Goal: Task Accomplishment & Management: Manage account settings

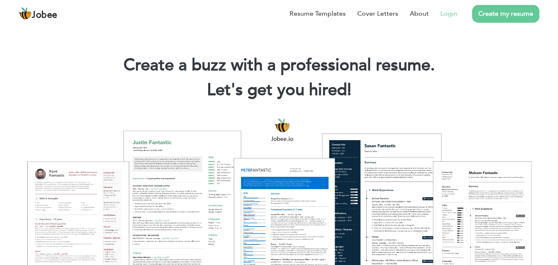
click at [454, 17] on link "Login" at bounding box center [448, 14] width 17 height 10
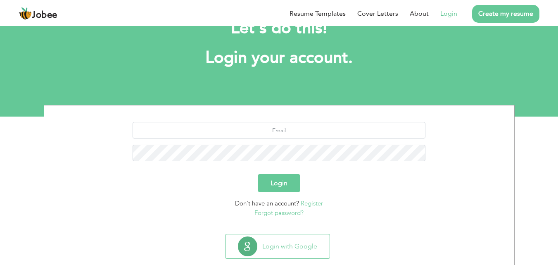
scroll to position [49, 0]
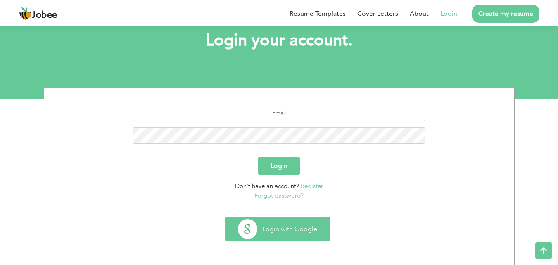
click at [294, 231] on button "Login with Google" at bounding box center [278, 229] width 104 height 24
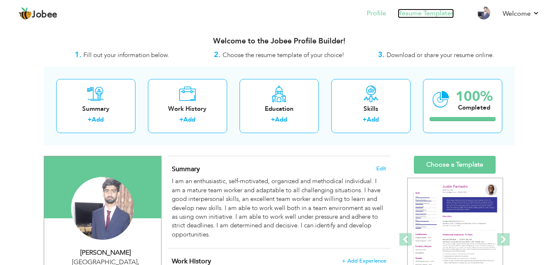
click at [406, 15] on link "Resume Templates" at bounding box center [426, 14] width 56 height 10
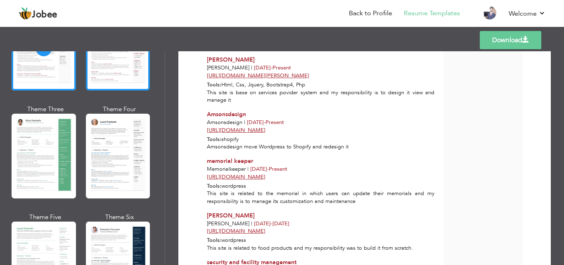
scroll to position [165, 0]
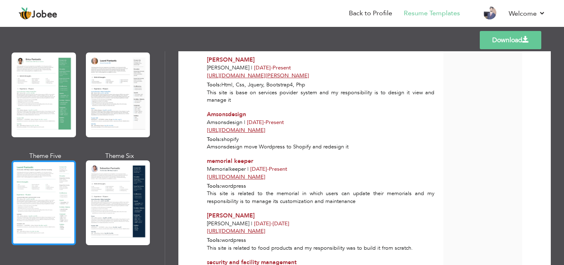
click at [50, 185] on div at bounding box center [44, 202] width 64 height 85
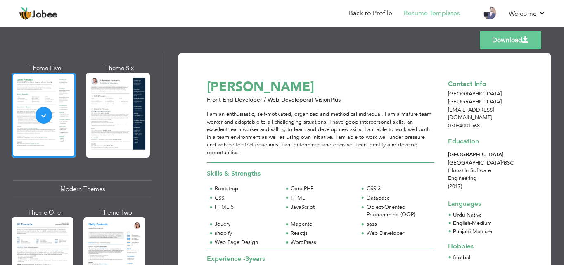
scroll to position [413, 0]
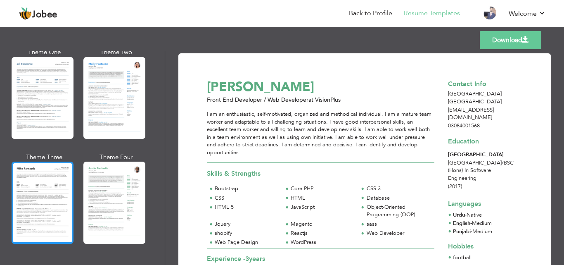
click at [40, 188] on div at bounding box center [43, 203] width 62 height 82
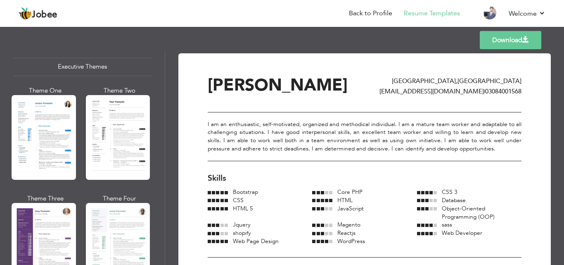
scroll to position [661, 0]
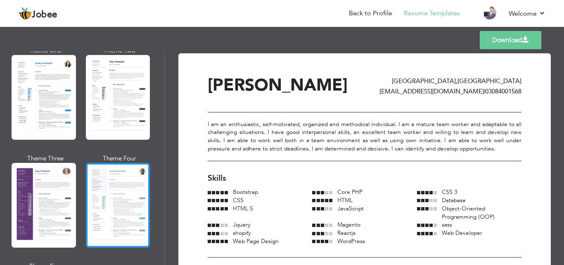
click at [105, 188] on div at bounding box center [118, 205] width 64 height 85
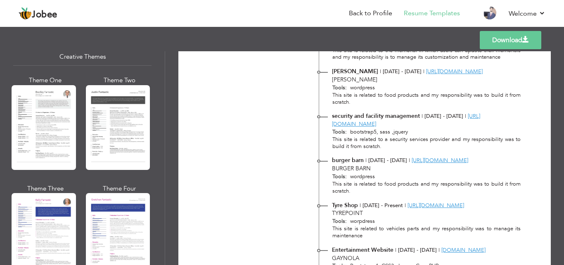
scroll to position [992, 0]
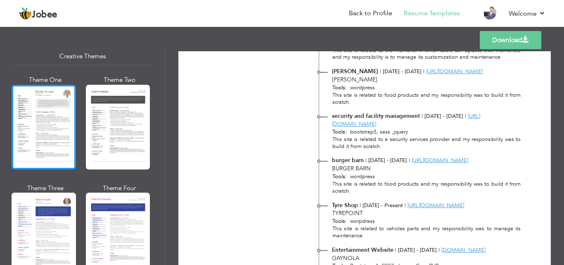
click at [48, 132] on div at bounding box center [44, 127] width 64 height 85
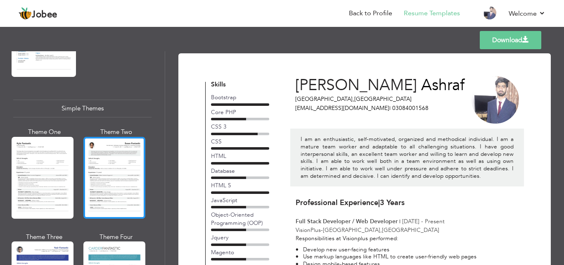
scroll to position [1388, 0]
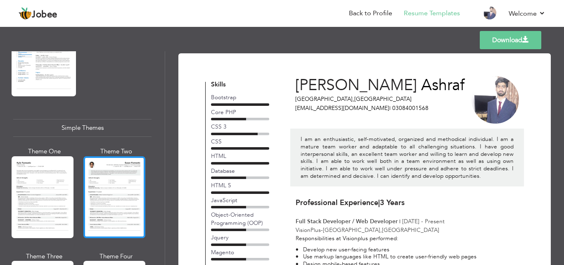
click at [124, 156] on div at bounding box center [114, 197] width 62 height 82
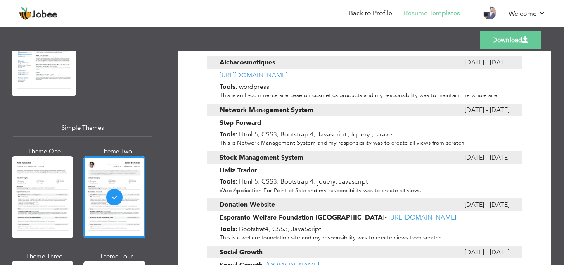
scroll to position [1856, 0]
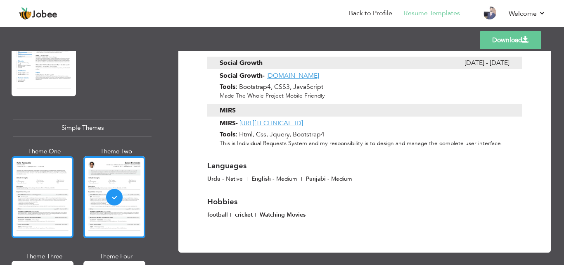
click at [59, 171] on div at bounding box center [43, 197] width 62 height 82
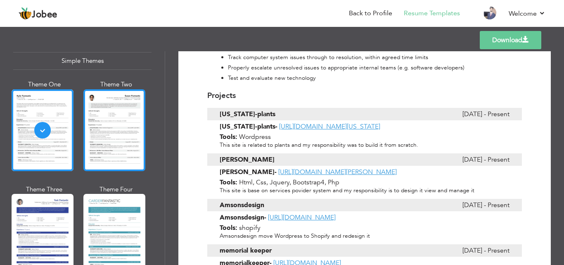
scroll to position [1471, 0]
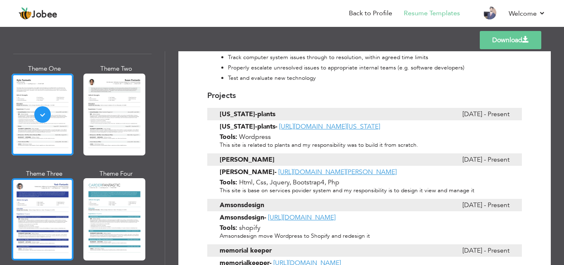
click at [54, 193] on div at bounding box center [43, 219] width 62 height 82
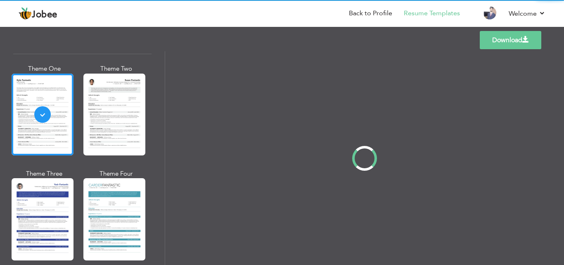
scroll to position [0, 0]
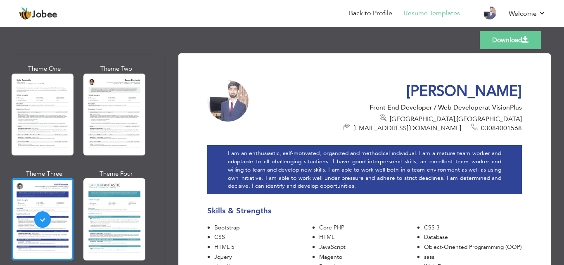
click at [114, 197] on div at bounding box center [114, 219] width 62 height 82
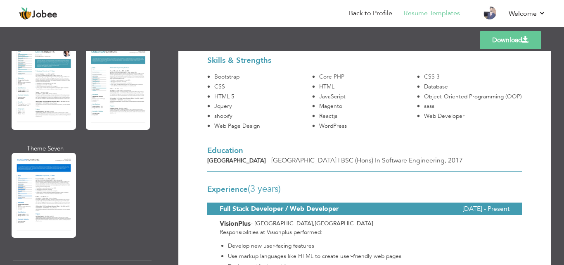
scroll to position [1223, 0]
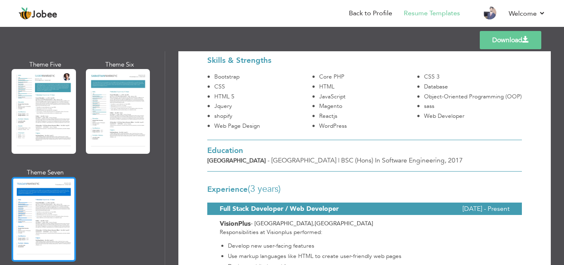
click at [57, 183] on div at bounding box center [44, 219] width 64 height 85
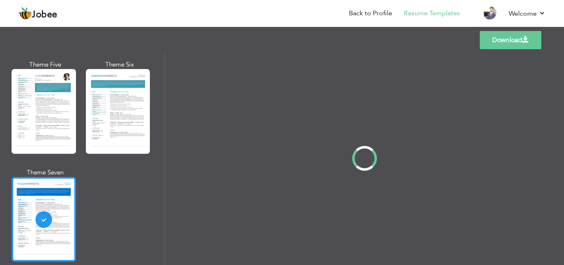
scroll to position [0, 0]
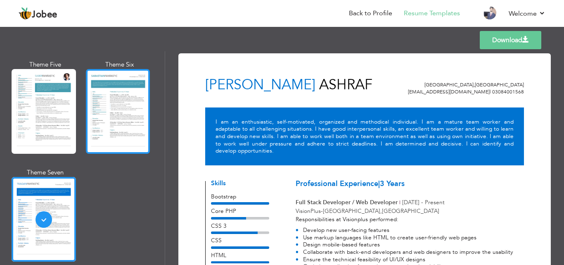
click at [117, 95] on div at bounding box center [118, 111] width 64 height 85
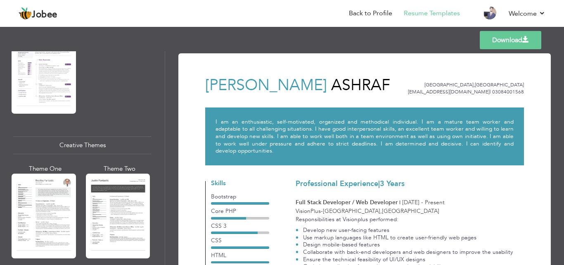
scroll to position [892, 0]
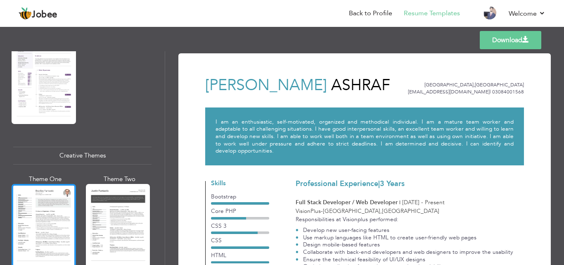
click at [50, 184] on div at bounding box center [44, 226] width 64 height 85
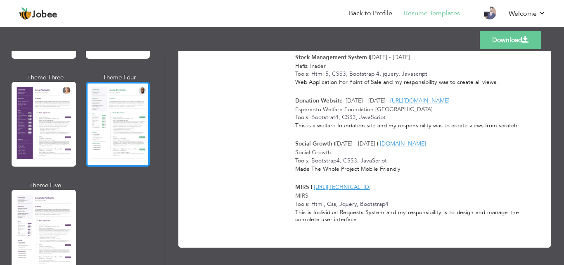
scroll to position [727, 0]
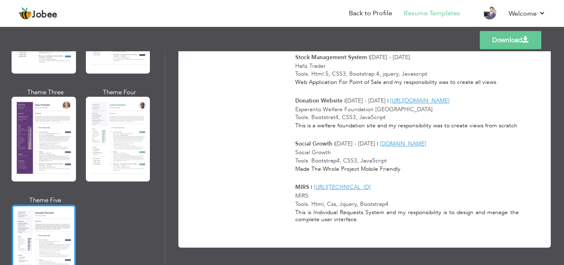
click at [56, 216] on div at bounding box center [44, 247] width 64 height 85
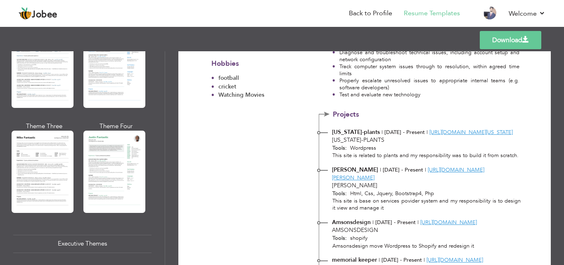
scroll to position [397, 0]
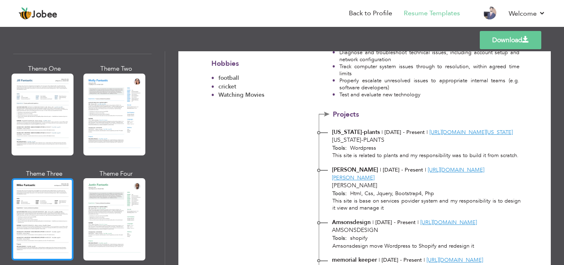
click at [59, 197] on div at bounding box center [43, 219] width 62 height 82
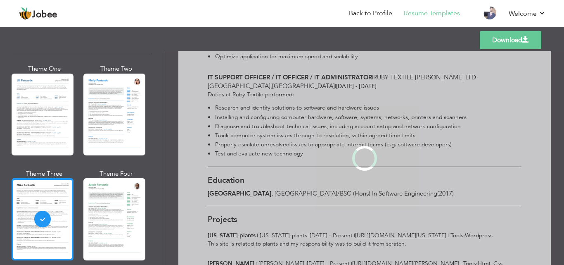
scroll to position [0, 0]
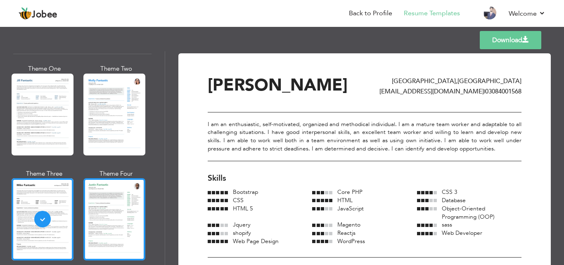
click at [117, 212] on div at bounding box center [114, 219] width 62 height 82
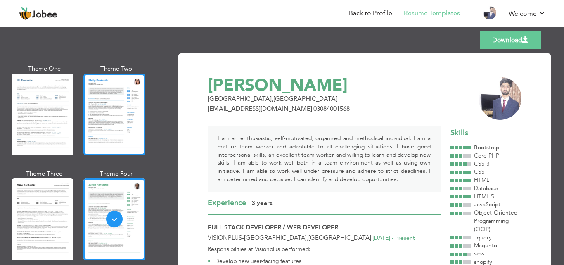
click at [99, 99] on div at bounding box center [114, 115] width 62 height 82
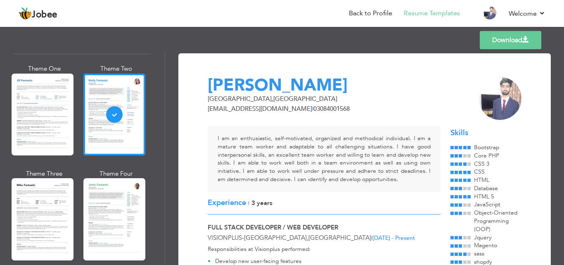
click at [62, 107] on div at bounding box center [43, 115] width 62 height 82
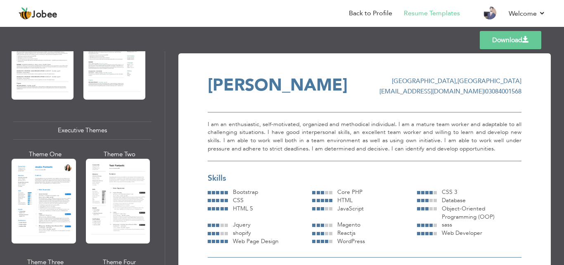
scroll to position [727, 0]
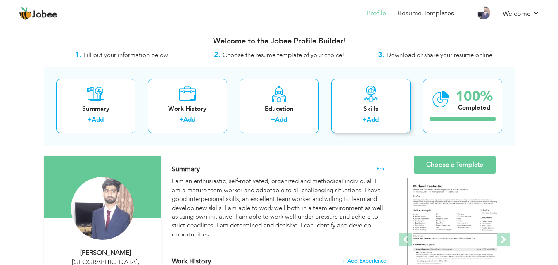
click at [369, 118] on link "Add" at bounding box center [373, 119] width 12 height 8
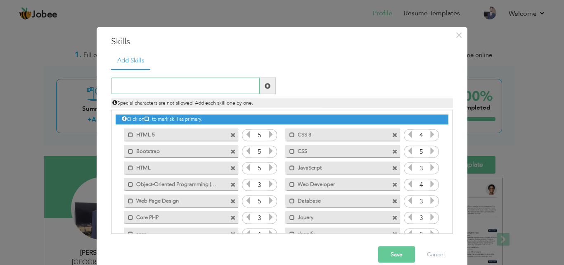
click at [203, 86] on input "text" at bounding box center [185, 86] width 149 height 17
type input "nextjs"
click at [269, 88] on span at bounding box center [268, 86] width 16 height 17
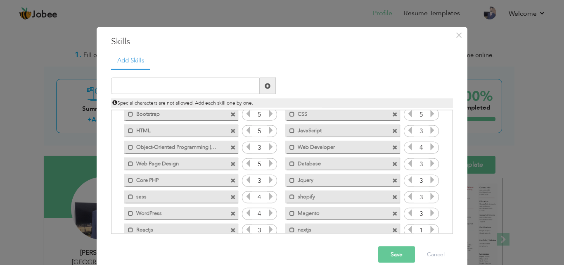
scroll to position [52, 0]
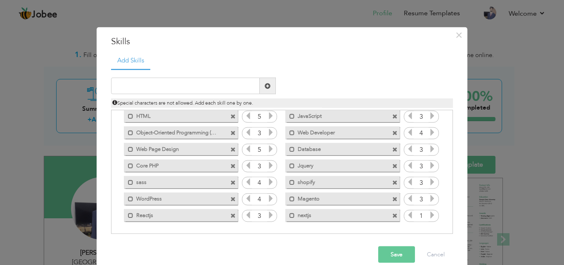
click at [429, 218] on icon at bounding box center [432, 214] width 7 height 7
click at [220, 90] on input "text" at bounding box center [185, 86] width 149 height 17
type input "reactjs"
click at [265, 84] on span at bounding box center [268, 86] width 6 height 6
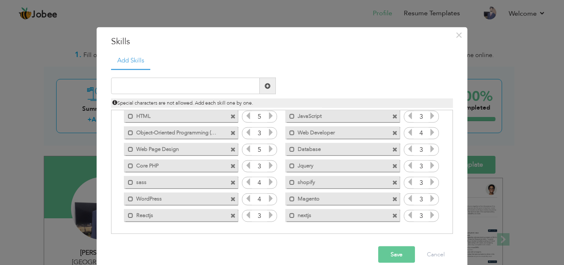
click at [231, 132] on span at bounding box center [233, 132] width 5 height 5
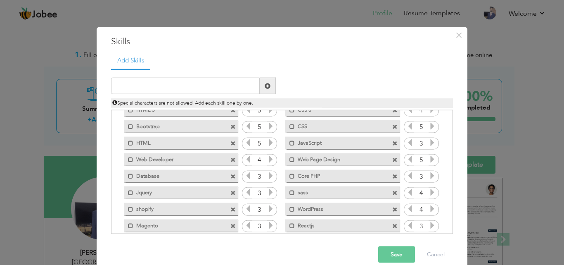
scroll to position [0, 0]
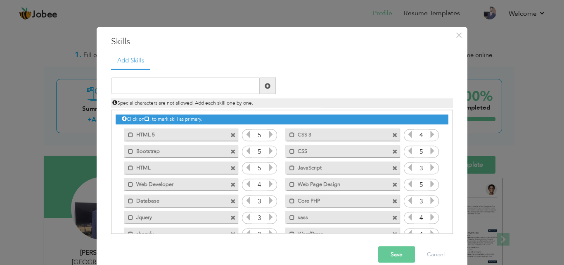
click at [231, 167] on span at bounding box center [233, 167] width 5 height 5
click at [392, 151] on span at bounding box center [394, 151] width 5 height 5
click span
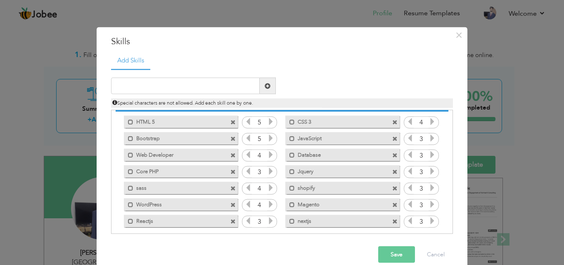
scroll to position [19, 0]
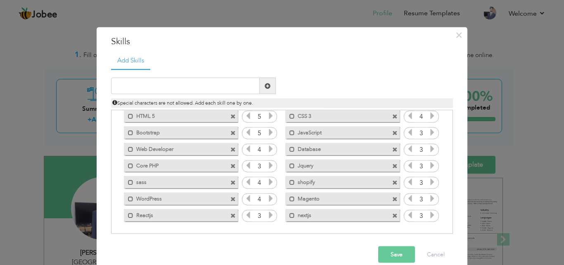
click button "Save"
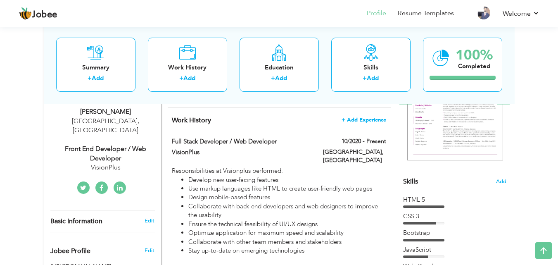
scroll to position [0, 0]
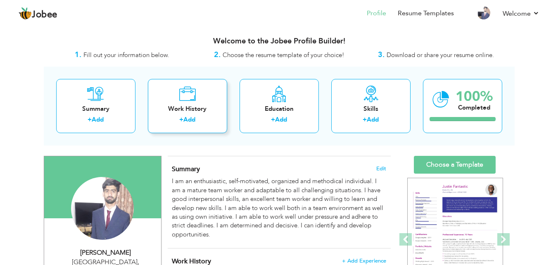
click div "Work History + Add"
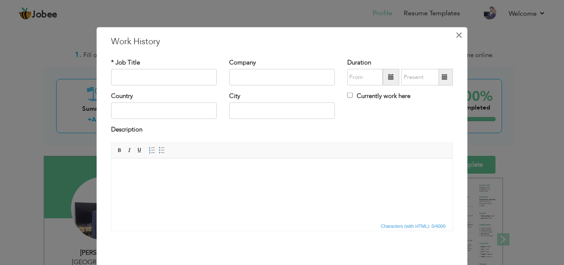
click span "×"
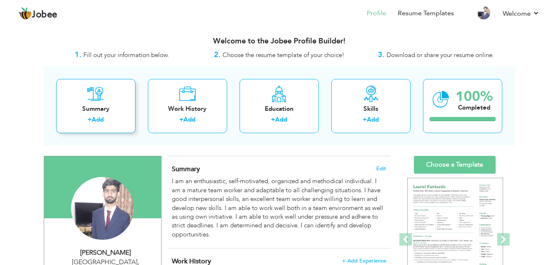
click div "Summary"
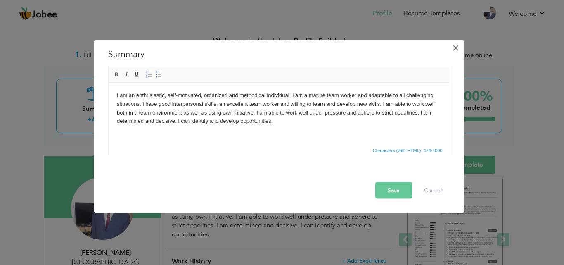
click span "×"
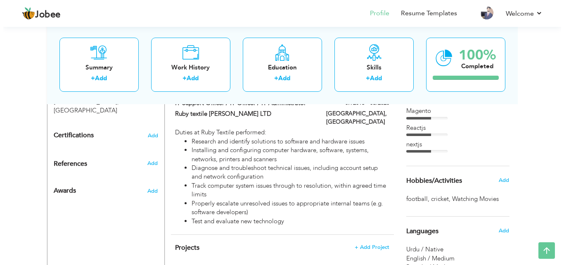
scroll to position [496, 0]
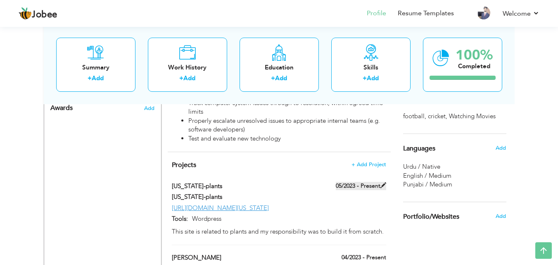
click span
type input "alaska-plants"
type input "05/2023"
type input "https://visionplusapps.com/alaska-plants"
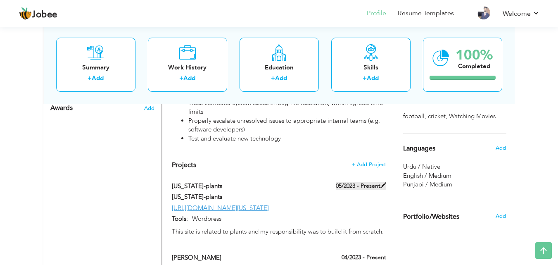
type input "Wordpress"
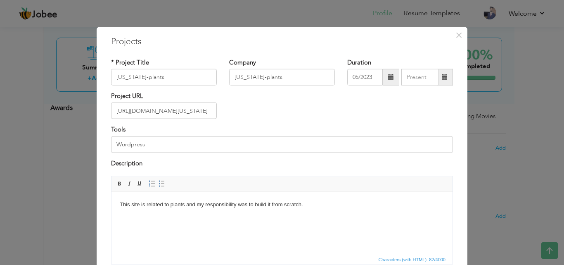
click span
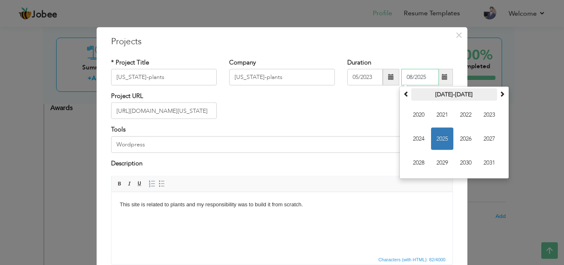
click th "2020-2031"
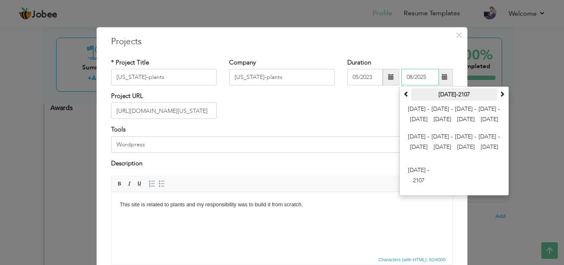
click th "2000-2107"
click span
click th
click th "2000-2107"
click span "2012 - 2023"
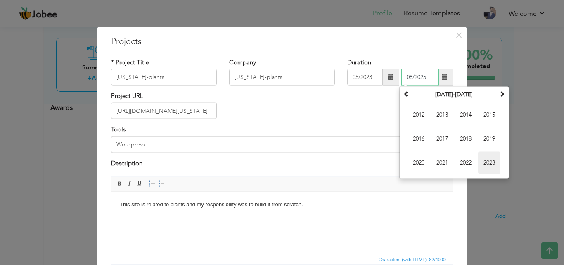
click span "2023"
click span "Jul"
type input "07/2023"
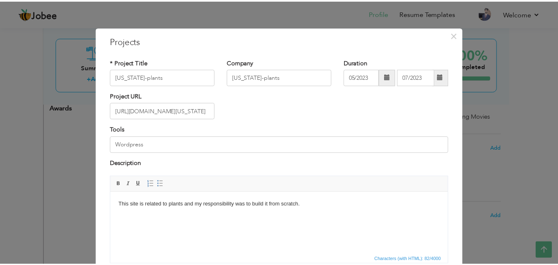
scroll to position [67, 0]
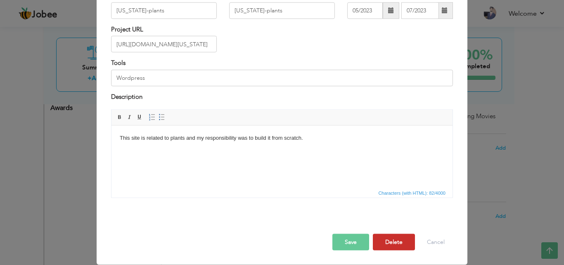
click button "Delete"
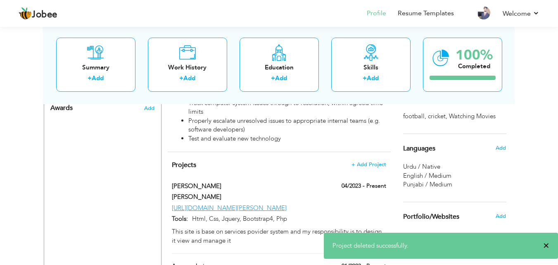
click span "×"
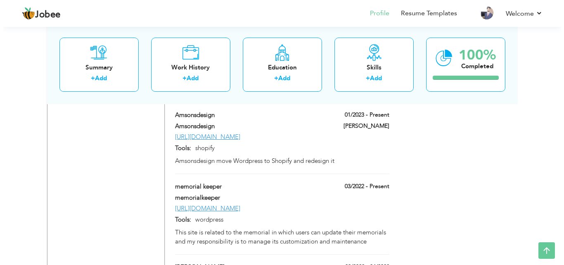
scroll to position [578, 0]
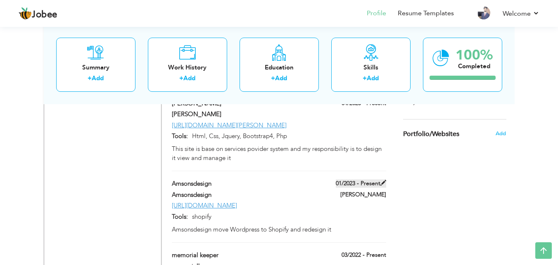
click at [383, 180] on span at bounding box center [384, 183] width 6 height 6
type input "Amsonsdesign"
type input "01/2023"
type input "[URL][DOMAIN_NAME]"
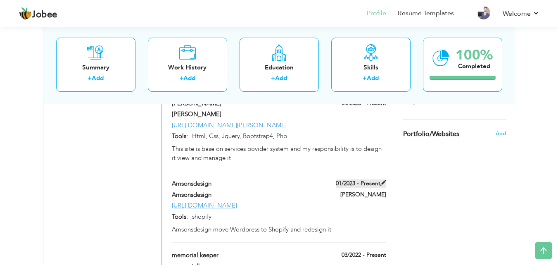
type input "shopify"
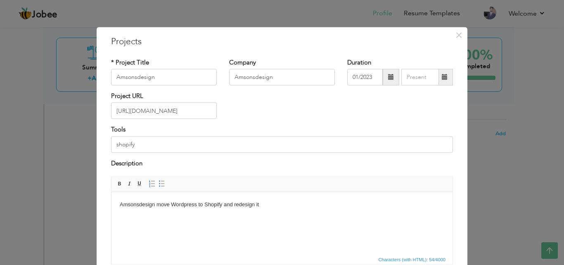
click at [437, 78] on span at bounding box center [445, 77] width 16 height 17
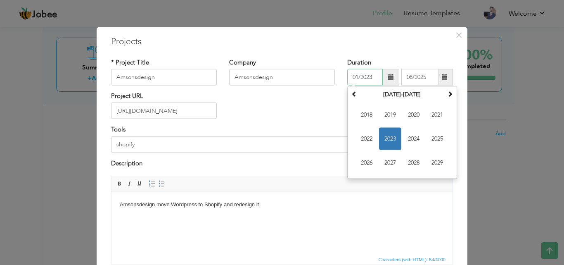
click at [366, 77] on input "01/2023" at bounding box center [365, 77] width 36 height 17
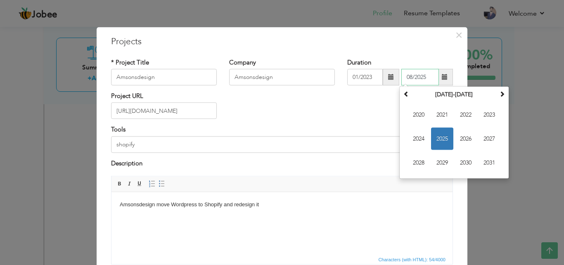
click at [404, 75] on input "08/2025" at bounding box center [421, 77] width 38 height 17
paste input "1/2023"
click at [409, 78] on input "01/2023" at bounding box center [421, 77] width 38 height 17
type input "03/2023"
click at [401, 48] on div "× Projects * Project Title Amsonsdesign Company Amsonsdesign Duration 01/2023 0…" at bounding box center [282, 179] width 371 height 304
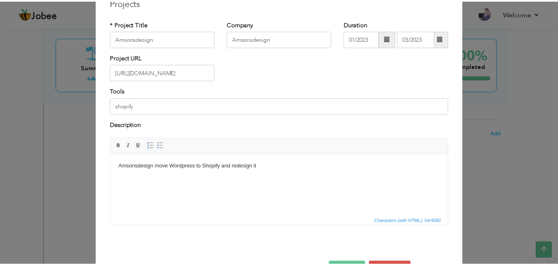
scroll to position [67, 0]
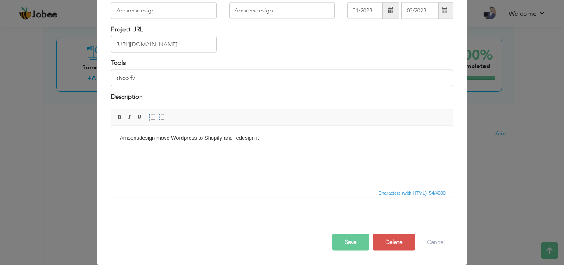
click at [350, 238] on button "Save" at bounding box center [351, 242] width 37 height 17
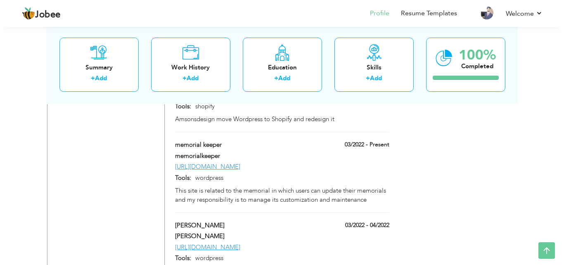
scroll to position [661, 0]
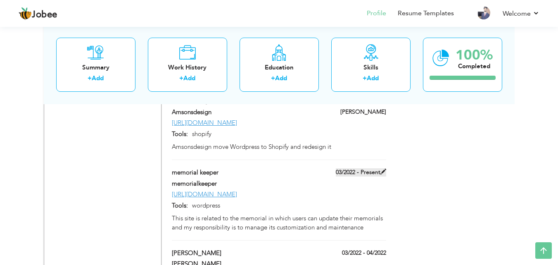
click at [383, 169] on span at bounding box center [384, 172] width 6 height 6
type input "memorial keeper"
type input "memorialkeeper"
type input "03/2022"
type input "[URL][DOMAIN_NAME]"
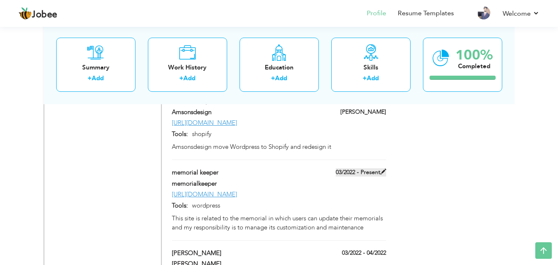
type input "wordpress"
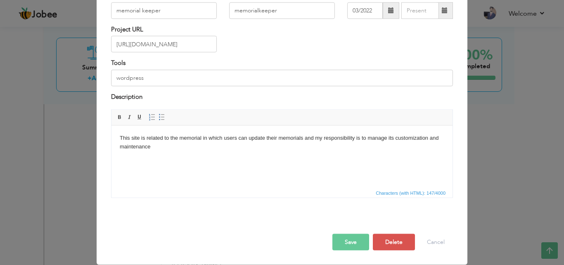
scroll to position [0, 0]
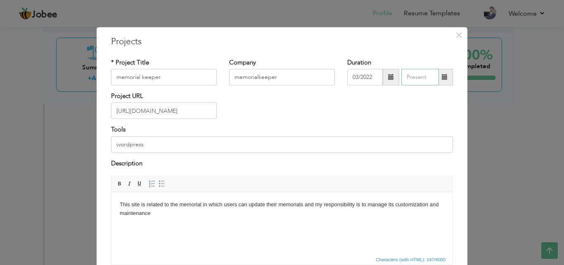
click at [412, 76] on input "text" at bounding box center [421, 77] width 38 height 17
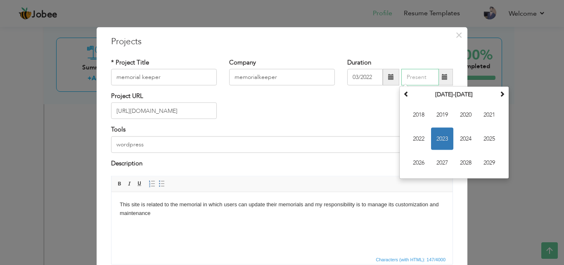
paste input "01/2023"
click at [410, 77] on input "01/2023" at bounding box center [421, 77] width 38 height 17
type input "04/2023"
click at [409, 55] on div "* Project Title memorial keeper Company memorialkeeper Duration 03/2022 04/2023…" at bounding box center [282, 164] width 354 height 225
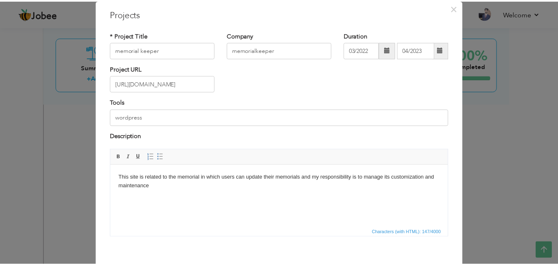
scroll to position [67, 0]
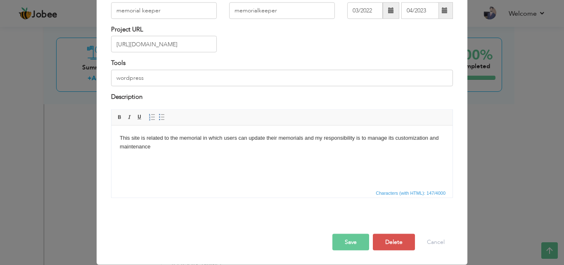
click at [352, 235] on button "Save" at bounding box center [351, 242] width 37 height 17
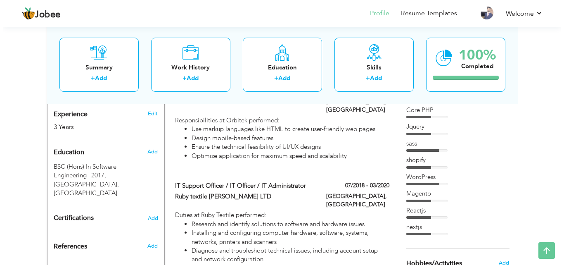
scroll to position [248, 0]
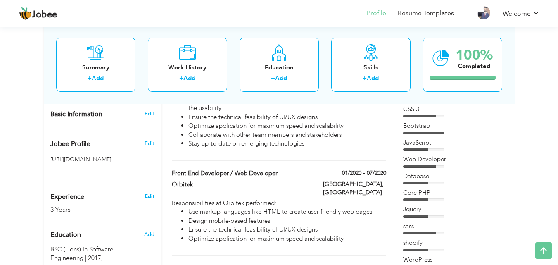
click at [146, 193] on link "Edit" at bounding box center [150, 196] width 10 height 7
type input "Muhammad Adeel"
type input "Ashraf"
type input "03084001568"
select select "number:166"
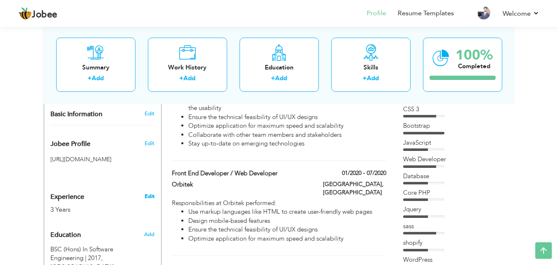
type input "[GEOGRAPHIC_DATA]"
select select "number:5"
type input "VisionPlus"
type input "Front End Developer / Web Developer"
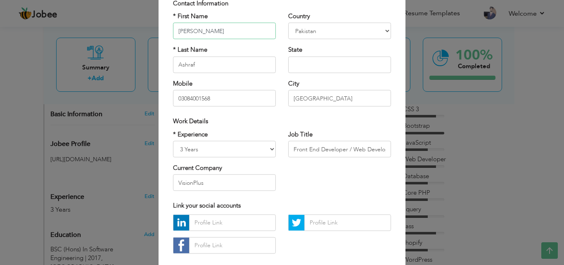
scroll to position [83, 0]
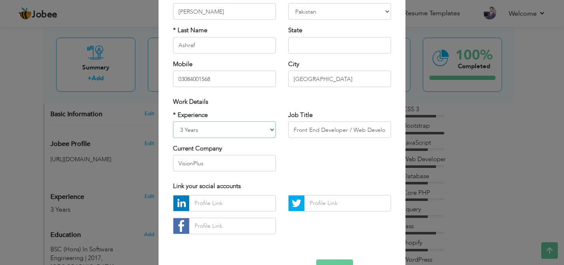
click at [214, 131] on select "Entry Level Less than 1 Year 1 Year 2 Years 3 Years 4 Years 5 Years 6 Years 7 Y…" at bounding box center [224, 129] width 103 height 17
select select "number:6"
click at [173, 121] on select "Entry Level Less than 1 Year 1 Year 2 Years 3 Years 4 Years 5 Years 6 Years 7 Y…" at bounding box center [224, 129] width 103 height 17
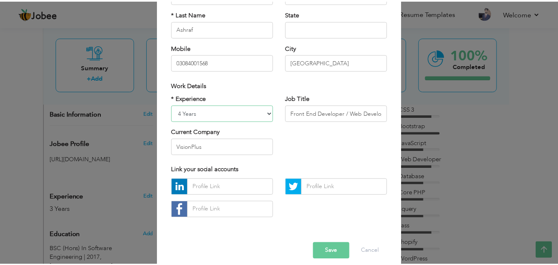
scroll to position [108, 0]
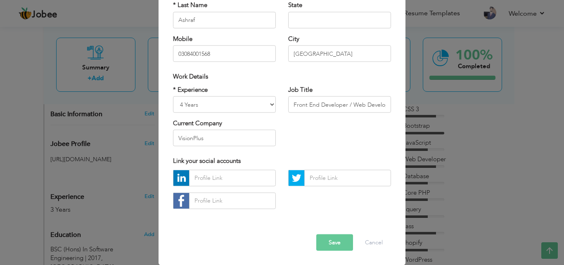
click at [333, 245] on button "Save" at bounding box center [334, 242] width 37 height 17
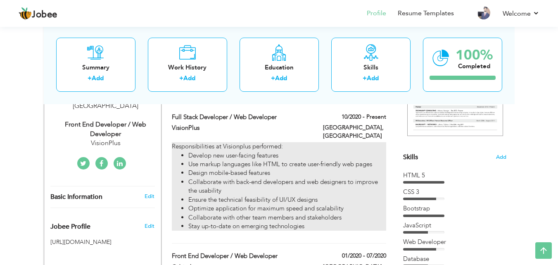
scroll to position [83, 0]
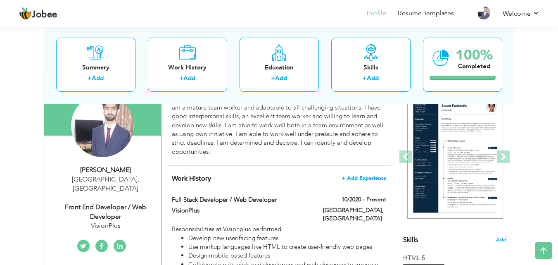
click at [370, 177] on span "+ Add Experience" at bounding box center [364, 178] width 45 height 6
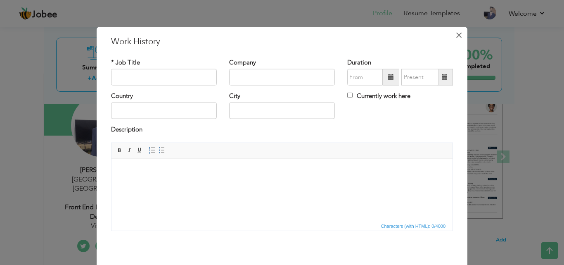
click at [459, 31] on span "×" at bounding box center [459, 34] width 7 height 15
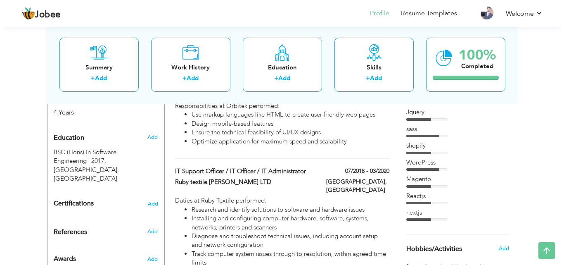
scroll to position [496, 0]
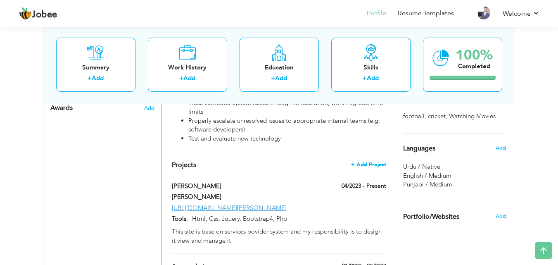
click at [378, 162] on span "+ Add Project" at bounding box center [368, 165] width 35 height 6
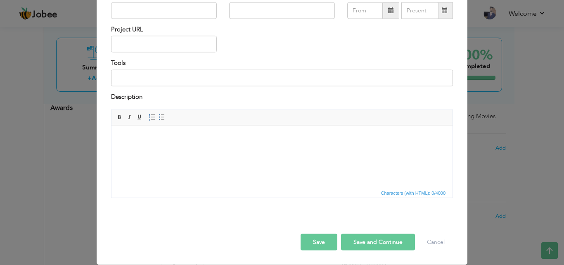
scroll to position [0, 0]
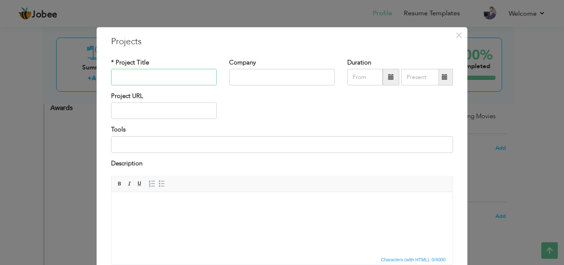
paste input "[URL][DOMAIN_NAME]"
type input "[URL][DOMAIN_NAME]"
click at [158, 114] on input "text" at bounding box center [164, 110] width 106 height 17
paste input "[URL][DOMAIN_NAME]"
click at [150, 109] on input "[URL][DOMAIN_NAME]" at bounding box center [164, 110] width 106 height 17
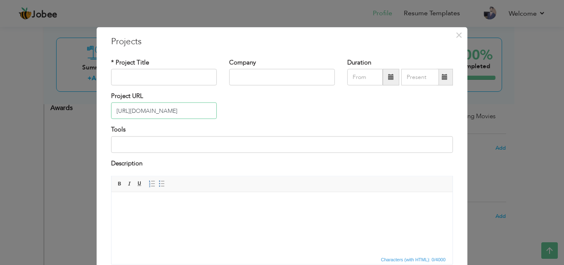
click at [150, 109] on input "[URL][DOMAIN_NAME]" at bounding box center [164, 110] width 106 height 17
type input "[URL][DOMAIN_NAME]"
click at [244, 74] on input "text" at bounding box center [282, 77] width 106 height 17
paste input "eschiabooks"
type input "eschiabooks"
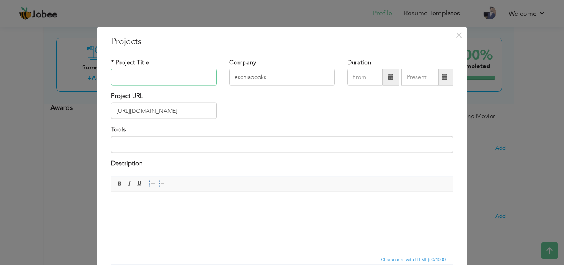
click at [179, 73] on input "text" at bounding box center [164, 77] width 106 height 17
paste input "eschiabooks"
drag, startPoint x: 130, startPoint y: 76, endPoint x: 99, endPoint y: 74, distance: 31.1
click at [99, 74] on div "× Projects * Project Title eschiabooks Company eschiabooks Duration Project URL…" at bounding box center [282, 179] width 371 height 304
type input "books Store"
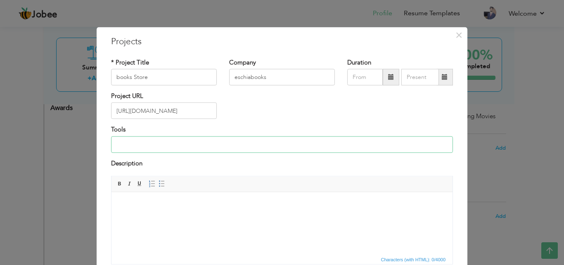
click at [191, 146] on input at bounding box center [282, 144] width 342 height 17
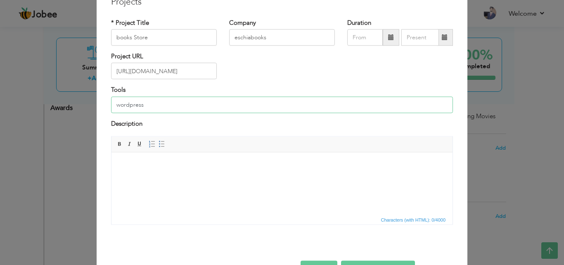
scroll to position [67, 0]
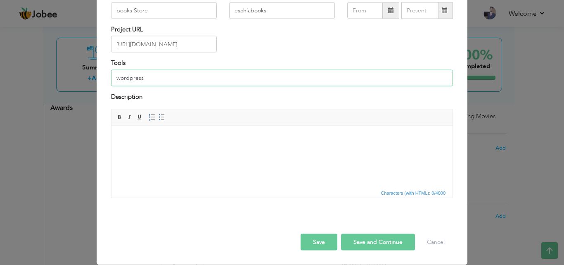
type input "wordpress"
click at [245, 150] on html at bounding box center [282, 137] width 341 height 25
click at [172, 137] on body "This site is related to vehicles parts and my responsibility was to manage its …" at bounding box center [282, 137] width 325 height 9
click at [202, 140] on body "This site is related to Books Store parts and my responsibility was to manage i…" at bounding box center [282, 137] width 325 height 9
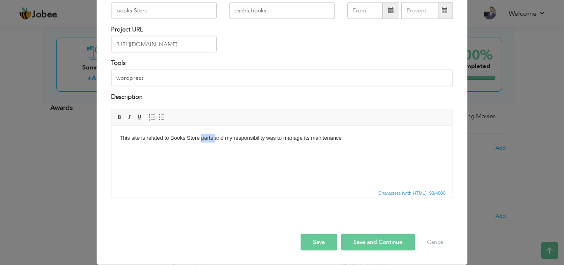
click at [202, 140] on body "This site is related to Books Store parts and my responsibility was to manage i…" at bounding box center [282, 137] width 325 height 9
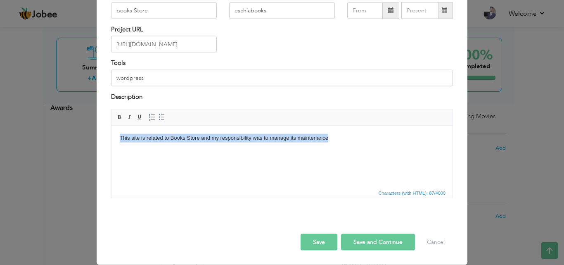
copy body "This site is related to Books Store and my responsibility was to manage its mai…"
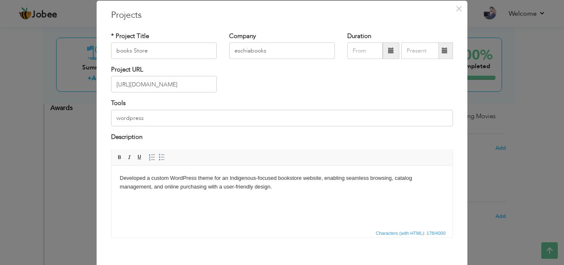
scroll to position [0, 0]
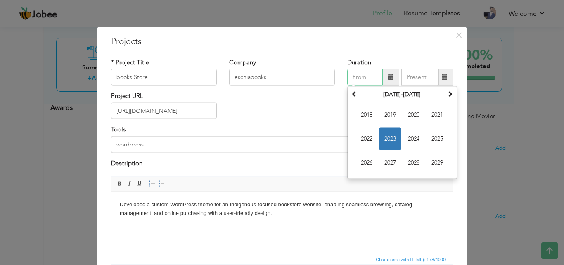
click at [370, 77] on input "text" at bounding box center [365, 77] width 36 height 17
click at [383, 137] on span "2023" at bounding box center [390, 139] width 22 height 22
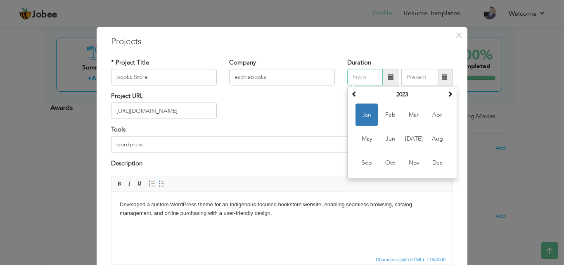
click at [370, 117] on span "Jan" at bounding box center [367, 115] width 22 height 22
click at [369, 78] on input "01/2023" at bounding box center [365, 77] width 36 height 17
click at [353, 76] on input "01/2025" at bounding box center [365, 77] width 36 height 17
type input "02/2025"
click at [404, 76] on input "text" at bounding box center [421, 77] width 38 height 17
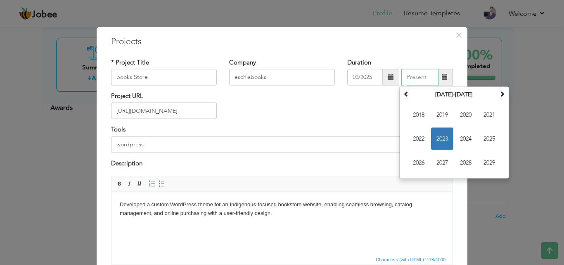
type input "0"
click at [398, 42] on h3 "Projects" at bounding box center [282, 41] width 342 height 12
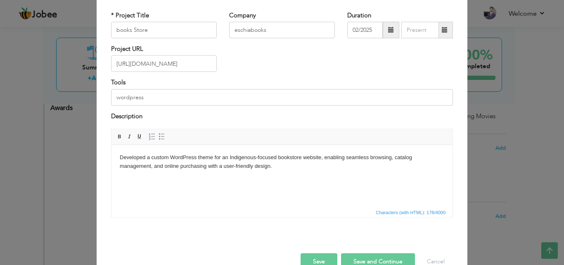
scroll to position [67, 0]
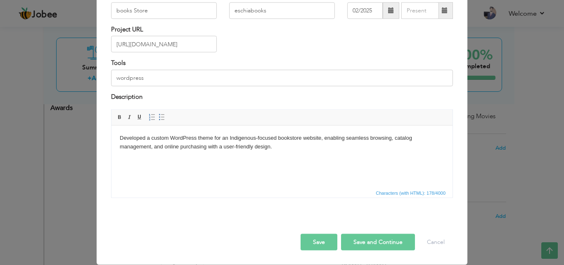
click at [364, 244] on button "Save and Continue" at bounding box center [378, 242] width 74 height 17
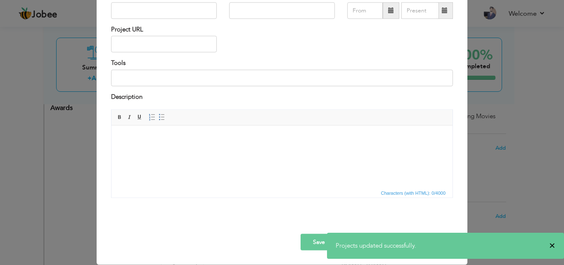
click at [552, 247] on span "×" at bounding box center [552, 245] width 6 height 8
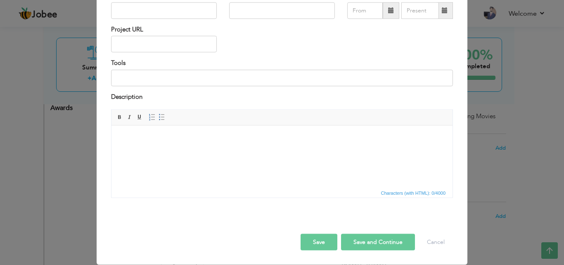
click at [320, 244] on button "Save" at bounding box center [319, 242] width 37 height 17
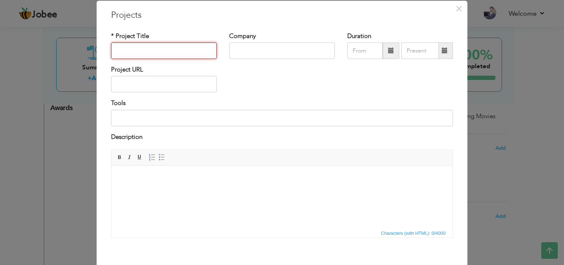
scroll to position [0, 0]
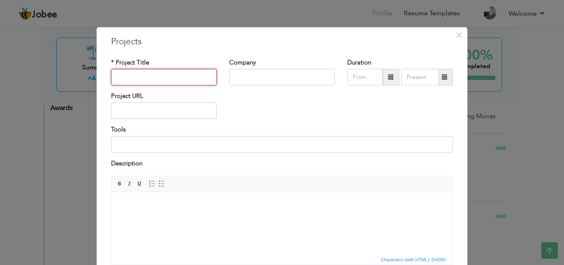
click at [178, 74] on input "text" at bounding box center [164, 77] width 106 height 17
click at [147, 115] on input "text" at bounding box center [164, 110] width 106 height 17
paste input "[URL][DOMAIN_NAME]"
click at [147, 114] on input "[URL][DOMAIN_NAME]" at bounding box center [164, 110] width 106 height 17
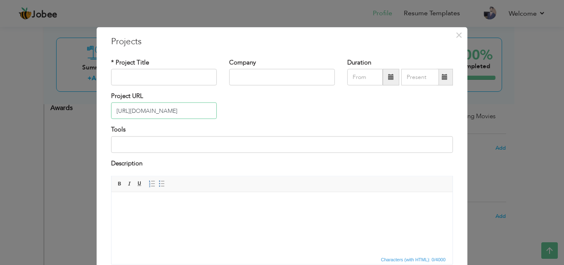
type input "[URL][DOMAIN_NAME]"
click at [154, 79] on input "text" at bounding box center [164, 77] width 106 height 17
paste input "folklorepublishing"
click at [132, 77] on input "folklorepublishing" at bounding box center [164, 77] width 106 height 17
type input "folklore publishing"
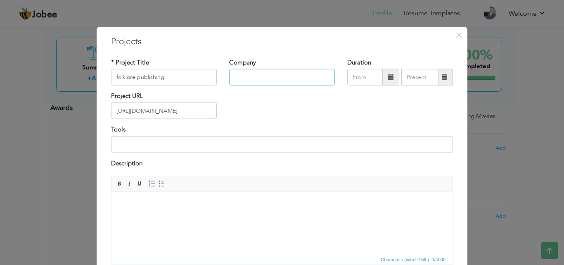
click at [264, 73] on input "text" at bounding box center [282, 77] width 106 height 17
paste input "folklorepublishing"
type input "folklorepublishing"
click at [220, 193] on html at bounding box center [282, 204] width 341 height 25
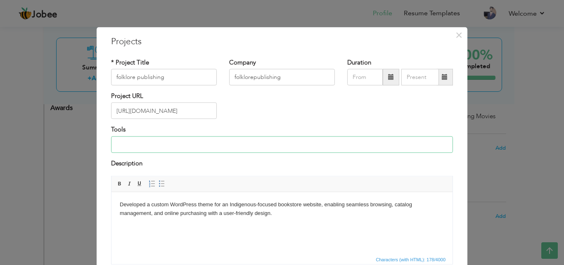
click at [167, 150] on input at bounding box center [282, 144] width 342 height 17
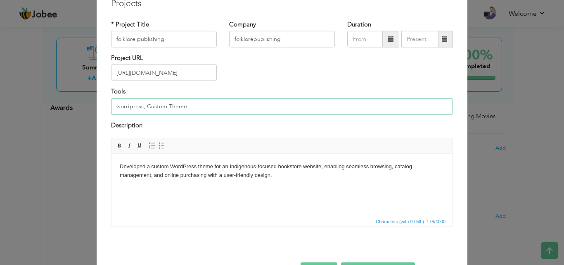
scroll to position [67, 0]
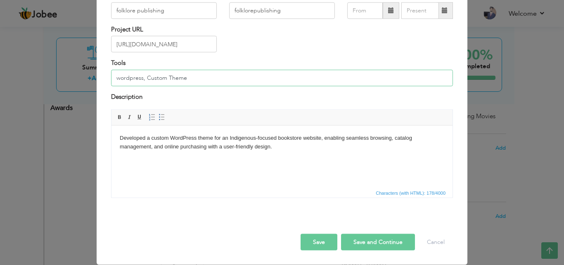
type input "wordpress, Custom Theme"
click at [354, 245] on button "Save and Continue" at bounding box center [378, 242] width 74 height 17
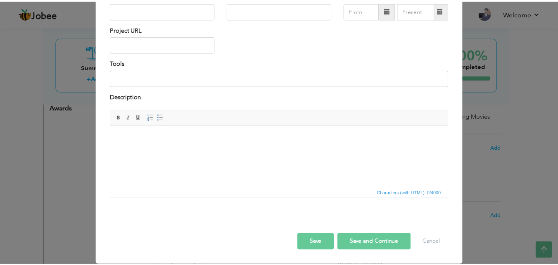
scroll to position [0, 0]
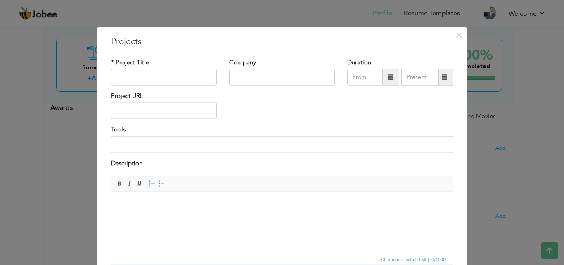
click at [188, 217] on html at bounding box center [282, 204] width 341 height 25
click at [172, 148] on input at bounding box center [282, 144] width 342 height 17
paste input "Wordpress, Custom Theme"
type input "Wordpress, Custom Theme"
click at [162, 114] on input "text" at bounding box center [164, 110] width 106 height 17
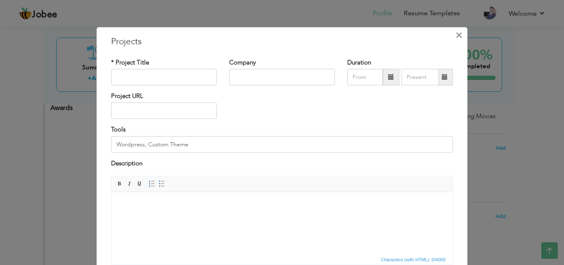
click at [458, 36] on span "×" at bounding box center [459, 34] width 7 height 15
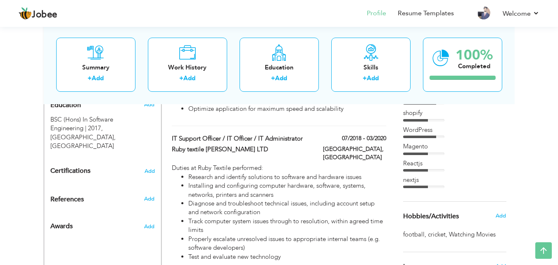
scroll to position [331, 0]
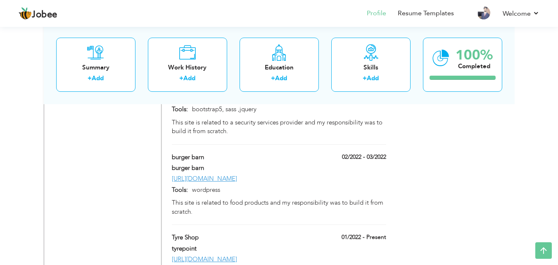
scroll to position [992, 0]
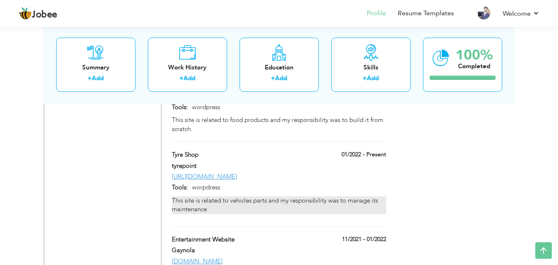
click at [240, 196] on p "This site is related to vehicles parts and my responsibility was to manage its …" at bounding box center [279, 205] width 214 height 18
type input "Tyre Shop"
type input "tyrepoint"
type input "01/2022"
type input "[URL][DOMAIN_NAME]"
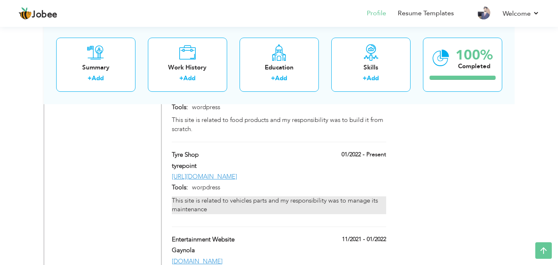
type input "worpdress"
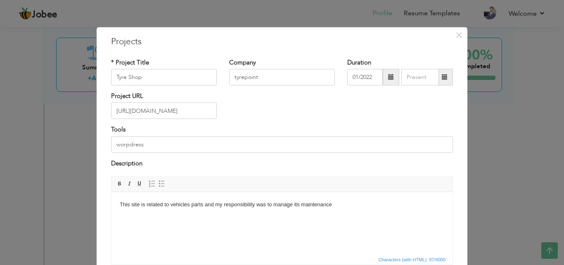
click at [244, 207] on p "This site is related to vehicles parts and my responsibility was to manage its …" at bounding box center [282, 204] width 325 height 9
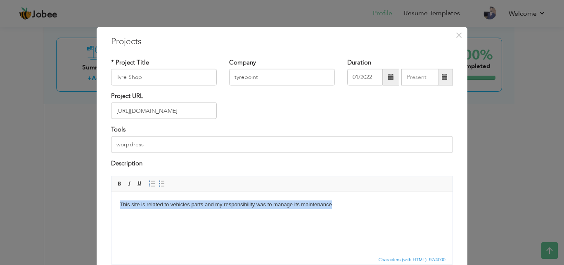
copy p "This site is related to vehicles parts and my responsibility was to manage its …"
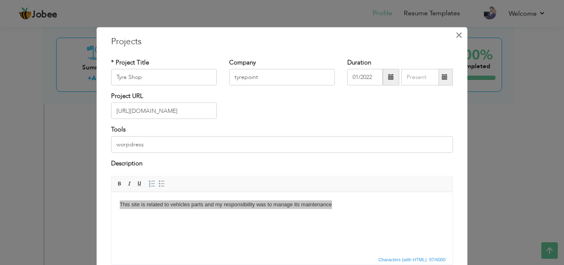
click at [456, 39] on span "×" at bounding box center [459, 34] width 7 height 15
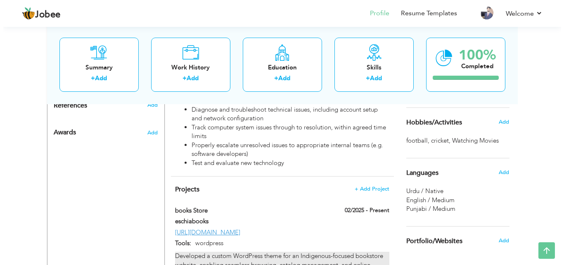
scroll to position [554, 0]
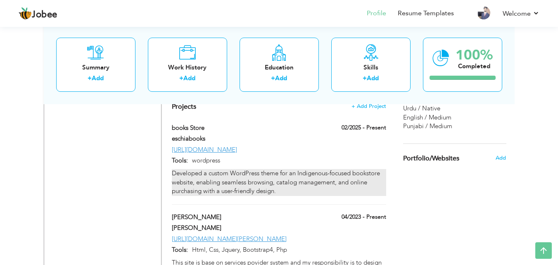
drag, startPoint x: 285, startPoint y: 169, endPoint x: 255, endPoint y: 165, distance: 30.8
click at [255, 169] on div "Developed a custom WordPress theme for an Indigenous-focused bookstore website,…" at bounding box center [279, 182] width 214 height 26
type input "books Store"
type input "eschiabooks"
type input "02/2025"
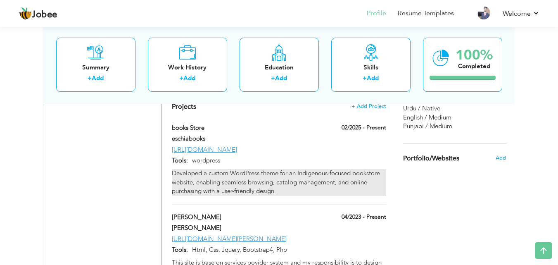
type input "[URL][DOMAIN_NAME]"
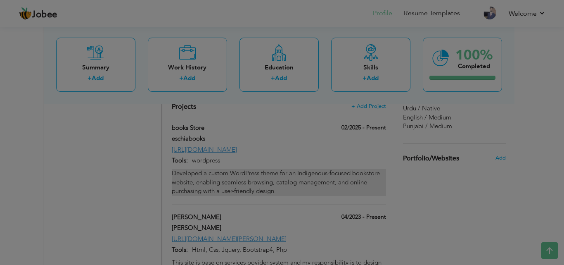
click at [0, 0] on div "Description" at bounding box center [0, 0] width 0 height 0
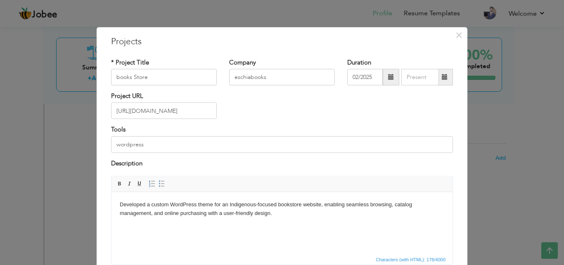
click at [257, 213] on body "Developed a custom WordPress theme for an Indigenous-focused bookstore website,…" at bounding box center [282, 208] width 325 height 17
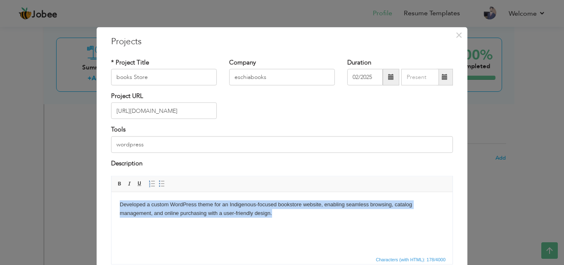
copy body "Developed a custom WordPress theme for an Indigenous-focused bookstore website,…"
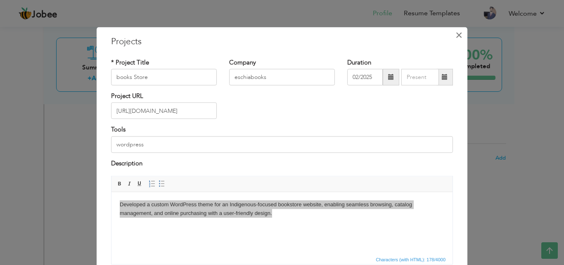
click at [456, 34] on span "×" at bounding box center [459, 34] width 7 height 15
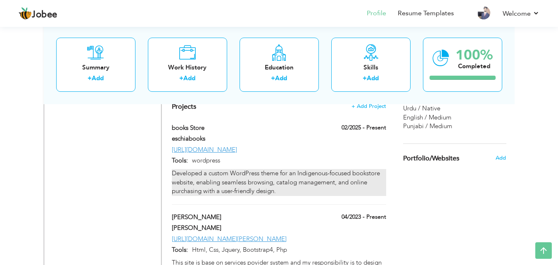
click at [266, 169] on div "Developed a custom WordPress theme for an Indigenous-focused bookstore website,…" at bounding box center [279, 182] width 214 height 26
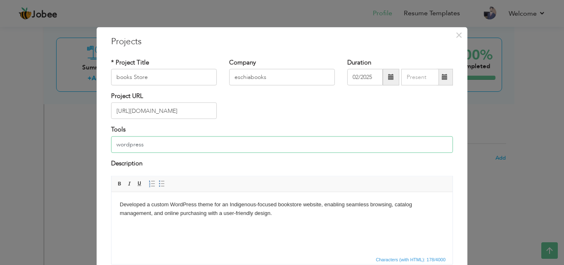
click at [209, 140] on input "wordpress" at bounding box center [282, 144] width 342 height 17
paste input ", Custom Theme"
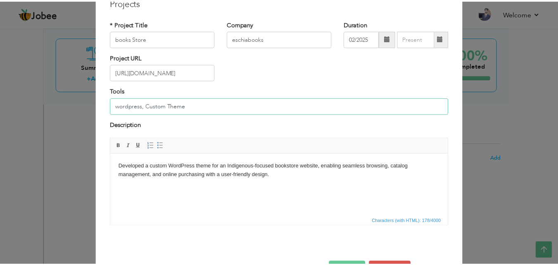
scroll to position [67, 0]
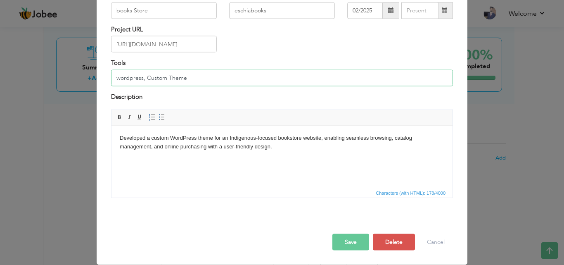
drag, startPoint x: 119, startPoint y: 76, endPoint x: 114, endPoint y: 76, distance: 5.0
click at [114, 76] on input "wordpress, Custom Theme" at bounding box center [282, 77] width 342 height 17
type input "Wordpress, Custom Theme"
click at [352, 241] on button "Save" at bounding box center [351, 242] width 37 height 17
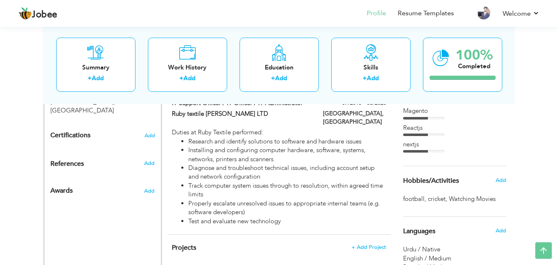
scroll to position [496, 0]
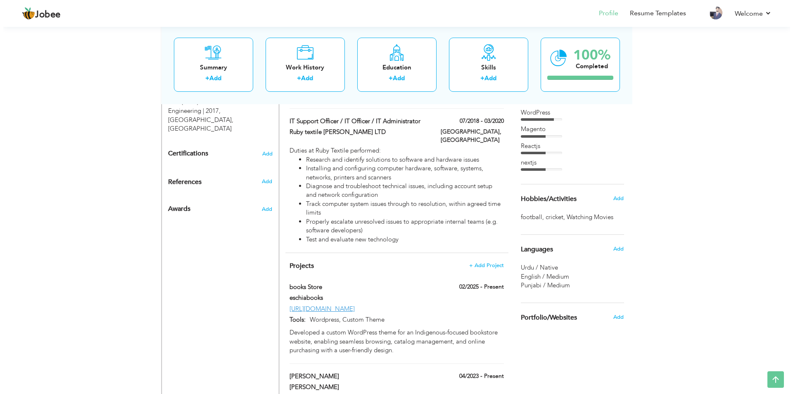
scroll to position [413, 0]
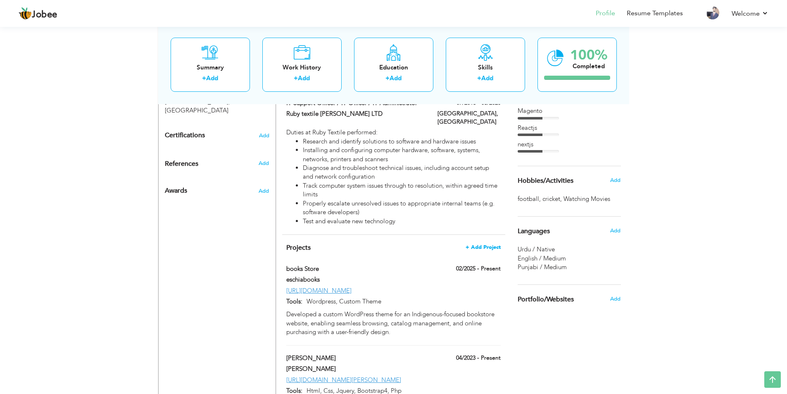
click at [485, 244] on span "+ Add Project" at bounding box center [483, 247] width 35 height 6
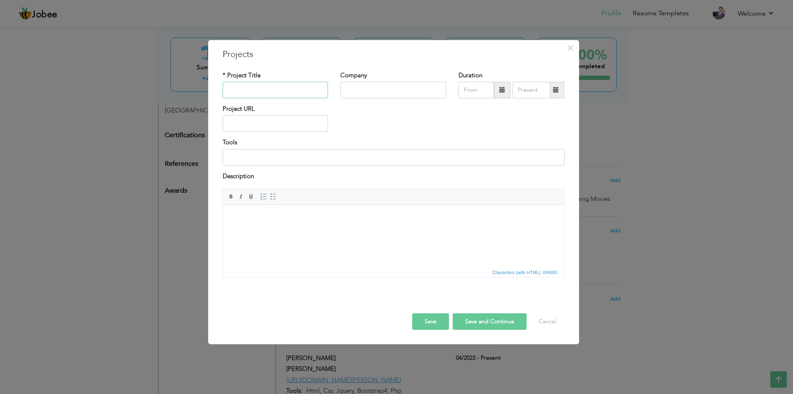
paste input "seafood"
type input "seafood"
click at [265, 121] on input "text" at bounding box center [276, 123] width 106 height 17
paste input "seafood"
type input "[DOMAIN_NAME]"
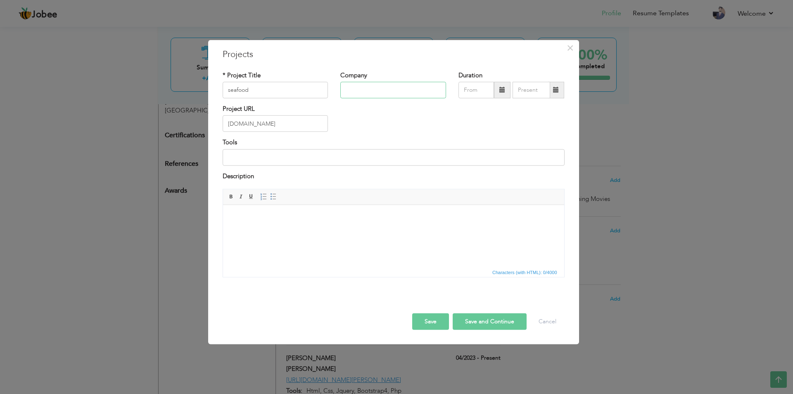
click at [356, 95] on input "text" at bounding box center [393, 90] width 106 height 17
paste input "seafood"
type input "seafood"
click at [482, 91] on input "08/2025" at bounding box center [477, 90] width 36 height 17
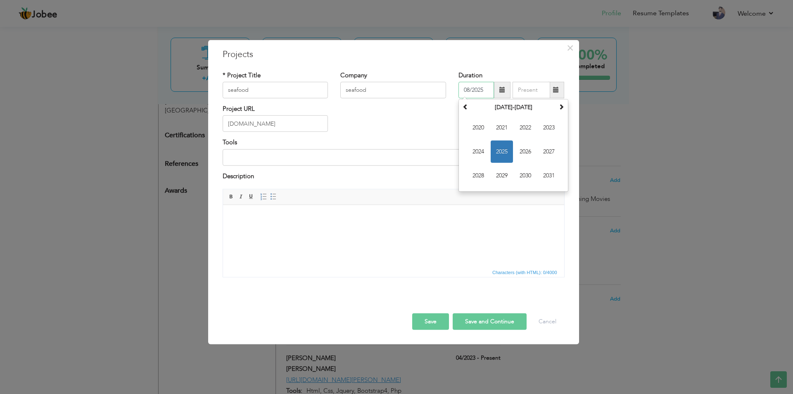
click at [495, 145] on span "2025" at bounding box center [502, 151] width 22 height 22
click at [479, 149] on span "May" at bounding box center [478, 151] width 22 height 22
type input "05/2025"
click at [417, 161] on input at bounding box center [394, 157] width 342 height 17
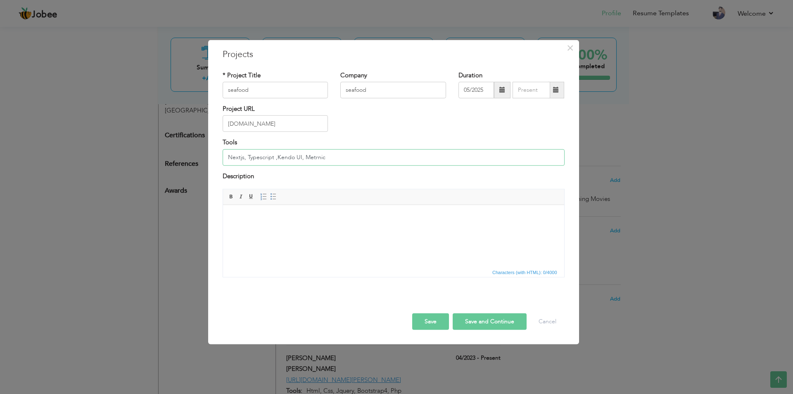
type input "Nextjs, Typescript ,Kendo UI, Metrnic"
click at [340, 230] on html at bounding box center [393, 217] width 341 height 25
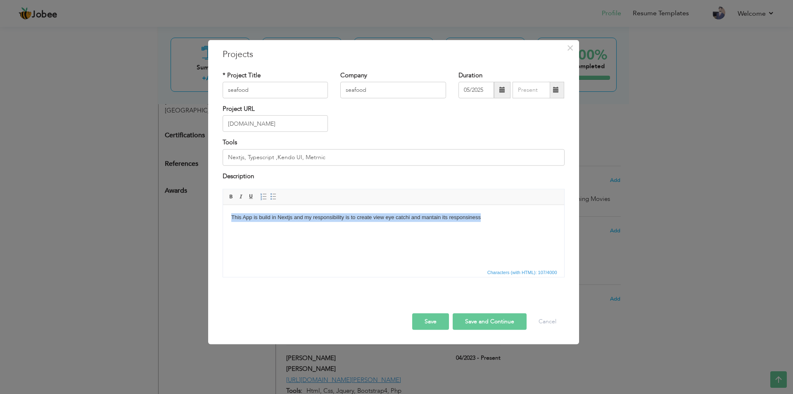
copy body "This App is build in Nextjs and my responsibility is to create view eye catchi …"
click at [315, 230] on html "This App is build in Nextjs and my responsibility is to create view eye catchi …" at bounding box center [393, 217] width 341 height 25
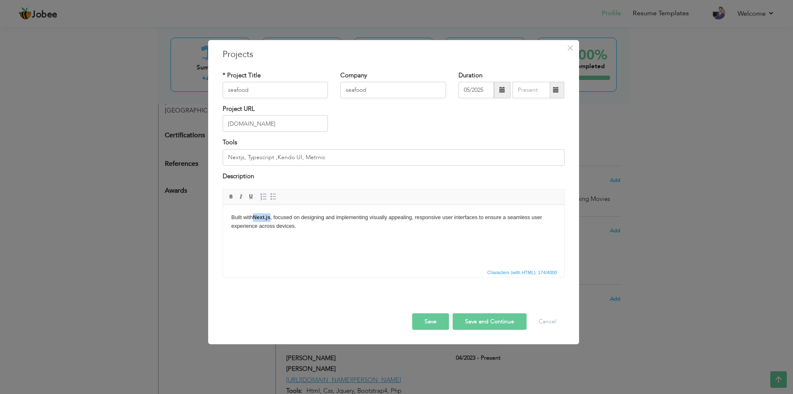
drag, startPoint x: 270, startPoint y: 217, endPoint x: 255, endPoint y: 217, distance: 15.7
click at [255, 217] on strong "Next.js" at bounding box center [261, 217] width 18 height 6
click at [228, 198] on span at bounding box center [231, 196] width 7 height 7
click at [474, 264] on button "Save and Continue" at bounding box center [490, 321] width 74 height 17
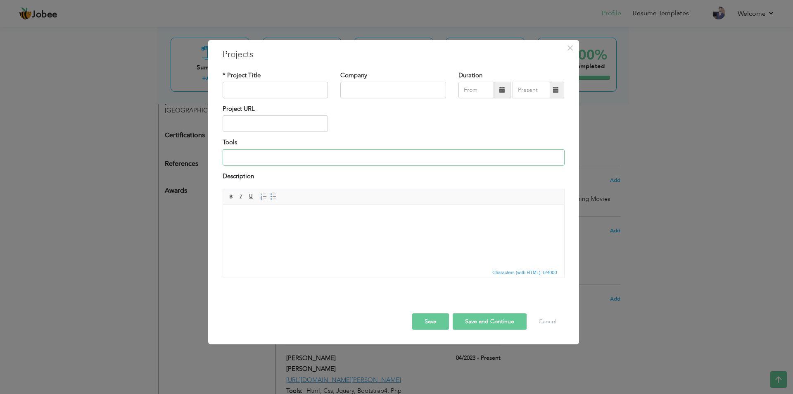
click at [283, 163] on input at bounding box center [394, 157] width 342 height 17
click at [273, 122] on input "text" at bounding box center [276, 123] width 106 height 17
paste input "[URL][DOMAIN_NAME]"
drag, startPoint x: 239, startPoint y: 124, endPoint x: 266, endPoint y: 124, distance: 27.7
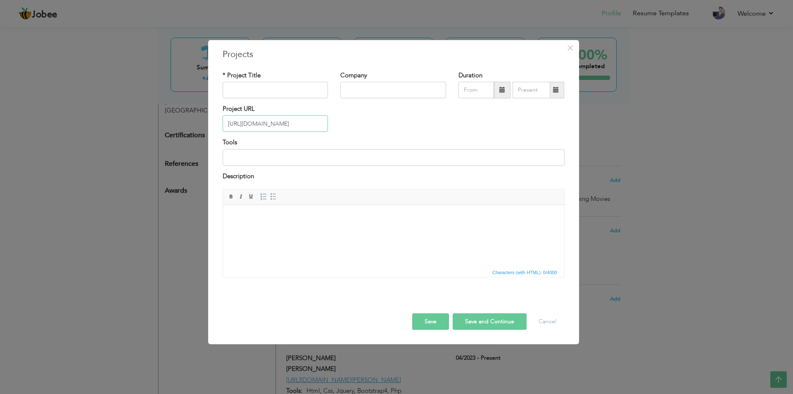
click at [266, 124] on input "[URL][DOMAIN_NAME]" at bounding box center [276, 123] width 106 height 17
type input "[URL][DOMAIN_NAME]"
click at [260, 91] on input "text" at bounding box center [276, 90] width 106 height 17
drag, startPoint x: 247, startPoint y: 125, endPoint x: 283, endPoint y: 126, distance: 35.9
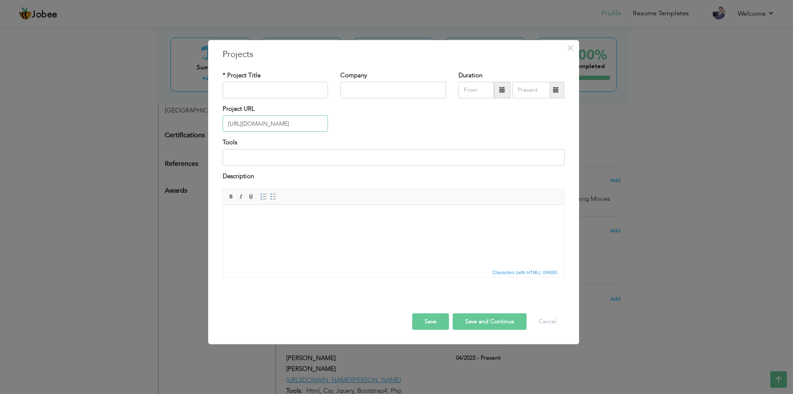
click at [283, 126] on input "[URL][DOMAIN_NAME]" at bounding box center [276, 123] width 106 height 17
click at [279, 91] on input "text" at bounding box center [276, 90] width 106 height 17
paste input "license-system"
type input "license-system"
click at [380, 93] on input "text" at bounding box center [393, 90] width 106 height 17
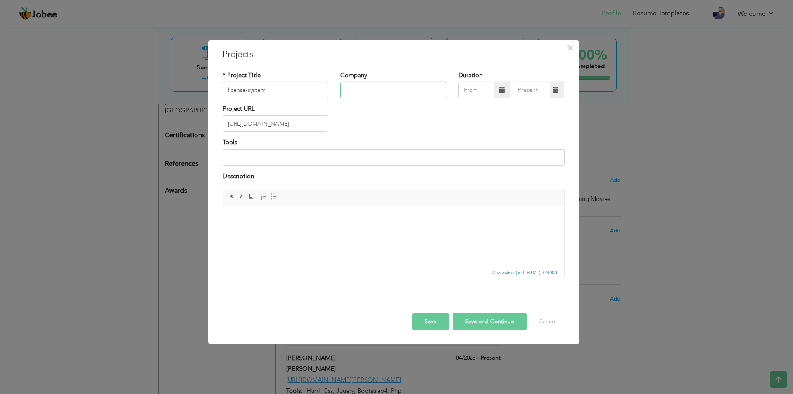
paste input "license-system"
type input "license-system"
click at [246, 91] on input "license-system" at bounding box center [276, 90] width 106 height 17
type input "License Management System"
click at [264, 154] on input at bounding box center [394, 157] width 342 height 17
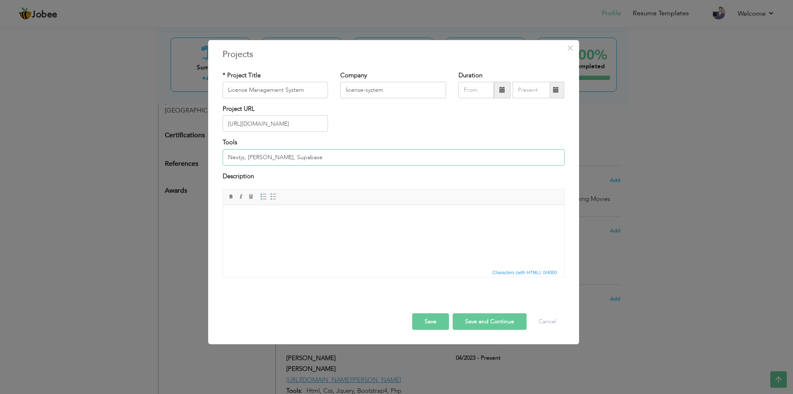
type input "Nextjs, [PERSON_NAME], Supabase"
click at [301, 121] on input "[URL][DOMAIN_NAME]" at bounding box center [276, 123] width 106 height 17
click at [324, 155] on input "Nextjs, [PERSON_NAME], Supabase" at bounding box center [394, 157] width 342 height 17
click at [305, 213] on body at bounding box center [393, 217] width 325 height 9
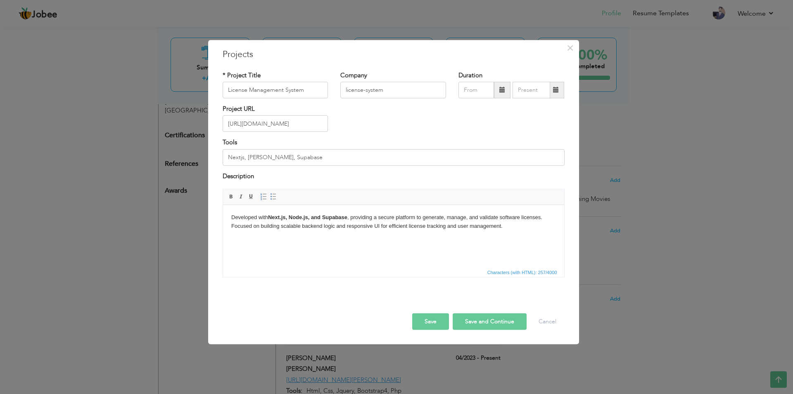
click at [290, 224] on body "Developed with Next.js, Node.js, and Supabase , providing a secure platform to …" at bounding box center [393, 221] width 325 height 17
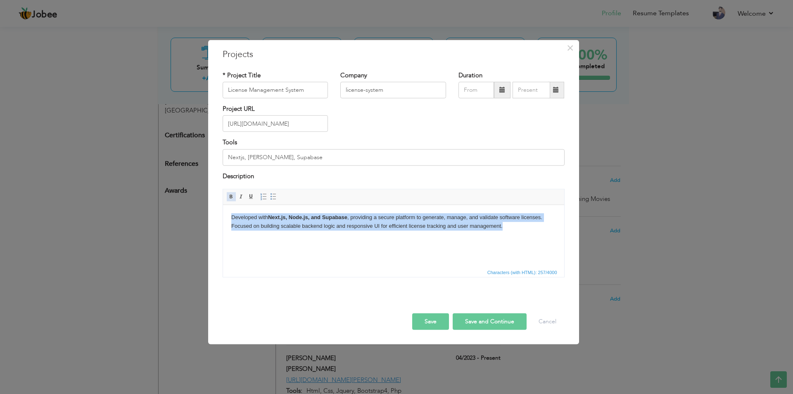
click at [231, 196] on span at bounding box center [231, 196] width 7 height 7
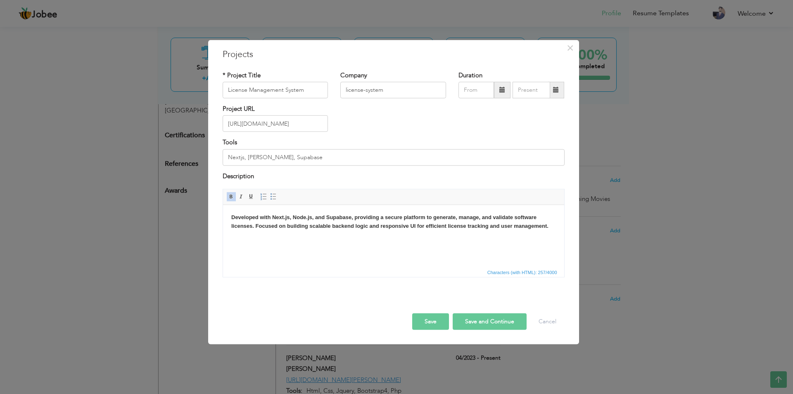
click at [231, 196] on span at bounding box center [231, 196] width 7 height 7
click at [471, 264] on button "Save and Continue" at bounding box center [490, 321] width 74 height 17
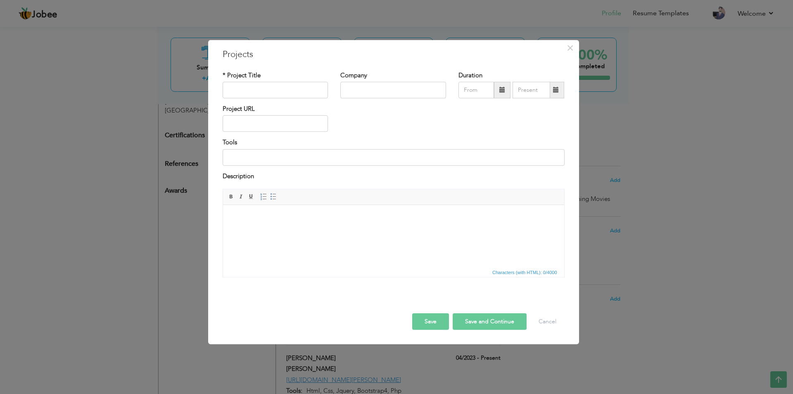
click at [256, 230] on html at bounding box center [393, 217] width 341 height 25
click at [264, 127] on input "text" at bounding box center [276, 123] width 106 height 17
click at [241, 123] on input "[URL][DOMAIN_NAME]" at bounding box center [276, 123] width 106 height 17
drag, startPoint x: 242, startPoint y: 124, endPoint x: 280, endPoint y: 124, distance: 38.0
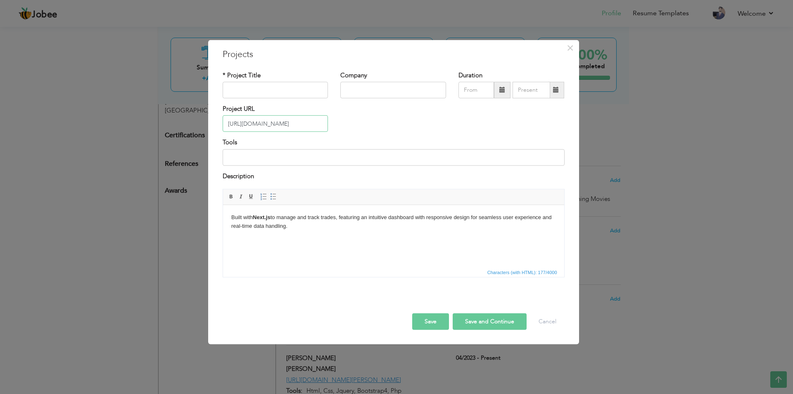
click at [280, 124] on input "[URL][DOMAIN_NAME]" at bounding box center [276, 123] width 106 height 17
type input "[URL][DOMAIN_NAME]"
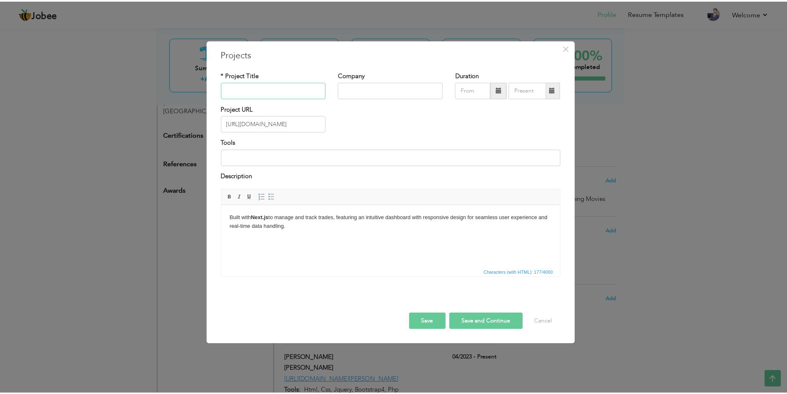
scroll to position [0, 0]
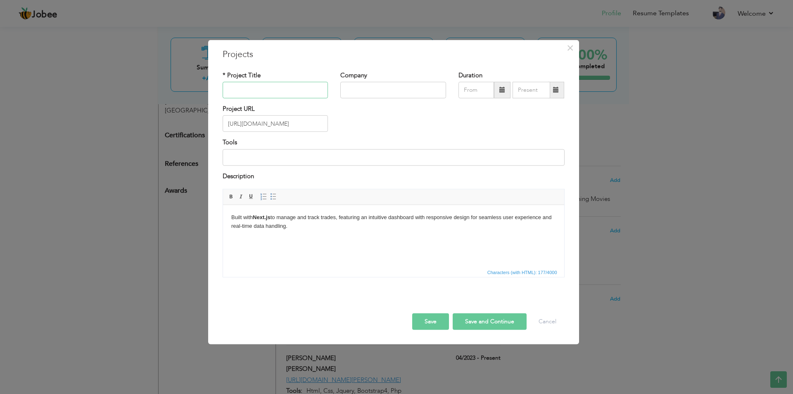
click at [263, 92] on input "text" at bounding box center [276, 90] width 106 height 17
paste input "trade-manager"
click at [243, 90] on input "trade-manager" at bounding box center [276, 90] width 106 height 17
type input "Trade Management System"
paste input "trade-manager"
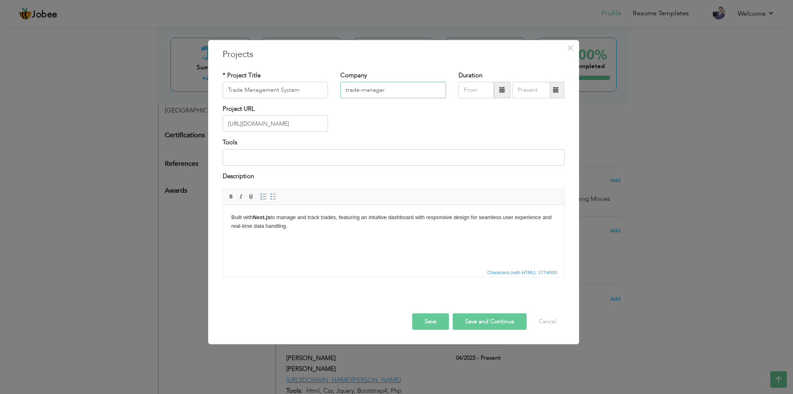
drag, startPoint x: 388, startPoint y: 92, endPoint x: 314, endPoint y: 86, distance: 73.7
click at [314, 86] on div "* Project Title Trade Management System Company trade-manager Duration" at bounding box center [393, 87] width 354 height 33
type input "licensing-system"
click at [328, 157] on input at bounding box center [394, 157] width 342 height 17
type input "Nextjs, [PERSON_NAME], Supabase"
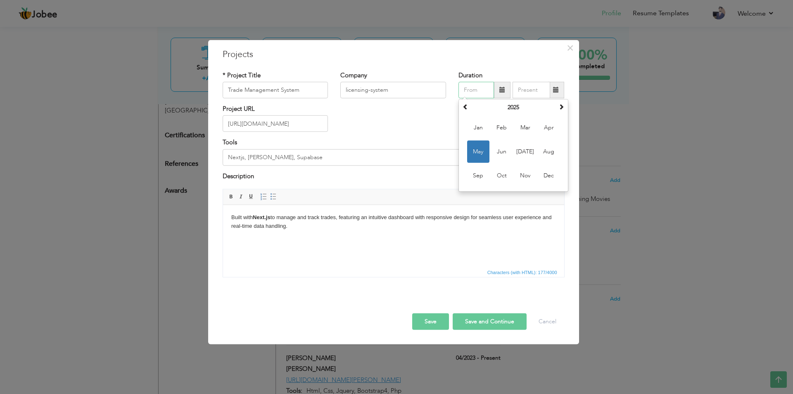
click at [483, 90] on input "text" at bounding box center [477, 90] width 36 height 17
click at [505, 151] on span "Jun" at bounding box center [502, 151] width 22 height 22
type input "06/2025"
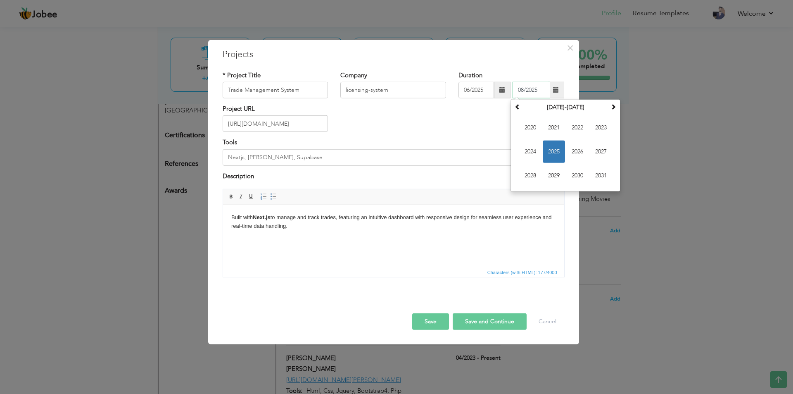
click at [523, 88] on input "08/2025" at bounding box center [532, 90] width 38 height 17
click at [564, 150] on span "2026" at bounding box center [577, 151] width 22 height 22
click at [564, 153] on span "[DATE]" at bounding box center [577, 151] width 22 height 22
click at [533, 96] on input "07/2026" at bounding box center [532, 90] width 38 height 17
click at [538, 92] on input "07/2026" at bounding box center [532, 90] width 38 height 17
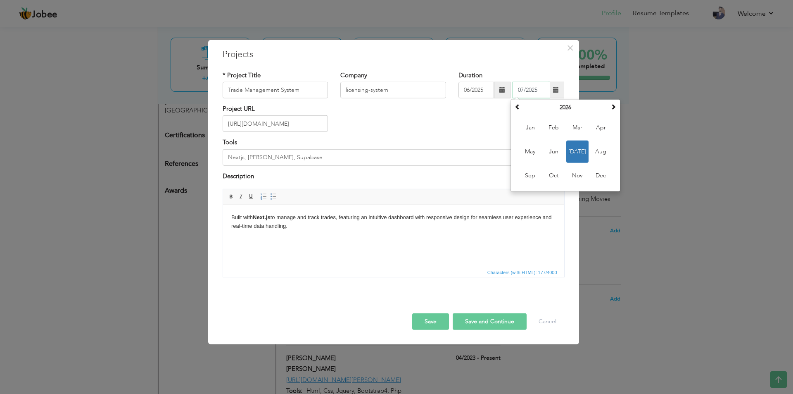
type input "07/2025"
click at [472, 107] on div "Project URL [URL][DOMAIN_NAME]" at bounding box center [393, 121] width 354 height 33
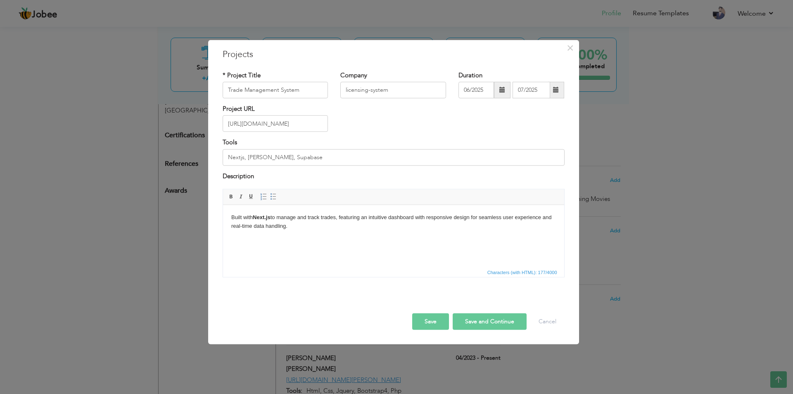
click at [444, 264] on button "Save" at bounding box center [430, 321] width 37 height 17
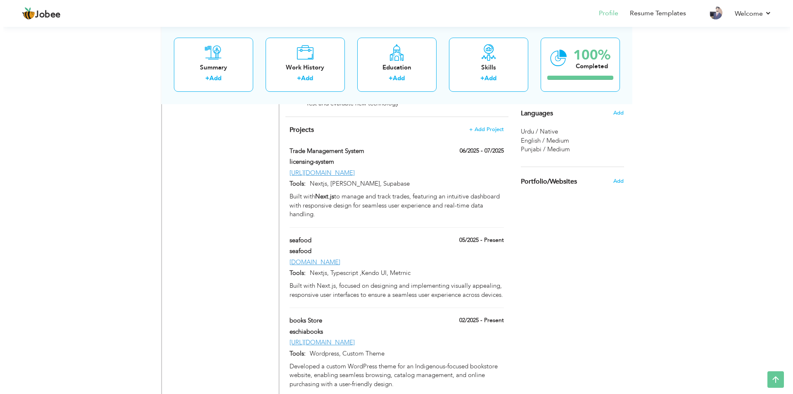
scroll to position [500, 0]
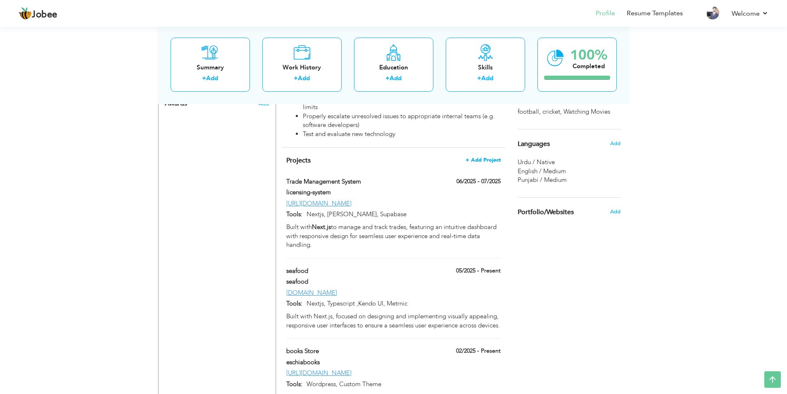
click at [477, 157] on span "+ Add Project" at bounding box center [483, 160] width 35 height 6
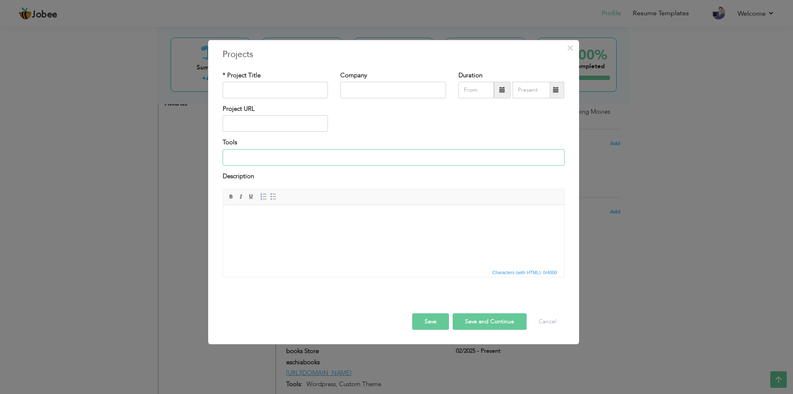
click at [267, 161] on input at bounding box center [394, 157] width 342 height 17
type input "Nextjs, [PERSON_NAME], Supabase"
click at [268, 221] on body at bounding box center [393, 217] width 325 height 9
click at [276, 230] on html at bounding box center [393, 217] width 341 height 25
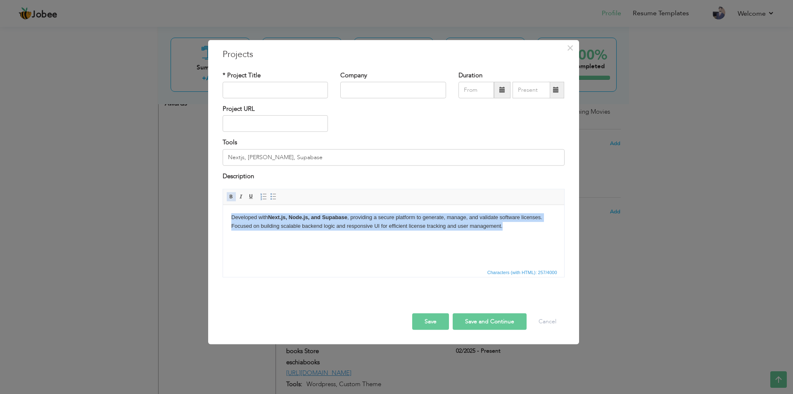
click at [234, 196] on span at bounding box center [231, 196] width 7 height 7
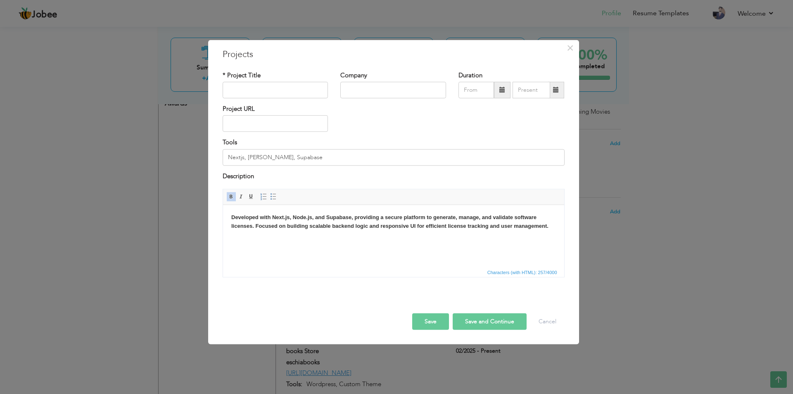
click at [234, 196] on span at bounding box center [231, 196] width 7 height 7
click at [258, 239] on html "Developed with Next.js, Node.js, and Supabase, providing a secure platform to g…" at bounding box center [393, 222] width 341 height 34
click at [263, 122] on input "text" at bounding box center [276, 123] width 106 height 17
click at [247, 132] on div "Project URL" at bounding box center [275, 121] width 118 height 33
click at [248, 123] on input "text" at bounding box center [276, 123] width 106 height 17
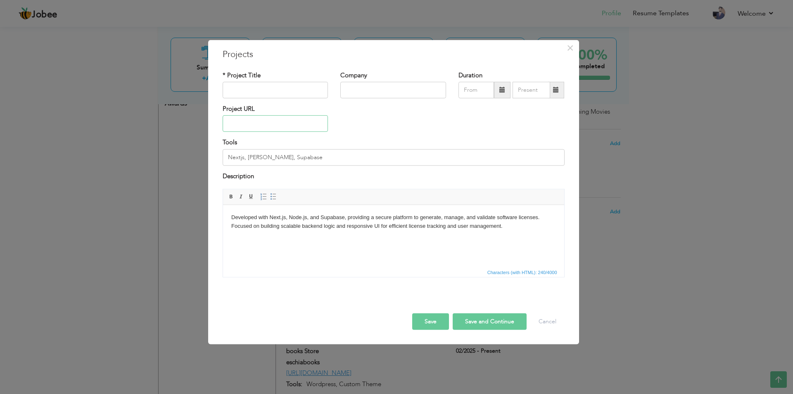
paste input "[URL][DOMAIN_NAME]"
type input "[URL][DOMAIN_NAME]"
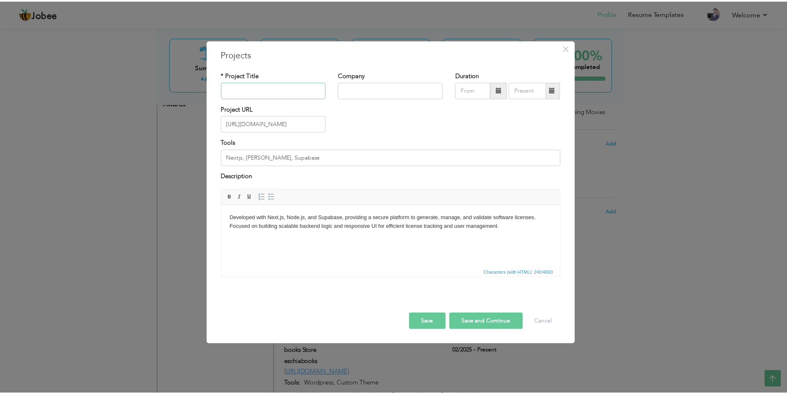
scroll to position [0, 0]
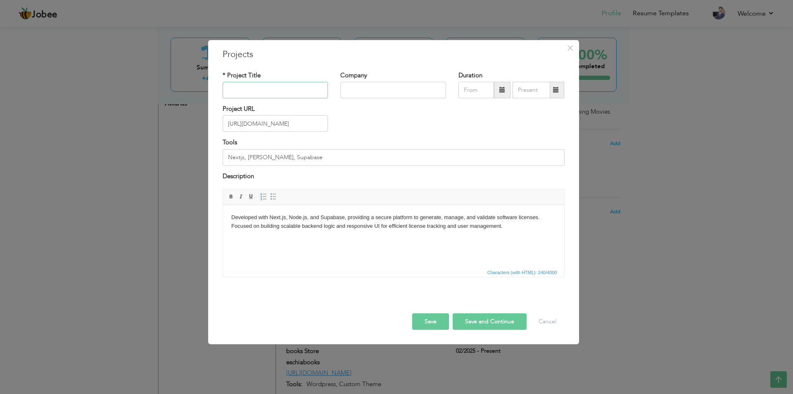
click at [260, 87] on input "text" at bounding box center [276, 90] width 106 height 17
click at [258, 124] on input "[URL][DOMAIN_NAME]" at bounding box center [276, 123] width 106 height 17
drag, startPoint x: 241, startPoint y: 89, endPoint x: 207, endPoint y: 82, distance: 34.7
click at [207, 82] on div "× Projects * Project Title Trade Management System Company Duration Tools" at bounding box center [396, 197] width 793 height 394
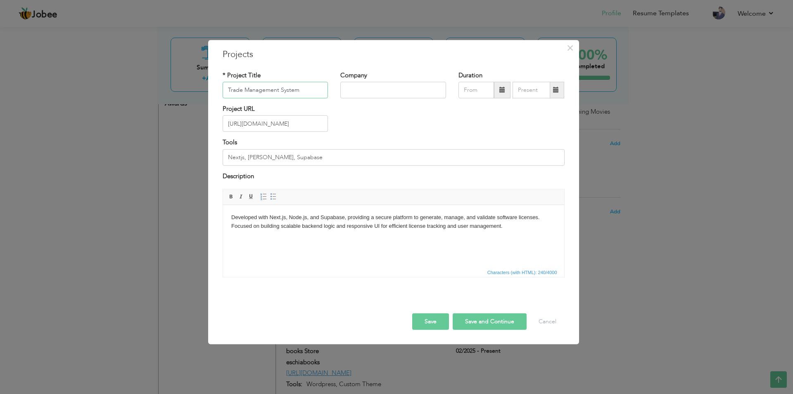
paste input "licens"
click at [229, 87] on input "license Management System" at bounding box center [276, 90] width 106 height 17
type input "License Management System"
click at [357, 92] on input "text" at bounding box center [393, 90] width 106 height 17
type input "licensing-system"
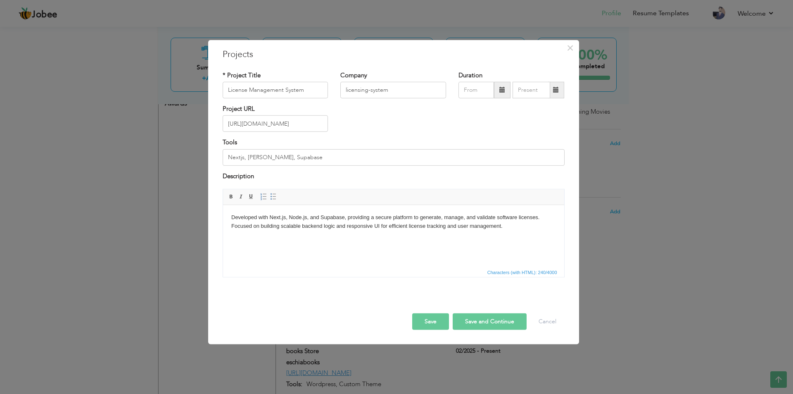
click at [446, 77] on div "Company licensing-system" at bounding box center [393, 84] width 106 height 27
type input "08/2025"
click at [473, 90] on input "08/2025" at bounding box center [477, 90] width 36 height 17
click at [497, 150] on span "2025" at bounding box center [502, 151] width 22 height 22
click at [547, 152] on span "Aug" at bounding box center [549, 151] width 22 height 22
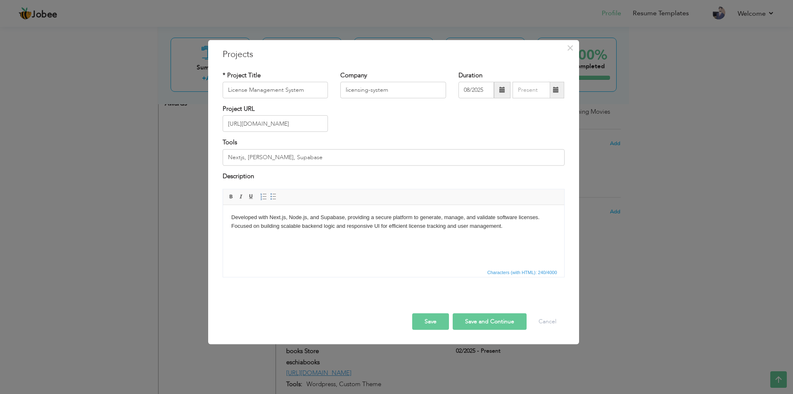
click at [437, 318] on button "Save" at bounding box center [430, 321] width 37 height 17
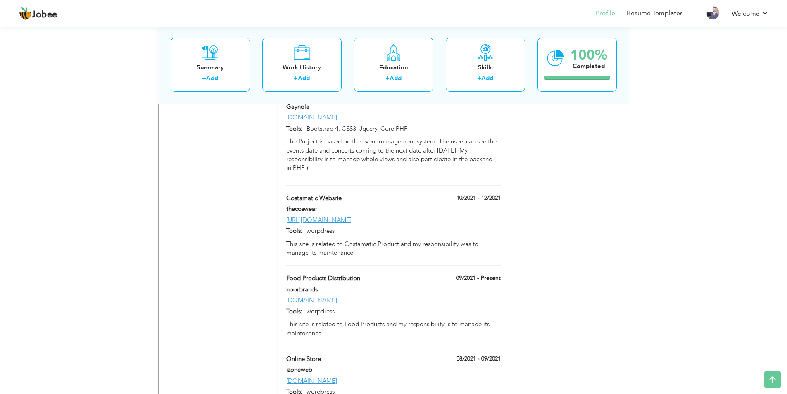
scroll to position [1409, 0]
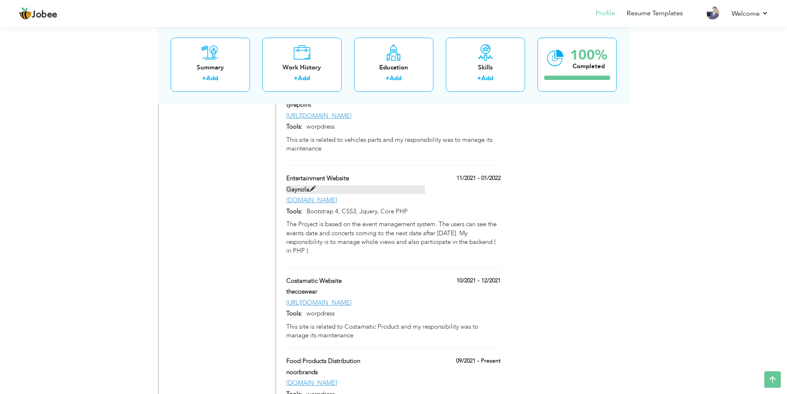
click at [409, 185] on label "Gaynola" at bounding box center [355, 189] width 139 height 9
type input "Entertainment Website"
type input "Gaynola"
type input "11/2021"
type input "01/2022"
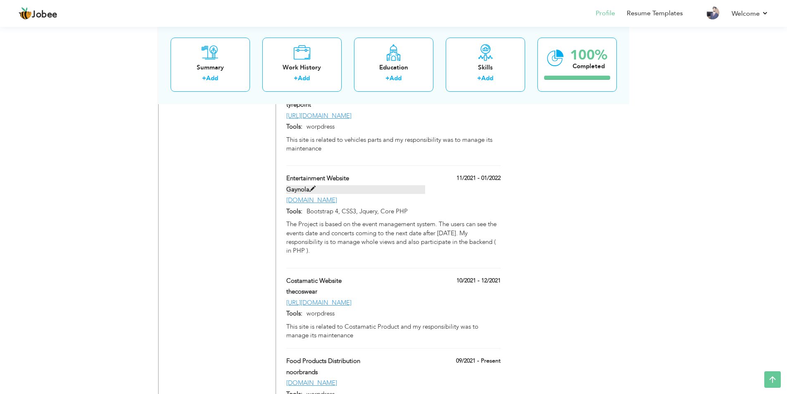
type input "[DOMAIN_NAME]"
type input "Bootstrap 4, CSS3, Jquery, Core PHP"
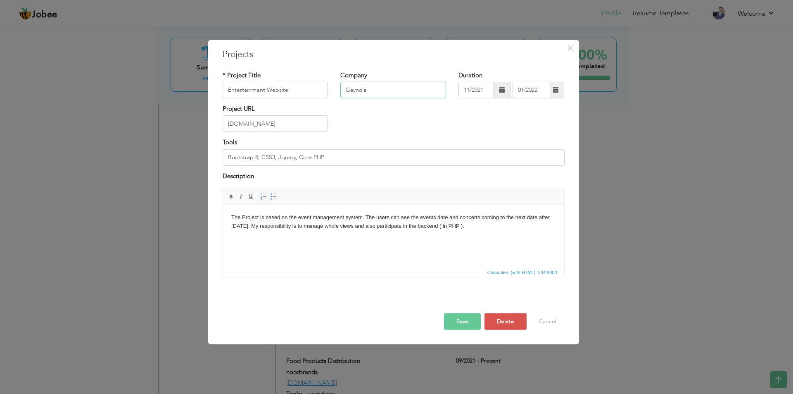
click at [346, 90] on input "Gaynola" at bounding box center [393, 90] width 106 height 17
type input "gaynola"
click at [467, 312] on div at bounding box center [393, 304] width 354 height 17
click at [466, 317] on button "Save" at bounding box center [462, 321] width 37 height 17
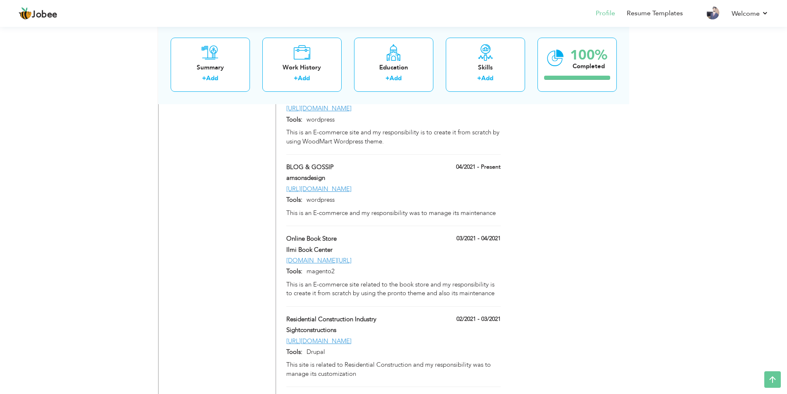
scroll to position [1988, 0]
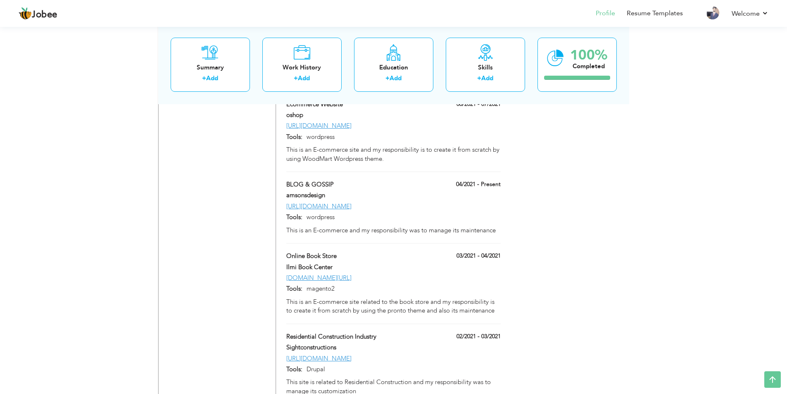
click at [351, 180] on label "BLOG & GOSSIP" at bounding box center [355, 184] width 139 height 9
type input "BLOG & GOSSIP"
type input "amsonsdesign"
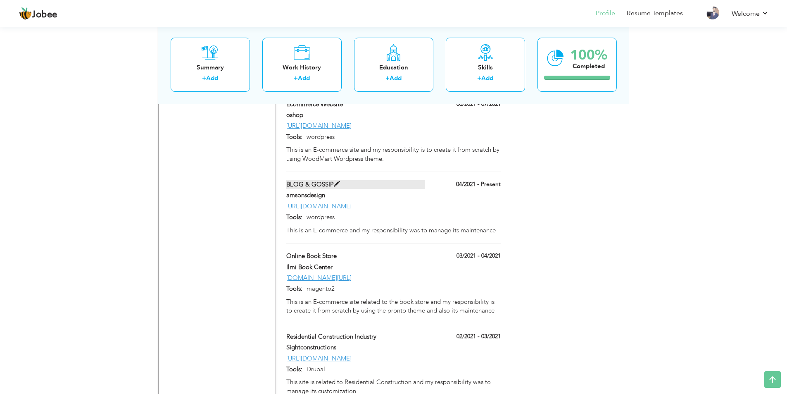
type input "04/2021"
type input "[URL][DOMAIN_NAME]"
type input "wordpress"
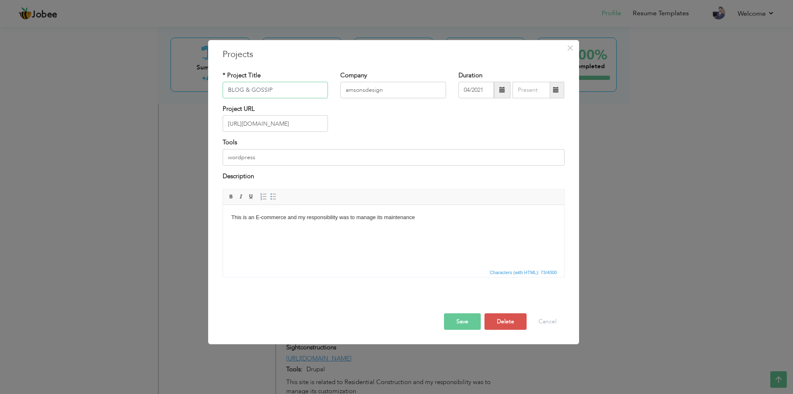
click at [233, 90] on input "BLOG & GOSSIP" at bounding box center [276, 90] width 106 height 17
type input "Blog & Gossip"
click at [471, 321] on button "Save" at bounding box center [462, 321] width 37 height 17
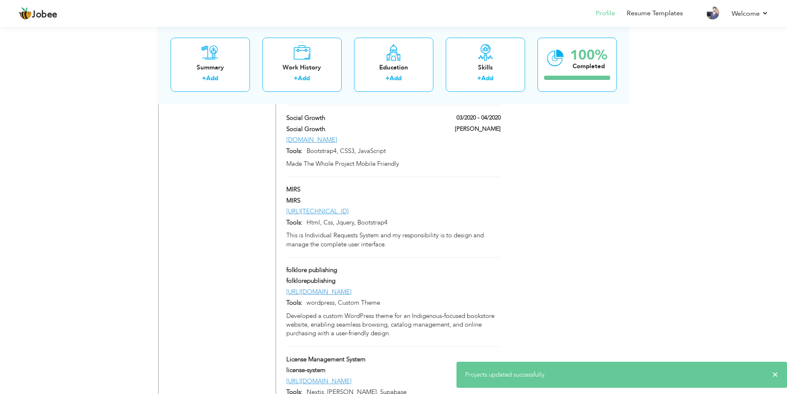
scroll to position [2789, 0]
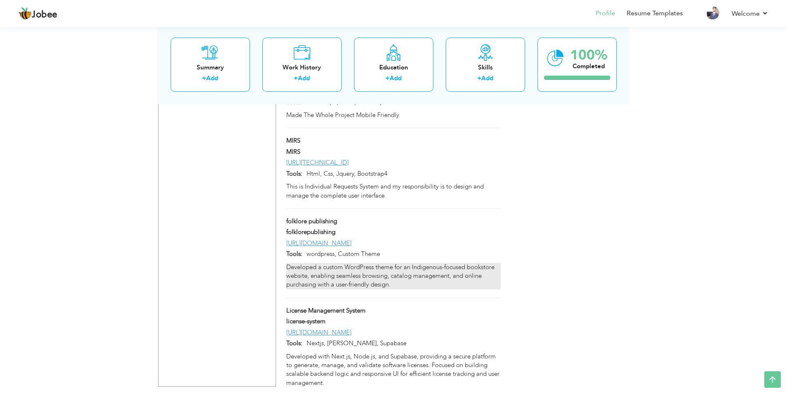
scroll to position [2789, 0]
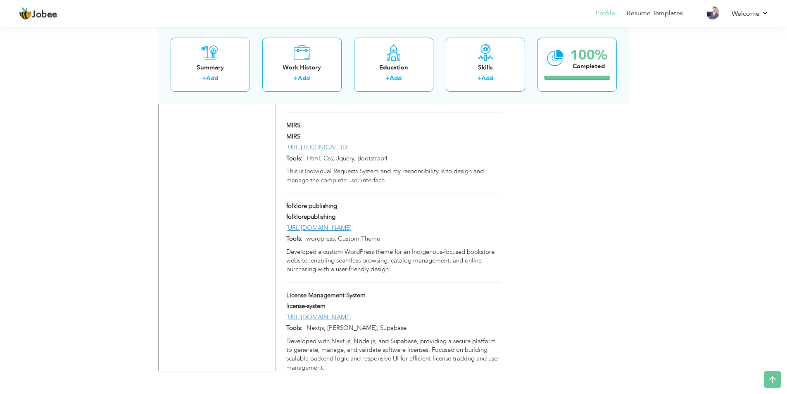
click at [438, 313] on div "[URL][DOMAIN_NAME]" at bounding box center [393, 317] width 226 height 9
type input "License Management System"
type input "license-system"
type input "[URL][DOMAIN_NAME]"
type input "Nextjs, [PERSON_NAME], Supabase"
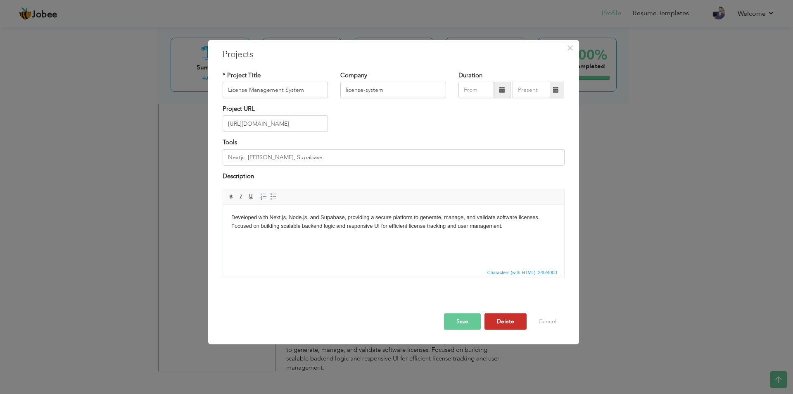
click at [512, 323] on button "Delete" at bounding box center [506, 321] width 42 height 17
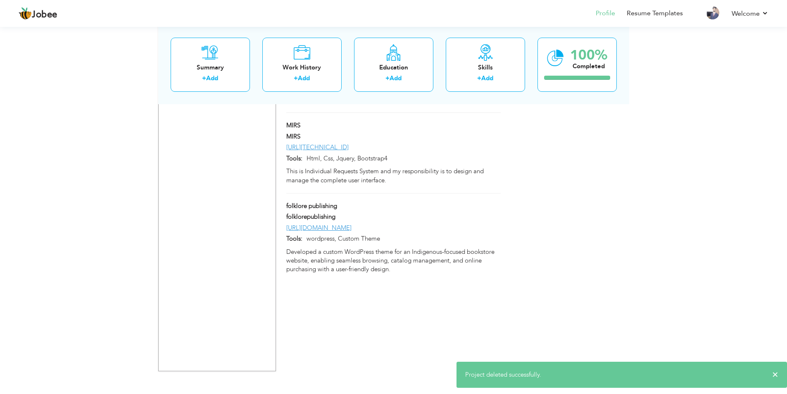
click at [436, 224] on div "[URL][DOMAIN_NAME]" at bounding box center [393, 228] width 226 height 9
type input "folklore publishing"
type input "folklorepublishing"
type input "[URL][DOMAIN_NAME]"
type input "wordpress, Custom Theme"
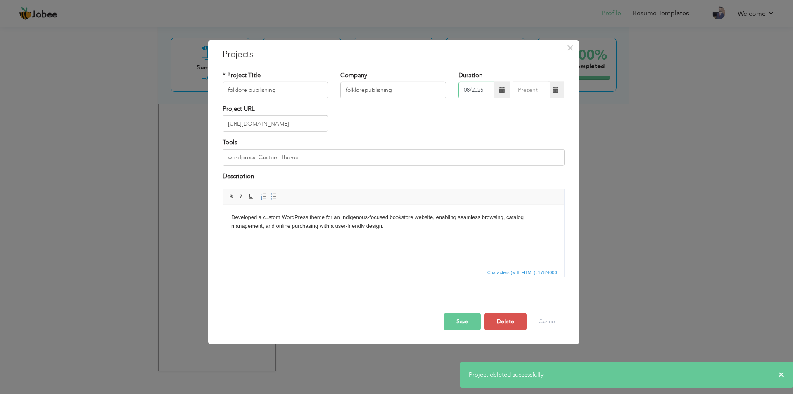
click at [466, 93] on input "08/2025" at bounding box center [477, 90] width 36 height 17
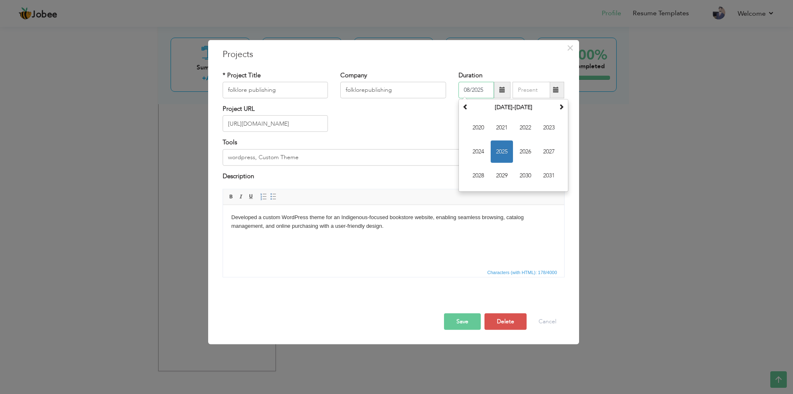
click at [500, 154] on span "2025" at bounding box center [502, 151] width 22 height 22
click at [519, 152] on span "[DATE]" at bounding box center [525, 151] width 22 height 22
type input "07/2025"
click at [521, 94] on input "08/2025" at bounding box center [532, 90] width 38 height 17
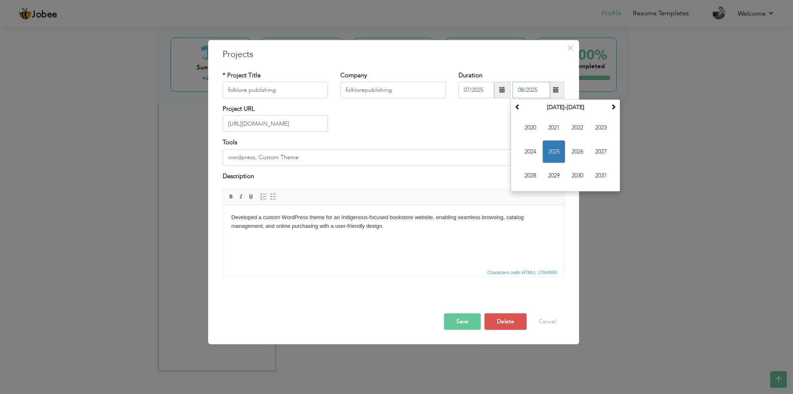
click at [550, 150] on span "2025" at bounding box center [554, 151] width 22 height 22
click at [577, 154] on span "[DATE]" at bounding box center [577, 151] width 22 height 22
type input "07/2025"
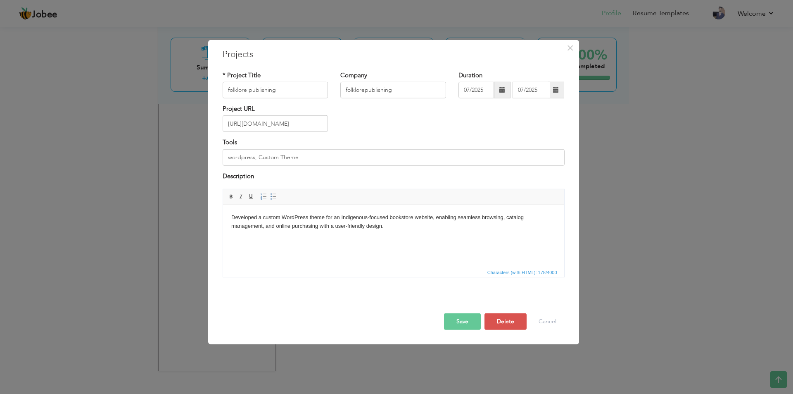
click at [464, 316] on button "Save" at bounding box center [462, 321] width 37 height 17
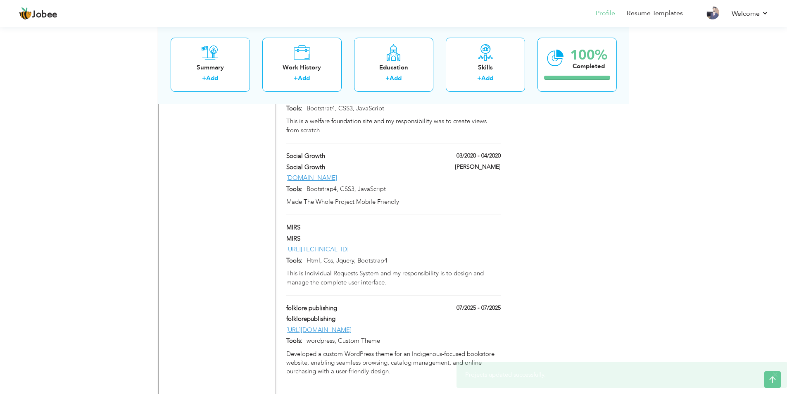
scroll to position [2707, 0]
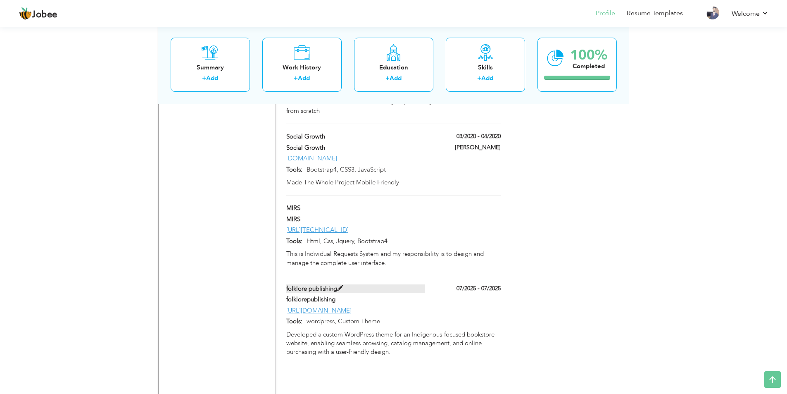
click at [362, 284] on label "folklore publishing" at bounding box center [355, 288] width 139 height 9
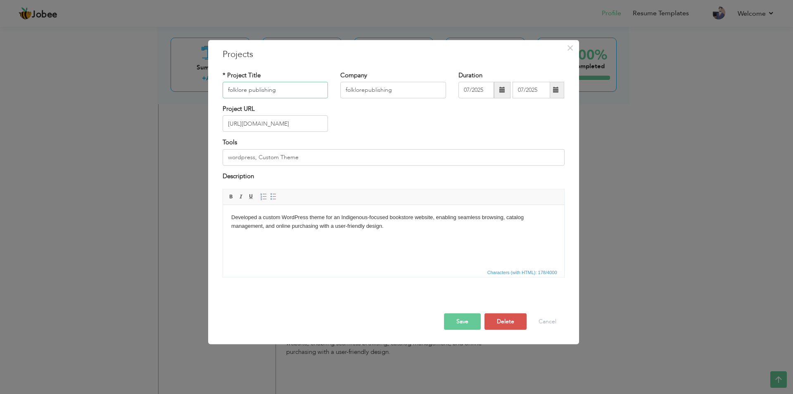
drag, startPoint x: 229, startPoint y: 90, endPoint x: 221, endPoint y: 87, distance: 8.7
click at [221, 87] on div "* Project Title folklore publishing" at bounding box center [275, 87] width 118 height 33
click at [253, 90] on input "Folklore publishing" at bounding box center [276, 90] width 106 height 17
click at [464, 320] on button "Save" at bounding box center [462, 321] width 37 height 17
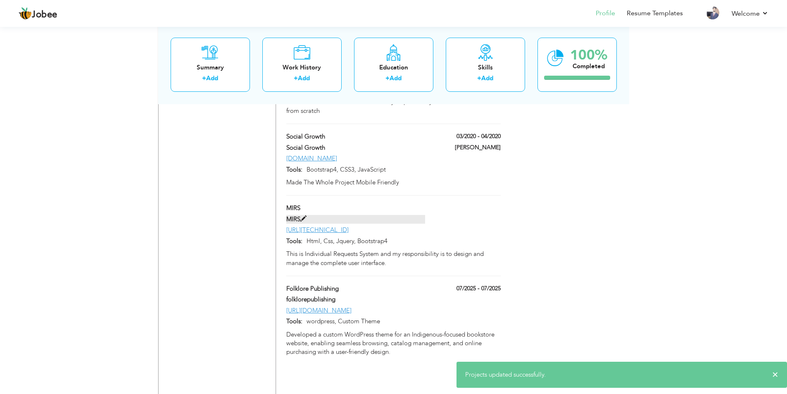
click at [364, 215] on label "MIRS" at bounding box center [355, 219] width 139 height 9
type input "MIRS"
type input "[URL][TECHNICAL_ID]"
type input "Html, Css, Jquery, Bootstrap4"
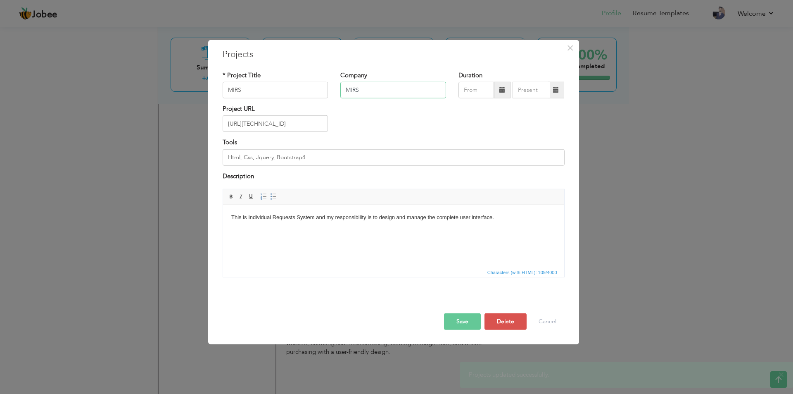
drag, startPoint x: 345, startPoint y: 89, endPoint x: 371, endPoint y: 90, distance: 26.5
click at [371, 90] on input "MIRS" at bounding box center [393, 90] width 106 height 17
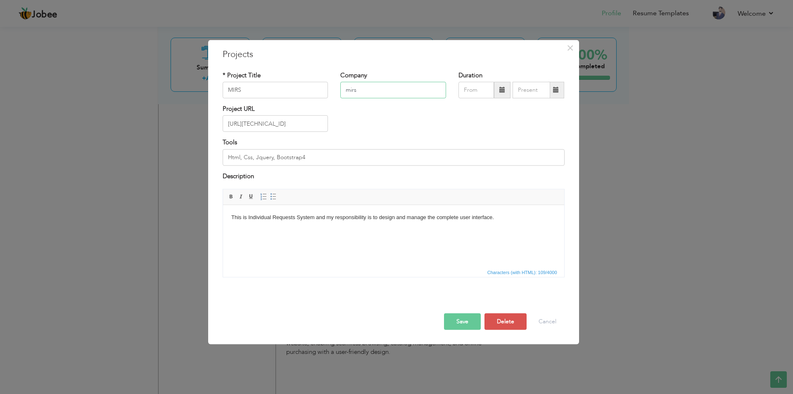
type input "mirs"
drag, startPoint x: 233, startPoint y: 87, endPoint x: 263, endPoint y: 90, distance: 29.9
click at [263, 90] on input "MIRS" at bounding box center [276, 90] width 106 height 17
click at [471, 320] on button "Save" at bounding box center [462, 321] width 37 height 17
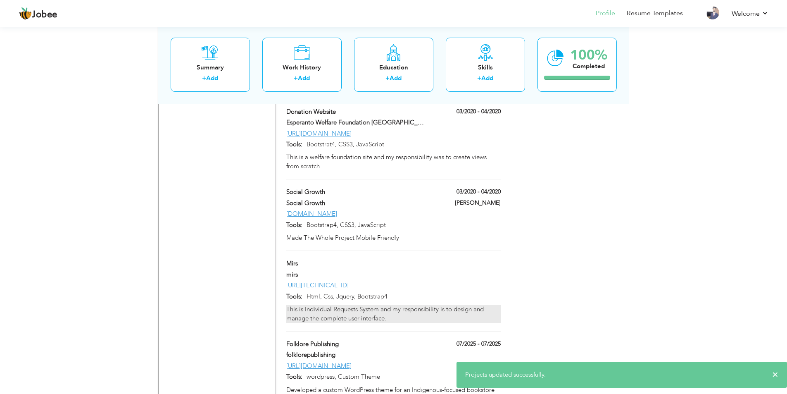
scroll to position [2624, 0]
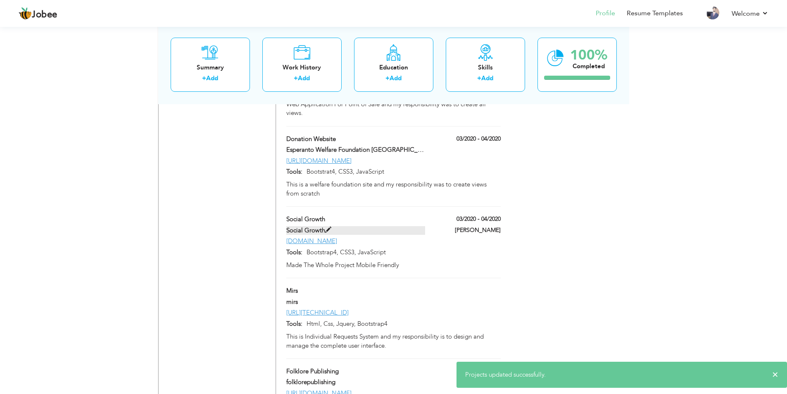
click at [352, 226] on label "Social Growth" at bounding box center [355, 230] width 139 height 9
type input "Social Growth"
type input "03/2020"
type input "04/2020"
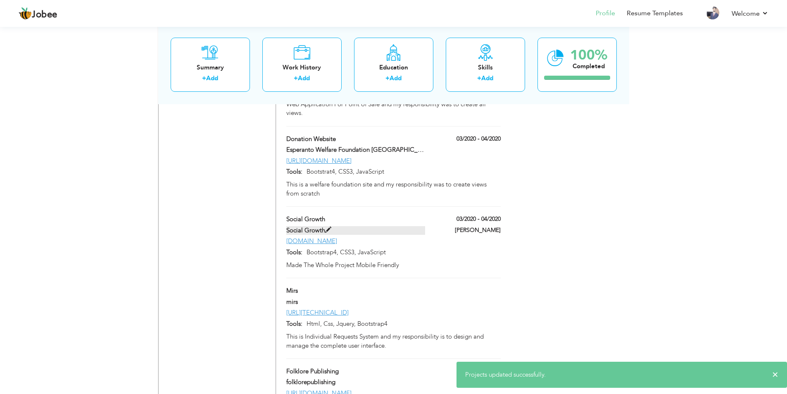
type input "[DOMAIN_NAME]"
type input "Bootstrap4, CSS3, JavaScript"
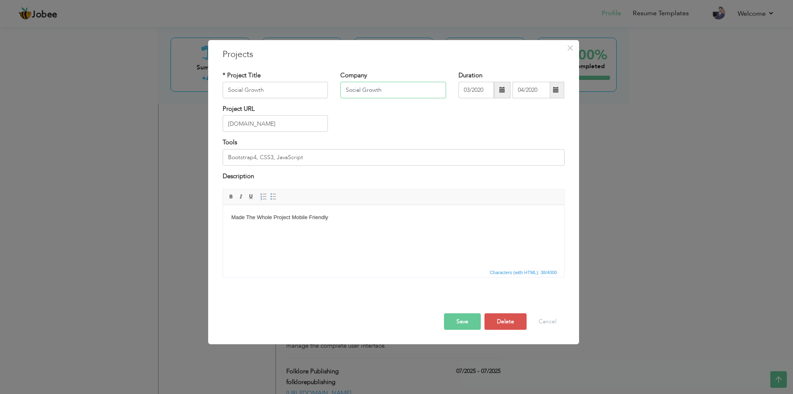
click at [347, 91] on input "Social Growth" at bounding box center [393, 90] width 106 height 17
click at [363, 90] on input "social Growth" at bounding box center [393, 90] width 106 height 17
type input "social-growth"
click at [468, 321] on button "Save" at bounding box center [462, 321] width 37 height 17
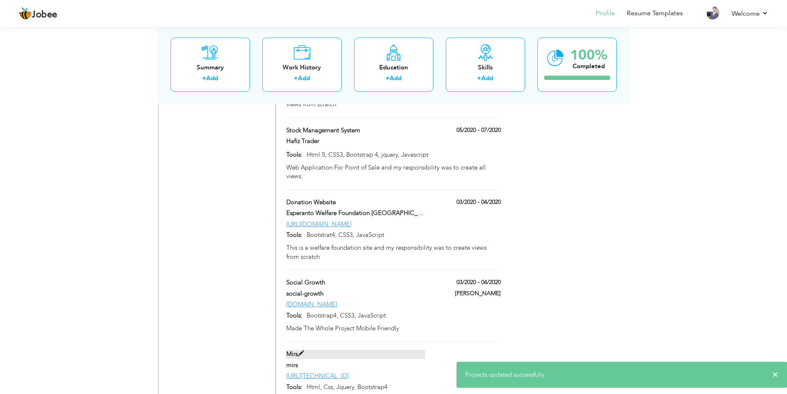
scroll to position [2541, 0]
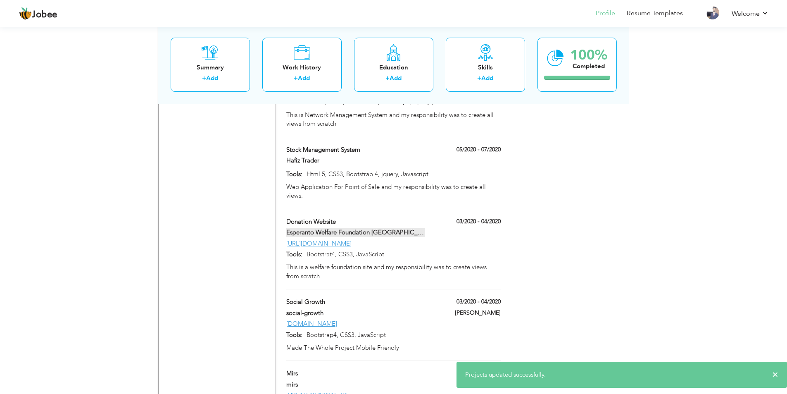
click at [411, 228] on label "Esperanto Welfare Foundation [GEOGRAPHIC_DATA]" at bounding box center [355, 232] width 139 height 9
type input "Donation Website"
type input "Esperanto Welfare Foundation [GEOGRAPHIC_DATA]"
type input "[URL][DOMAIN_NAME]"
type input "Bootstrat4, CSS3, JavaScript"
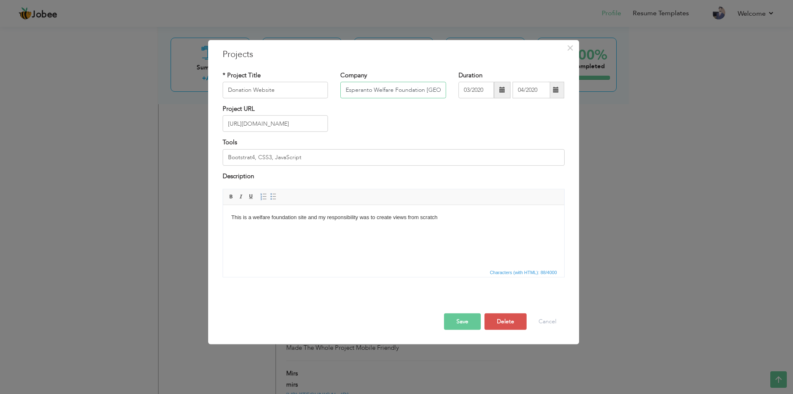
drag, startPoint x: 349, startPoint y: 90, endPoint x: 344, endPoint y: 90, distance: 5.4
click at [344, 90] on input "Esperanto Welfare Foundation [GEOGRAPHIC_DATA]" at bounding box center [393, 90] width 106 height 17
click at [373, 90] on input "esperanto Welfare Foundation Lahore" at bounding box center [393, 90] width 106 height 17
click at [346, 90] on input "esperanto Welfare Foundation Lahore" at bounding box center [393, 90] width 106 height 17
type input "Esperanto Welfare Foundation [GEOGRAPHIC_DATA]"
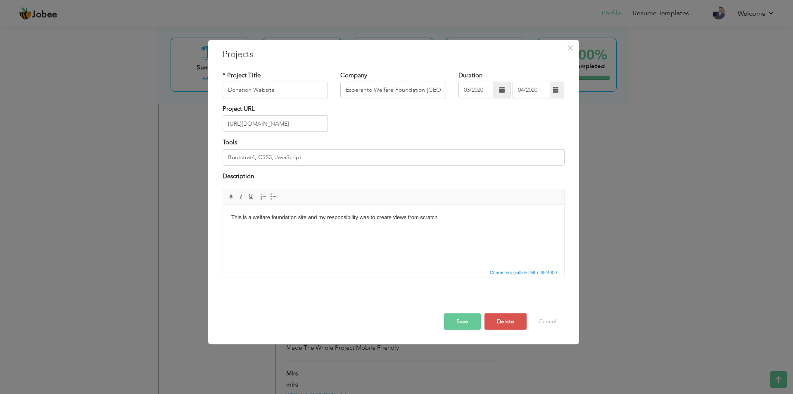
click at [454, 318] on button "Save" at bounding box center [462, 321] width 37 height 17
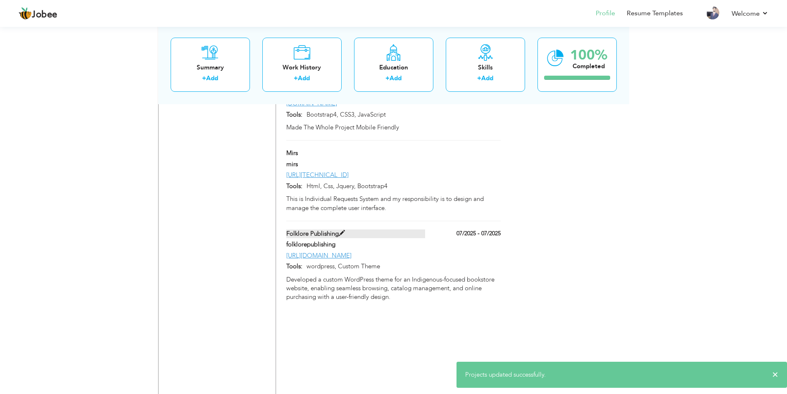
scroll to position [2789, 0]
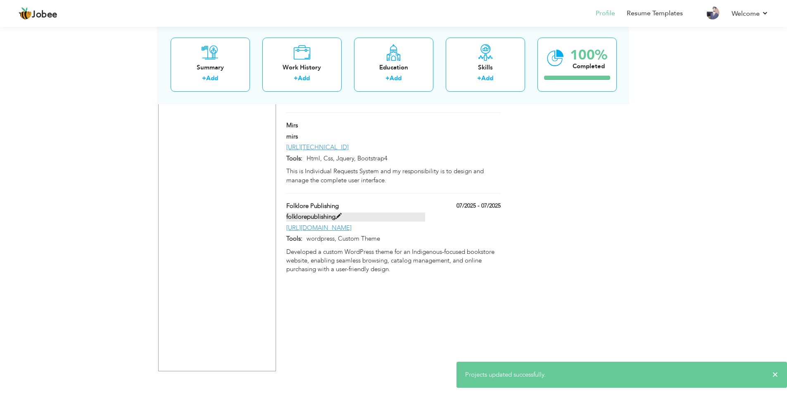
click at [345, 212] on label "folklorepublishing" at bounding box center [355, 216] width 139 height 9
type input "Folklore Publishing"
type input "folklorepublishing"
type input "07/2025"
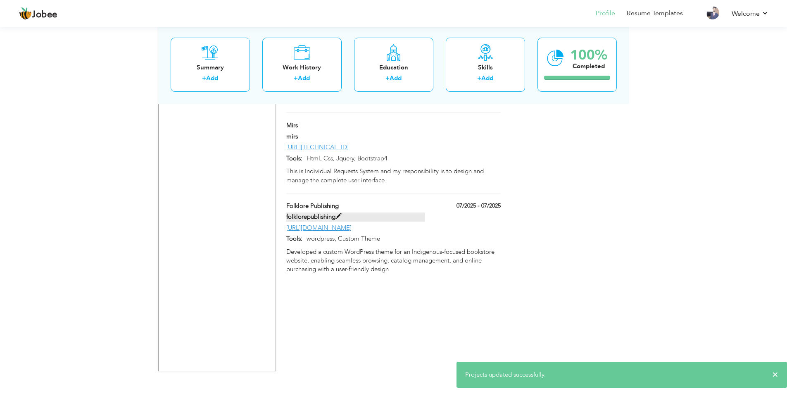
type input "[URL][DOMAIN_NAME]"
type input "wordpress, Custom Theme"
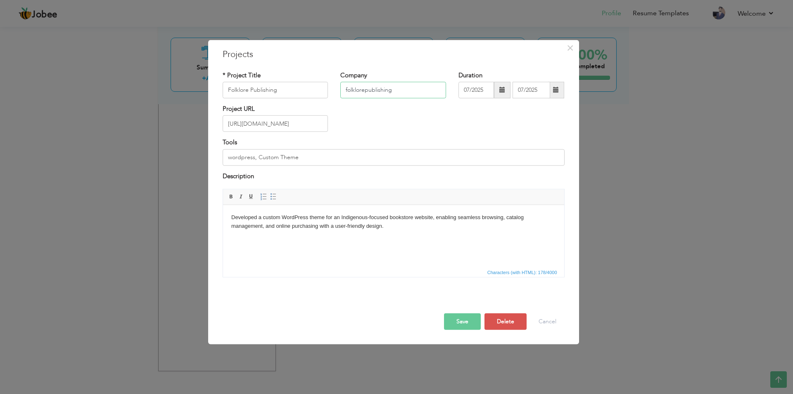
drag, startPoint x: 349, startPoint y: 90, endPoint x: 340, endPoint y: 88, distance: 9.6
click at [340, 88] on div "Company folklorepublishing" at bounding box center [393, 87] width 118 height 33
type input "Folklorepublishing"
click at [459, 323] on button "Save" at bounding box center [462, 321] width 37 height 17
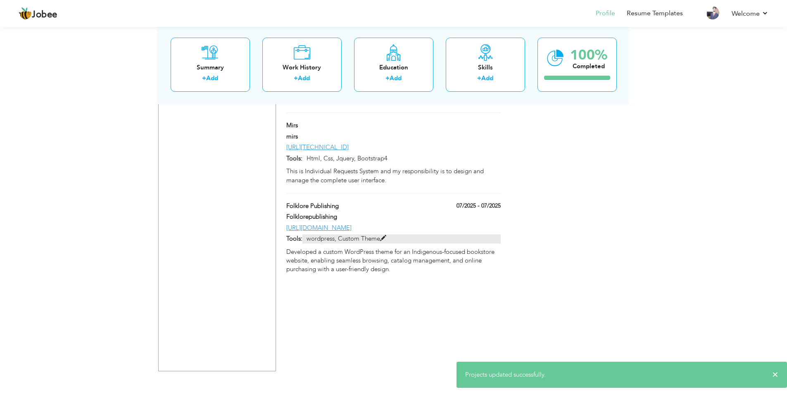
scroll to position [2707, 0]
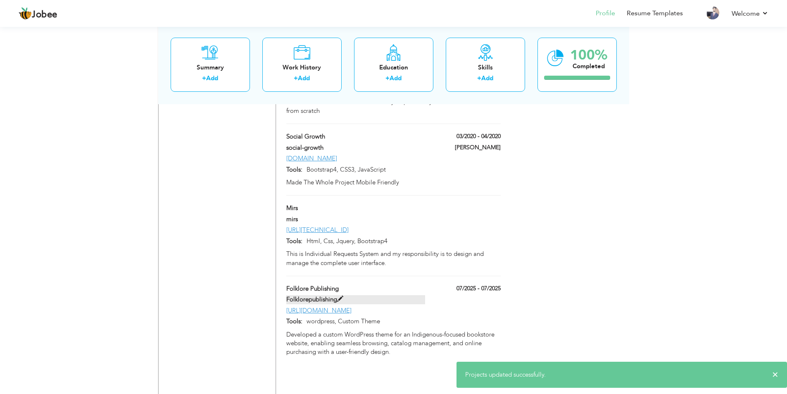
click at [313, 295] on label "Folklorepublishing" at bounding box center [355, 299] width 139 height 9
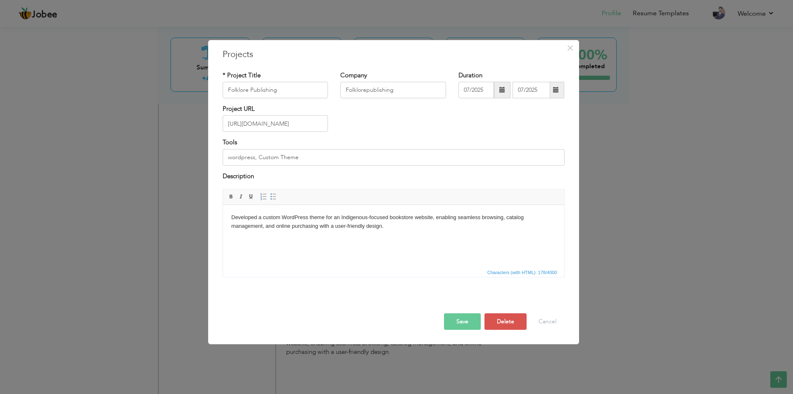
click at [464, 321] on button "Save" at bounding box center [462, 321] width 37 height 17
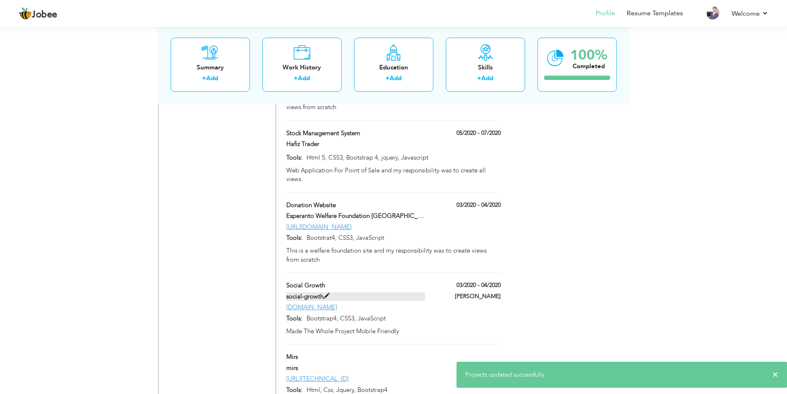
scroll to position [2541, 0]
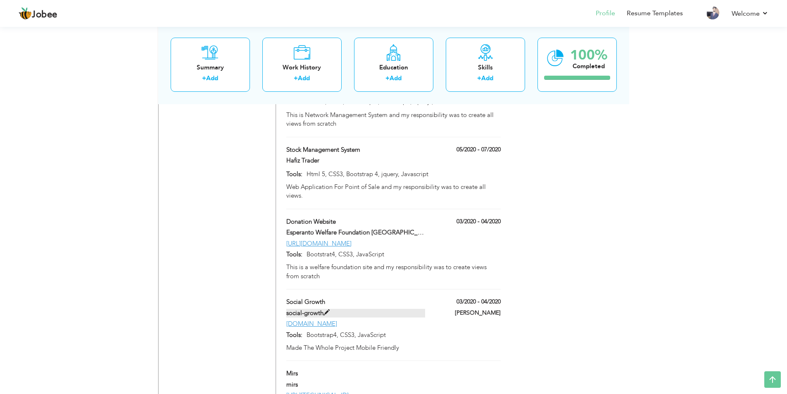
click at [326, 309] on span at bounding box center [327, 312] width 6 height 6
type input "Social Growth"
type input "social-growth"
type input "03/2020"
type input "04/2020"
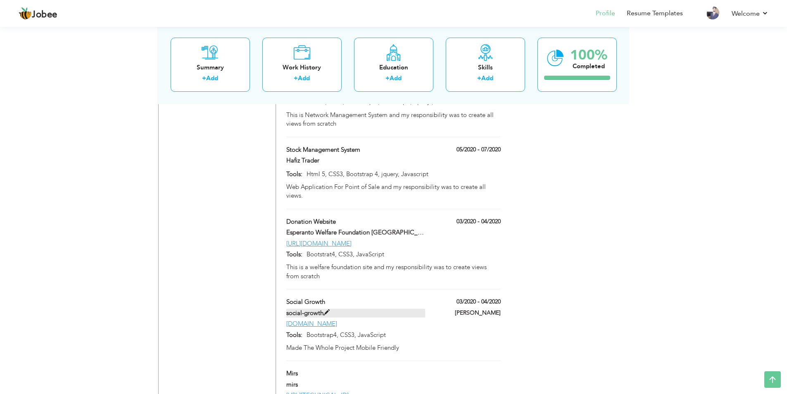
type input "[DOMAIN_NAME]"
type input "Bootstrap4, CSS3, JavaScript"
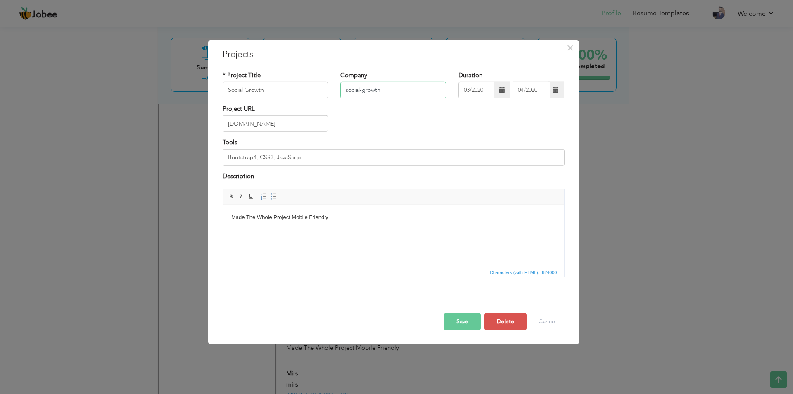
click at [400, 95] on input "social-growth" at bounding box center [393, 90] width 106 height 17
paste input "Social G"
click at [473, 326] on button "Save" at bounding box center [462, 321] width 37 height 17
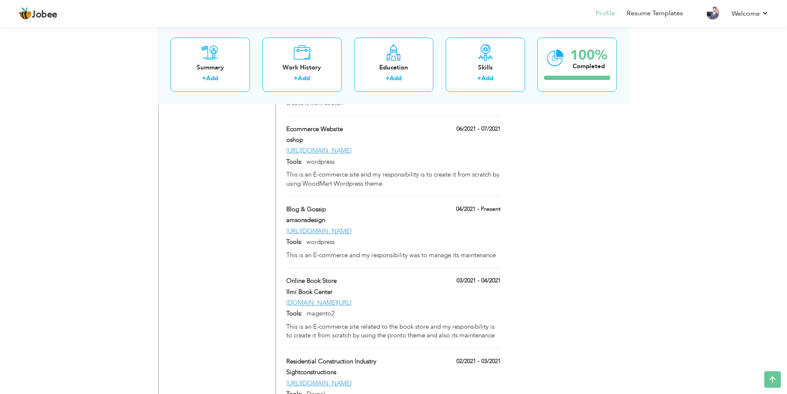
scroll to position [1880, 0]
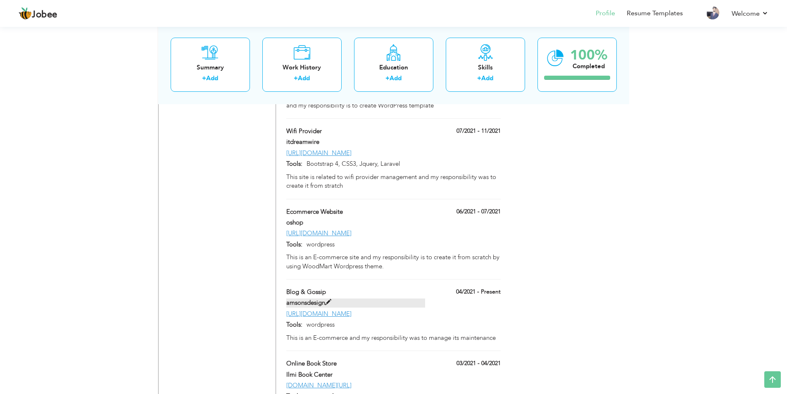
click at [335, 298] on label "amsonsdesign" at bounding box center [355, 302] width 139 height 9
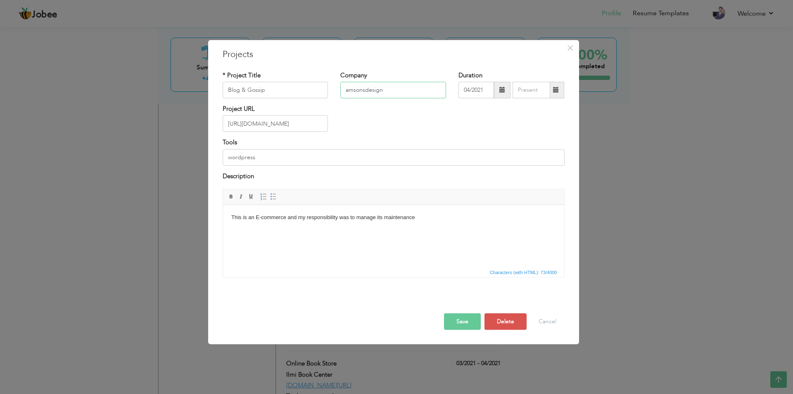
drag, startPoint x: 349, startPoint y: 93, endPoint x: 342, endPoint y: 90, distance: 7.1
click at [342, 90] on input "amsonsdesign" at bounding box center [393, 90] width 106 height 17
type input "Amsonsdesign"
click at [458, 324] on button "Save" at bounding box center [462, 321] width 37 height 17
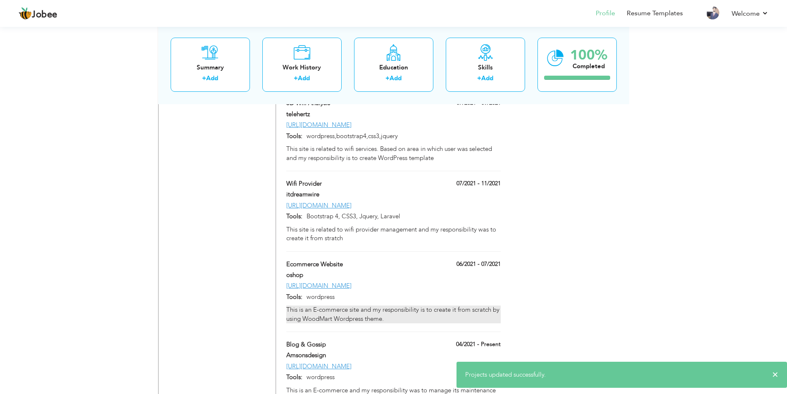
scroll to position [1798, 0]
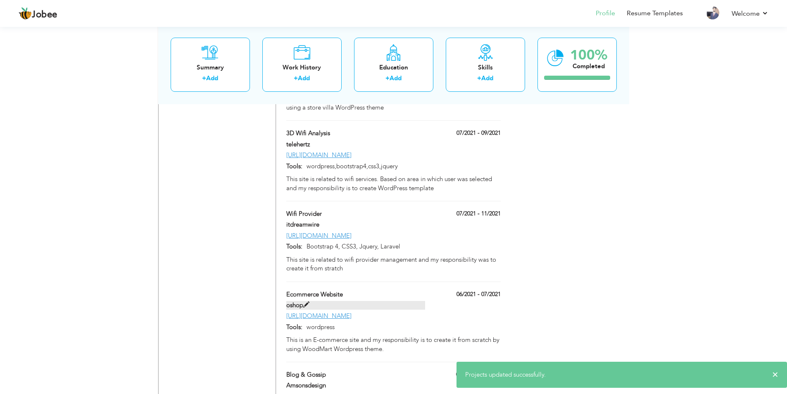
click at [309, 302] on span at bounding box center [306, 305] width 6 height 6
type input "Ecommerce Website"
type input "oshop"
type input "06/2021"
type input "07/2021"
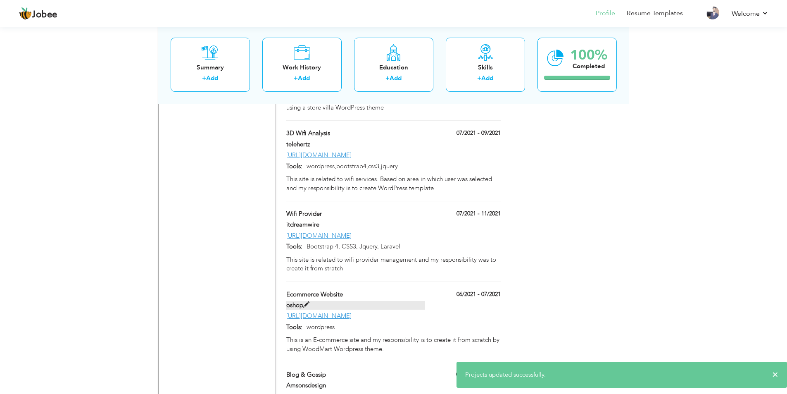
type input "[URL][DOMAIN_NAME]"
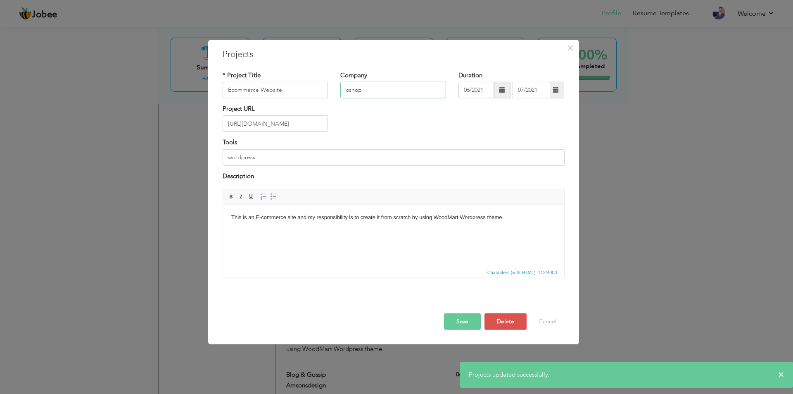
drag, startPoint x: 349, startPoint y: 88, endPoint x: 331, endPoint y: 85, distance: 18.0
click at [331, 85] on div "* Project Title Ecommerce Website Company oshop Duration 06/2021 07/2021" at bounding box center [393, 87] width 354 height 33
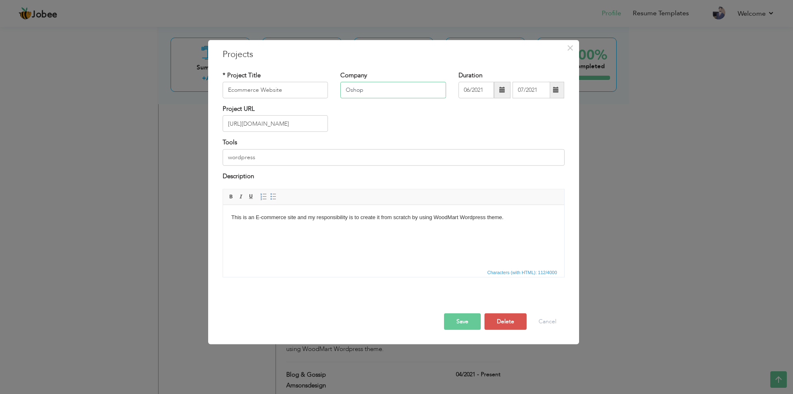
type input "Oshop"
click at [461, 324] on button "Save" at bounding box center [462, 321] width 37 height 17
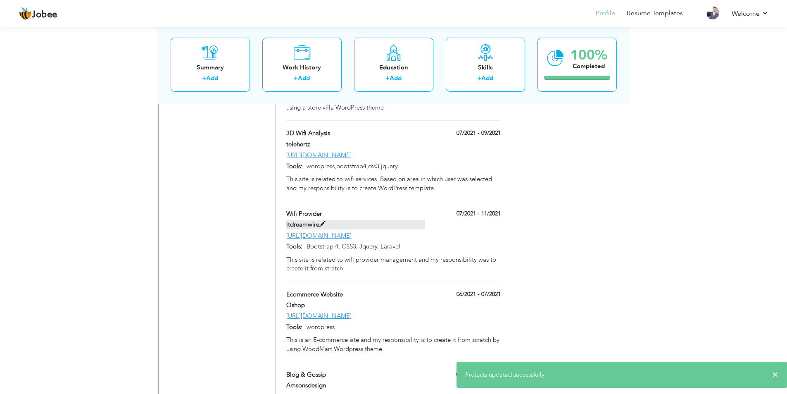
click at [322, 221] on span at bounding box center [322, 224] width 6 height 6
type input "Wifi Provider"
type input "itdreamwire"
type input "07/2021"
type input "11/2021"
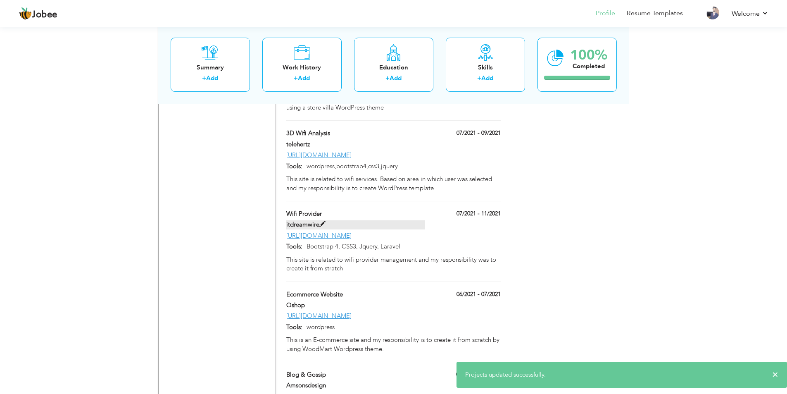
type input "[URL][DOMAIN_NAME]"
type input "Bootstrap 4, CSS3, Jquery, Laravel"
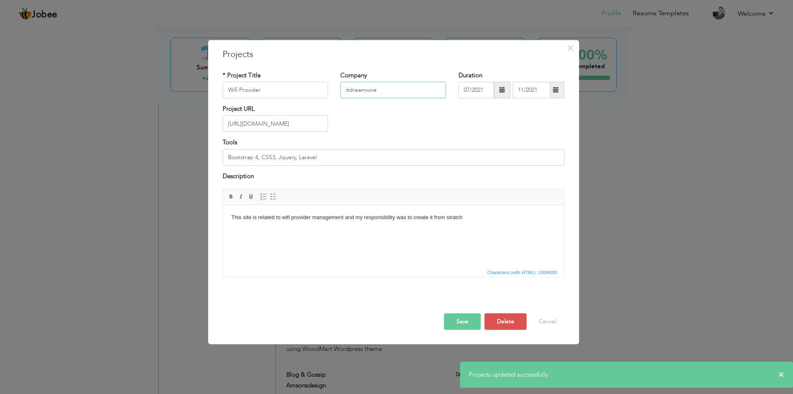
drag, startPoint x: 348, startPoint y: 92, endPoint x: 344, endPoint y: 90, distance: 4.6
click at [344, 90] on input "itdreamwire" at bounding box center [393, 90] width 106 height 17
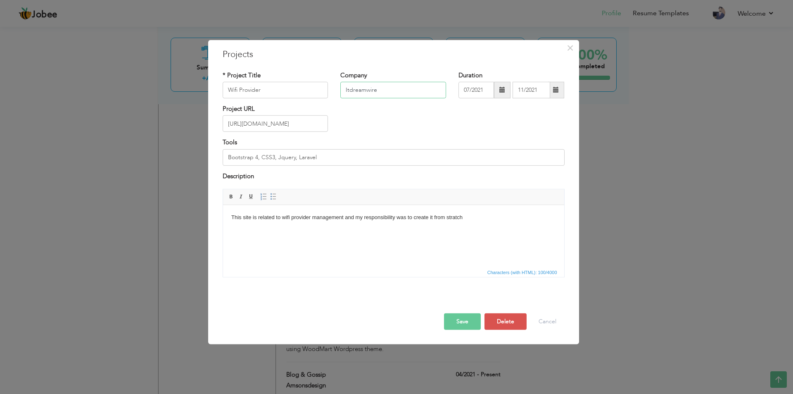
type input "Itdreamwire"
click at [469, 321] on button "Save" at bounding box center [462, 321] width 37 height 17
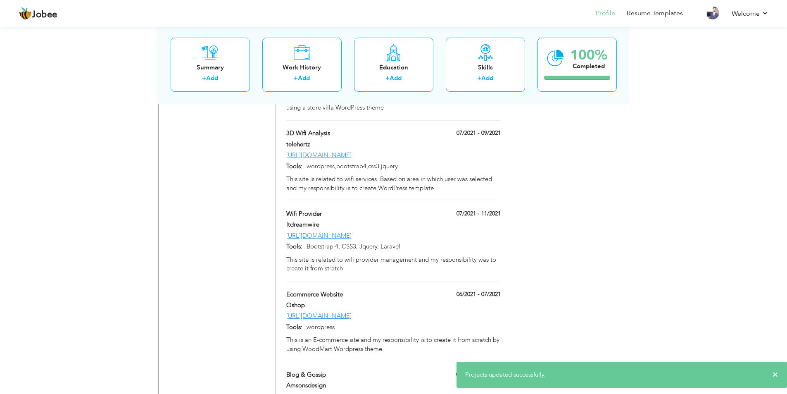
scroll to position [1715, 0]
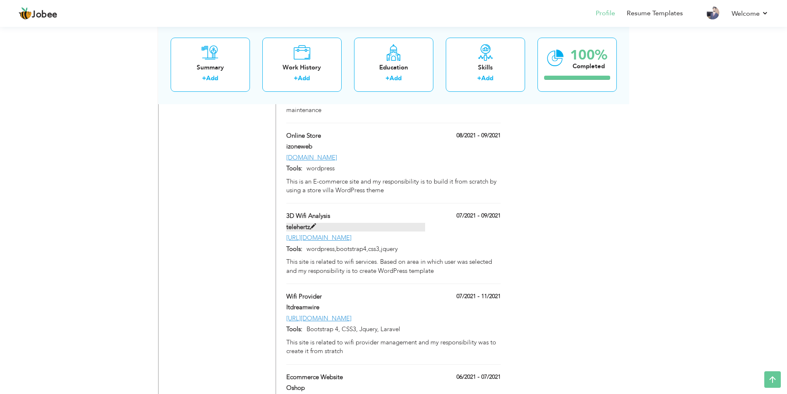
click at [312, 224] on span at bounding box center [313, 227] width 6 height 6
type input "3D Wifi Analysis"
type input "telehertz"
type input "09/2021"
type input "[URL][DOMAIN_NAME]"
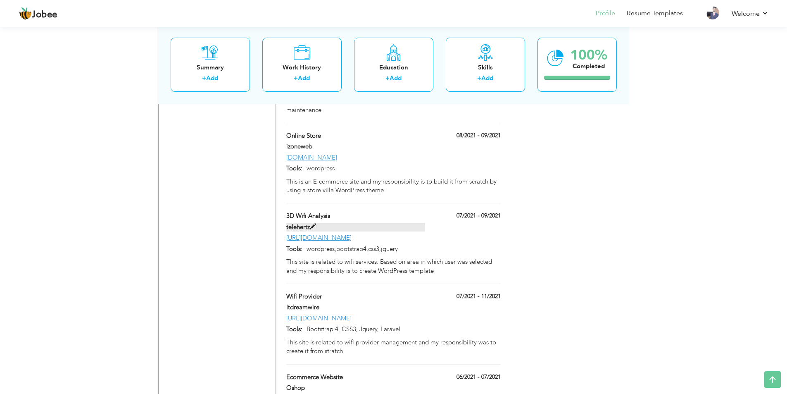
type input "wordpress,bootstrap4,css3,jquery"
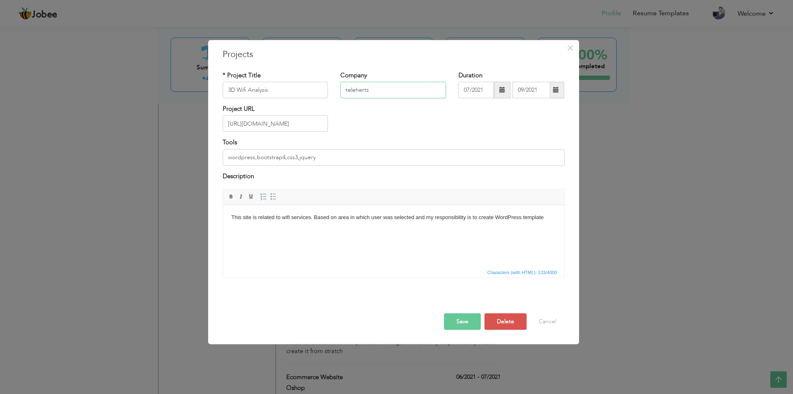
drag, startPoint x: 349, startPoint y: 89, endPoint x: 338, endPoint y: 86, distance: 11.8
click at [338, 86] on div "Company telehertz" at bounding box center [393, 87] width 118 height 33
type input "Telehertz"
click at [463, 317] on button "Save" at bounding box center [462, 321] width 37 height 17
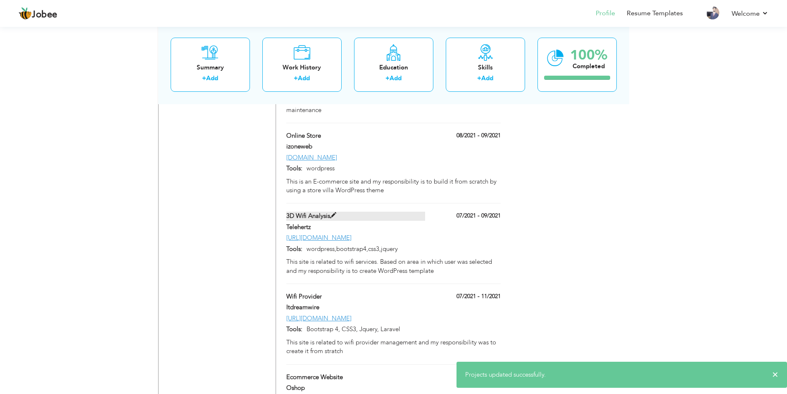
scroll to position [1632, 0]
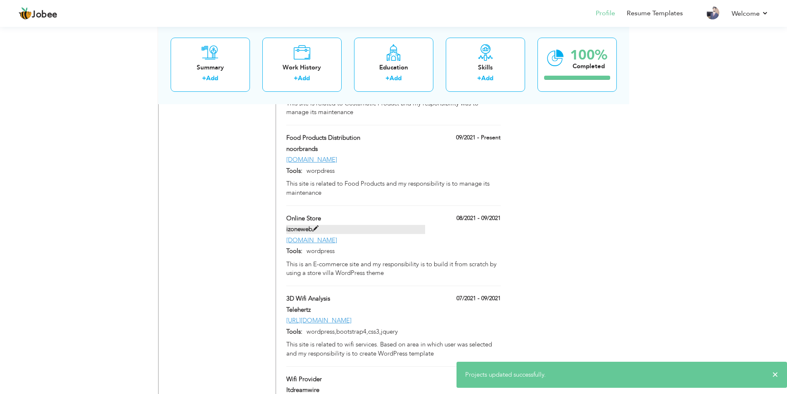
click at [316, 226] on span at bounding box center [315, 229] width 6 height 6
type input "Online Store"
type input "izoneweb"
type input "08/2021"
type input "[DOMAIN_NAME]"
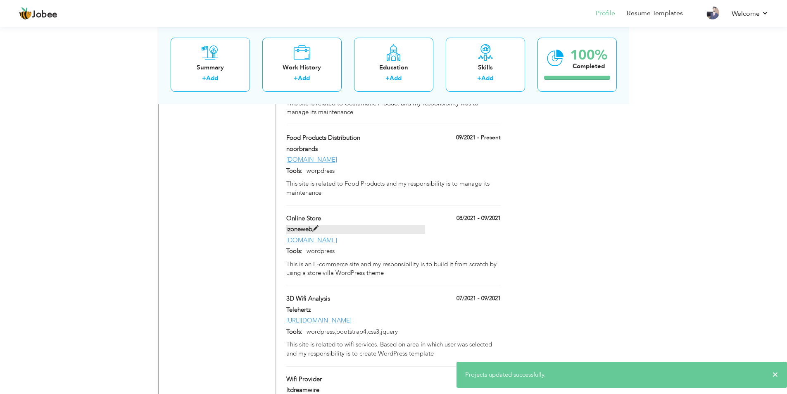
type input "wordpress"
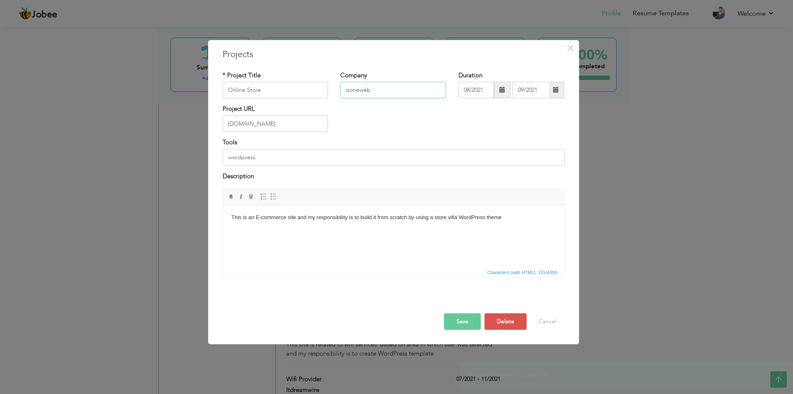
click at [347, 89] on input "izoneweb" at bounding box center [393, 90] width 106 height 17
click at [466, 317] on button "Save" at bounding box center [462, 321] width 37 height 17
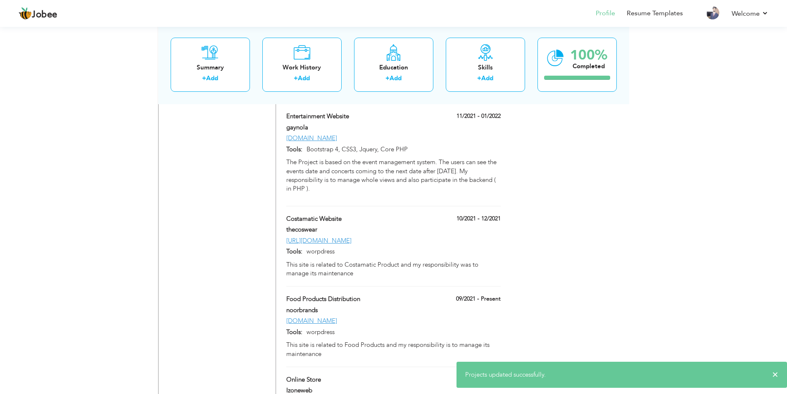
scroll to position [1467, 0]
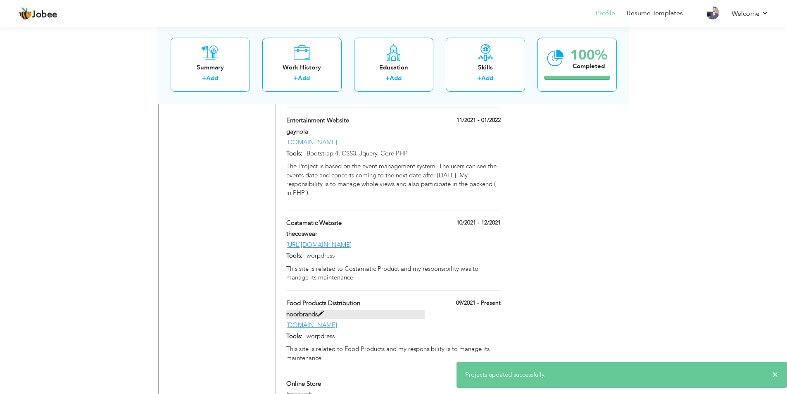
click at [323, 311] on span at bounding box center [321, 314] width 6 height 6
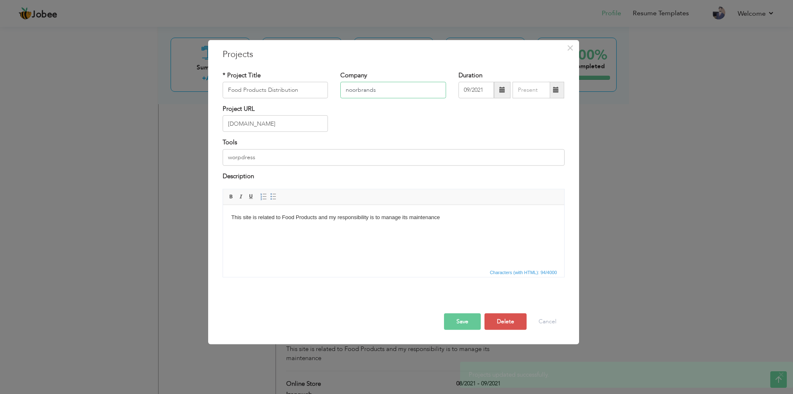
drag, startPoint x: 349, startPoint y: 90, endPoint x: 338, endPoint y: 88, distance: 11.1
click at [338, 88] on div "Company noorbrands" at bounding box center [393, 87] width 118 height 33
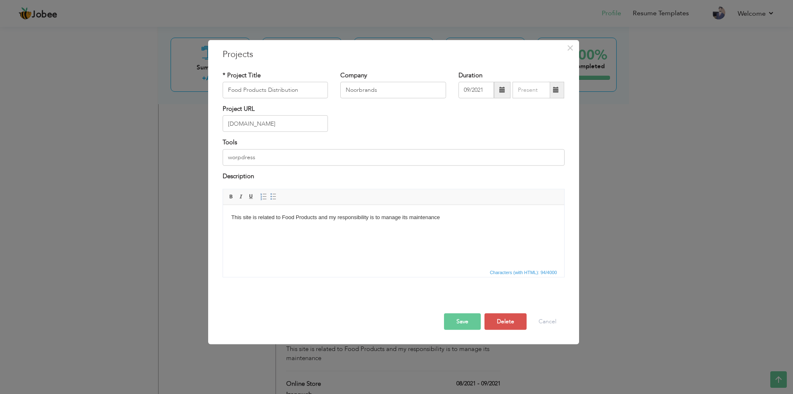
click at [471, 320] on button "Save" at bounding box center [462, 321] width 37 height 17
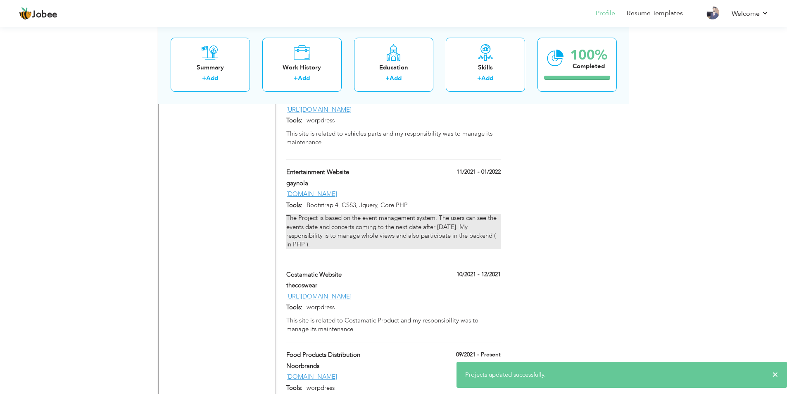
scroll to position [1384, 0]
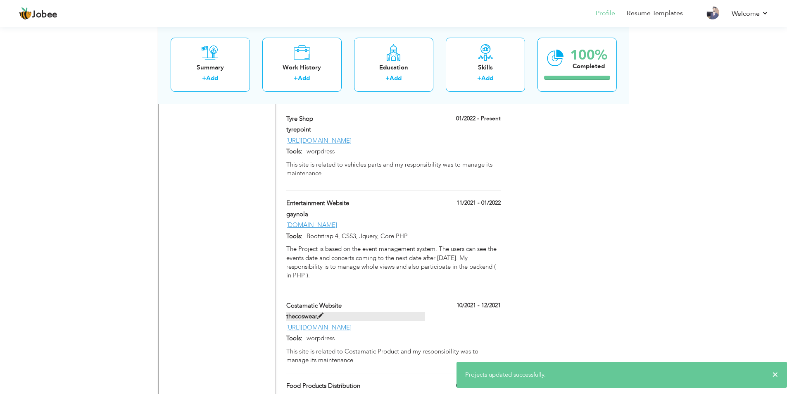
click at [320, 313] on span at bounding box center [320, 316] width 6 height 6
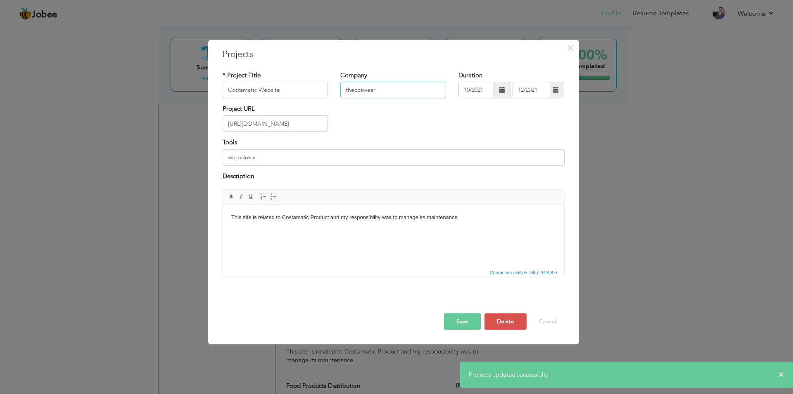
drag, startPoint x: 348, startPoint y: 87, endPoint x: 340, endPoint y: 86, distance: 7.5
click at [340, 86] on input "thecoswear" at bounding box center [393, 90] width 106 height 17
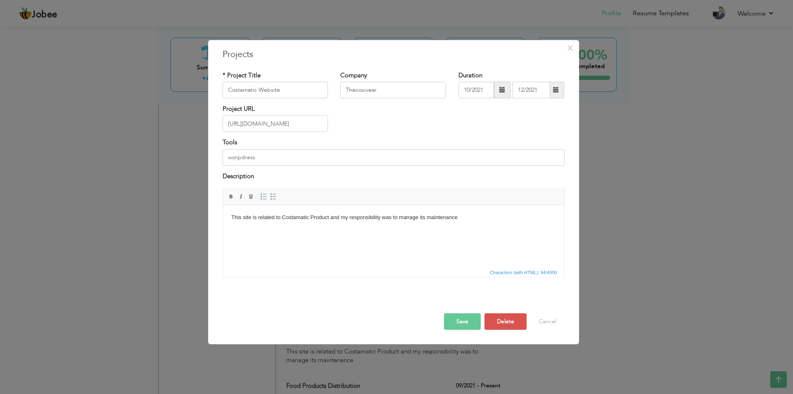
click at [459, 322] on button "Save" at bounding box center [462, 321] width 37 height 17
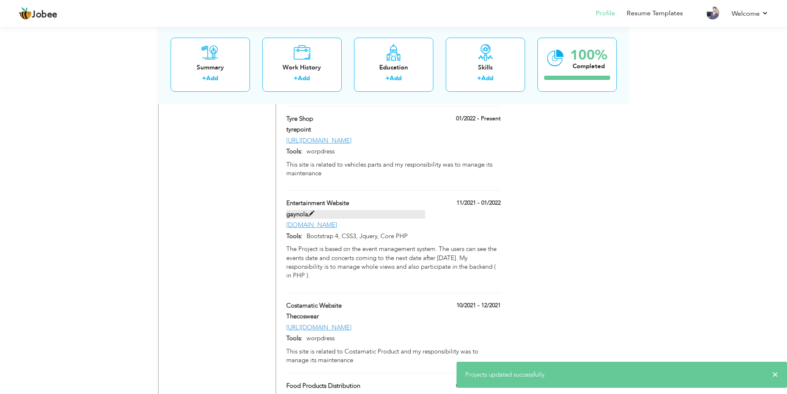
click at [313, 211] on span at bounding box center [311, 214] width 6 height 6
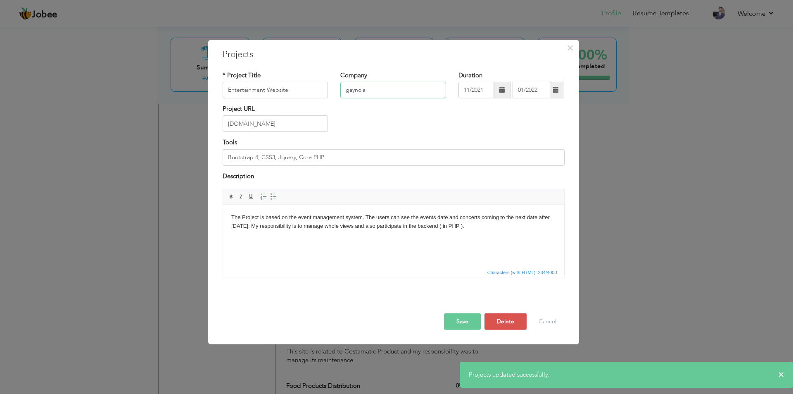
click at [345, 91] on input "gaynola" at bounding box center [393, 90] width 106 height 17
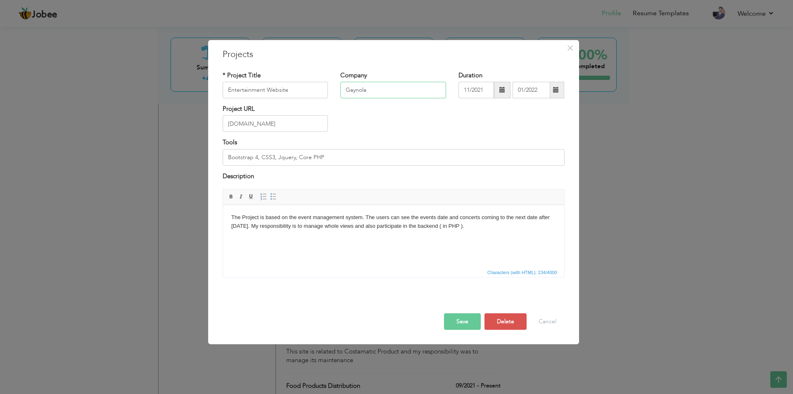
type input "Gaynola"
click at [473, 329] on button "Save" at bounding box center [462, 321] width 37 height 17
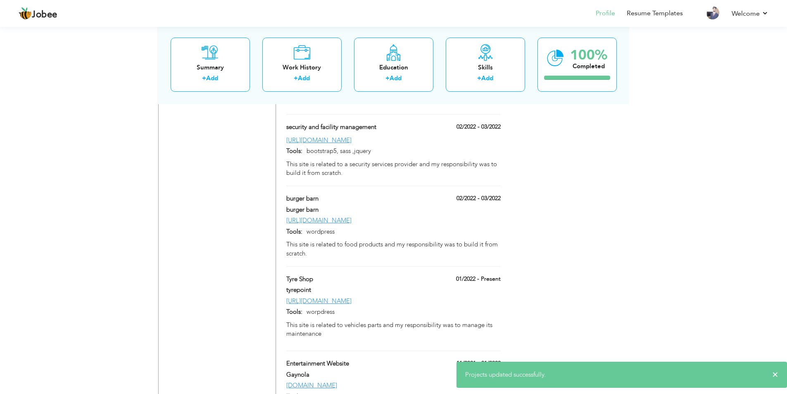
scroll to position [1219, 0]
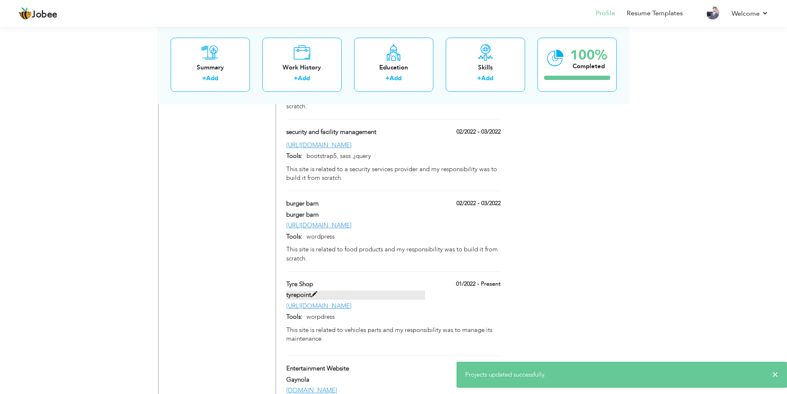
click at [314, 291] on span at bounding box center [314, 294] width 6 height 6
type input "Tyre Shop"
type input "tyrepoint"
type input "01/2022"
type input "[URL][DOMAIN_NAME]"
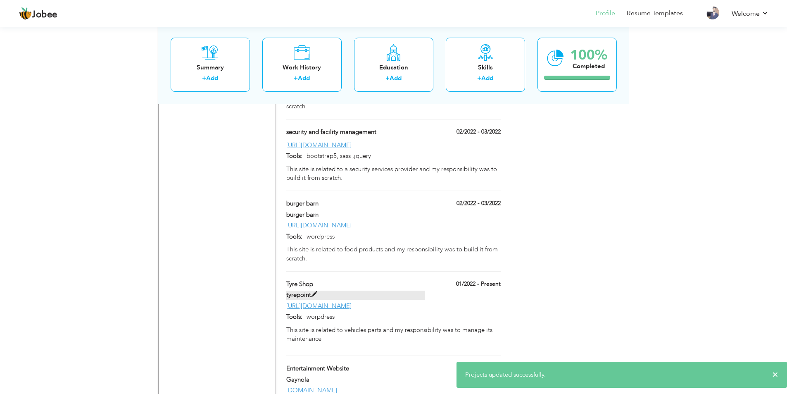
type input "worpdress"
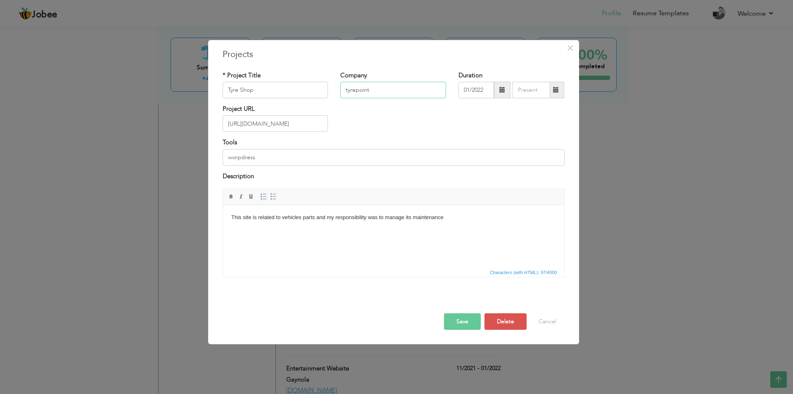
drag, startPoint x: 348, startPoint y: 90, endPoint x: 343, endPoint y: 89, distance: 5.1
click at [343, 89] on input "tyrepoint" at bounding box center [393, 90] width 106 height 17
type input "Tyrepoint"
click at [466, 319] on button "Save" at bounding box center [462, 321] width 37 height 17
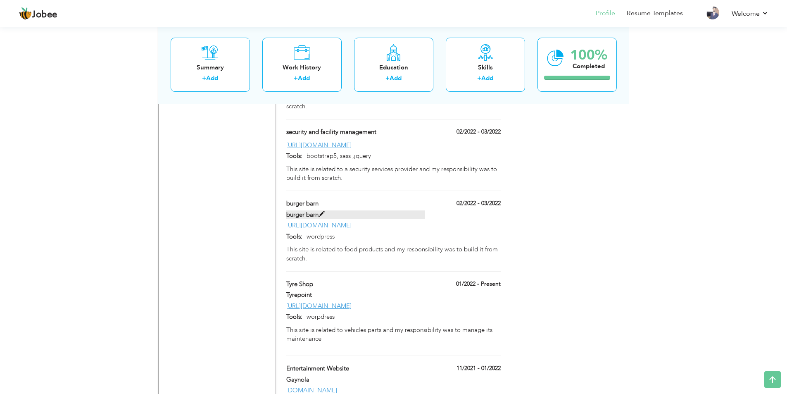
click at [324, 211] on span at bounding box center [322, 214] width 6 height 6
type input "burger barn"
type input "02/2022"
type input "03/2022"
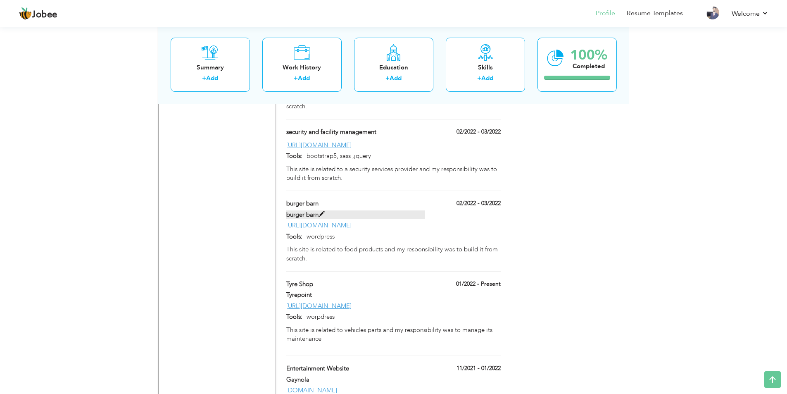
type input "[URL][DOMAIN_NAME]"
type input "wordpress"
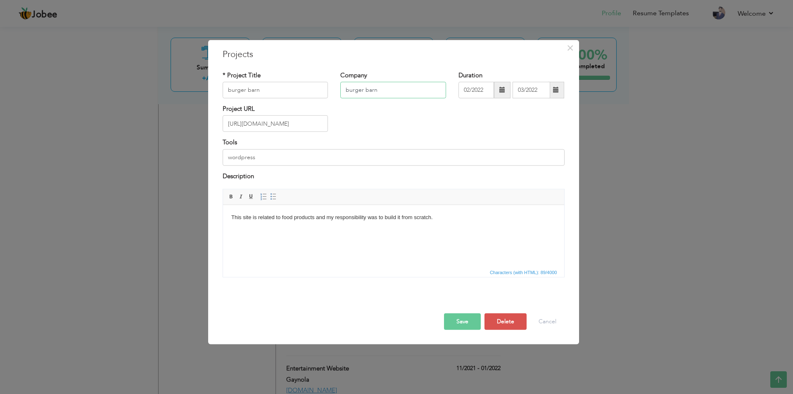
drag, startPoint x: 349, startPoint y: 90, endPoint x: 343, endPoint y: 90, distance: 5.8
click at [343, 90] on input "burger barn" at bounding box center [393, 90] width 106 height 17
click at [365, 90] on input "Burger barn" at bounding box center [393, 90] width 106 height 17
type input "Burger Barn"
click at [460, 320] on button "Save" at bounding box center [462, 321] width 37 height 17
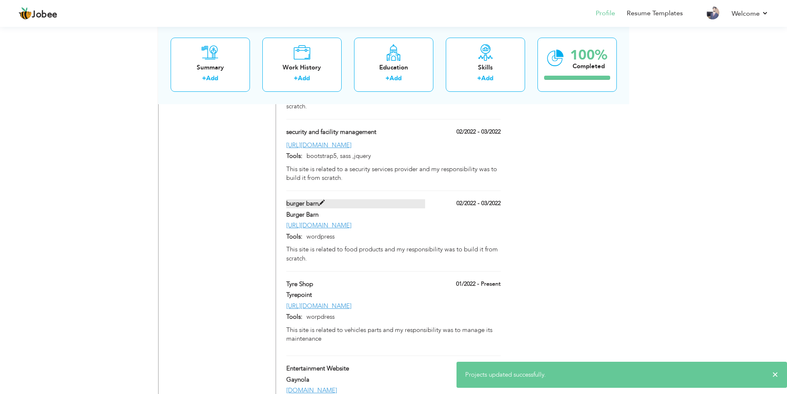
click at [319, 199] on label "burger barn" at bounding box center [355, 203] width 139 height 9
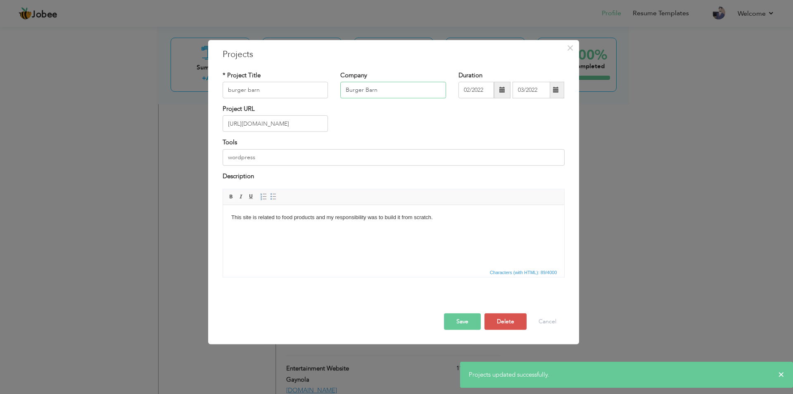
click at [377, 91] on input "Burger Barn" at bounding box center [393, 90] width 106 height 17
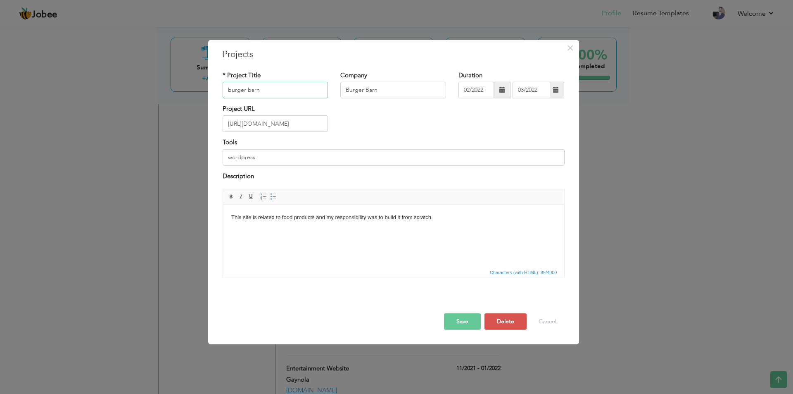
click at [304, 85] on input "burger barn" at bounding box center [276, 90] width 106 height 17
paste input "Burger B"
type input "Burger Barn"
click at [385, 94] on input "Burger Barn" at bounding box center [393, 90] width 106 height 17
click at [464, 320] on button "Save" at bounding box center [462, 321] width 37 height 17
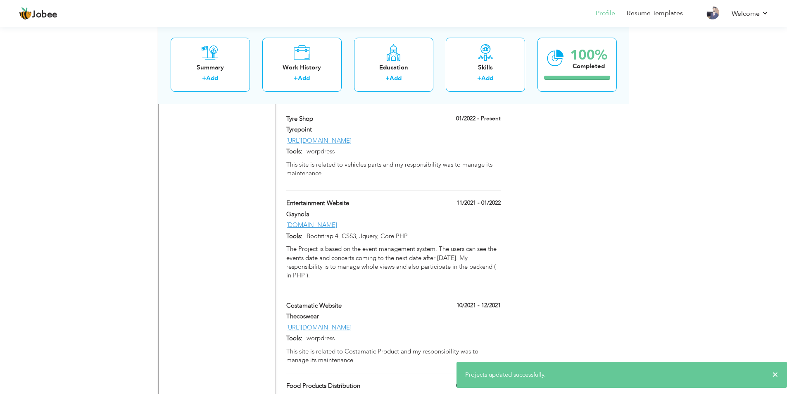
scroll to position [1137, 0]
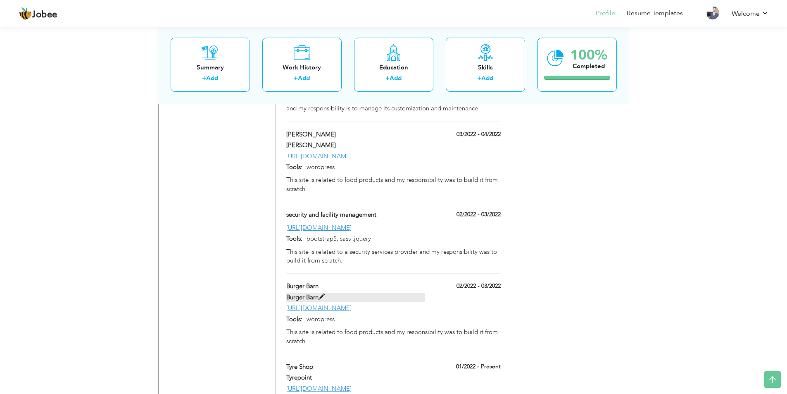
click at [324, 294] on span at bounding box center [322, 297] width 6 height 6
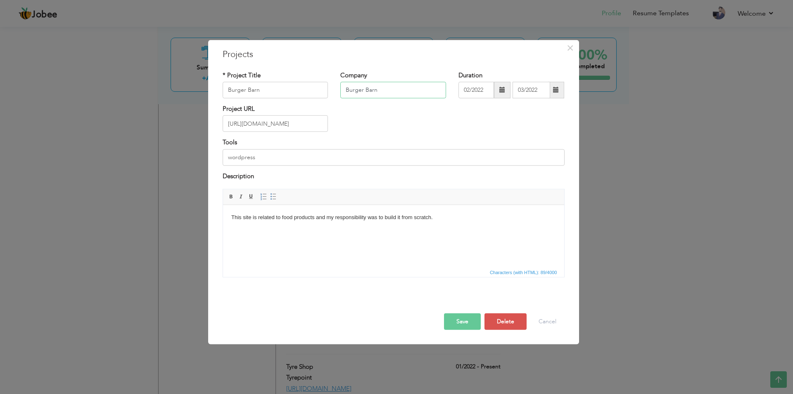
drag, startPoint x: 385, startPoint y: 90, endPoint x: 321, endPoint y: 81, distance: 64.3
click at [321, 81] on div "* Project Title Burger Barn Company Burger Barn Duration 02/2022 03/2022" at bounding box center [393, 87] width 354 height 33
click at [461, 312] on div at bounding box center [393, 304] width 354 height 17
click at [461, 321] on button "Save" at bounding box center [462, 321] width 37 height 17
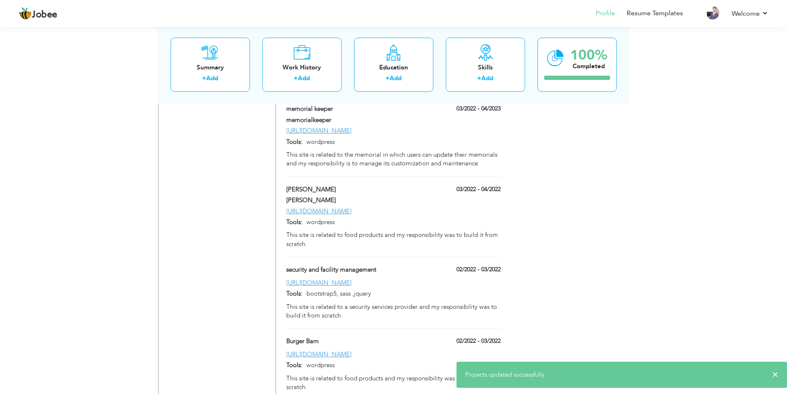
scroll to position [1054, 0]
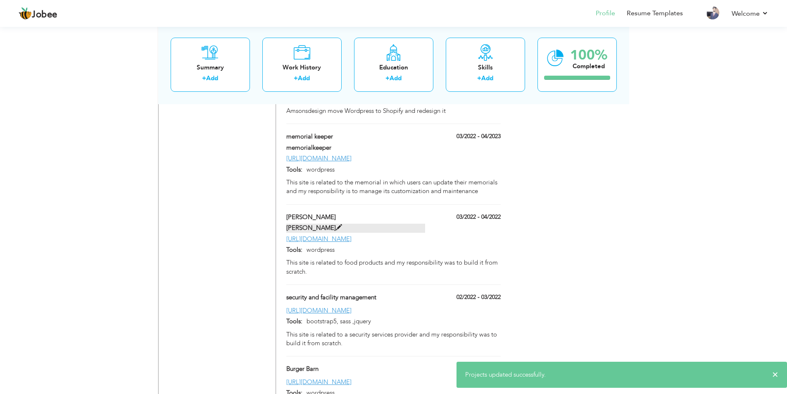
click at [336, 224] on span at bounding box center [339, 227] width 6 height 6
type input "saporita"
type input "03/2022"
type input "04/2022"
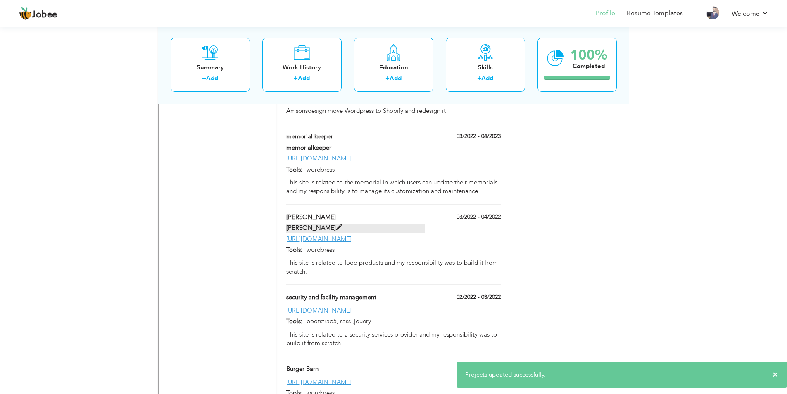
type input "[URL][DOMAIN_NAME]"
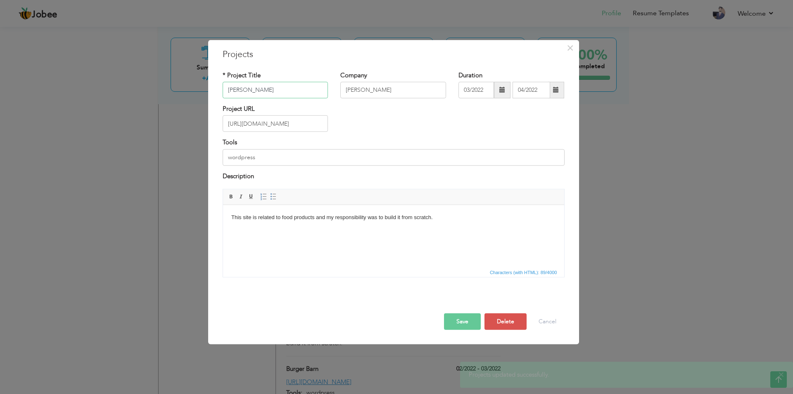
drag, startPoint x: 229, startPoint y: 93, endPoint x: 222, endPoint y: 88, distance: 8.0
click at [223, 88] on input "saporita" at bounding box center [276, 90] width 106 height 17
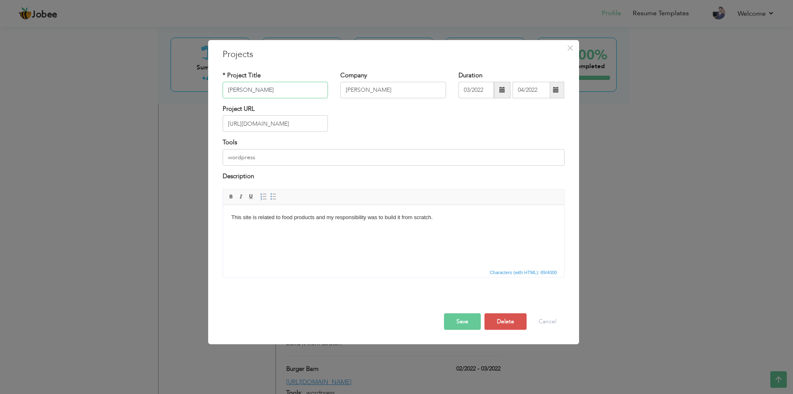
type input "[PERSON_NAME]"
click at [354, 93] on input "saporita" at bounding box center [393, 90] width 106 height 17
click at [457, 321] on button "Save" at bounding box center [462, 321] width 37 height 17
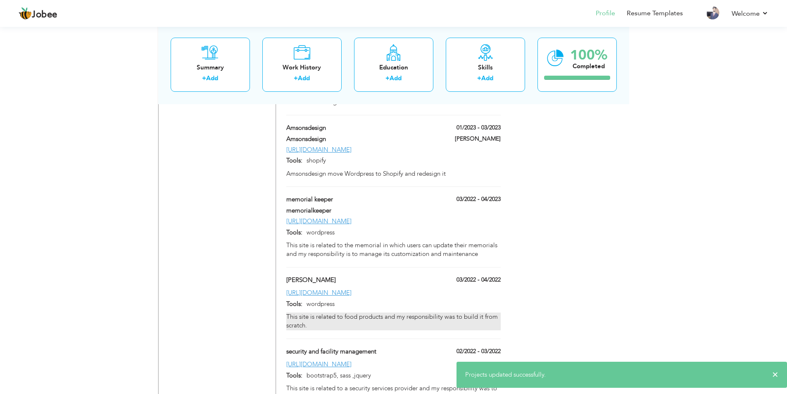
scroll to position [971, 0]
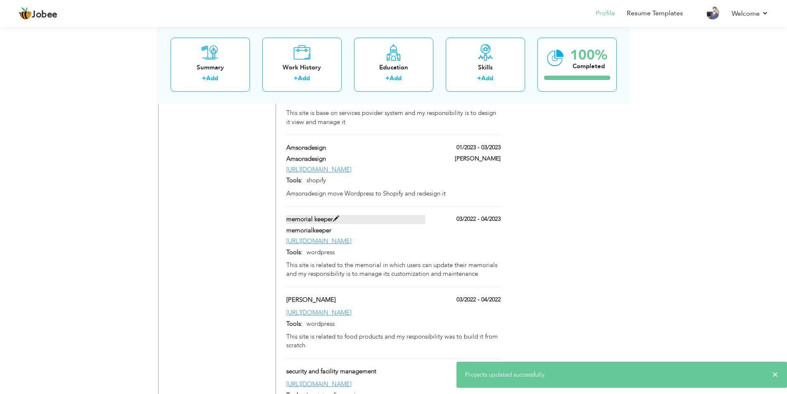
click at [334, 216] on span at bounding box center [336, 219] width 6 height 6
type input "memorial keeper"
type input "memorialkeeper"
type input "04/2023"
type input "[URL][DOMAIN_NAME]"
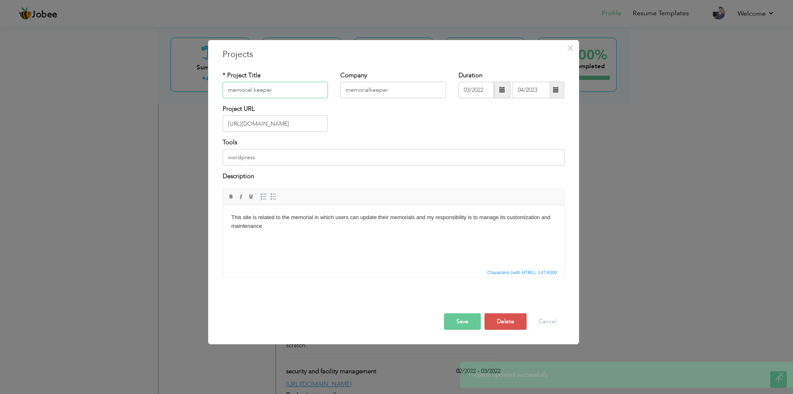
drag, startPoint x: 231, startPoint y: 91, endPoint x: 224, endPoint y: 88, distance: 7.1
click at [224, 88] on input "memorial keeper" at bounding box center [276, 90] width 106 height 17
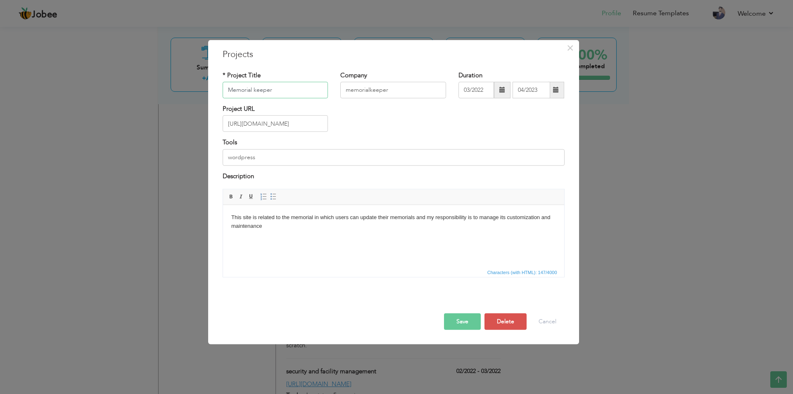
click at [256, 91] on input "Memorial keeper" at bounding box center [276, 90] width 106 height 17
type input "Memorial Keeper"
click at [370, 94] on input "memorialkeeper" at bounding box center [393, 90] width 106 height 17
click at [347, 91] on input "memorialkeeper" at bounding box center [393, 90] width 106 height 17
click at [463, 326] on button "Save" at bounding box center [462, 321] width 37 height 17
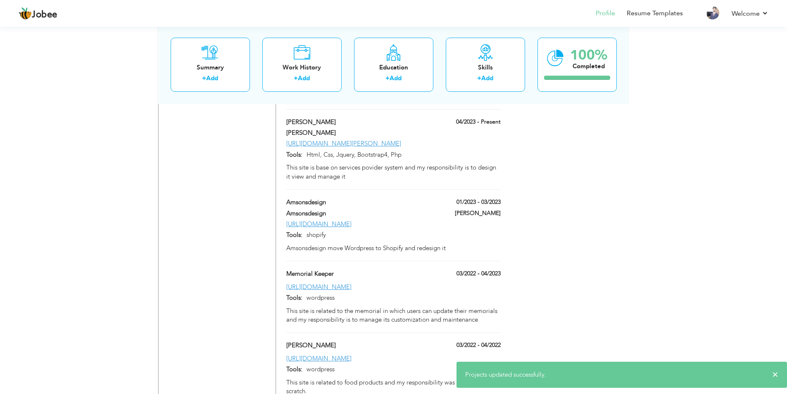
scroll to position [889, 0]
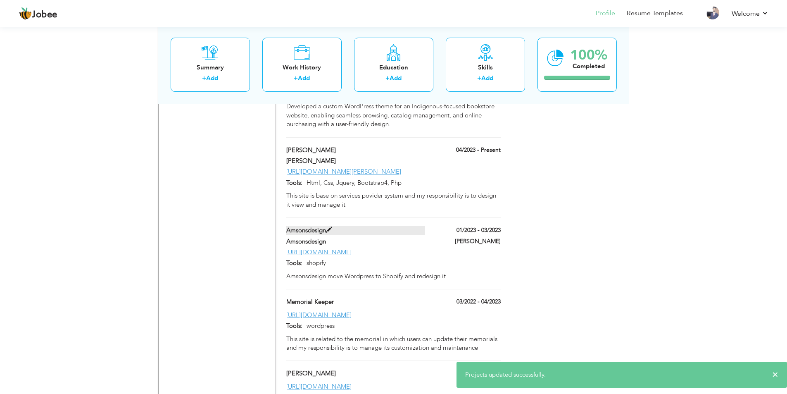
click at [327, 227] on span at bounding box center [329, 230] width 6 height 6
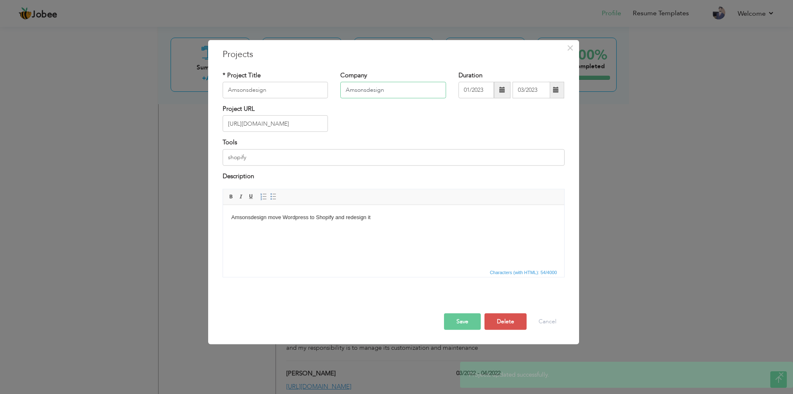
drag, startPoint x: 395, startPoint y: 90, endPoint x: 322, endPoint y: 86, distance: 72.4
click at [322, 86] on div "* Project Title Amsonsdesign Company Amsonsdesign Duration 01/2023 03/2023" at bounding box center [393, 87] width 354 height 33
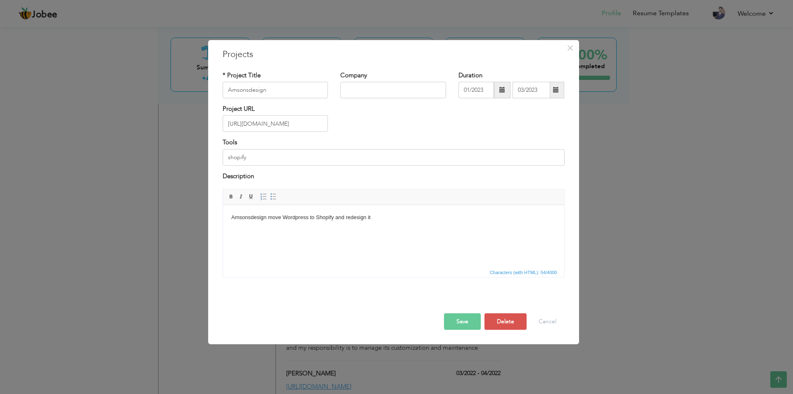
click at [473, 321] on button "Save" at bounding box center [462, 321] width 37 height 17
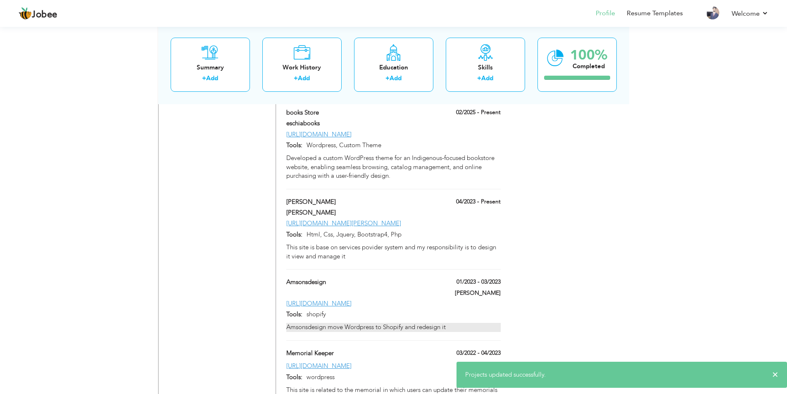
scroll to position [806, 0]
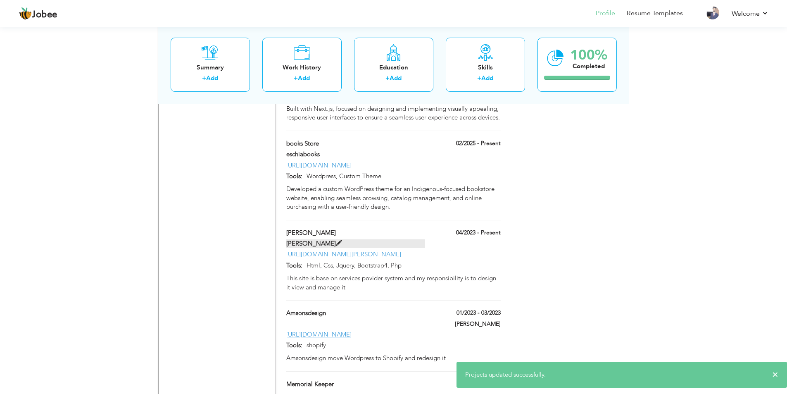
click at [336, 240] on span at bounding box center [339, 243] width 6 height 6
type input "[PERSON_NAME]"
type input "04/2023"
type input "[URL][DOMAIN_NAME][PERSON_NAME]"
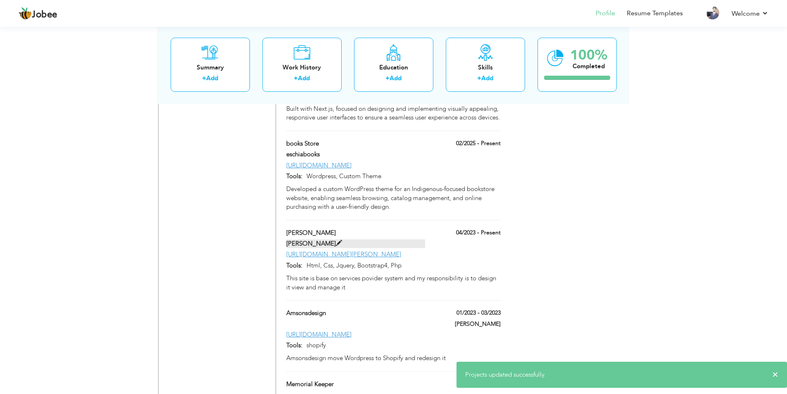
type input "Html, Css, Jquery, Bootstrap4, Php"
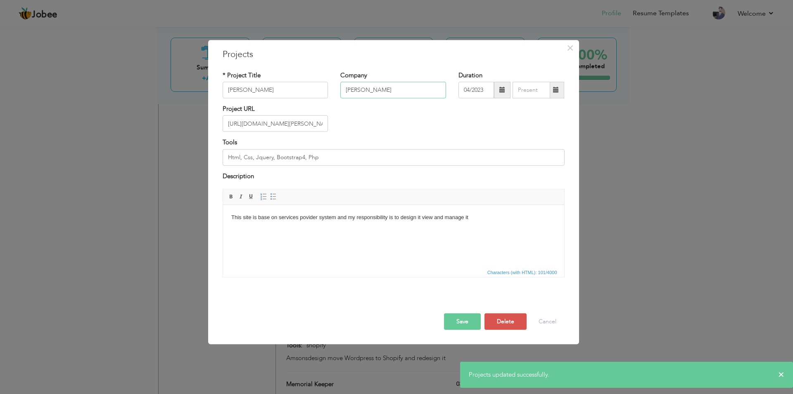
click at [368, 90] on input "OTIS" at bounding box center [393, 90] width 106 height 17
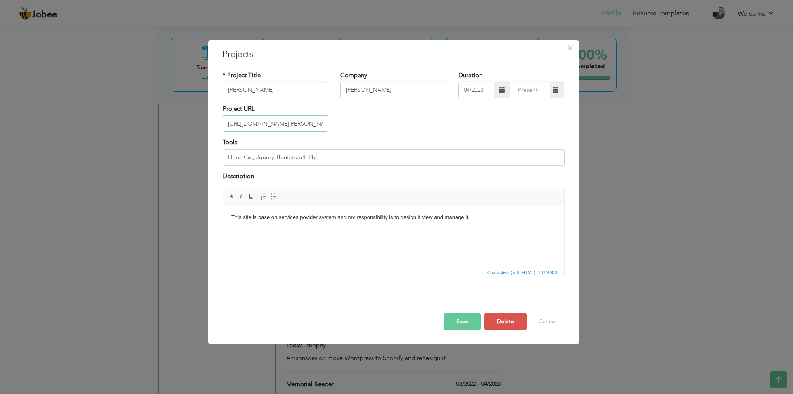
click at [271, 125] on input "https://cbiwindstorm.com/otis/pub/accounts/login.php" at bounding box center [276, 123] width 106 height 17
click at [353, 86] on input "OTIS" at bounding box center [393, 90] width 106 height 17
paste input "cbiwindstorm"
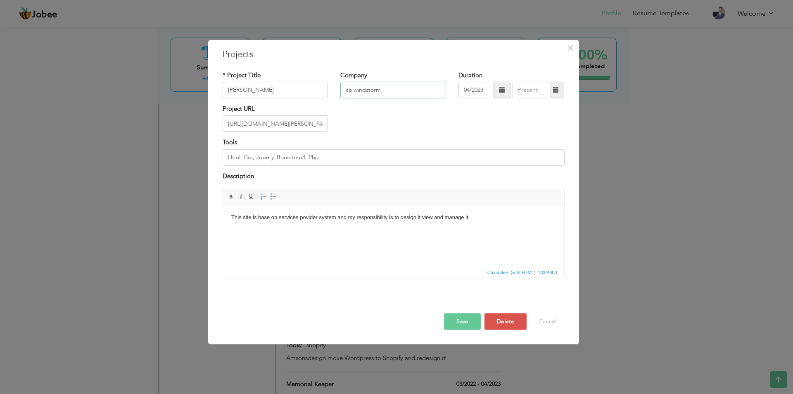
click at [345, 89] on input "cbiwindstorm" at bounding box center [393, 90] width 106 height 17
type input "Cbiwindstorm"
click at [463, 317] on button "Save" at bounding box center [462, 321] width 37 height 17
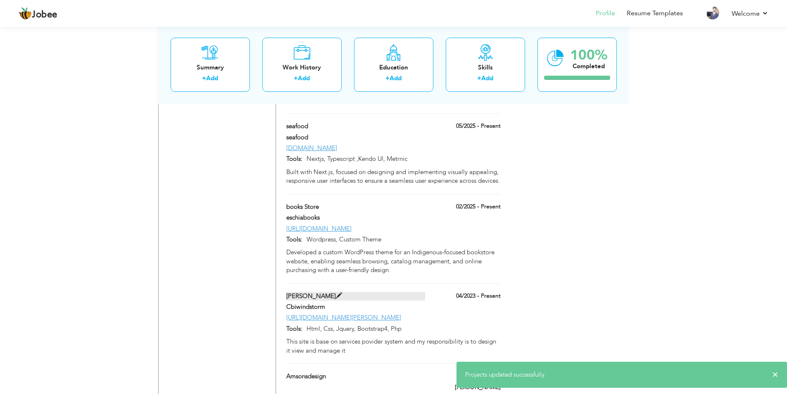
scroll to position [723, 0]
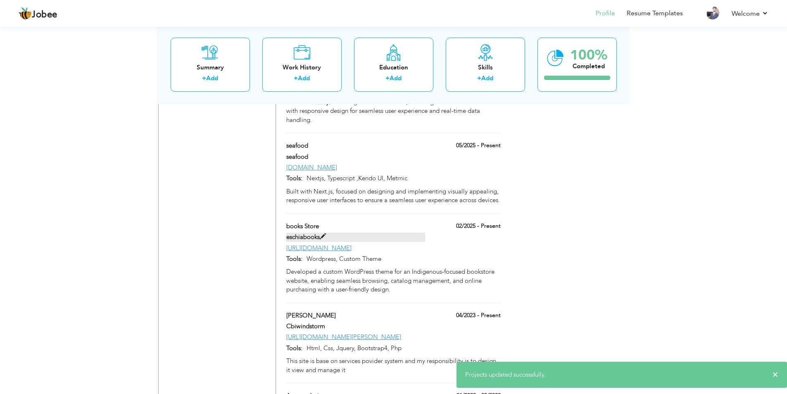
click at [324, 233] on span at bounding box center [323, 236] width 6 height 6
type input "books Store"
type input "eschiabooks"
type input "02/2025"
type input "[URL][DOMAIN_NAME]"
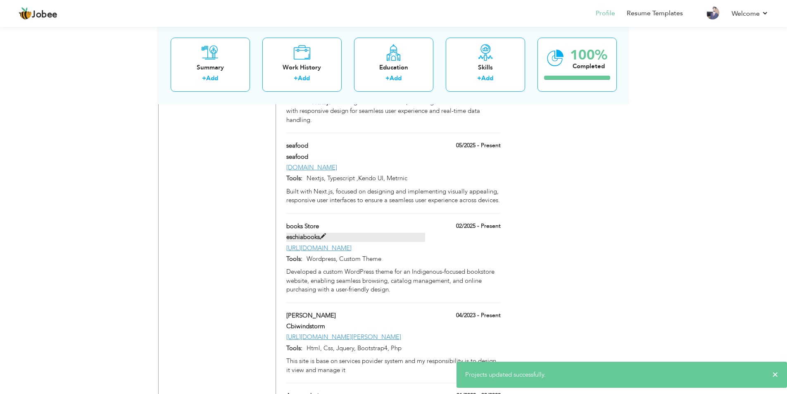
type input "Wordpress, Custom Theme"
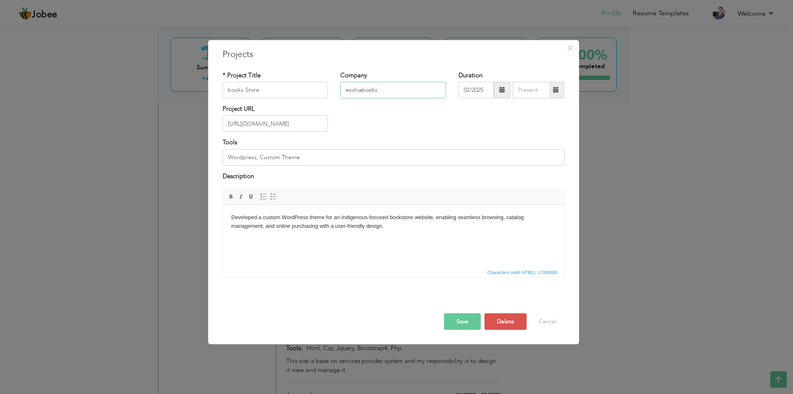
click at [349, 91] on input "eschiabooks" at bounding box center [393, 90] width 106 height 17
type input "Eschiabooks"
click at [461, 323] on button "Save" at bounding box center [462, 321] width 37 height 17
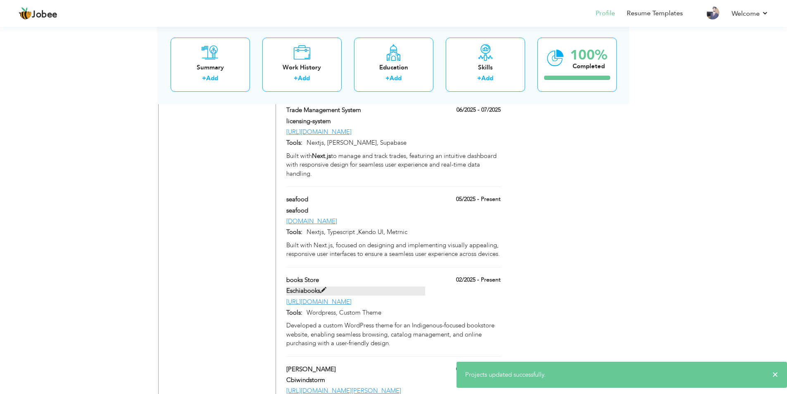
scroll to position [641, 0]
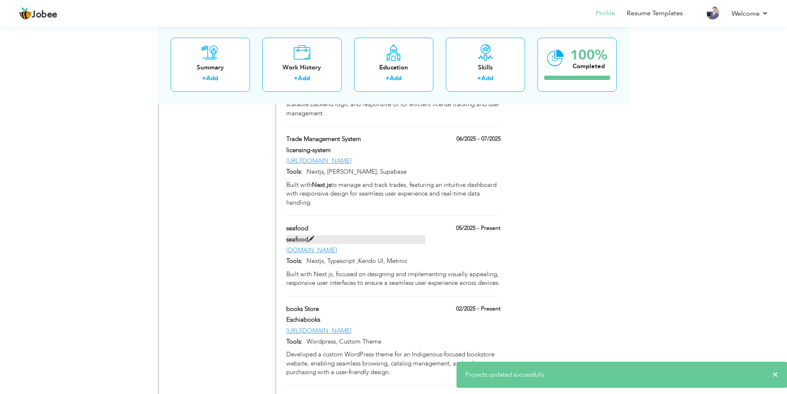
click at [312, 236] on span at bounding box center [311, 239] width 6 height 6
type input "seafood"
type input "05/2025"
type input "[DOMAIN_NAME]"
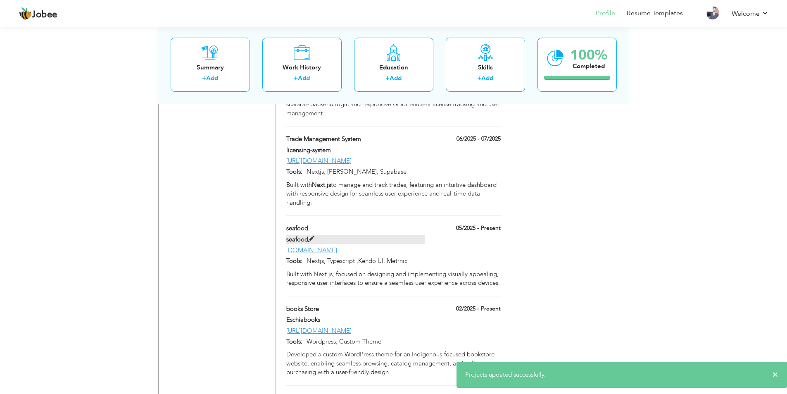
type input "Nextjs, Typescript ,Kendo UI, Metrnic"
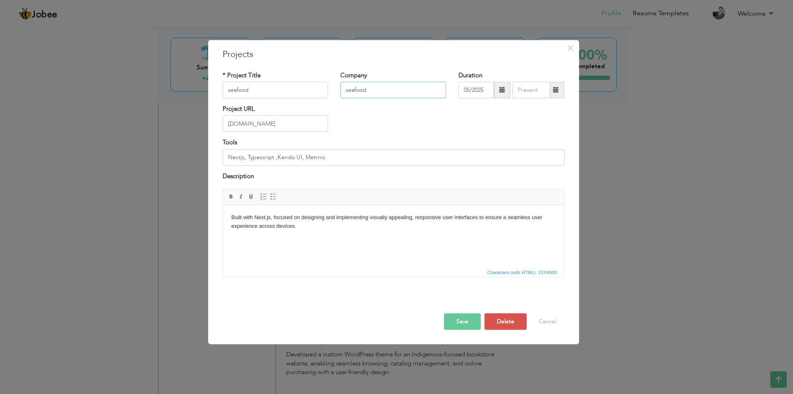
click at [358, 90] on input "seafood" at bounding box center [393, 90] width 106 height 17
click at [230, 91] on input "seafood" at bounding box center [276, 90] width 106 height 17
click at [465, 323] on button "Save" at bounding box center [462, 321] width 37 height 17
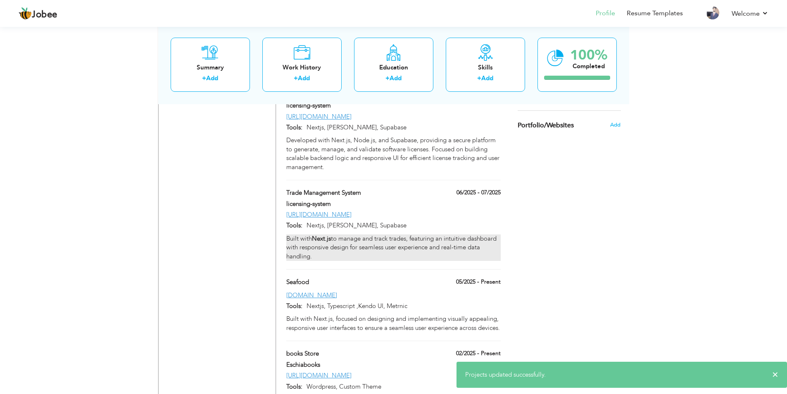
scroll to position [558, 0]
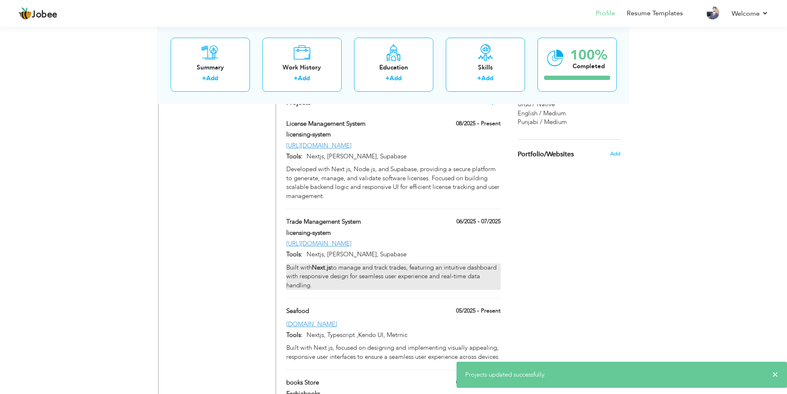
click at [343, 263] on div "Built with Next.js to manage and track trades, featuring an intuitive dashboard…" at bounding box center [393, 276] width 214 height 26
type input "Trade Management System"
type input "licensing-system"
type input "06/2025"
type input "07/2025"
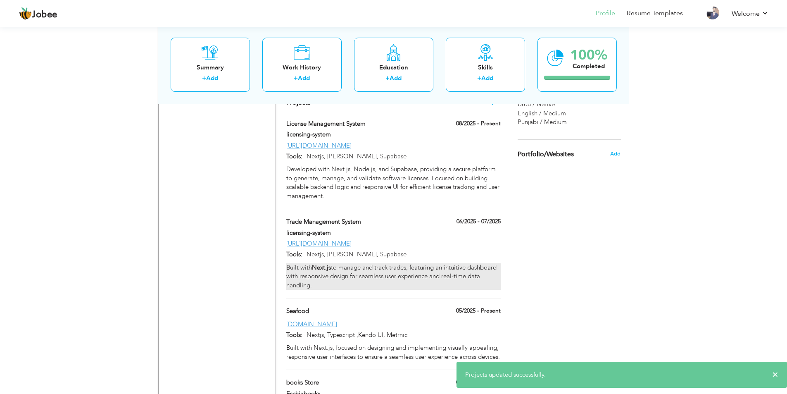
type input "[URL][DOMAIN_NAME]"
type input "Nextjs, [PERSON_NAME], Supabase"
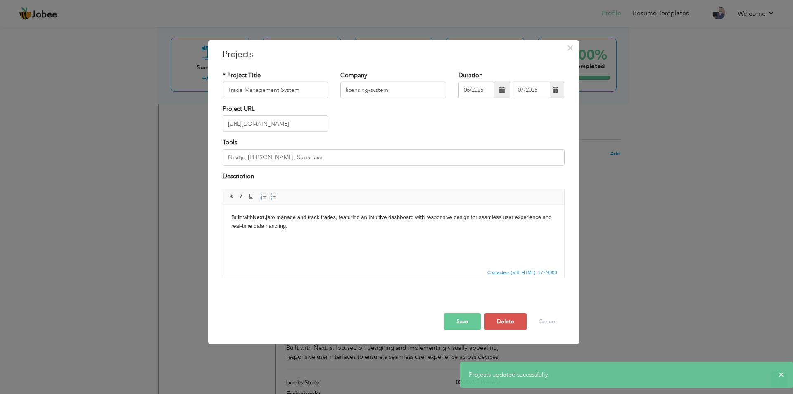
click at [287, 233] on html "Built with Next.js to manage and track trades, featuring an intuitive dashboard…" at bounding box center [393, 222] width 341 height 34
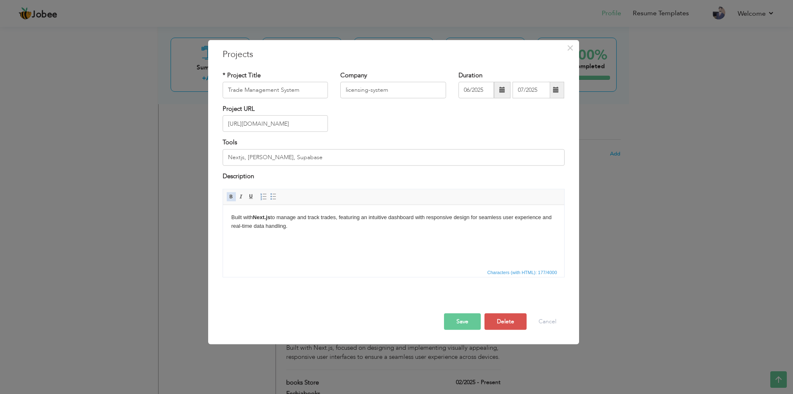
click at [232, 197] on span at bounding box center [231, 196] width 7 height 7
click at [347, 90] on input "licensing-system" at bounding box center [393, 90] width 106 height 17
click at [372, 91] on input "Licensing-system" at bounding box center [393, 90] width 106 height 17
click at [371, 92] on input "Licensing-system" at bounding box center [393, 90] width 106 height 17
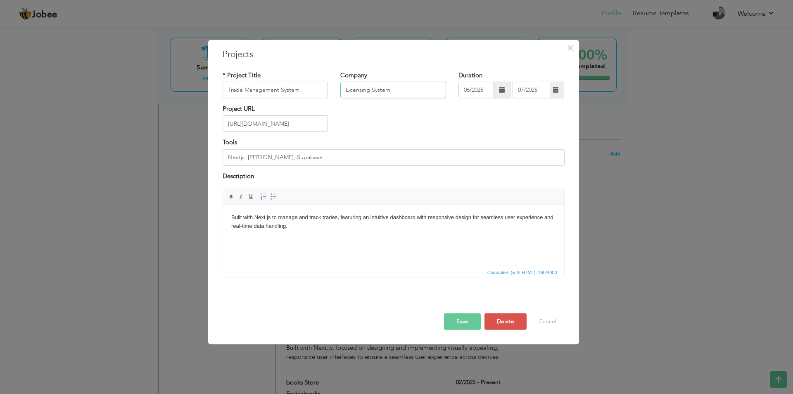
type input "Licensing System"
click at [458, 321] on button "Save" at bounding box center [462, 321] width 37 height 17
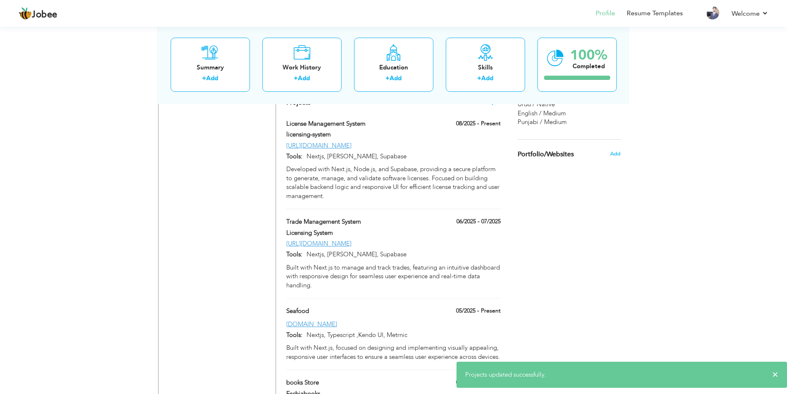
scroll to position [476, 0]
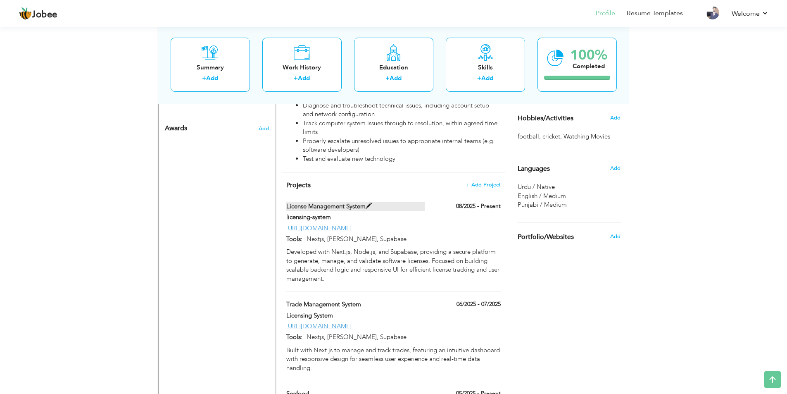
click at [369, 203] on span at bounding box center [369, 206] width 6 height 6
type input "License Management System"
type input "licensing-system"
type input "08/2025"
type input "[URL][DOMAIN_NAME]"
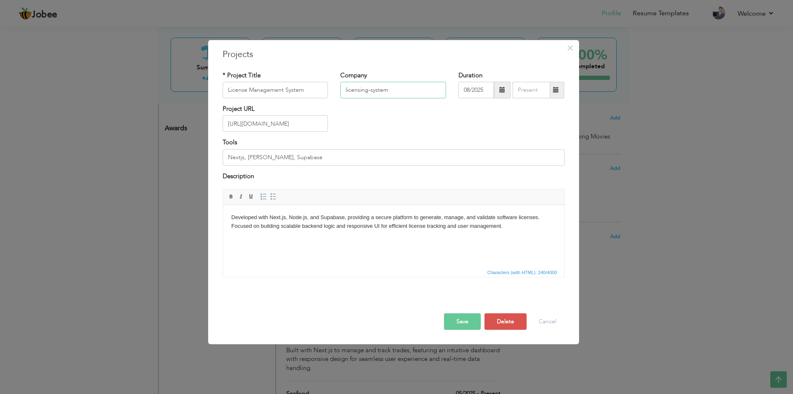
click at [369, 90] on input "licensing-system" at bounding box center [393, 90] width 106 height 17
drag, startPoint x: 347, startPoint y: 90, endPoint x: 339, endPoint y: 88, distance: 7.9
click at [339, 88] on div "Company licensing System" at bounding box center [393, 87] width 118 height 33
type input "Licensing System"
click at [476, 325] on button "Save" at bounding box center [462, 321] width 37 height 17
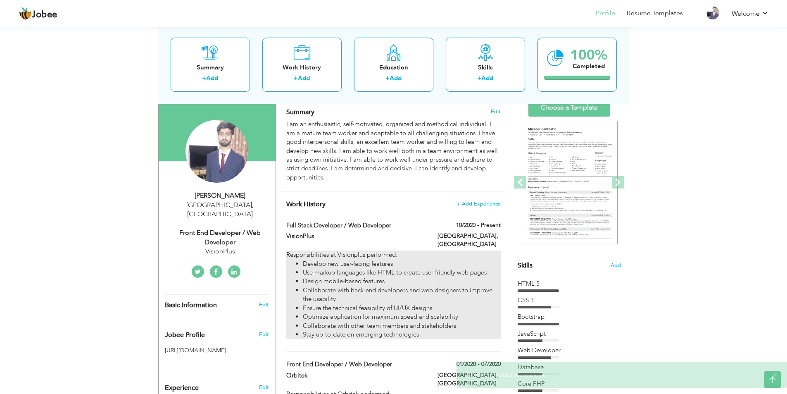
scroll to position [0, 0]
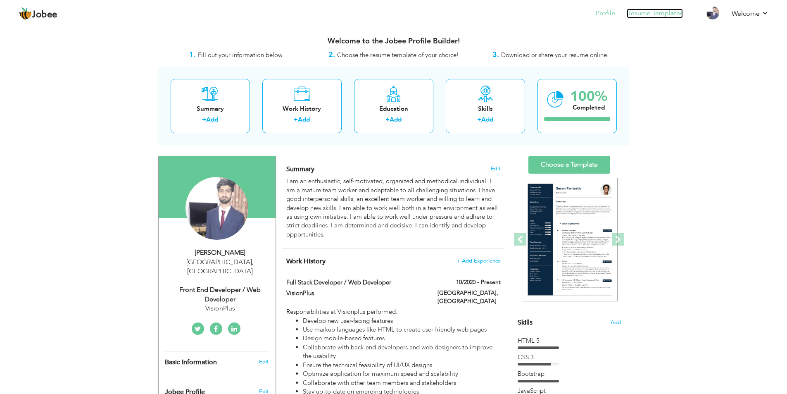
click at [638, 12] on link "Resume Templates" at bounding box center [655, 14] width 56 height 10
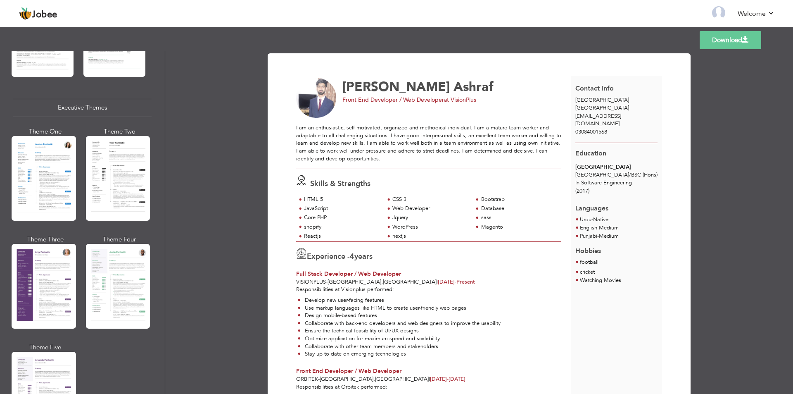
scroll to position [661, 0]
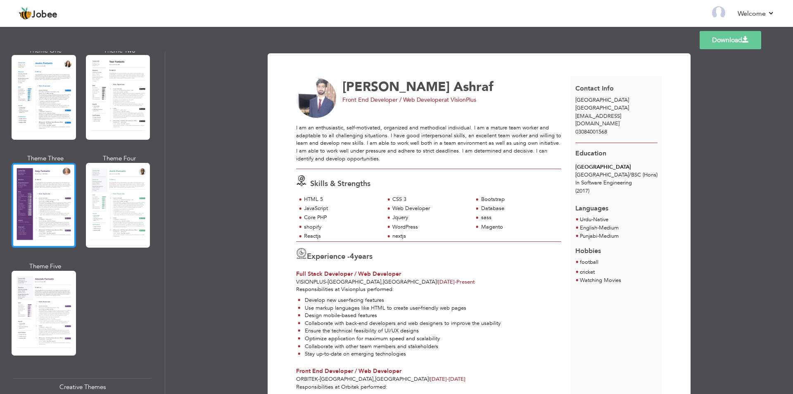
click at [45, 225] on div at bounding box center [44, 205] width 64 height 85
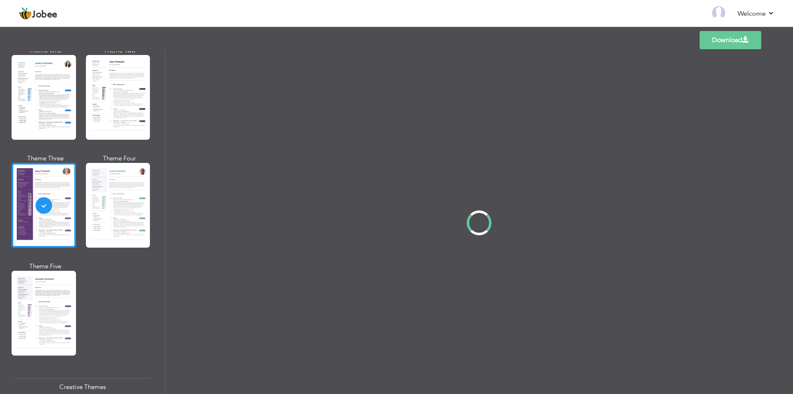
click at [105, 109] on div at bounding box center [118, 97] width 64 height 85
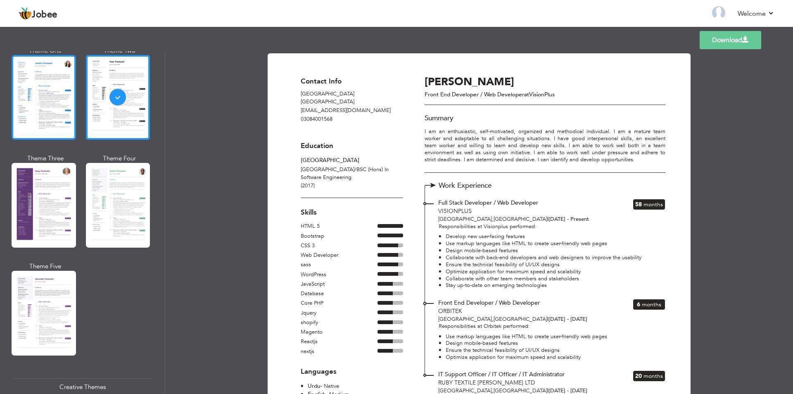
click at [65, 108] on div at bounding box center [44, 97] width 64 height 85
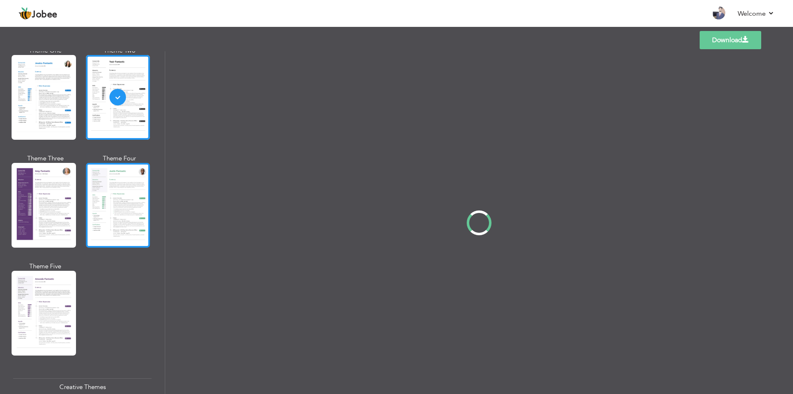
scroll to position [660, 0]
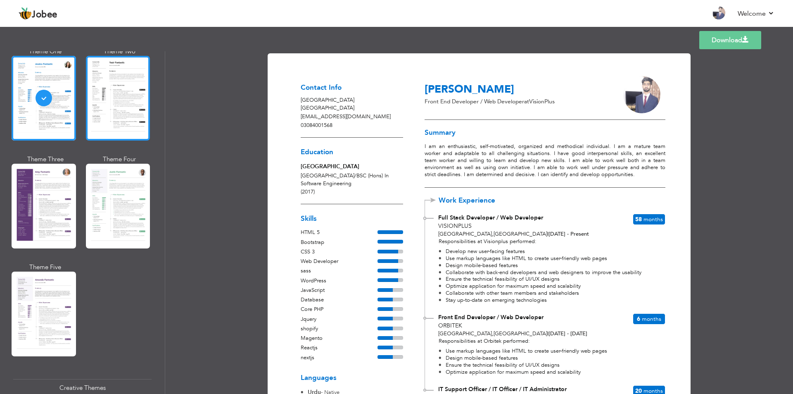
click at [92, 94] on div at bounding box center [118, 98] width 64 height 85
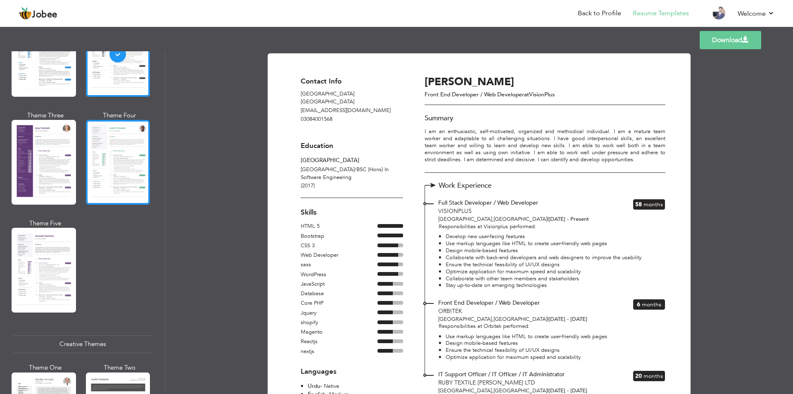
scroll to position [909, 0]
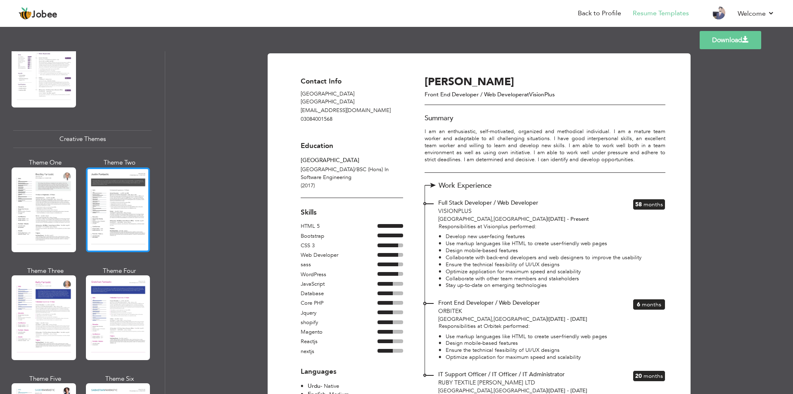
click at [114, 226] on div at bounding box center [118, 209] width 64 height 85
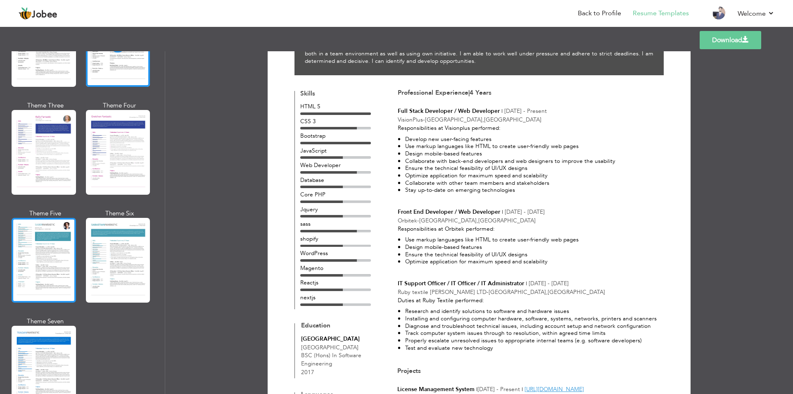
scroll to position [992, 0]
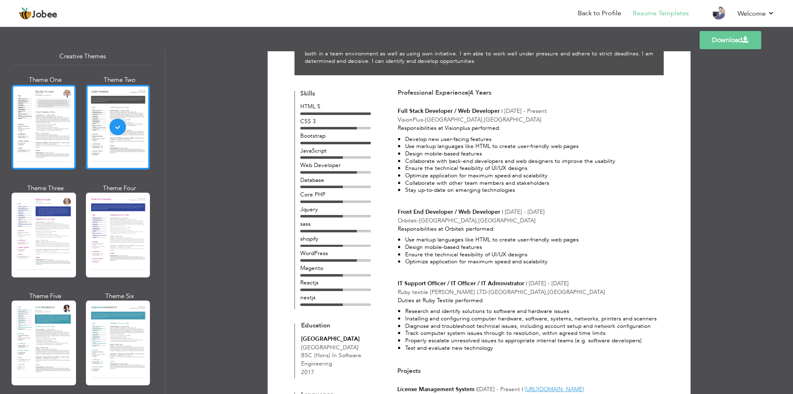
click at [54, 141] on div at bounding box center [44, 127] width 64 height 85
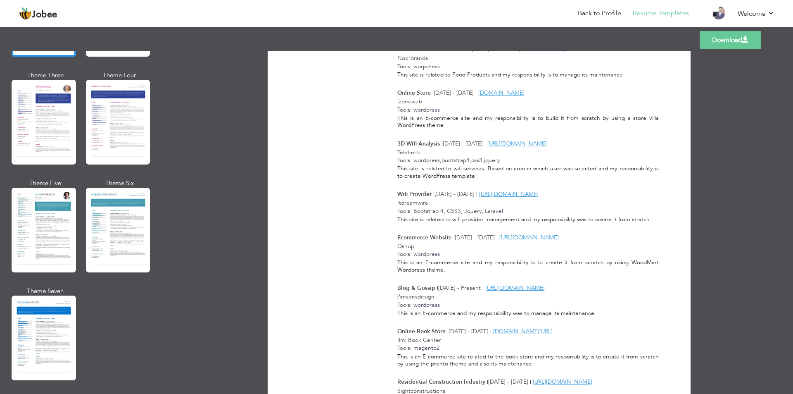
scroll to position [1321, 0]
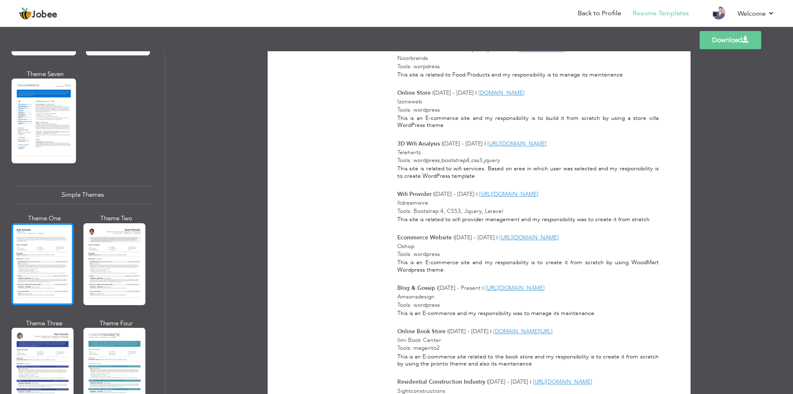
click at [55, 247] on div at bounding box center [43, 264] width 62 height 82
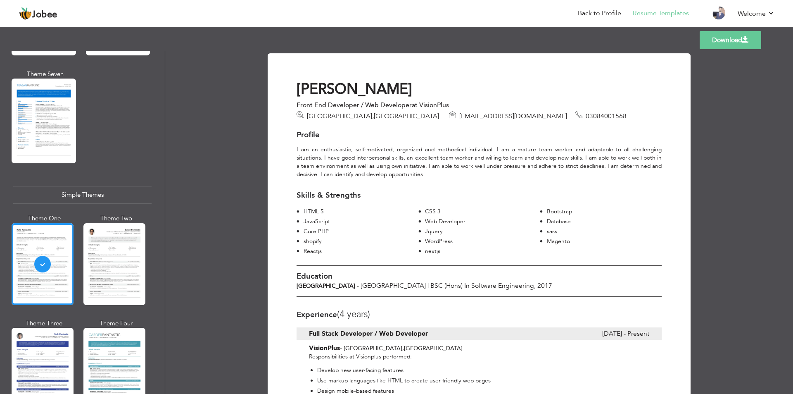
scroll to position [1322, 0]
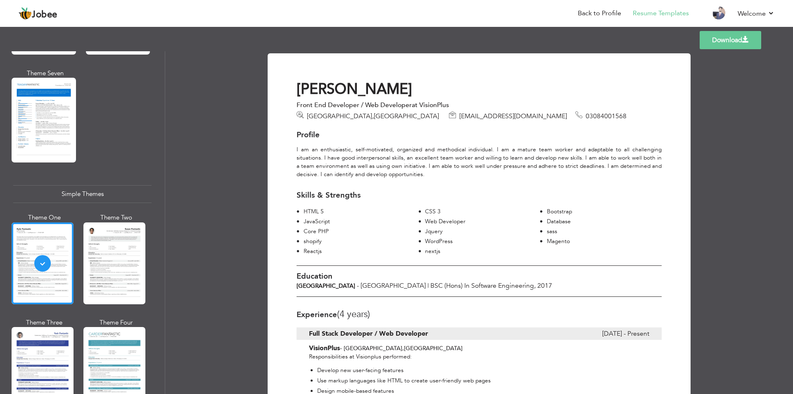
click at [128, 253] on div at bounding box center [114, 263] width 62 height 82
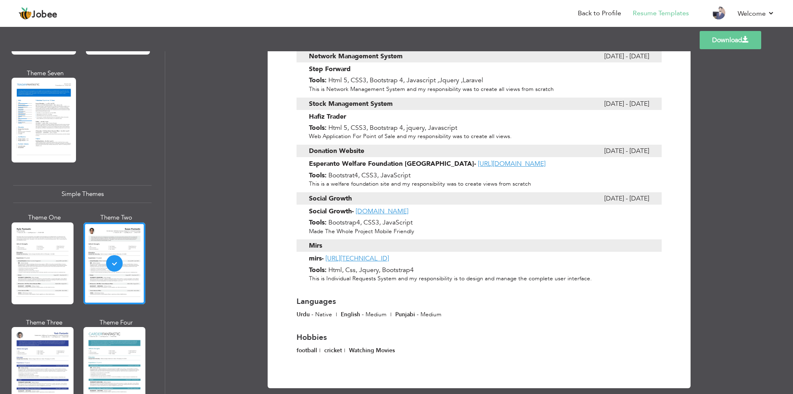
scroll to position [1903, 0]
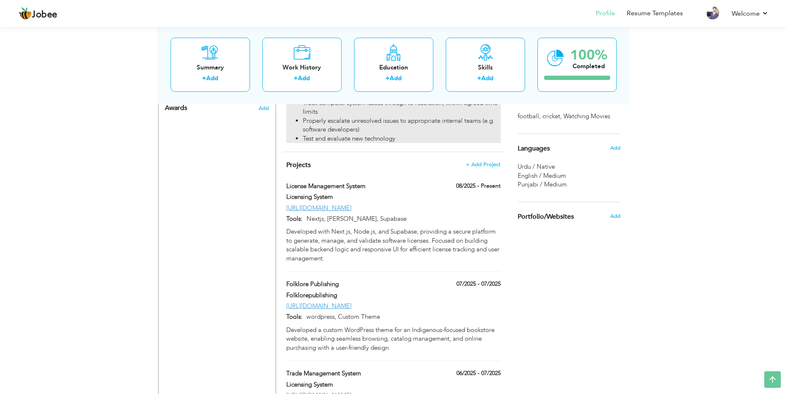
scroll to position [413, 0]
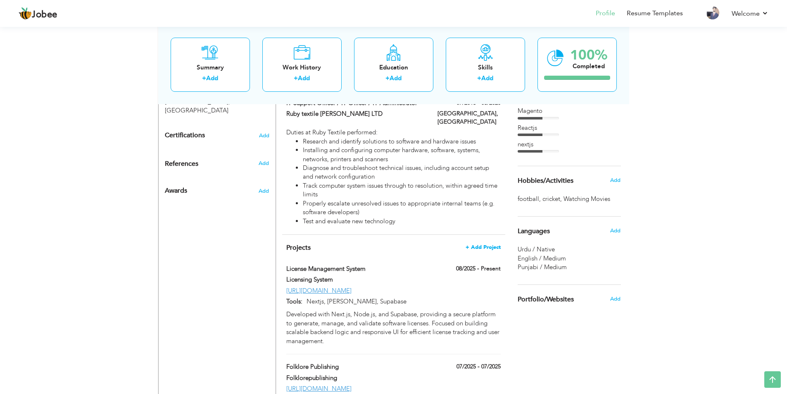
click at [485, 244] on span "+ Add Project" at bounding box center [483, 247] width 35 height 6
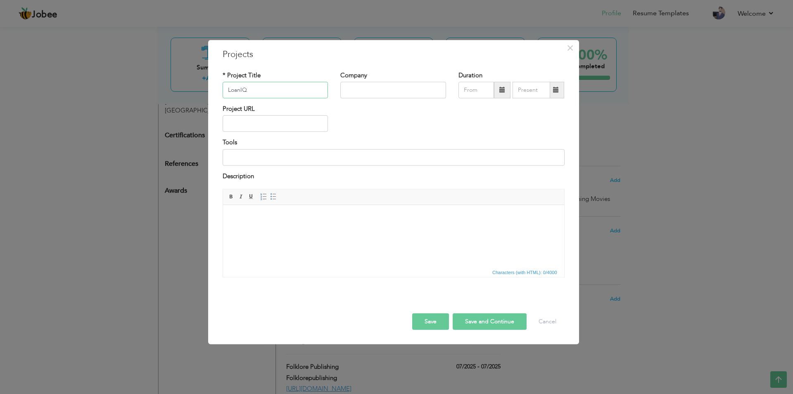
type input "LoanIQ"
click at [251, 125] on input "text" at bounding box center [276, 123] width 106 height 17
type input "[DOMAIN_NAME]"
type input "n"
click at [261, 161] on input "Nextjs, [PERSON_NAME], Supabase" at bounding box center [394, 157] width 342 height 17
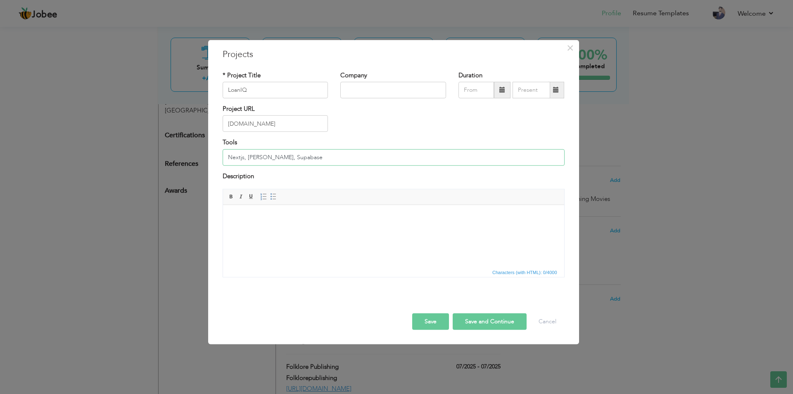
click at [261, 161] on input "Nextjs, [PERSON_NAME], Supabase" at bounding box center [394, 157] width 342 height 17
click at [281, 154] on input "Nextjs, dotnect, Supabase" at bounding box center [394, 157] width 342 height 17
type input "Nextjs, Typescript, ,Auth0, Dotnet, Sql"
type input "08/2025"
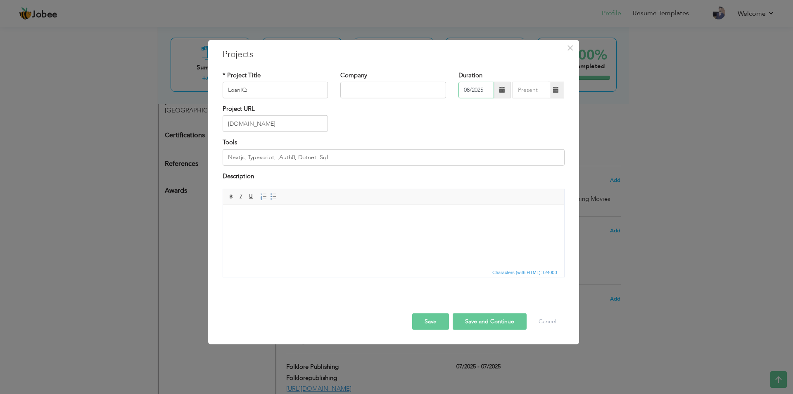
click at [478, 98] on input "08/2025" at bounding box center [477, 90] width 36 height 17
click at [501, 148] on span "2025" at bounding box center [502, 151] width 22 height 22
click at [542, 156] on span "Aug" at bounding box center [549, 151] width 22 height 22
type input "08/2025"
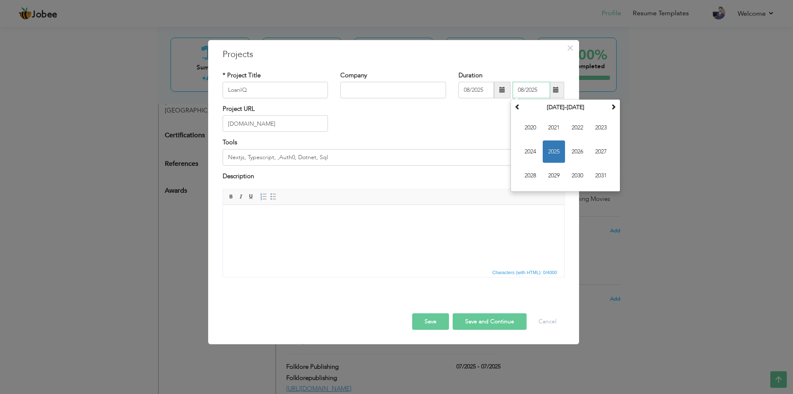
click at [530, 93] on input "08/2025" at bounding box center [532, 90] width 38 height 17
click at [285, 230] on html at bounding box center [393, 217] width 341 height 25
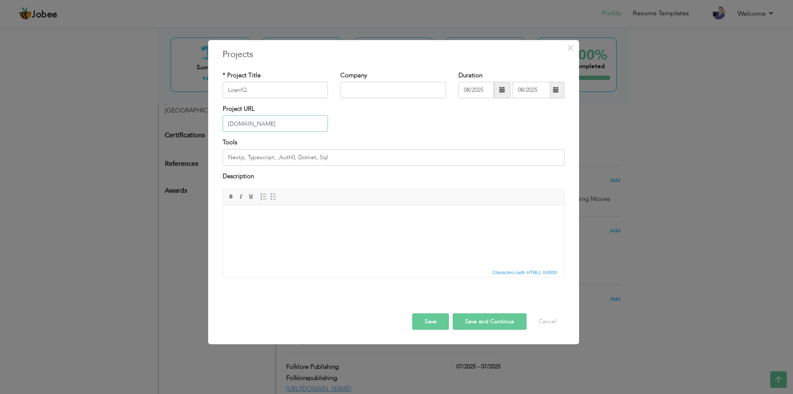
drag, startPoint x: 271, startPoint y: 125, endPoint x: 195, endPoint y: 119, distance: 76.7
click at [195, 119] on div "× Projects * Project Title LoanIQ Company Duration 08/2025 08/2025 Tools" at bounding box center [396, 197] width 793 height 394
click at [354, 155] on input "Nextjs, Typescript, ,Auth0, Dotnet, Sql" at bounding box center [394, 157] width 342 height 17
click at [355, 223] on html at bounding box center [393, 217] width 341 height 25
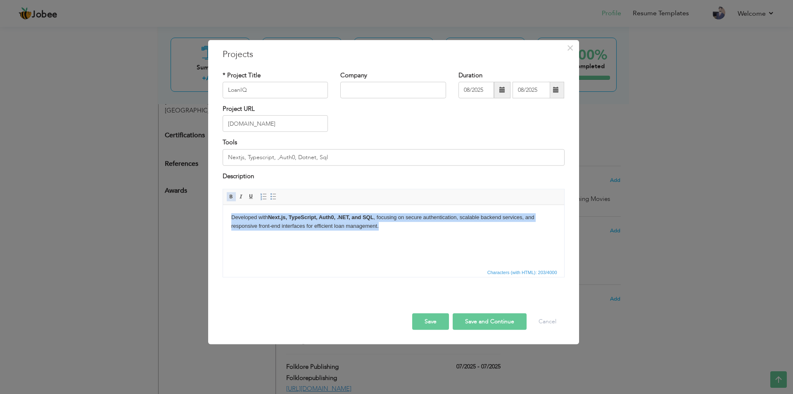
click at [233, 195] on span at bounding box center [231, 196] width 7 height 7
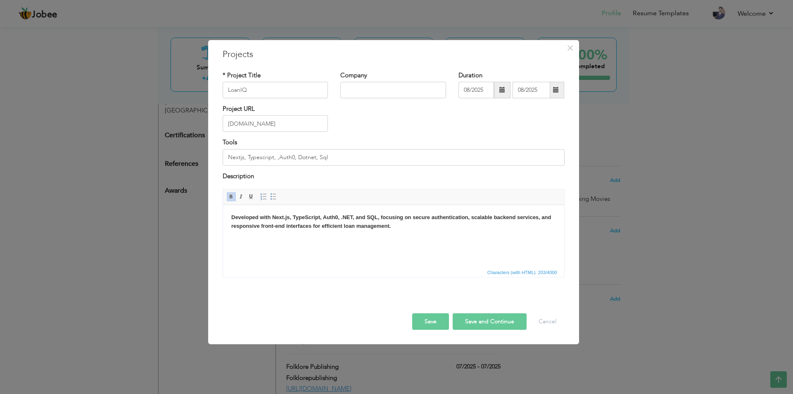
drag, startPoint x: 233, startPoint y: 195, endPoint x: 106, endPoint y: 26, distance: 212.1
click at [233, 195] on span at bounding box center [231, 196] width 7 height 7
click at [436, 320] on button "Save" at bounding box center [430, 321] width 37 height 17
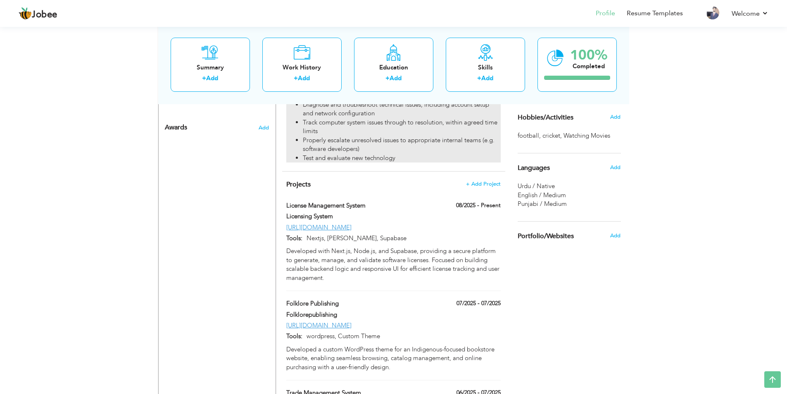
scroll to position [496, 0]
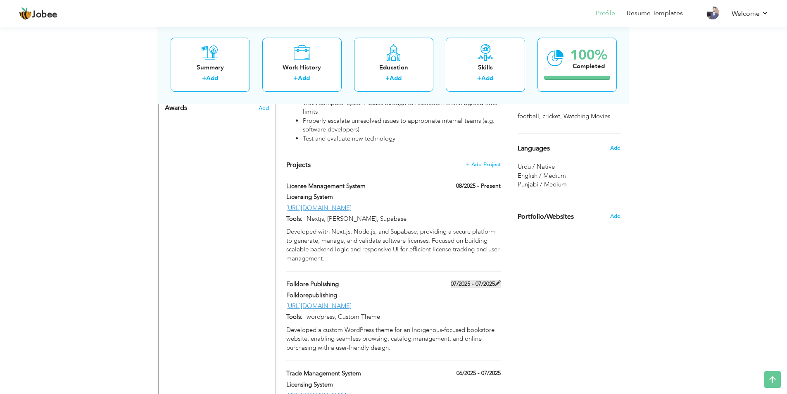
click at [495, 280] on span at bounding box center [498, 283] width 6 height 6
type input "Folklore Publishing"
type input "Folklorepublishing"
type input "07/2025"
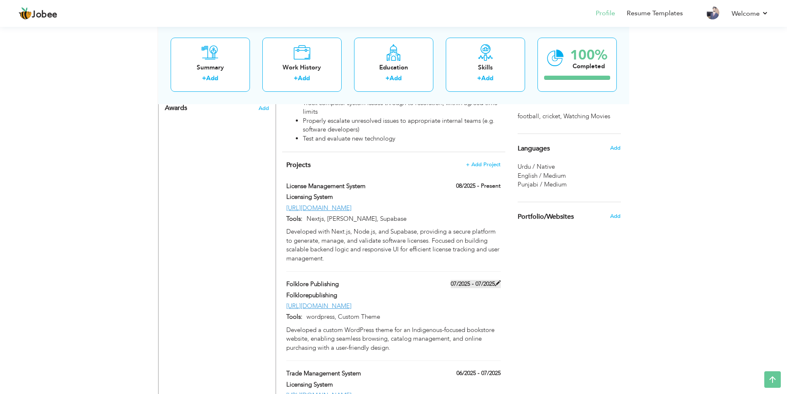
type input "[URL][DOMAIN_NAME]"
type input "wordpress, Custom Theme"
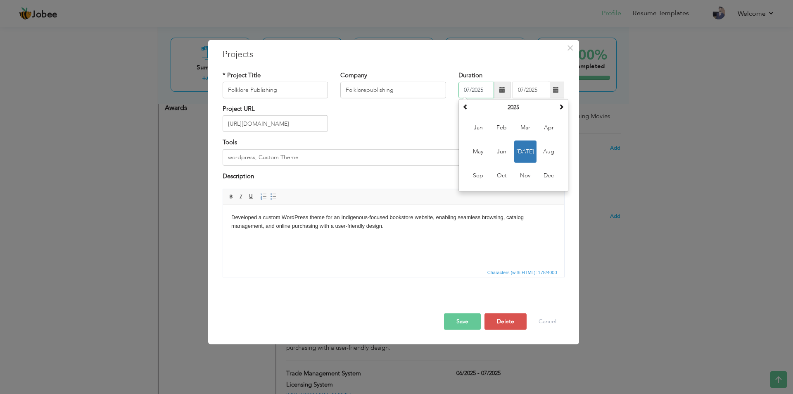
click at [471, 90] on input "07/2025" at bounding box center [477, 90] width 36 height 17
click at [468, 90] on input "07/2025" at bounding box center [477, 90] width 36 height 17
type input "03/2025"
click at [525, 89] on input "07/2025" at bounding box center [532, 90] width 38 height 17
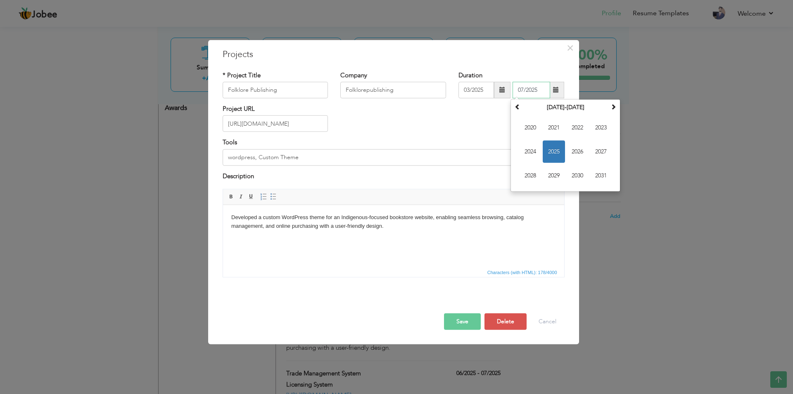
click at [522, 89] on input "07/2025" at bounding box center [532, 90] width 38 height 17
type input "04/2025"
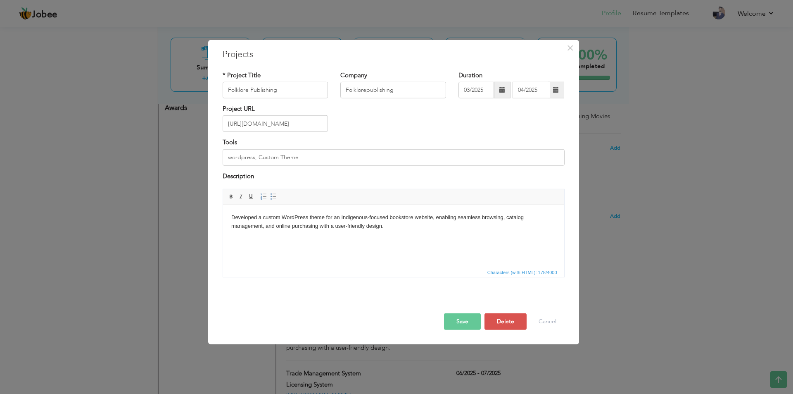
click at [457, 319] on button "Save" at bounding box center [462, 321] width 37 height 17
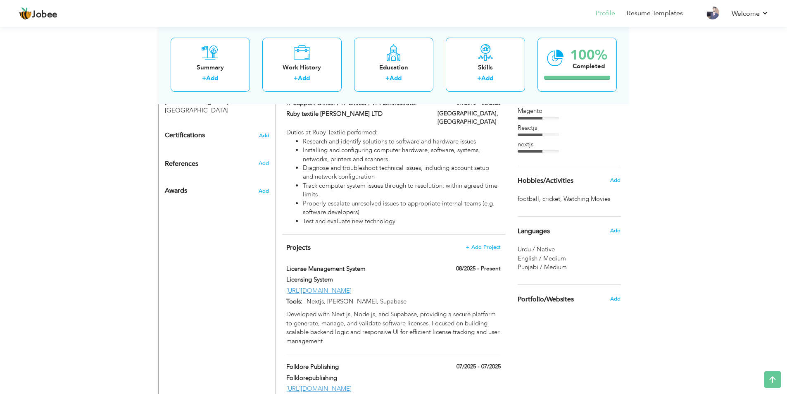
scroll to position [496, 0]
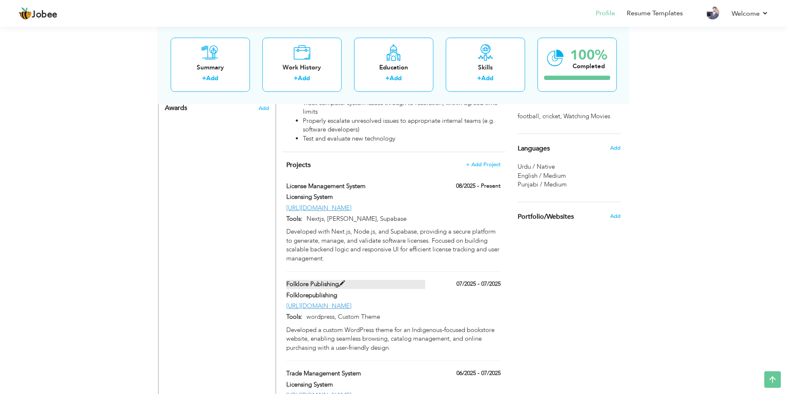
click at [341, 281] on span at bounding box center [342, 284] width 6 height 6
type input "Folklore Publishing"
type input "Folklorepublishing"
type input "07/2025"
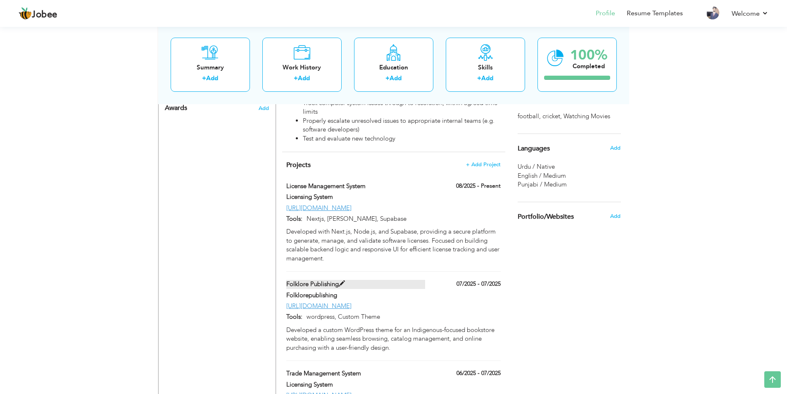
type input "[URL][DOMAIN_NAME]"
type input "wordpress, Custom Theme"
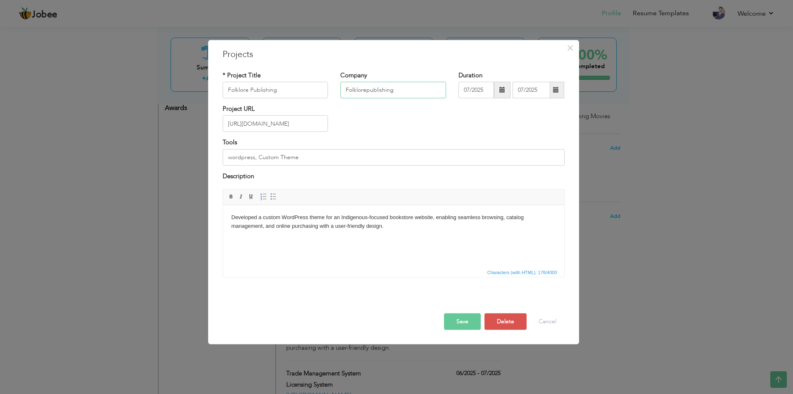
drag, startPoint x: 403, startPoint y: 89, endPoint x: 322, endPoint y: 84, distance: 81.1
click at [322, 84] on div "* Project Title Folklore Publishing Company Folklorepublishing Duration 07/2025…" at bounding box center [393, 87] width 354 height 33
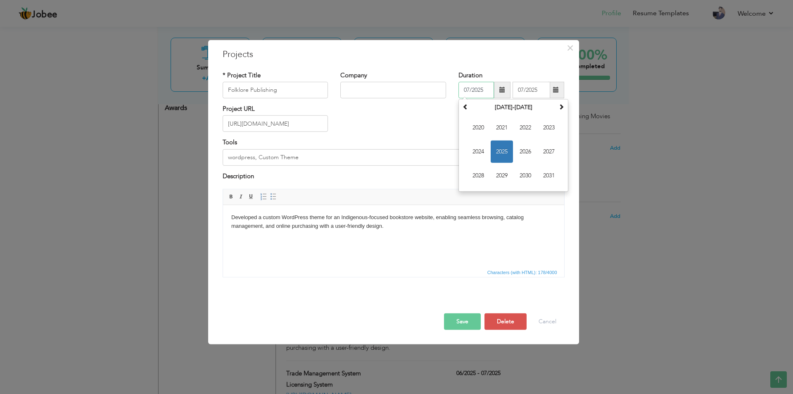
click at [471, 90] on input "07/2025" at bounding box center [477, 90] width 36 height 17
click at [500, 153] on span "2025" at bounding box center [502, 151] width 22 height 22
click at [506, 130] on span "Feb" at bounding box center [502, 128] width 22 height 22
type input "02/2025"
click at [526, 90] on input "07/2025" at bounding box center [532, 90] width 38 height 17
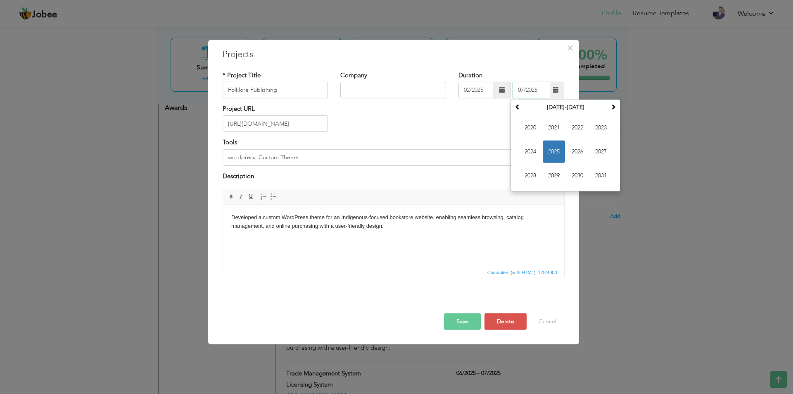
click at [557, 153] on span "2025" at bounding box center [554, 151] width 22 height 22
click at [594, 128] on span "Apr" at bounding box center [601, 128] width 22 height 22
click at [522, 89] on input "04/2025" at bounding box center [532, 90] width 38 height 17
type input "03/2025"
click at [457, 321] on button "Save" at bounding box center [462, 321] width 37 height 17
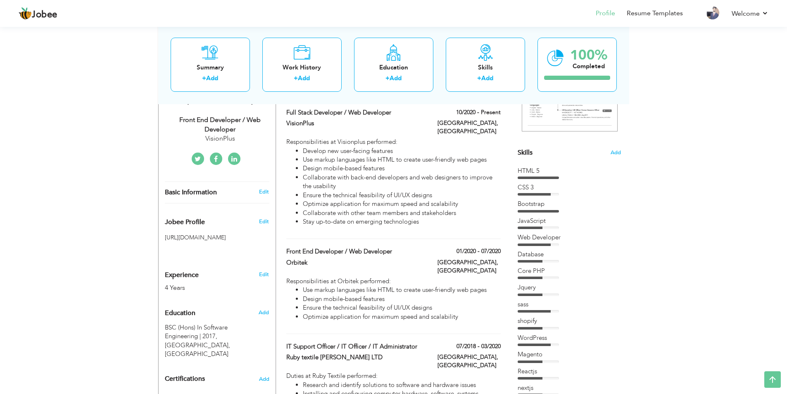
scroll to position [496, 0]
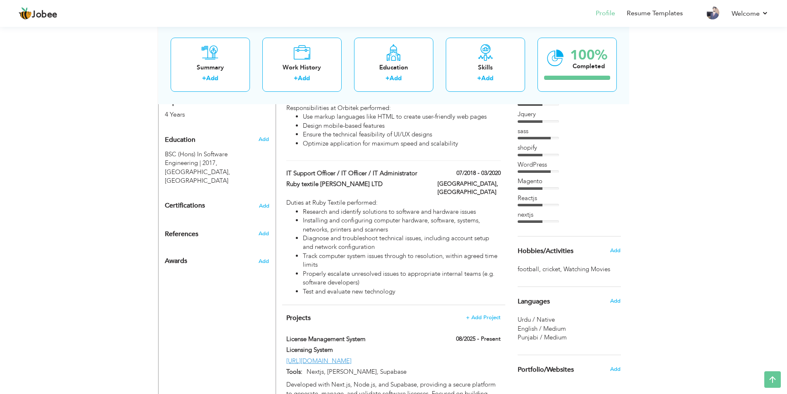
scroll to position [257, 0]
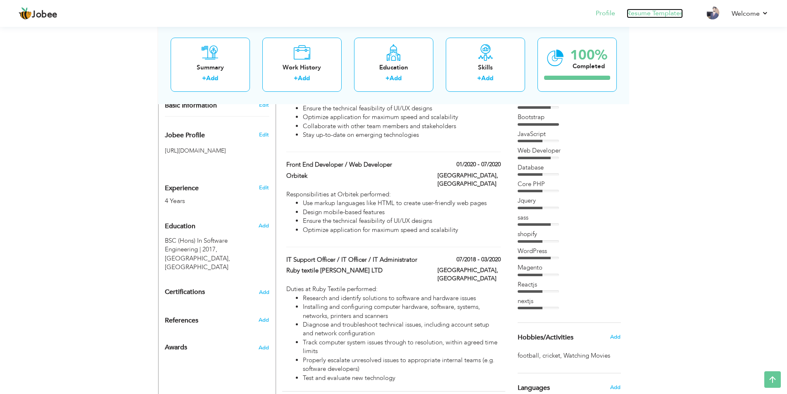
click at [647, 13] on link "Resume Templates" at bounding box center [655, 14] width 56 height 10
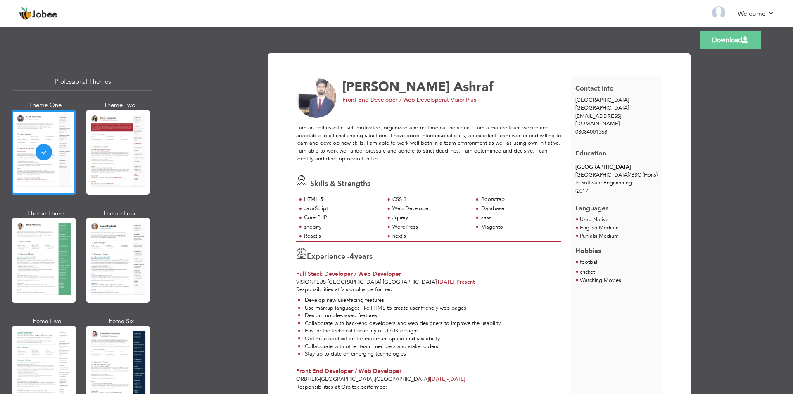
click at [102, 246] on div at bounding box center [118, 260] width 64 height 85
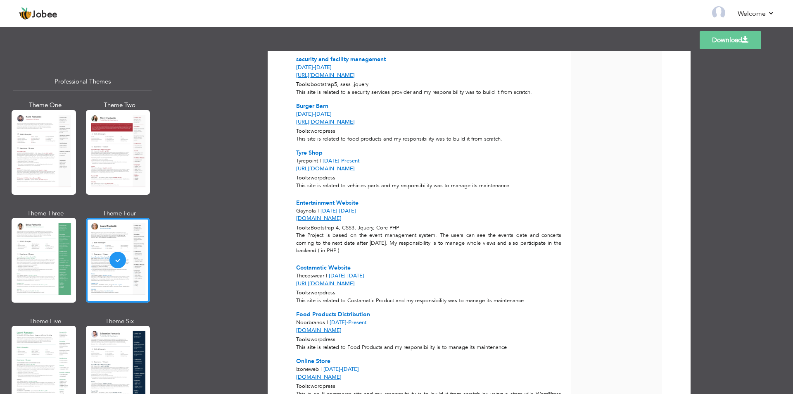
scroll to position [1157, 0]
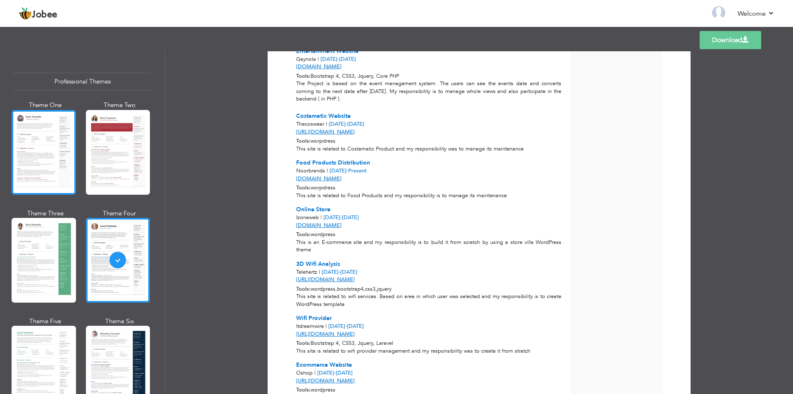
click at [42, 166] on div at bounding box center [44, 152] width 64 height 85
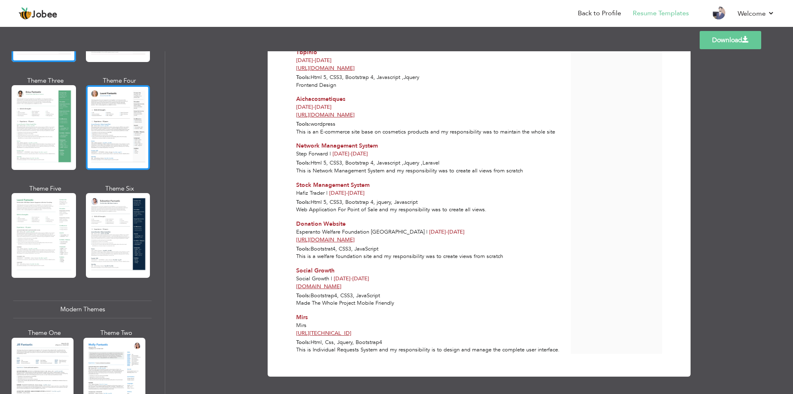
scroll to position [165, 0]
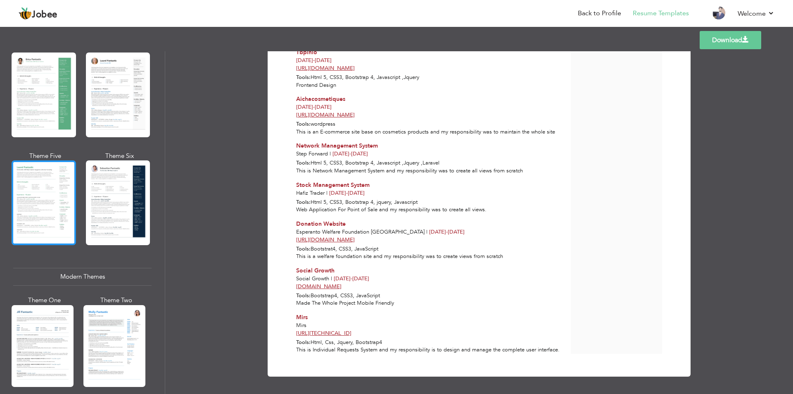
click at [47, 213] on div at bounding box center [44, 202] width 64 height 85
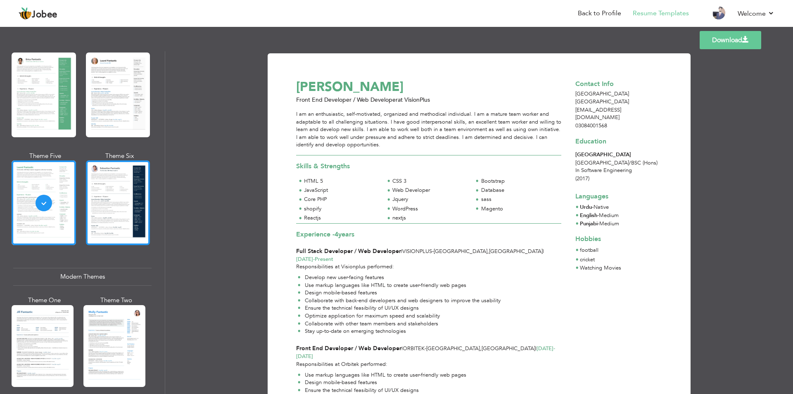
scroll to position [248, 0]
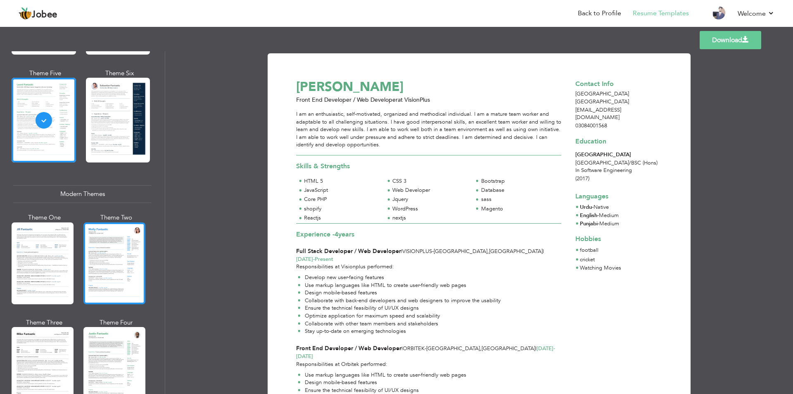
click at [109, 222] on div at bounding box center [114, 263] width 62 height 82
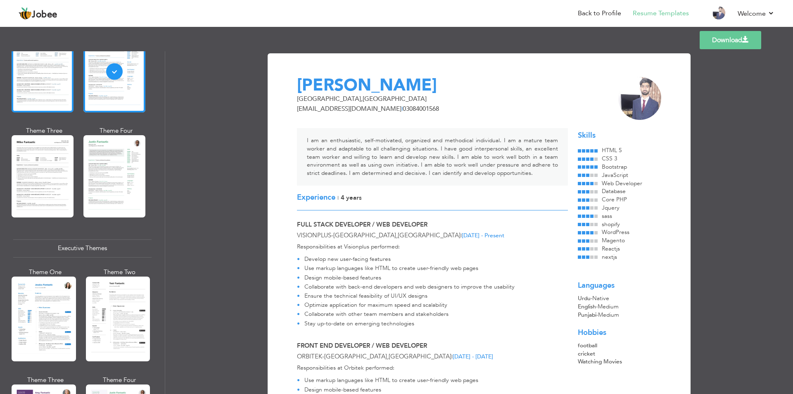
scroll to position [496, 0]
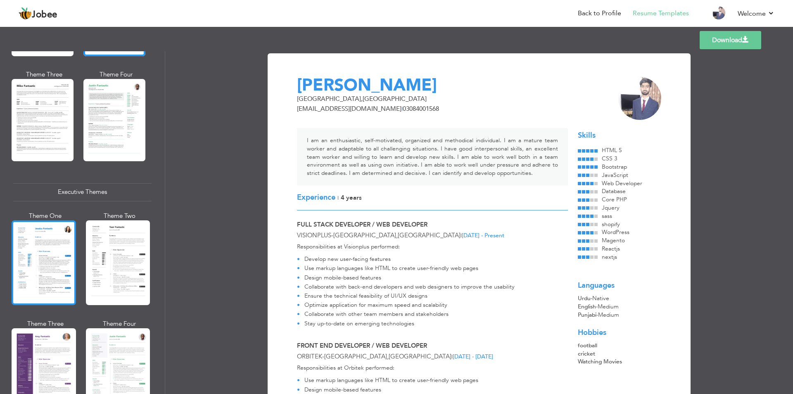
click at [60, 247] on div at bounding box center [44, 262] width 64 height 85
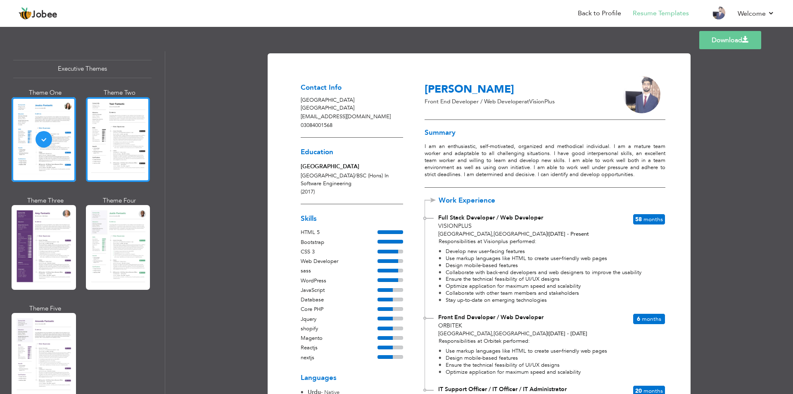
scroll to position [744, 0]
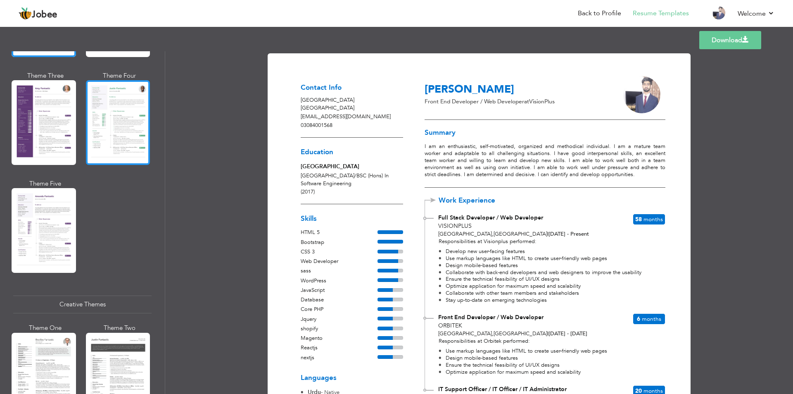
click at [131, 96] on div at bounding box center [118, 122] width 64 height 85
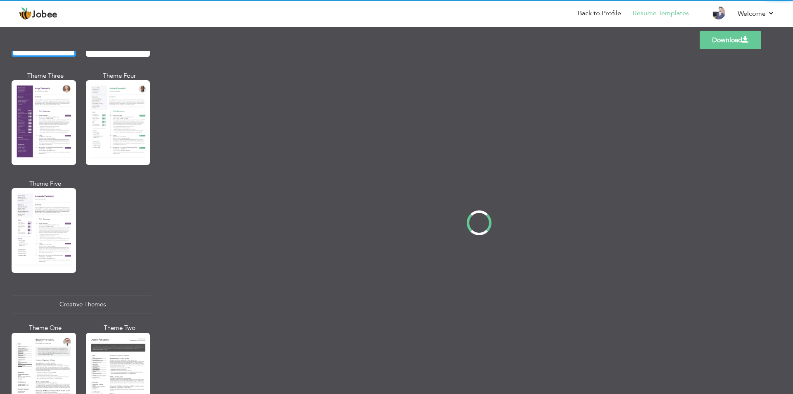
scroll to position [745, 0]
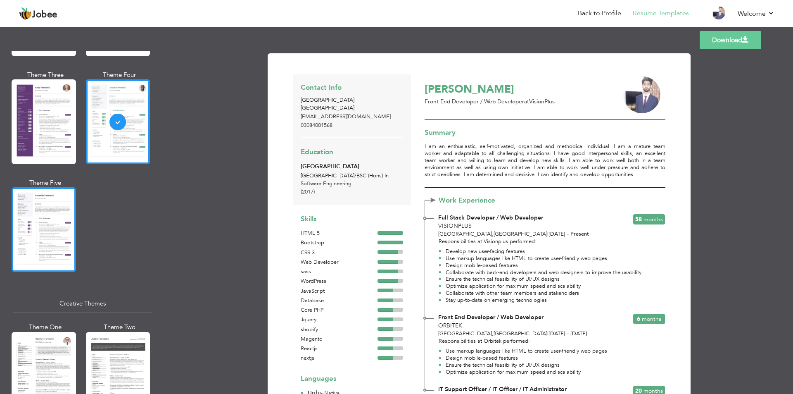
click at [47, 212] on div at bounding box center [44, 229] width 64 height 85
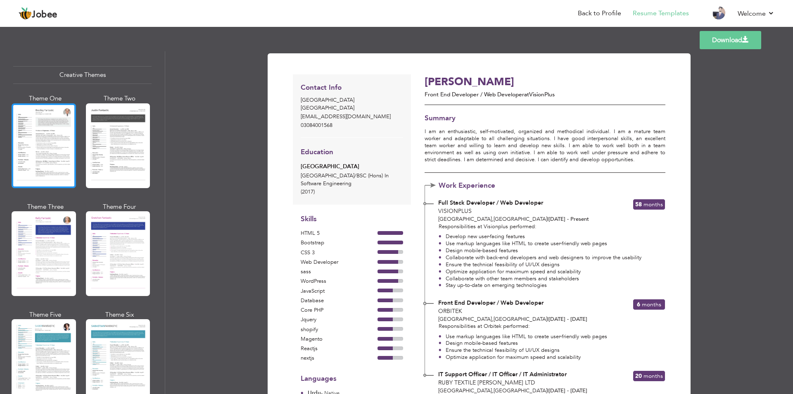
scroll to position [992, 0]
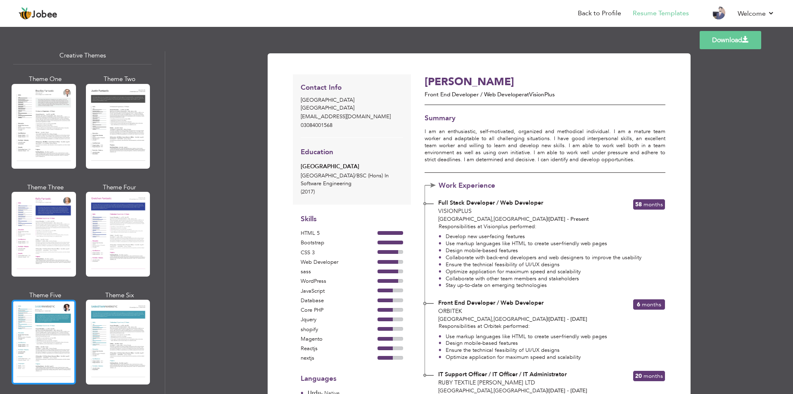
click at [43, 300] on div at bounding box center [44, 342] width 64 height 85
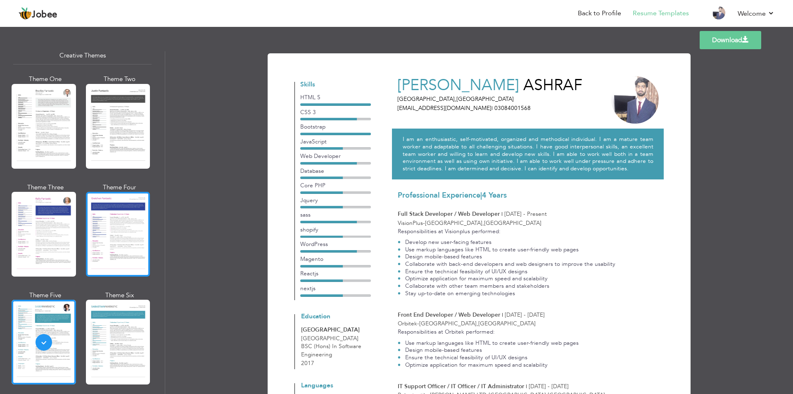
click at [107, 220] on div at bounding box center [118, 234] width 64 height 85
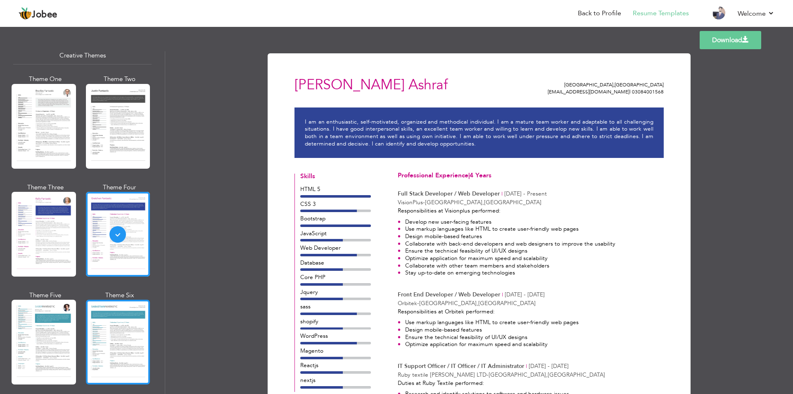
click at [109, 300] on div at bounding box center [118, 342] width 64 height 85
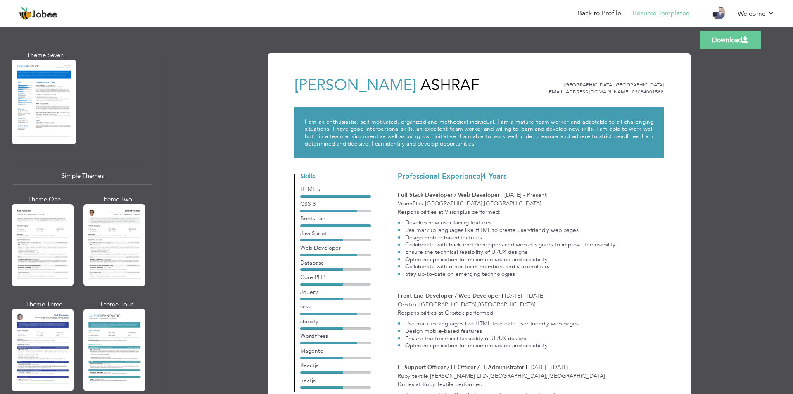
scroll to position [1342, 0]
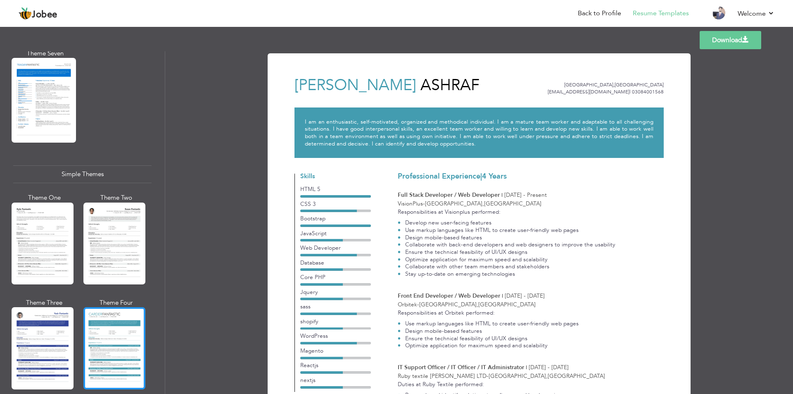
click at [93, 321] on div at bounding box center [114, 348] width 62 height 82
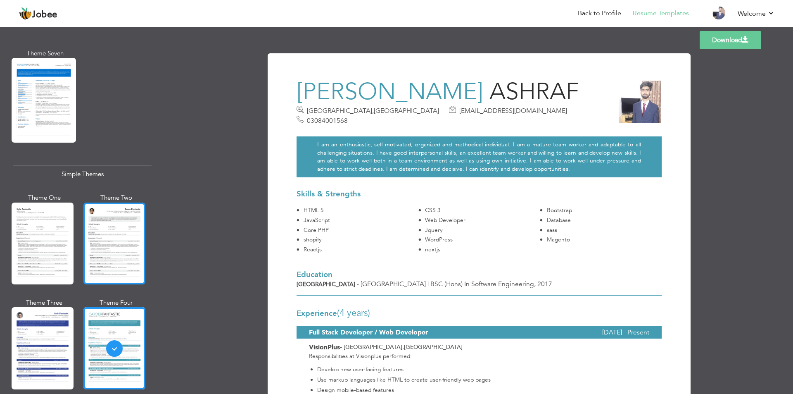
click at [108, 226] on div at bounding box center [114, 243] width 62 height 82
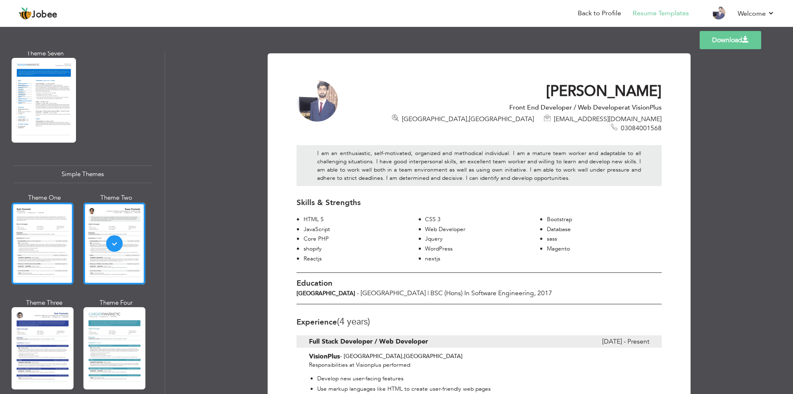
click at [57, 232] on div at bounding box center [43, 243] width 62 height 82
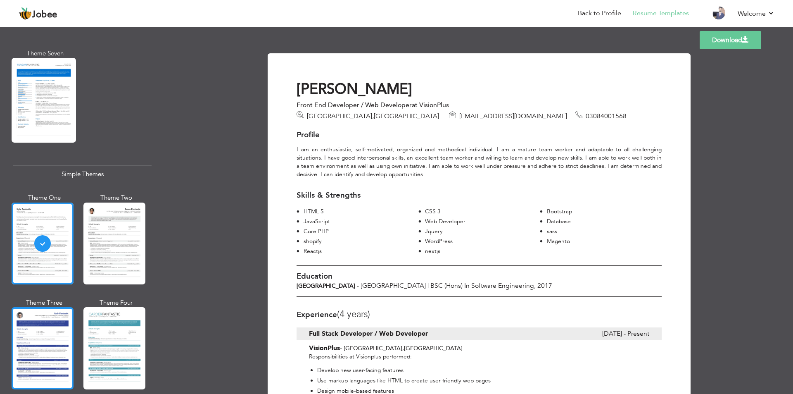
click at [45, 324] on div at bounding box center [43, 348] width 62 height 82
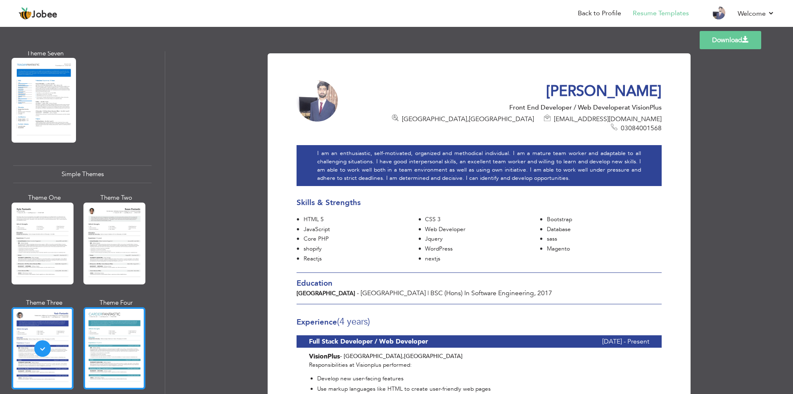
click at [105, 329] on div at bounding box center [114, 348] width 62 height 82
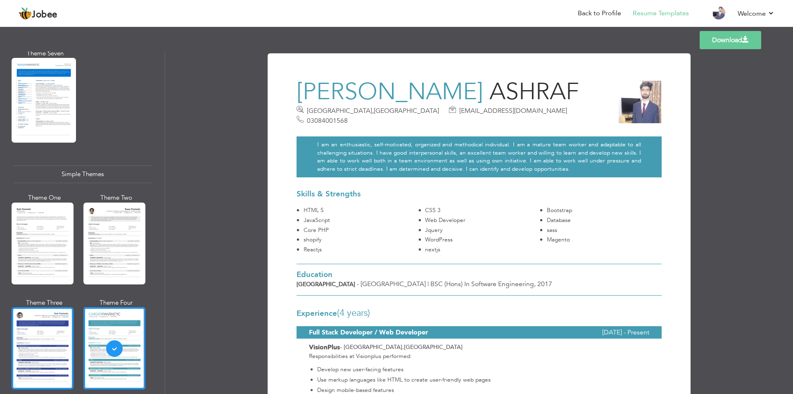
click at [55, 322] on div at bounding box center [43, 348] width 62 height 82
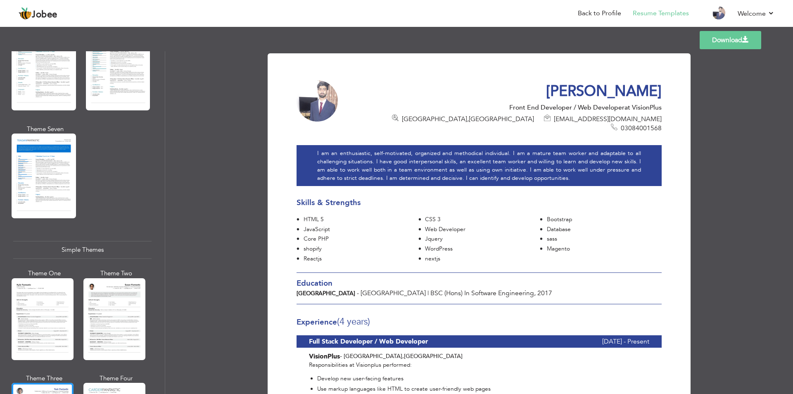
scroll to position [1177, 0]
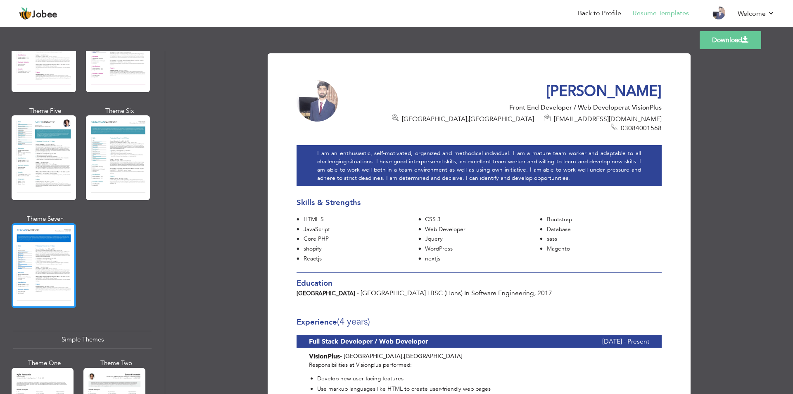
click at [47, 273] on div at bounding box center [44, 265] width 64 height 85
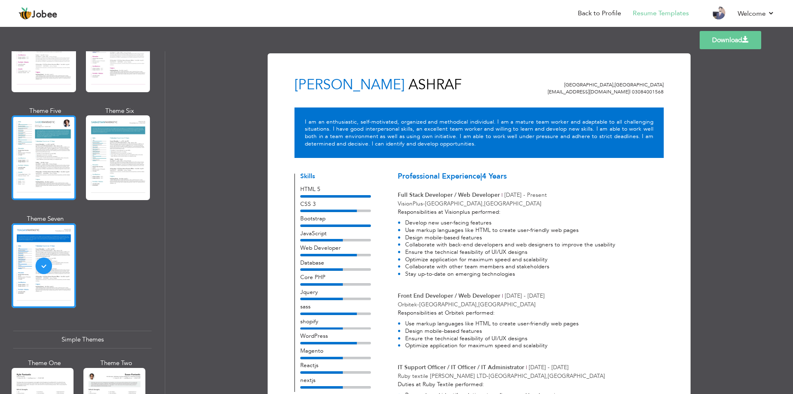
click at [57, 158] on div at bounding box center [44, 157] width 64 height 85
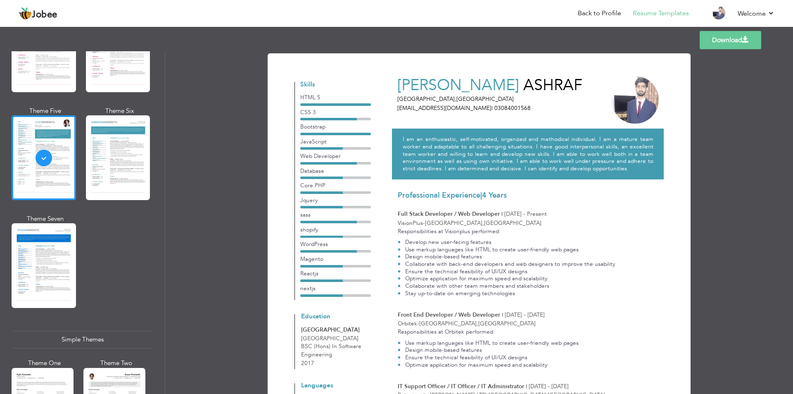
scroll to position [83, 0]
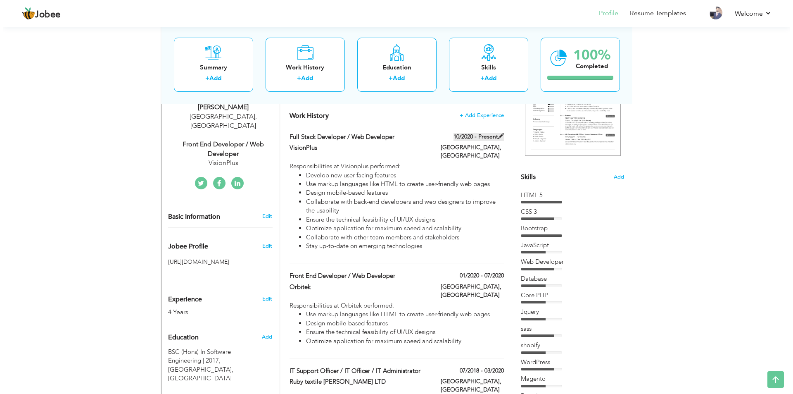
scroll to position [165, 0]
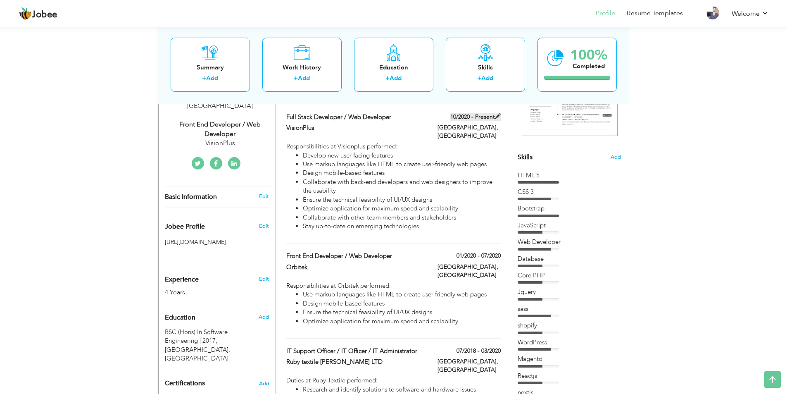
click at [496, 117] on span at bounding box center [498, 116] width 6 height 6
type input "Full Stack Developer / Web Developer"
type input "VisionPlus"
type input "10/2020"
type input "[GEOGRAPHIC_DATA]"
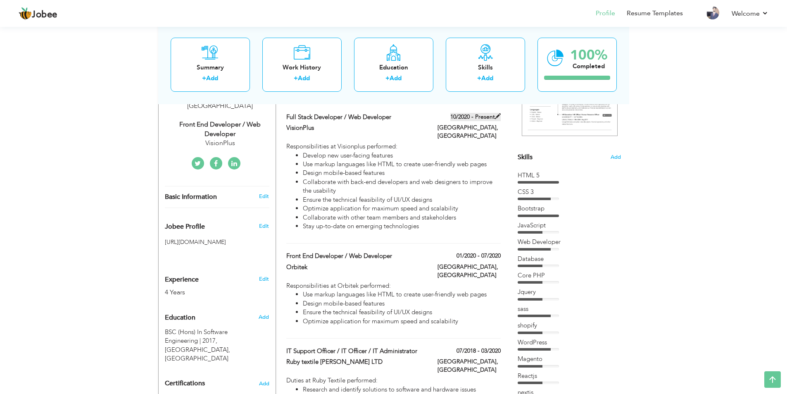
type input "[GEOGRAPHIC_DATA]"
checkbox input "true"
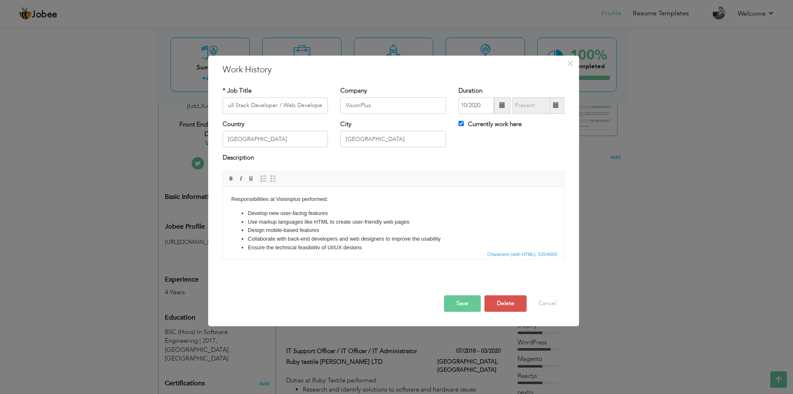
scroll to position [0, 0]
click at [504, 105] on span at bounding box center [503, 105] width 6 height 6
click at [517, 165] on span "2021" at bounding box center [525, 167] width 22 height 22
click at [507, 143] on span "Feb" at bounding box center [502, 143] width 22 height 22
type input "02/2021"
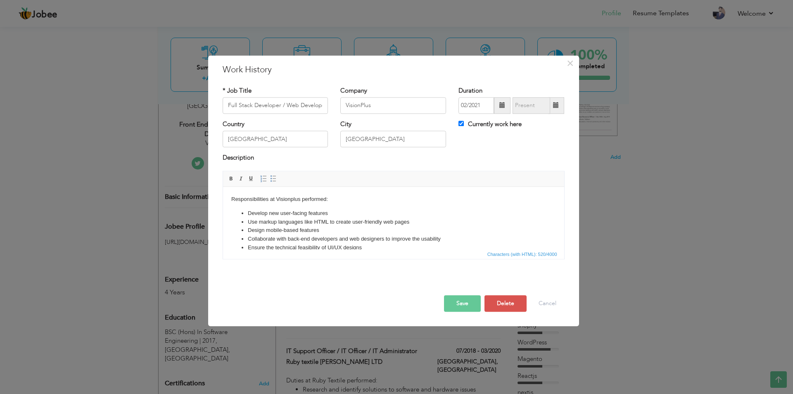
click at [463, 305] on button "Save" at bounding box center [462, 303] width 37 height 17
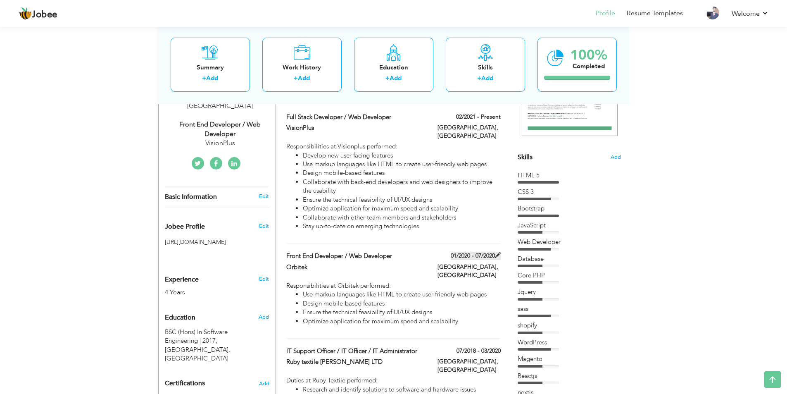
click at [499, 252] on span at bounding box center [498, 255] width 6 height 6
type input "Front End Developer / Web Developer"
type input "Orbitek"
type input "01/2020"
type input "07/2020"
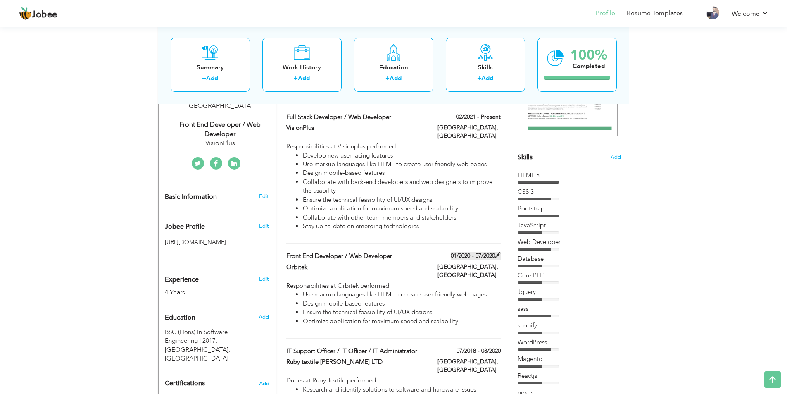
checkbox input "false"
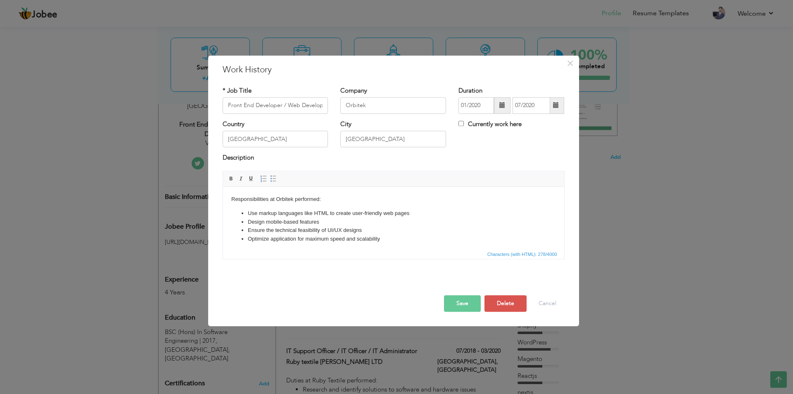
click at [556, 108] on span at bounding box center [556, 105] width 6 height 6
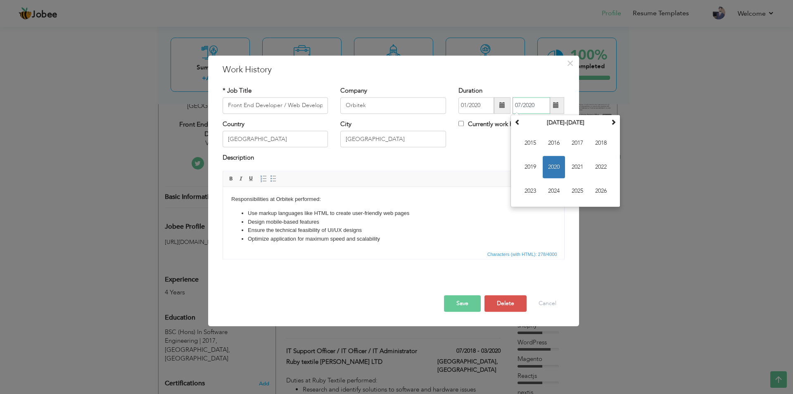
click at [549, 165] on span "2020" at bounding box center [554, 167] width 22 height 22
click at [598, 190] on span "Dec" at bounding box center [601, 191] width 22 height 22
type input "12/2020"
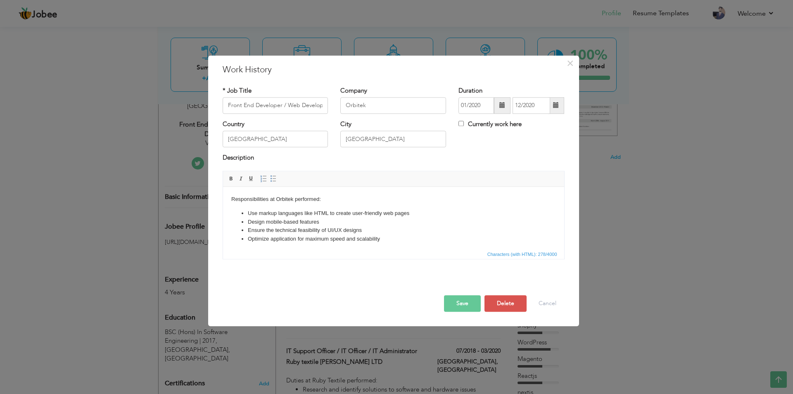
click at [469, 304] on button "Save" at bounding box center [462, 303] width 37 height 17
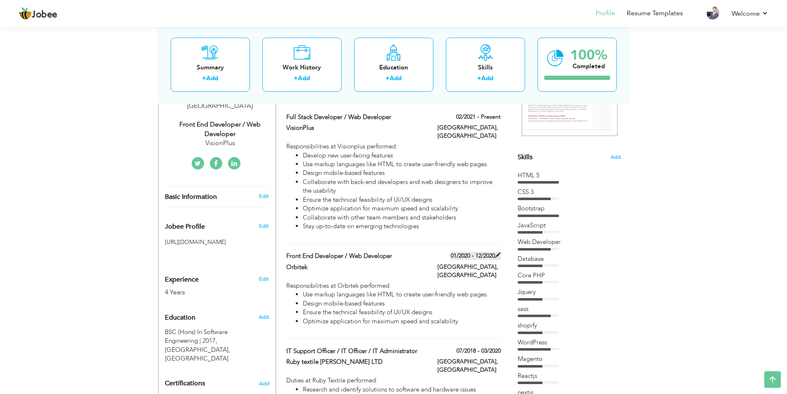
click at [497, 252] on span at bounding box center [498, 255] width 6 height 6
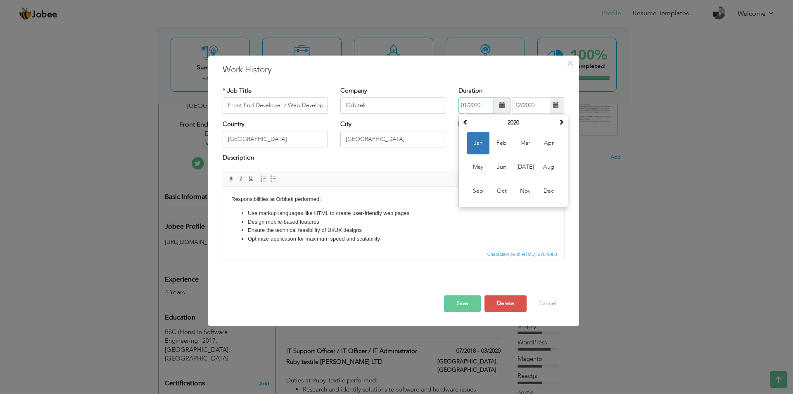
click at [465, 104] on input "01/2020" at bounding box center [477, 105] width 36 height 17
type input "05/2020"
click at [426, 170] on div "Description" at bounding box center [393, 162] width 354 height 17
click at [457, 306] on button "Save" at bounding box center [462, 303] width 37 height 17
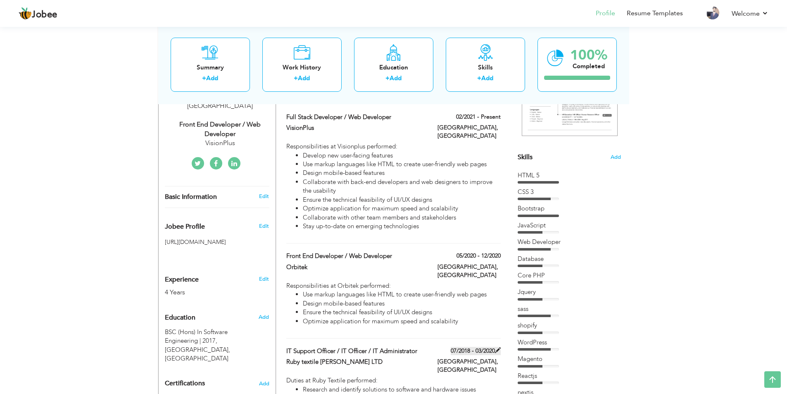
click at [497, 347] on span at bounding box center [498, 350] width 6 height 6
type input "IT Support Officer / IT Officer / IT Administrator"
type input "Ruby textile [PERSON_NAME] LTD"
type input "07/2018"
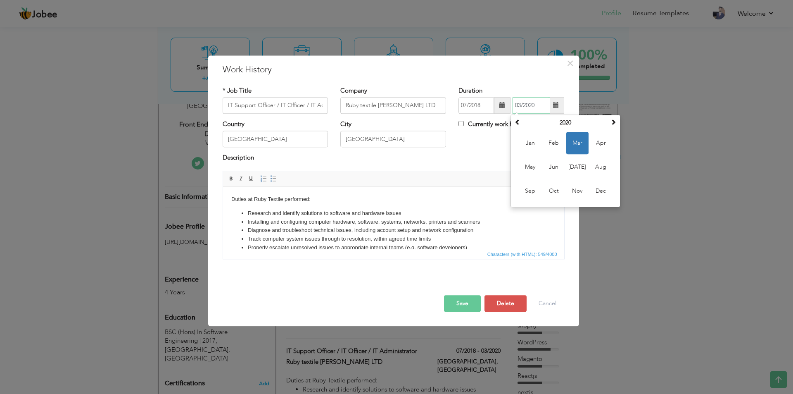
click at [519, 105] on input "03/2020" at bounding box center [532, 105] width 38 height 17
click at [471, 309] on button "Save" at bounding box center [462, 303] width 37 height 17
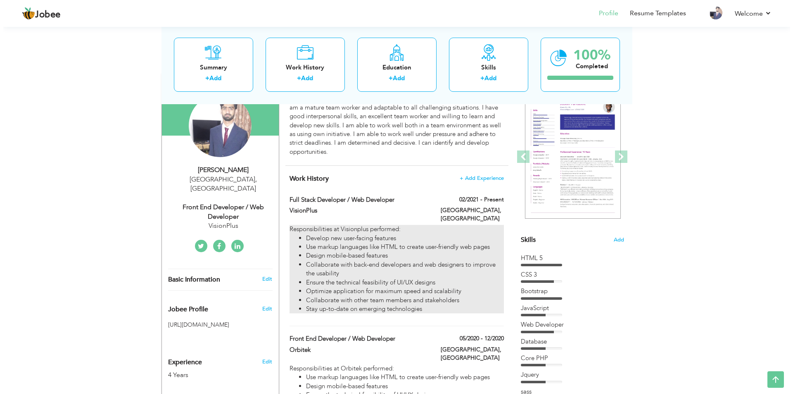
scroll to position [165, 0]
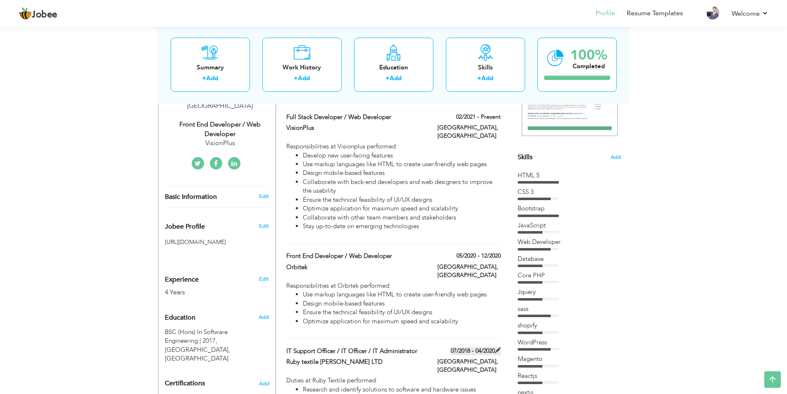
click at [495, 347] on span at bounding box center [498, 350] width 6 height 6
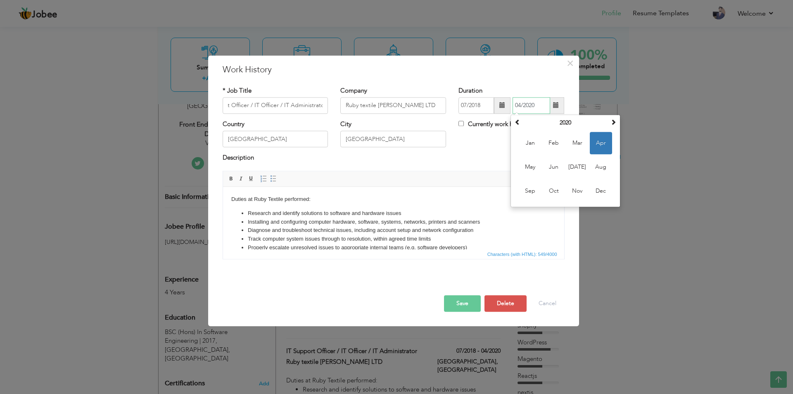
scroll to position [0, 0]
click at [533, 104] on input "04/2020" at bounding box center [532, 105] width 38 height 17
type input "04/2021"
click at [447, 169] on div "Description" at bounding box center [393, 162] width 354 height 17
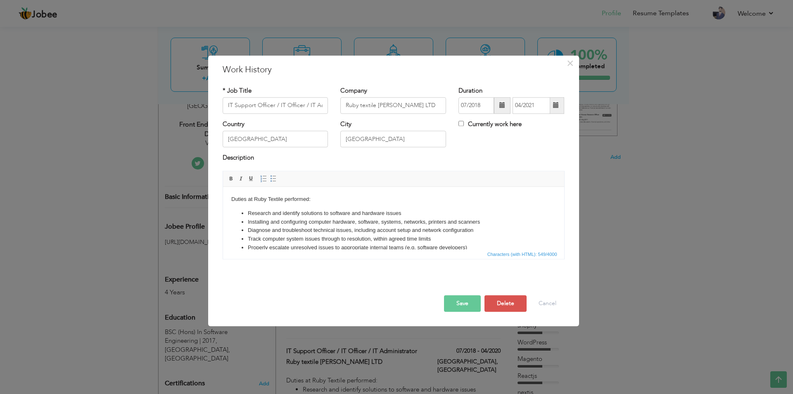
click at [466, 302] on button "Save" at bounding box center [462, 303] width 37 height 17
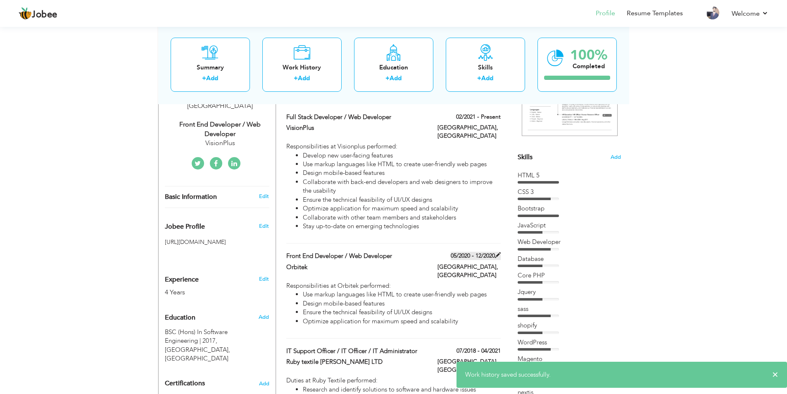
click at [499, 252] on span at bounding box center [498, 255] width 6 height 6
type input "Front End Developer / Web Developer"
type input "Orbitek"
type input "05/2020"
type input "12/2020"
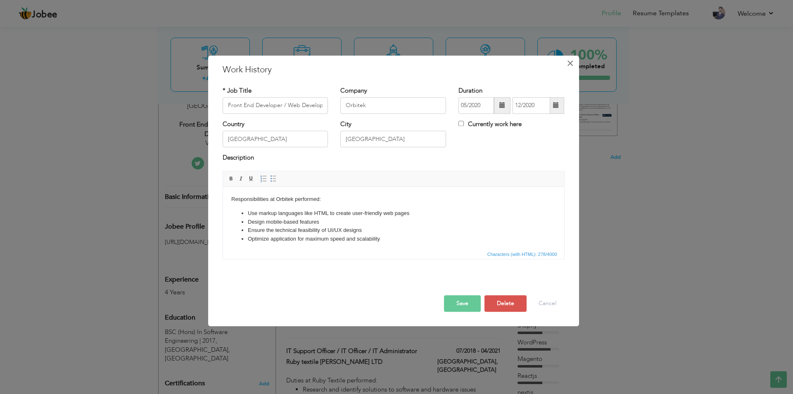
click at [571, 63] on span "×" at bounding box center [570, 63] width 7 height 15
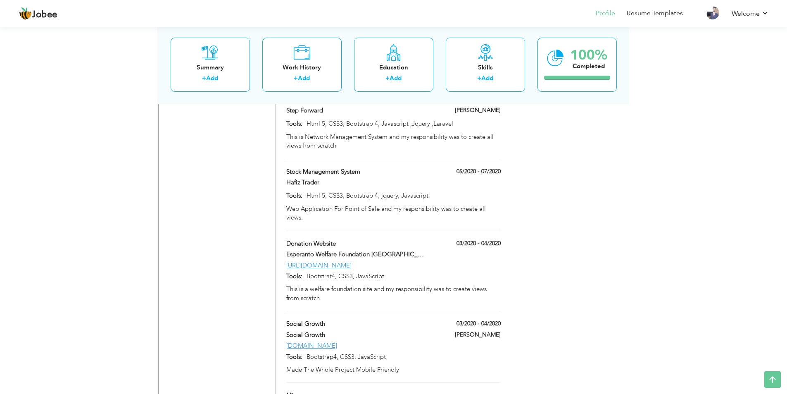
scroll to position [2727, 0]
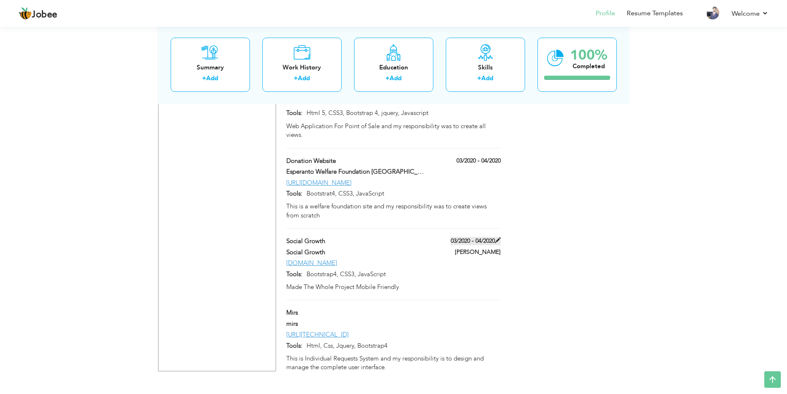
click at [497, 237] on span at bounding box center [498, 240] width 6 height 6
type input "socialgrowthagent.com"
type input "Bootstrap4, CSS3, JavaScript"
type input "Social Growth"
type input "03/2020"
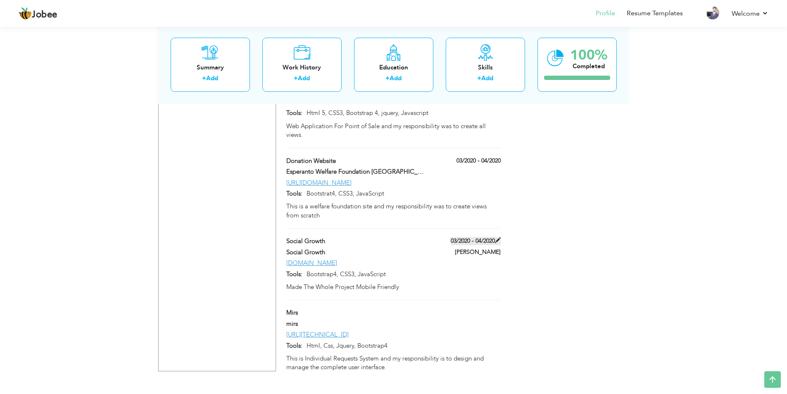
type input "04/2020"
type input "Social Growth"
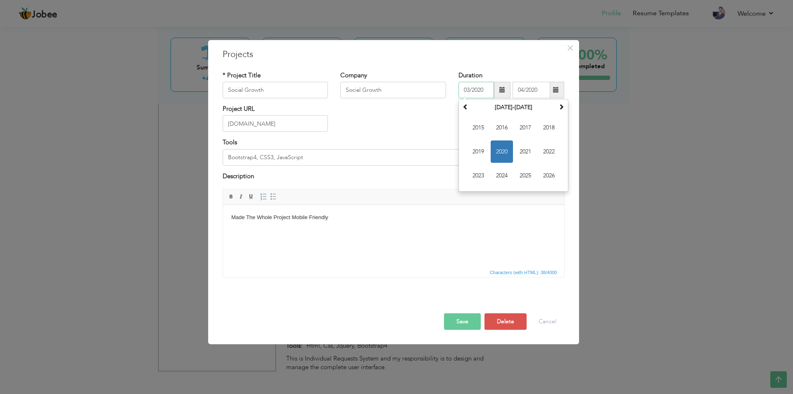
click at [484, 90] on input "03/2020" at bounding box center [477, 90] width 36 height 17
click at [568, 51] on span "×" at bounding box center [570, 47] width 7 height 15
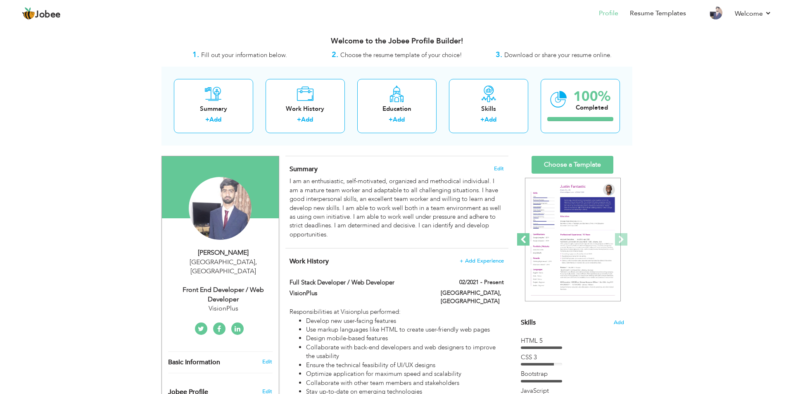
scroll to position [83, 0]
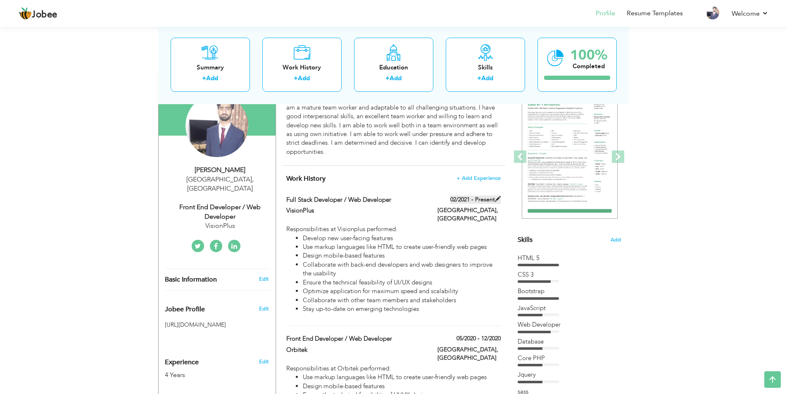
click at [497, 198] on span at bounding box center [498, 199] width 6 height 6
type input "Full Stack Developer / Web Developer"
type input "VisionPlus"
type input "02/2021"
checkbox input "true"
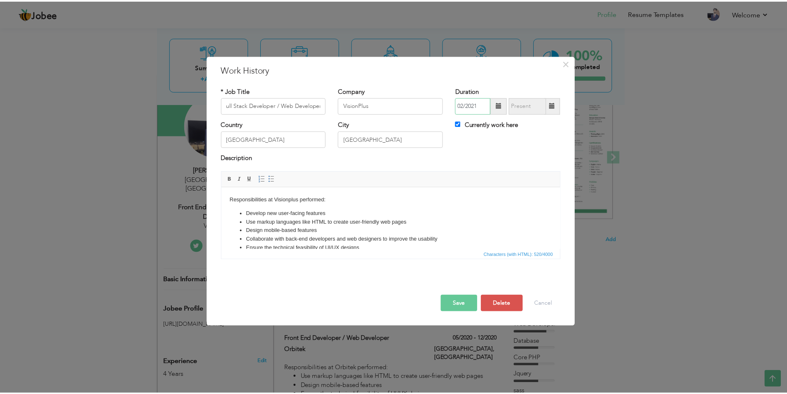
scroll to position [0, 0]
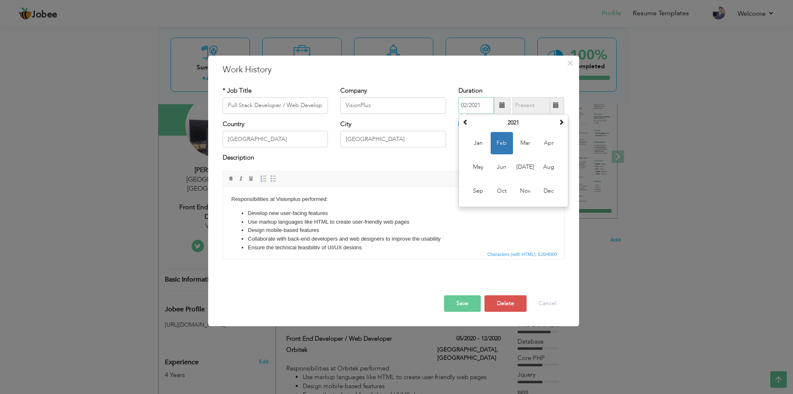
click at [464, 105] on input "02/2021" at bounding box center [477, 105] width 36 height 17
click at [466, 106] on input "07/2021" at bounding box center [477, 105] width 36 height 17
type input "08/2021"
click at [514, 76] on div "× Work History * Job Title Full Stack Developer / Web Developer Company VisionP…" at bounding box center [393, 190] width 371 height 271
click at [464, 301] on button "Save" at bounding box center [462, 303] width 37 height 17
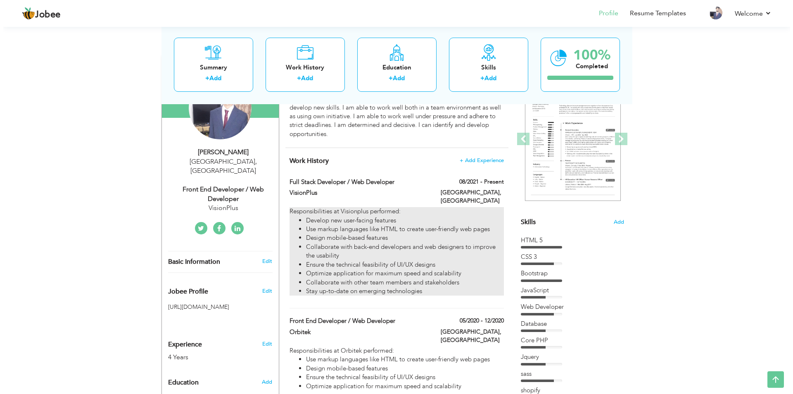
scroll to position [83, 0]
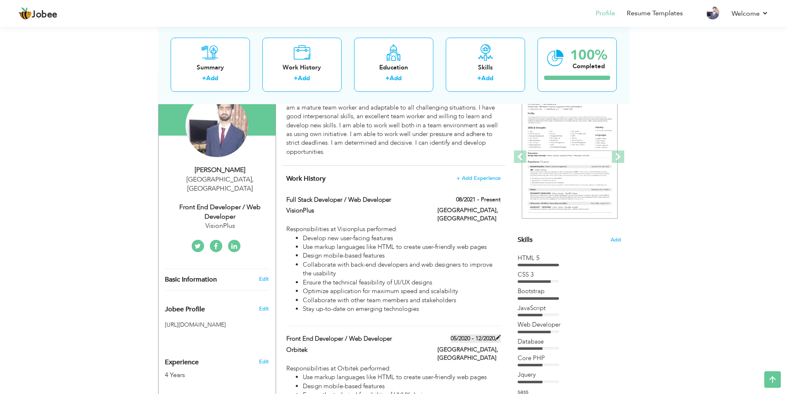
click at [499, 335] on span at bounding box center [498, 338] width 6 height 6
type input "Front End Developer / Web Developer"
type input "Orbitek"
type input "05/2020"
type input "12/2020"
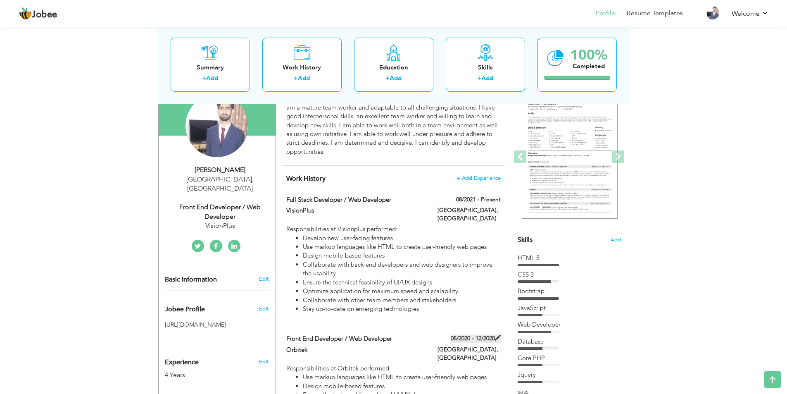
checkbox input "false"
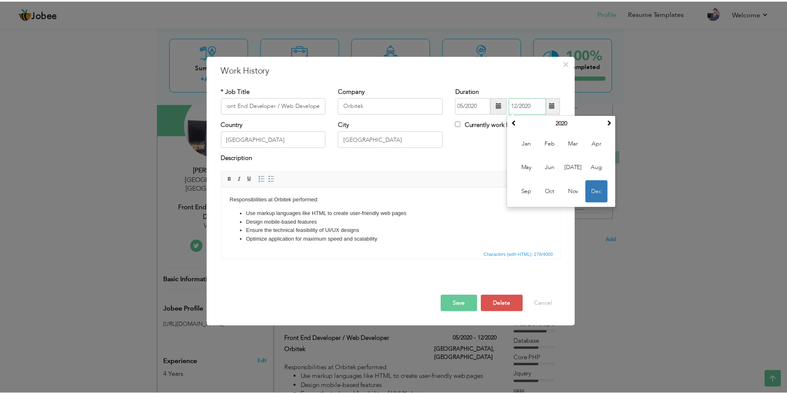
scroll to position [0, 0]
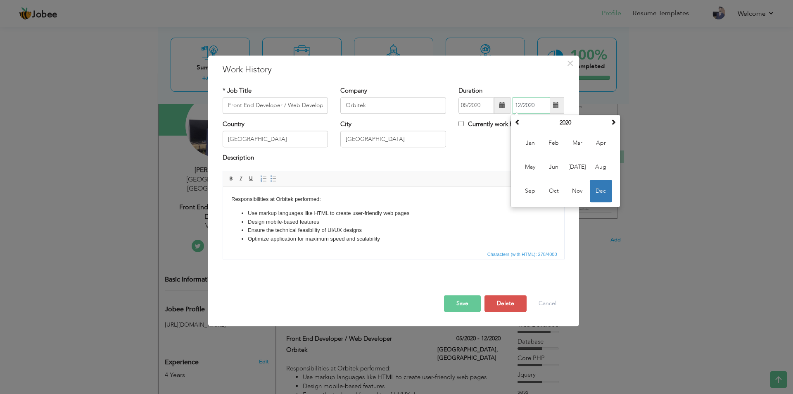
click at [535, 107] on input "12/2020" at bounding box center [532, 105] width 38 height 17
drag, startPoint x: 521, startPoint y: 105, endPoint x: 515, endPoint y: 105, distance: 5.4
click at [515, 105] on input "12/2021" at bounding box center [532, 105] width 38 height 17
type input "04/2021"
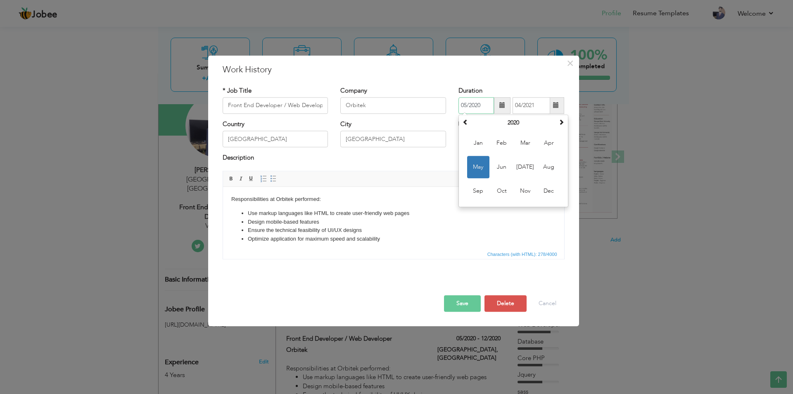
click at [479, 104] on input "05/2020" at bounding box center [477, 105] width 36 height 17
click at [465, 103] on input "05/2020" at bounding box center [477, 105] width 36 height 17
type input "09/2020"
click at [526, 81] on div "* Job Title Front End Developer / Web Developer Company Orbitek Duration 09/202…" at bounding box center [393, 175] width 354 height 191
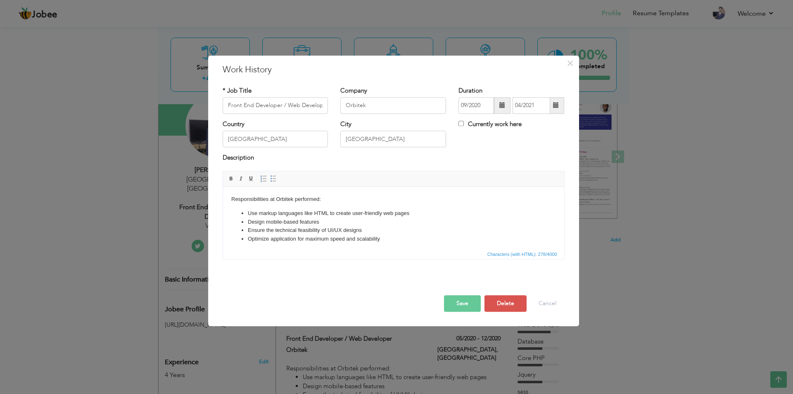
click at [464, 304] on button "Save" at bounding box center [462, 303] width 37 height 17
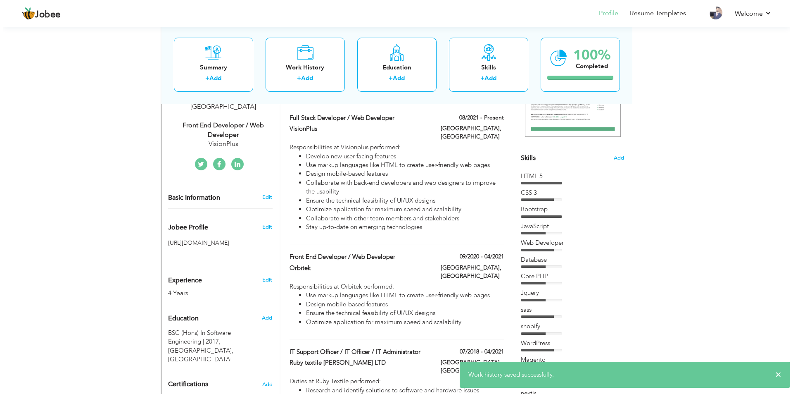
scroll to position [248, 0]
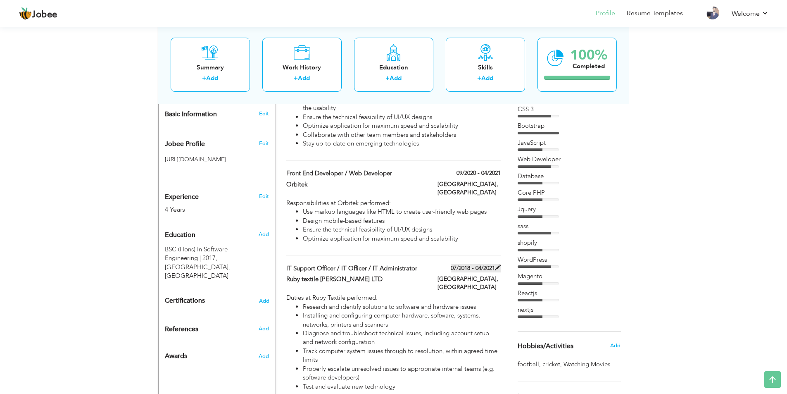
click at [497, 264] on span at bounding box center [498, 267] width 6 height 6
type input "IT Support Officer / IT Officer / IT Administrator"
type input "Ruby textile [PERSON_NAME] LTD"
type input "07/2018"
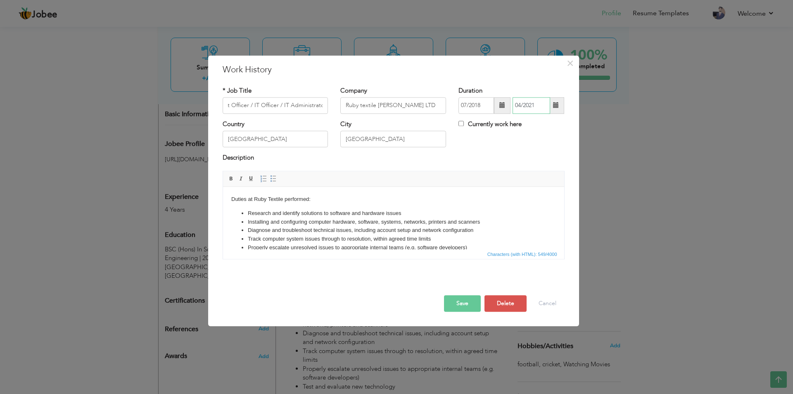
scroll to position [0, 0]
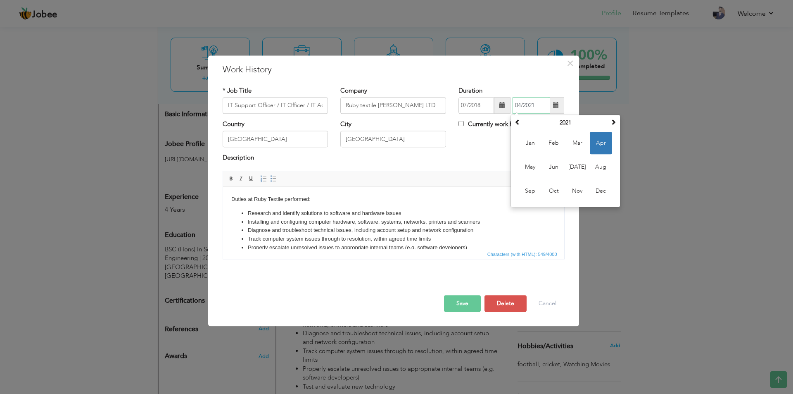
click at [519, 107] on input "04/2021" at bounding box center [532, 105] width 38 height 17
click at [467, 304] on button "Save" at bounding box center [462, 303] width 37 height 17
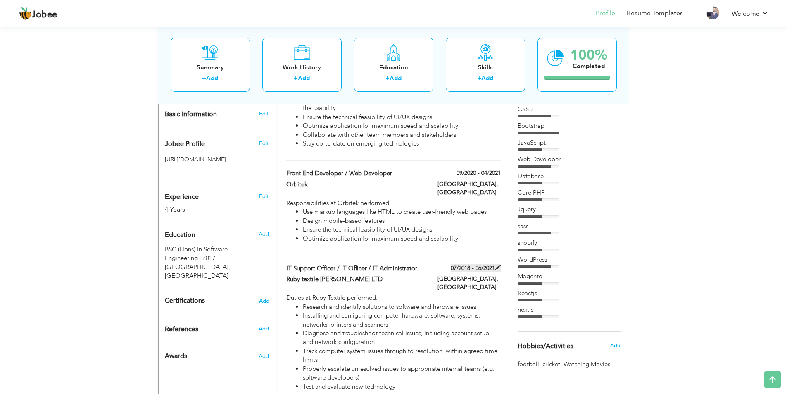
click at [499, 264] on span at bounding box center [498, 267] width 6 height 6
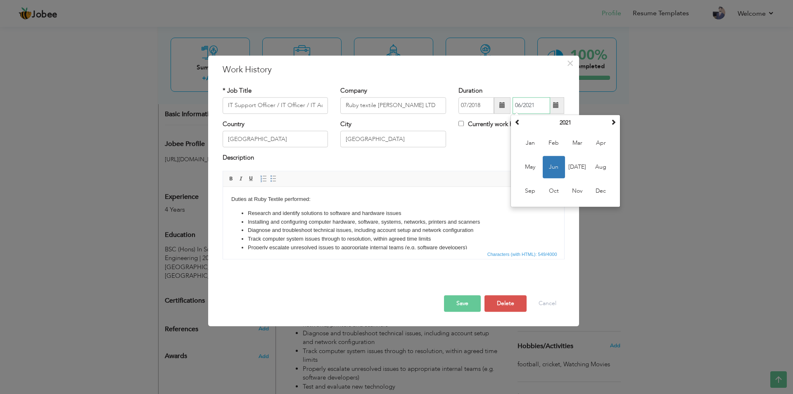
click at [520, 105] on input "06/2021" at bounding box center [532, 105] width 38 height 17
type input "01/2021"
click at [458, 301] on button "Save" at bounding box center [462, 303] width 37 height 17
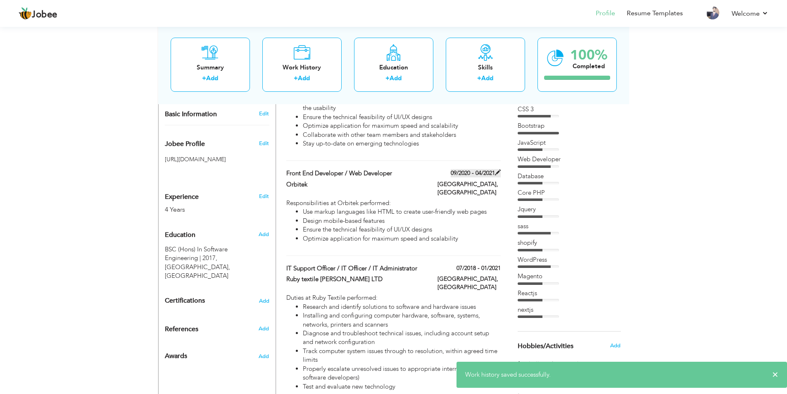
click at [498, 169] on span at bounding box center [498, 172] width 6 height 6
type input "Front End Developer / Web Developer"
type input "Orbitek"
type input "09/2020"
type input "04/2021"
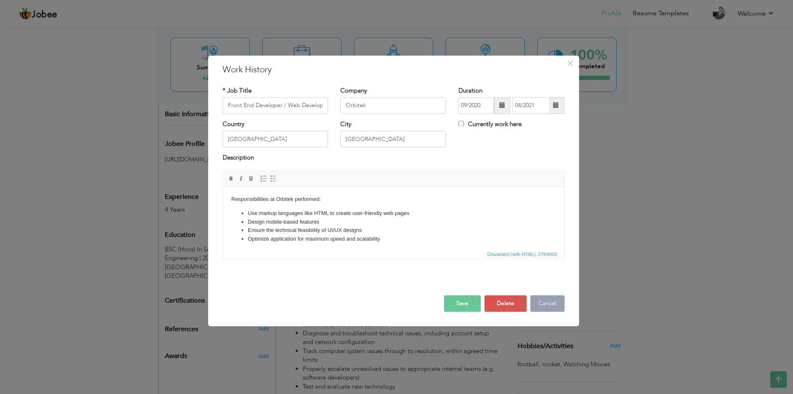
click at [540, 309] on button "Cancel" at bounding box center [547, 303] width 34 height 17
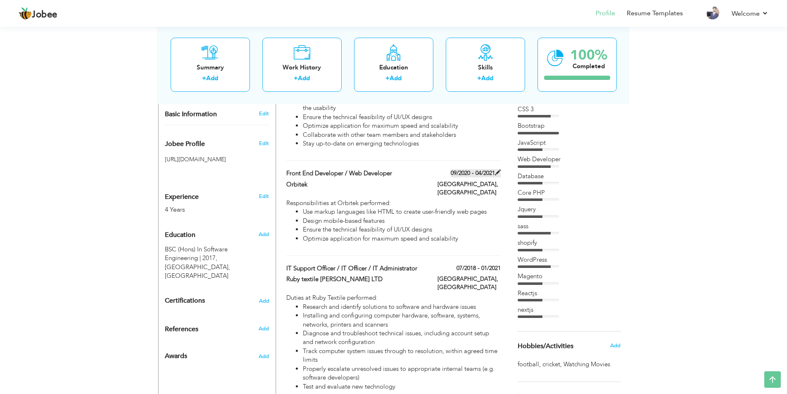
click at [496, 169] on span at bounding box center [498, 172] width 6 height 6
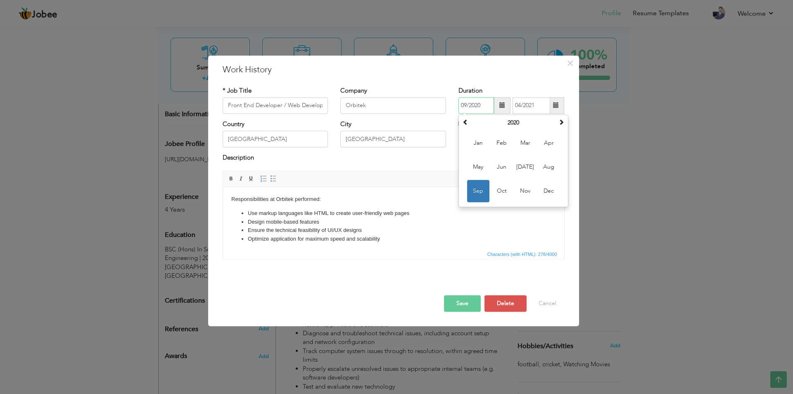
click at [464, 103] on input "09/2020" at bounding box center [477, 105] width 36 height 17
click at [479, 106] on input "02/2020" at bounding box center [477, 105] width 36 height 17
type input "02/2020"
click at [469, 300] on button "Save" at bounding box center [462, 303] width 37 height 17
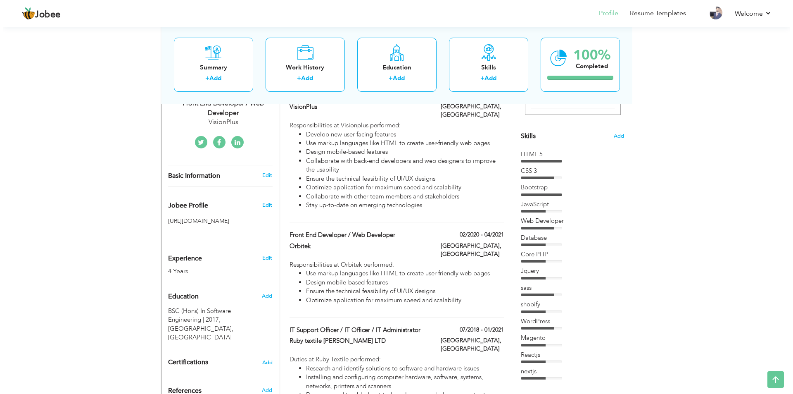
scroll to position [248, 0]
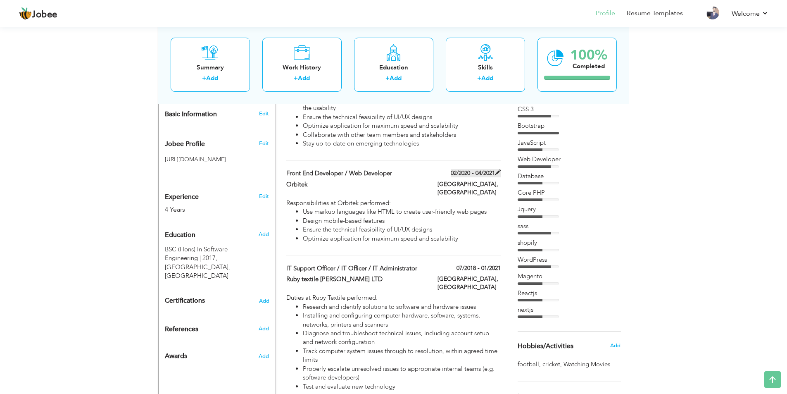
click at [496, 169] on span at bounding box center [498, 172] width 6 height 6
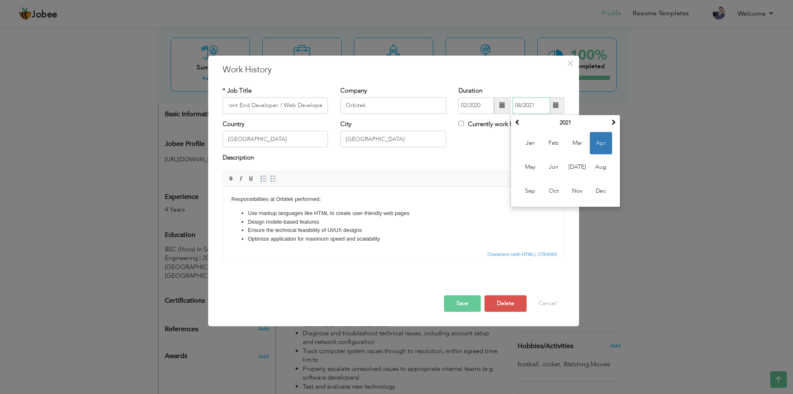
scroll to position [0, 0]
click at [519, 105] on input "04/2021" at bounding box center [532, 105] width 38 height 17
type input "06/2021"
click at [466, 304] on button "Save" at bounding box center [462, 303] width 37 height 17
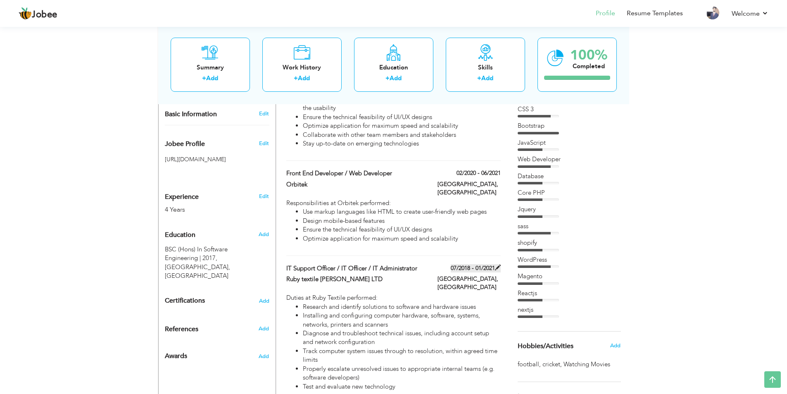
click at [498, 264] on span at bounding box center [498, 267] width 6 height 6
type input "IT Support Officer / IT Officer / IT Administrator"
type input "Ruby textile [PERSON_NAME] LTD"
type input "07/2018"
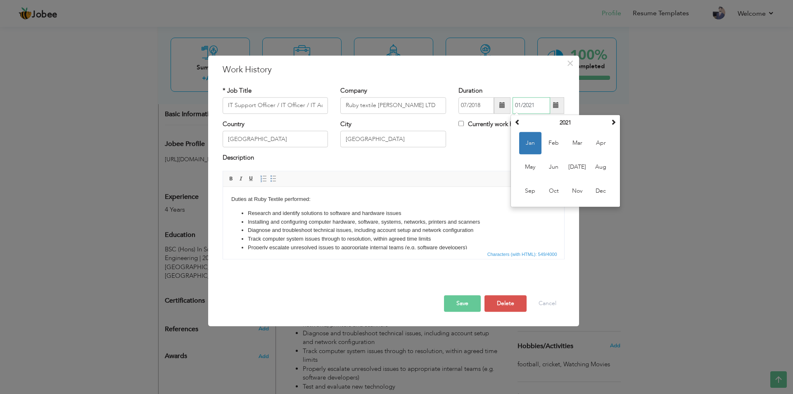
click at [533, 105] on input "01/2021" at bounding box center [532, 105] width 38 height 17
drag, startPoint x: 521, startPoint y: 105, endPoint x: 516, endPoint y: 104, distance: 5.0
click at [516, 104] on input "01/2020" at bounding box center [532, 105] width 38 height 17
type input "12/2020"
click at [466, 298] on button "Save" at bounding box center [462, 303] width 37 height 17
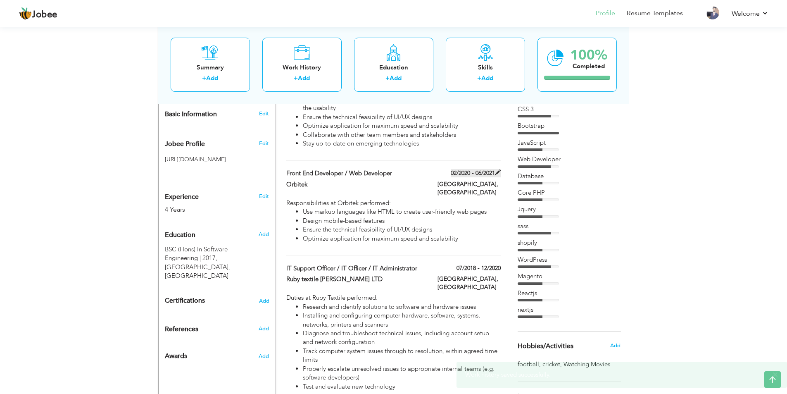
click at [499, 169] on span at bounding box center [498, 172] width 6 height 6
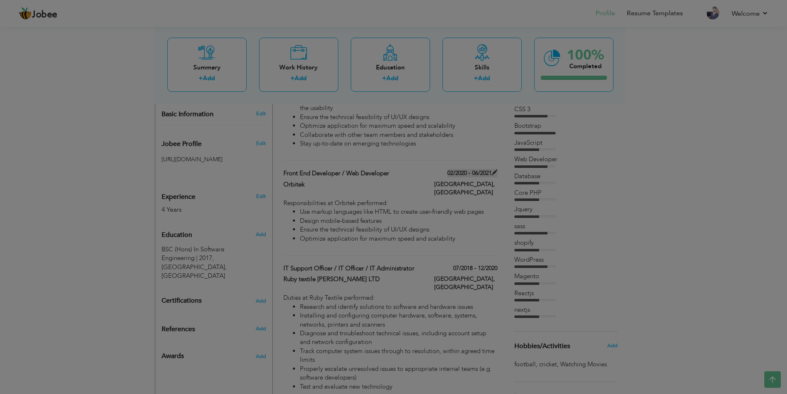
type input "Front End Developer / Web Developer"
type input "Orbitek"
type input "02/2020"
type input "06/2021"
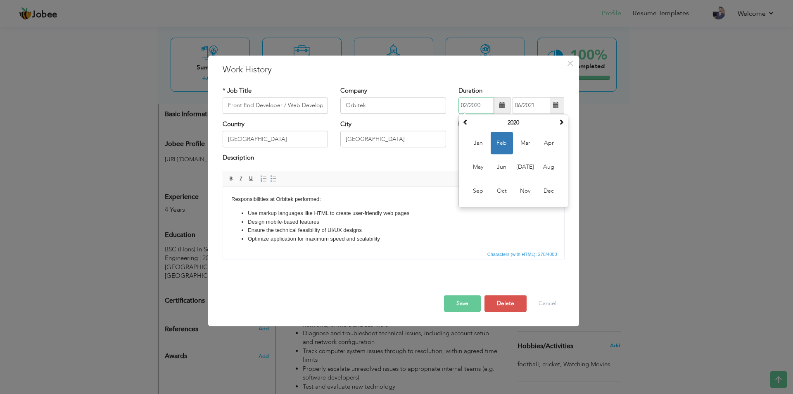
click at [480, 104] on input "02/2020" at bounding box center [477, 105] width 36 height 17
click at [465, 105] on input "02/2021" at bounding box center [477, 105] width 36 height 17
type input "01/2021"
click at [462, 295] on button "Save" at bounding box center [462, 303] width 37 height 17
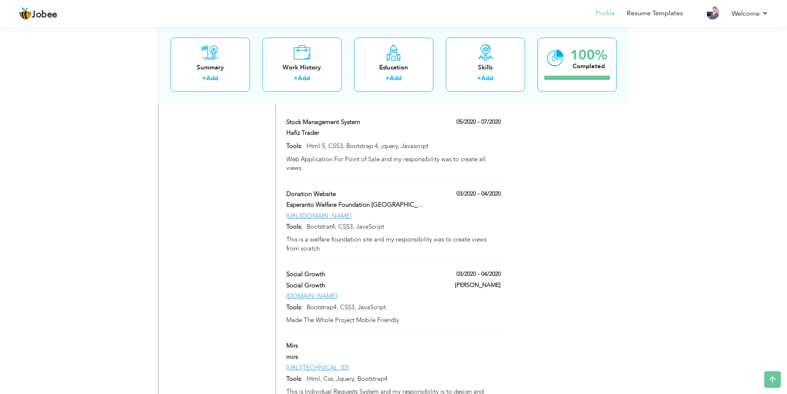
scroll to position [2727, 0]
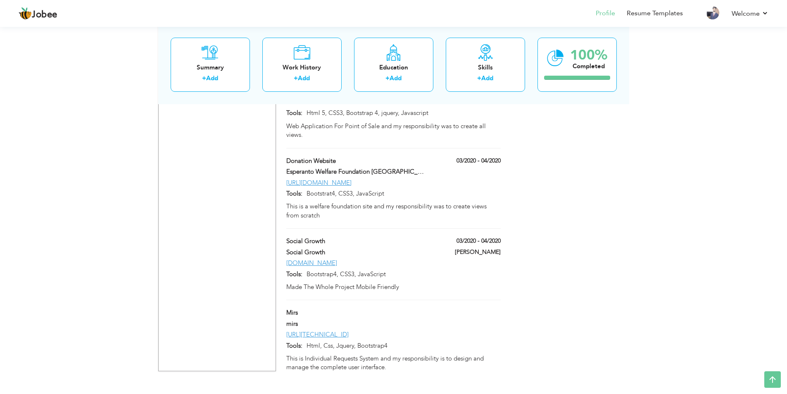
click at [435, 319] on div "mirs" at bounding box center [393, 324] width 226 height 11
type input "[URL][TECHNICAL_ID]"
type input "Html, Css, Jquery, Bootstrap4"
type input "mirs"
type input "Mirs"
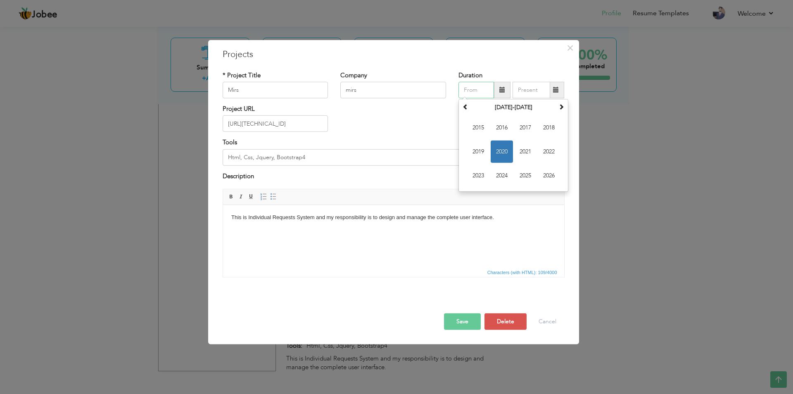
click at [482, 90] on input "text" at bounding box center [477, 90] width 36 height 17
click at [501, 174] on span "2024" at bounding box center [502, 175] width 22 height 22
click at [482, 90] on input "03/2025" at bounding box center [477, 90] width 36 height 17
type input "03/2024"
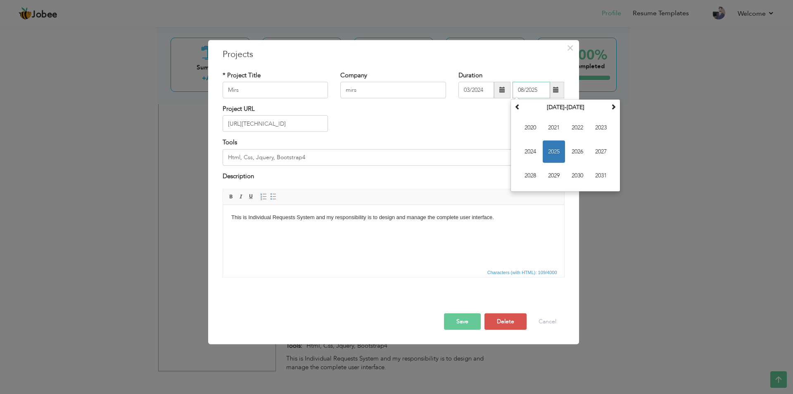
click at [521, 93] on input "08/2025" at bounding box center [532, 90] width 38 height 17
click at [537, 90] on input "08/2025" at bounding box center [532, 90] width 38 height 17
click at [538, 90] on input "08/2025" at bounding box center [532, 90] width 38 height 17
click at [536, 90] on input "08/2025" at bounding box center [532, 90] width 38 height 17
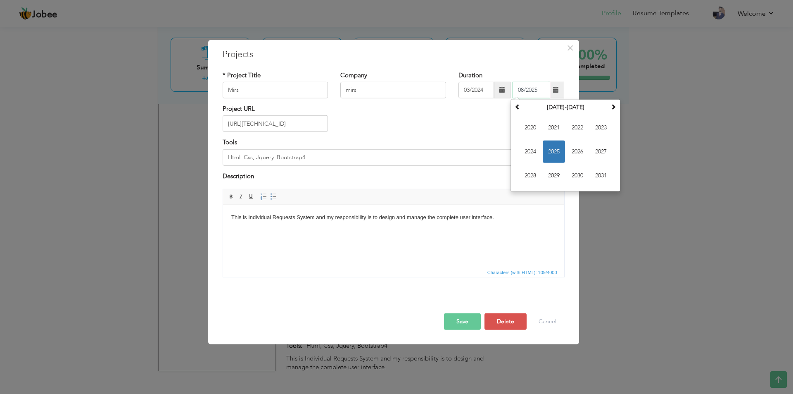
click at [538, 90] on input "08/2025" at bounding box center [532, 90] width 38 height 17
click at [524, 91] on input "08/2024" at bounding box center [532, 90] width 38 height 17
type input "05/2024"
click at [458, 320] on button "Save" at bounding box center [462, 321] width 37 height 17
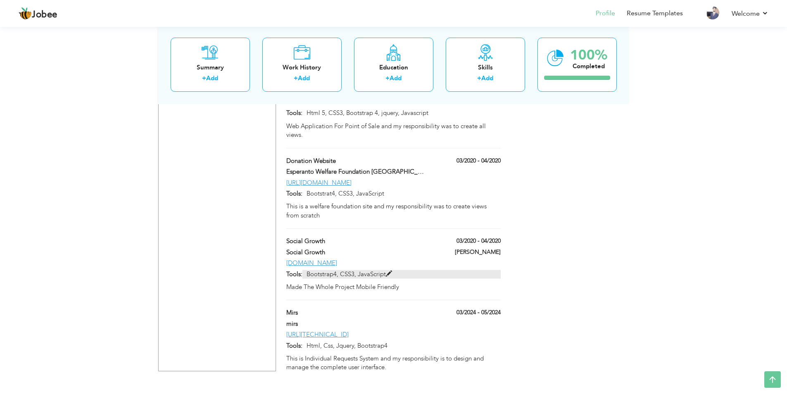
click at [427, 270] on p "Bootstrap4, CSS3, JavaScript" at bounding box center [401, 274] width 198 height 9
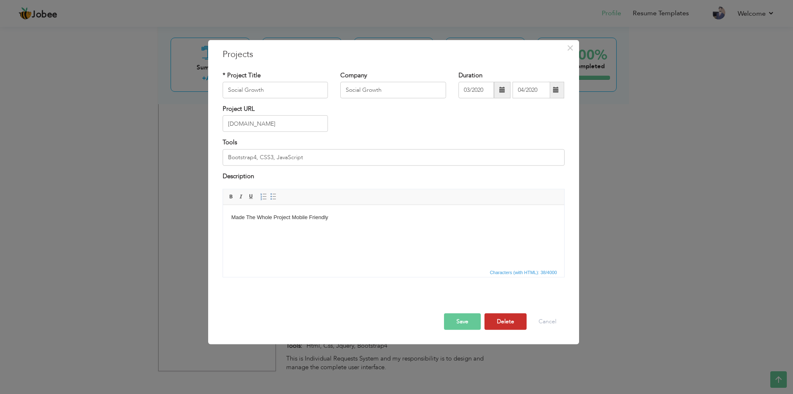
click at [511, 319] on button "Delete" at bounding box center [506, 321] width 42 height 17
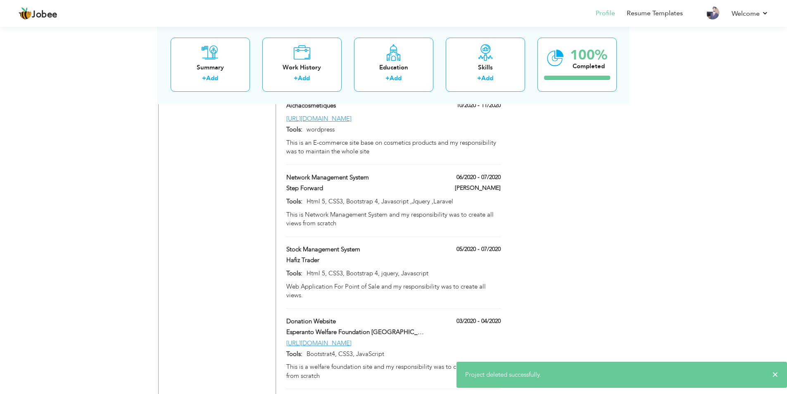
scroll to position [2562, 0]
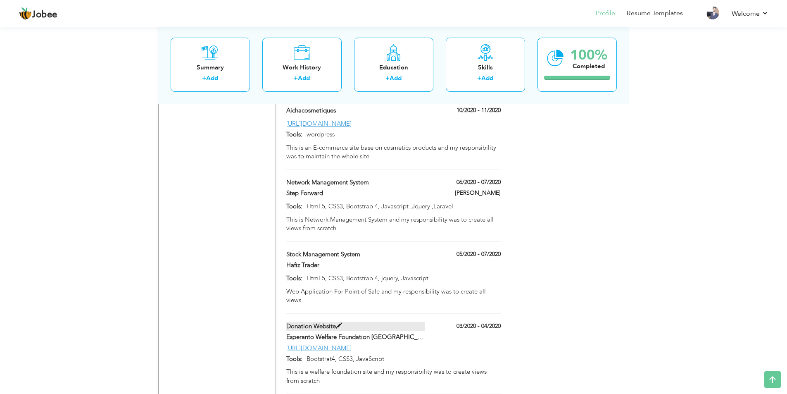
click at [412, 322] on label "Donation Website" at bounding box center [355, 326] width 139 height 9
type input "http://esperantowelfarefoundation.com/"
type input "Bootstrat4, CSS3, JavaScript"
type input "Esperanto Welfare Foundation Lahore"
type input "Donation Website"
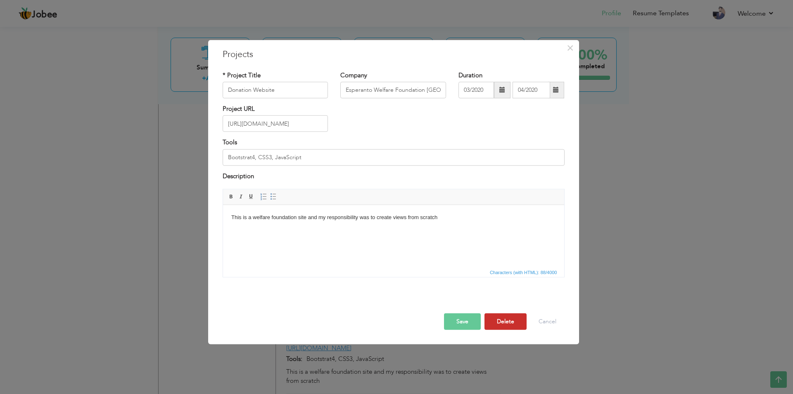
click at [500, 326] on button "Delete" at bounding box center [506, 321] width 42 height 17
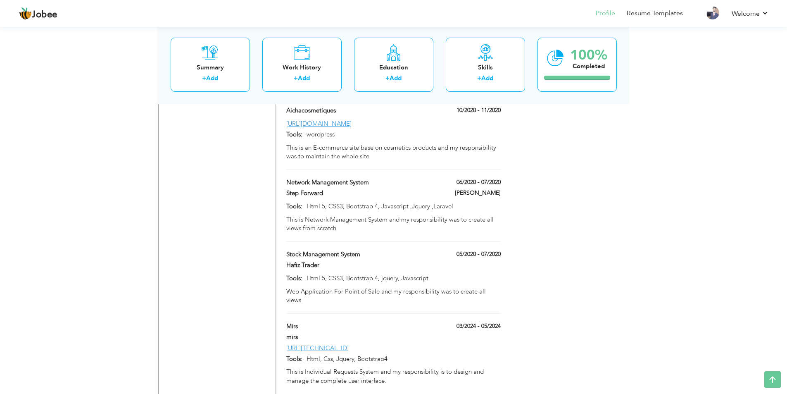
click at [416, 178] on div "Network Management System" at bounding box center [355, 183] width 151 height 11
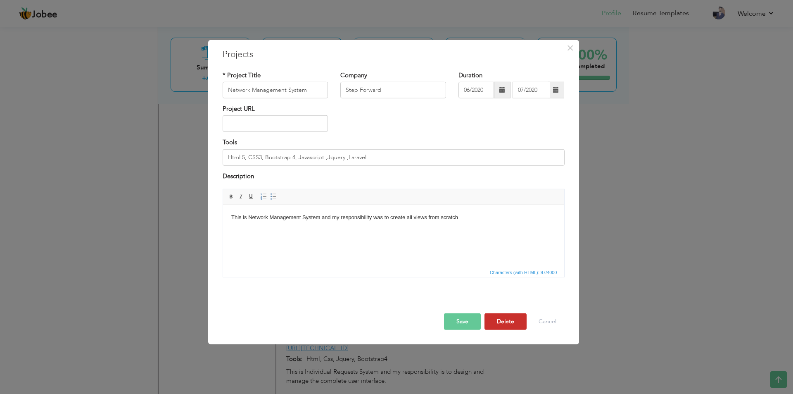
click at [502, 320] on button "Delete" at bounding box center [506, 321] width 42 height 17
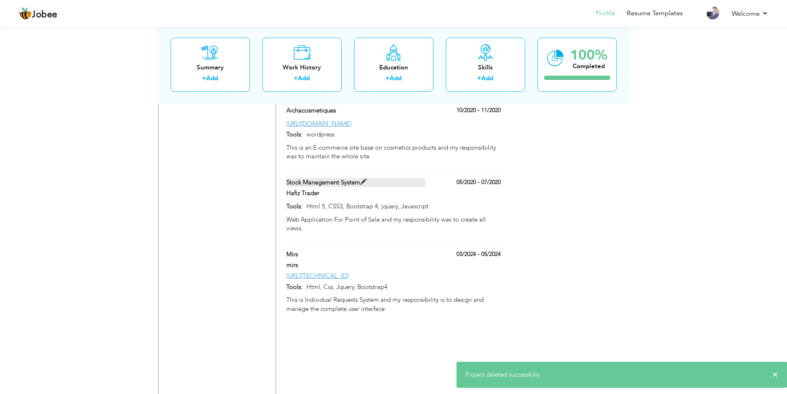
click at [422, 178] on label "Stock Management System" at bounding box center [355, 182] width 139 height 9
type input "Html 5, CSS3, Bootstrap 4, jquery, Javascript"
type input "Hafiz Trader"
type input "05/2020"
type input "Stock Management System"
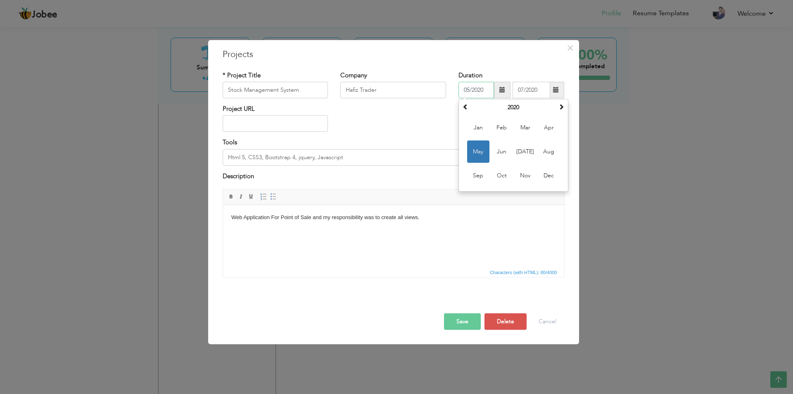
click at [482, 90] on input "05/2020" at bounding box center [477, 90] width 36 height 17
type input "05/2021"
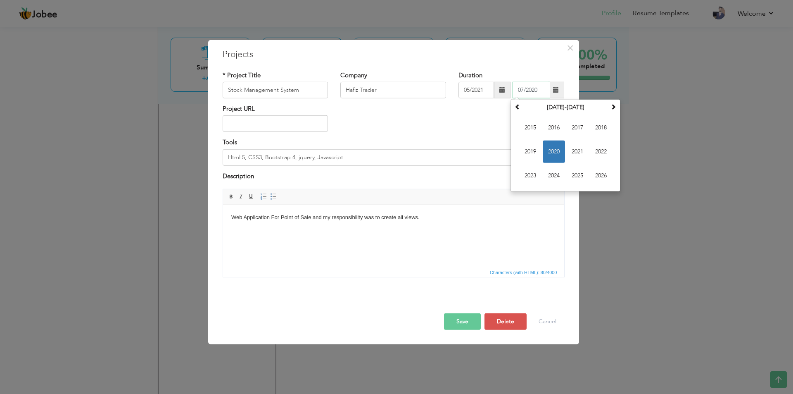
drag, startPoint x: 540, startPoint y: 91, endPoint x: 533, endPoint y: 90, distance: 8.0
click at [533, 90] on input "07/2020" at bounding box center [532, 90] width 38 height 17
click at [534, 93] on input "07/2020" at bounding box center [532, 90] width 38 height 17
click at [538, 90] on input "07/2020" at bounding box center [532, 90] width 38 height 17
type input "07/2021"
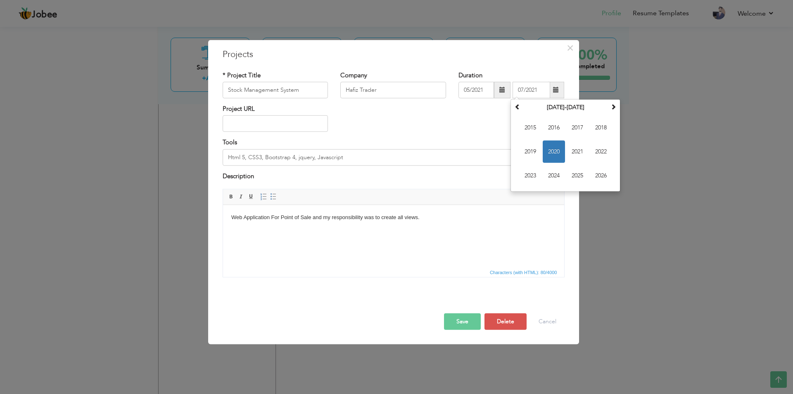
click at [467, 321] on button "Save" at bounding box center [462, 321] width 37 height 17
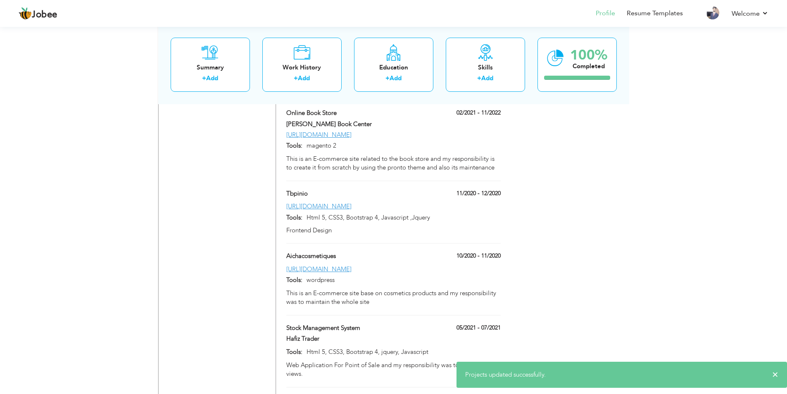
scroll to position [2396, 0]
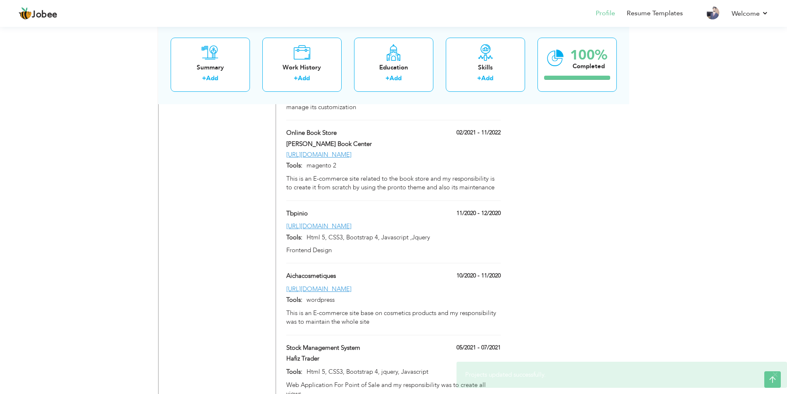
click at [414, 283] on div at bounding box center [355, 284] width 151 height 2
type input "[URL][DOMAIN_NAME]"
type input "wordpress"
type input "10/2020"
type input "11/2020"
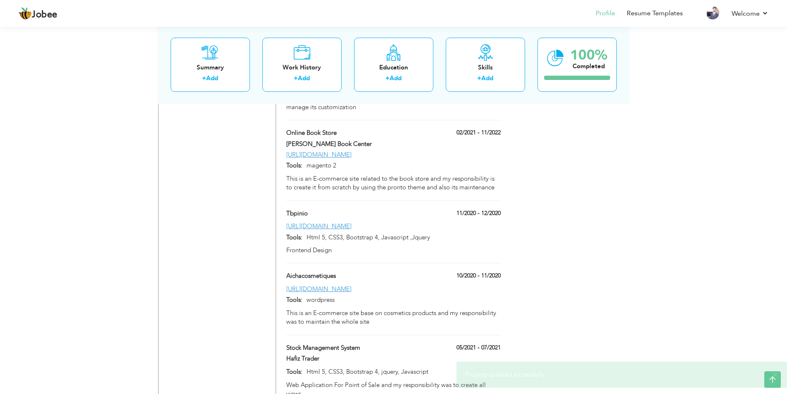
type input "Aichacosmetiques"
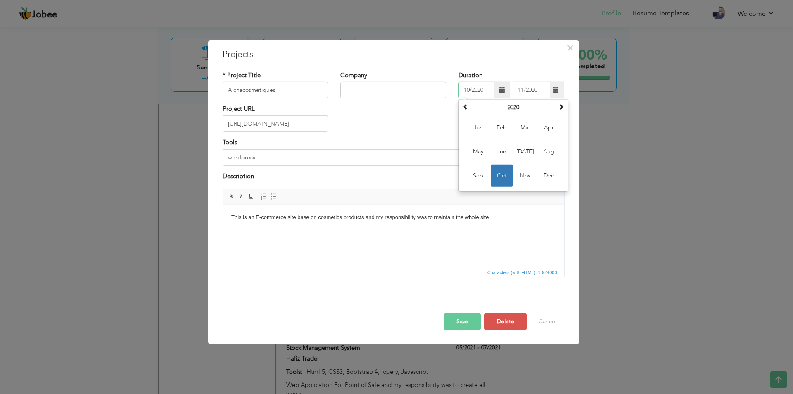
click at [484, 90] on input "10/2020" at bounding box center [477, 90] width 36 height 17
type input "10/2021"
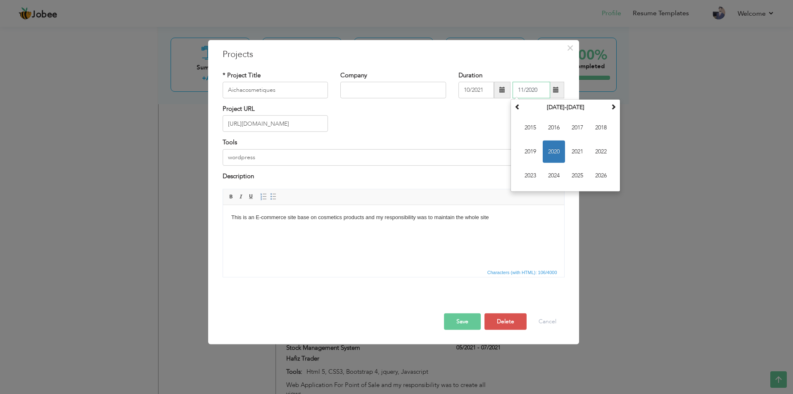
drag, startPoint x: 541, startPoint y: 90, endPoint x: 533, endPoint y: 89, distance: 7.9
click at [533, 89] on input "11/2020" at bounding box center [532, 90] width 38 height 17
click at [535, 90] on input "11/2020" at bounding box center [532, 90] width 38 height 17
drag, startPoint x: 535, startPoint y: 90, endPoint x: 539, endPoint y: 90, distance: 4.6
click at [539, 90] on input "11/2020" at bounding box center [532, 90] width 38 height 17
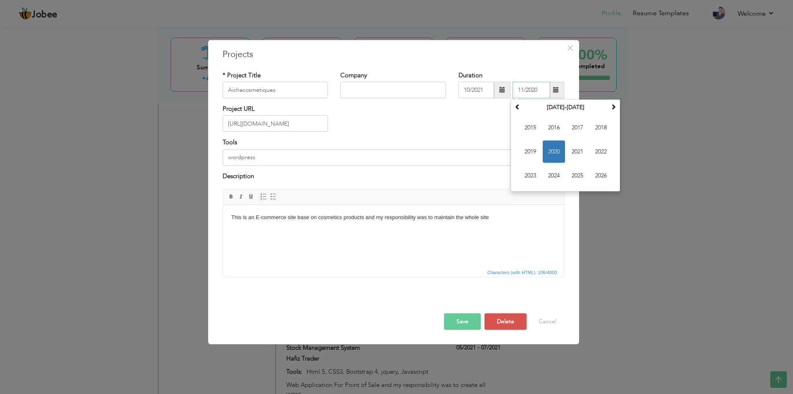
click at [539, 90] on input "11/2020" at bounding box center [532, 90] width 38 height 17
type input "11/2021"
click at [454, 314] on button "Save" at bounding box center [462, 321] width 37 height 17
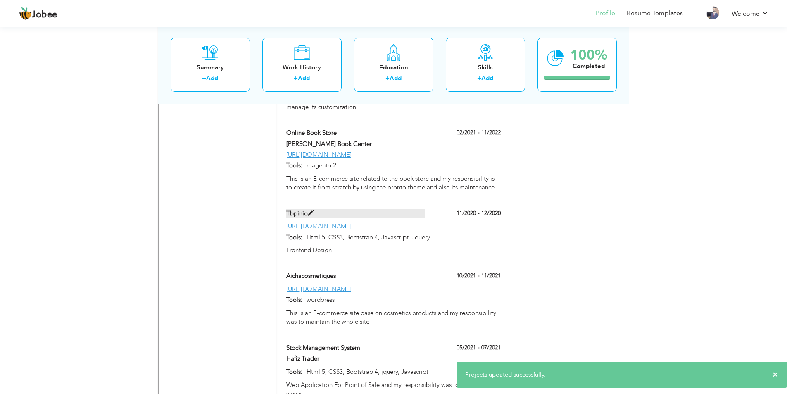
click at [411, 209] on label "Tbpinio" at bounding box center [355, 213] width 139 height 9
type input "[URL][DOMAIN_NAME]"
type input "Html 5, CSS3, Bootstrap 4, Javascript ,Jquery"
type input "11/2020"
type input "12/2020"
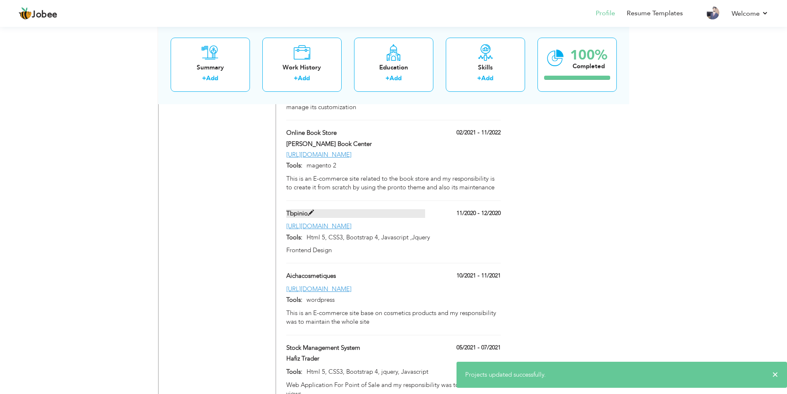
type input "Tbpinio"
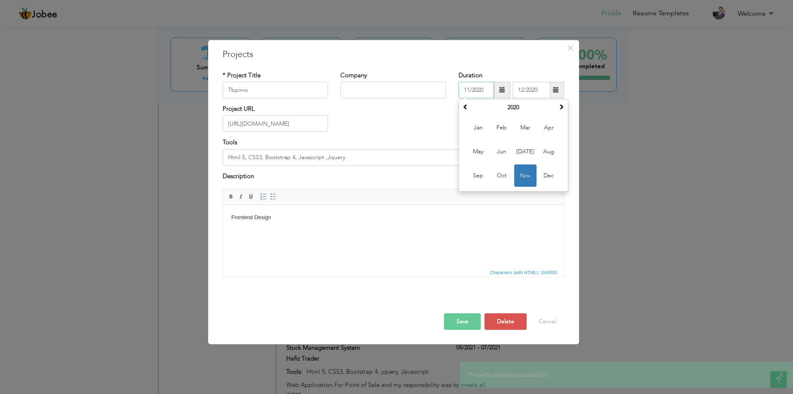
click at [482, 90] on input "11/2020" at bounding box center [477, 90] width 36 height 17
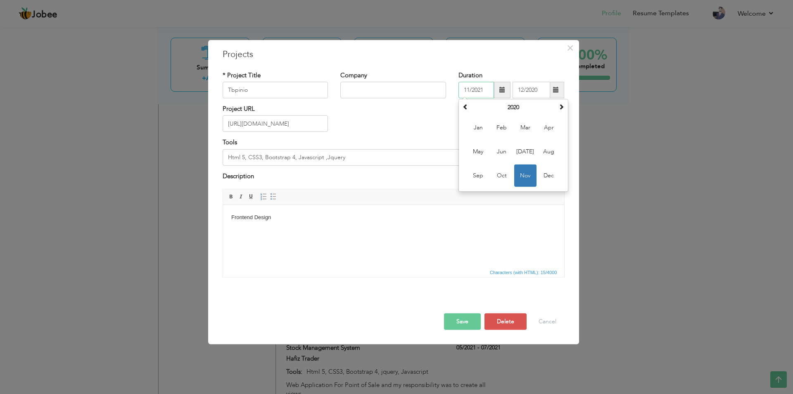
type input "11/2021"
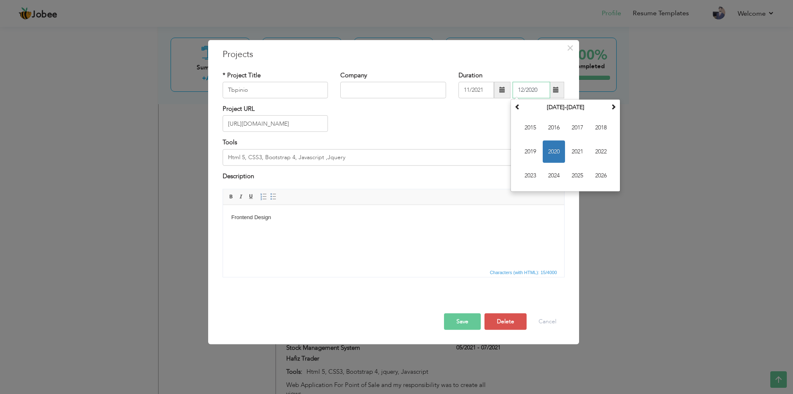
click at [537, 90] on input "12/2020" at bounding box center [532, 90] width 38 height 17
type input "12/2021"
click at [471, 322] on button "Save" at bounding box center [462, 321] width 37 height 17
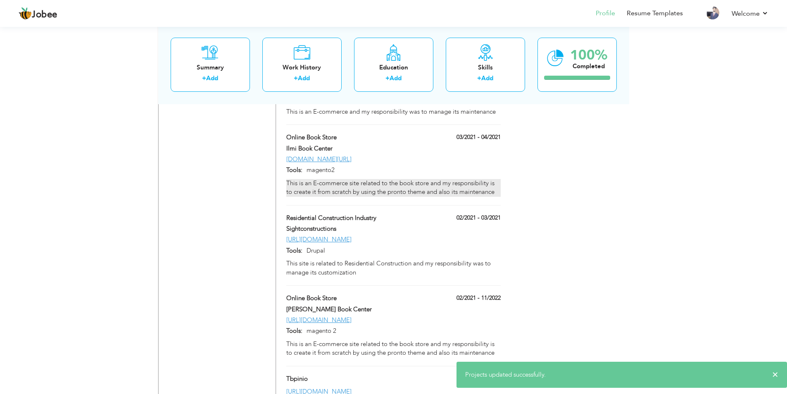
scroll to position [2148, 0]
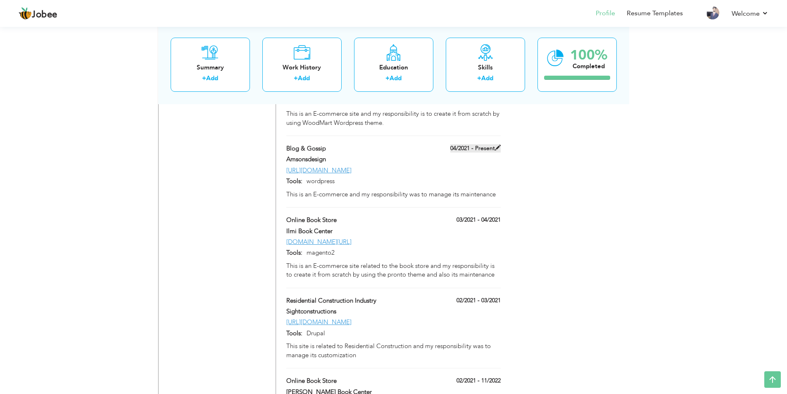
click at [497, 145] on span at bounding box center [498, 148] width 6 height 6
type input "[URL][DOMAIN_NAME]"
type input "wordpress"
type input "Amsonsdesign"
type input "04/2021"
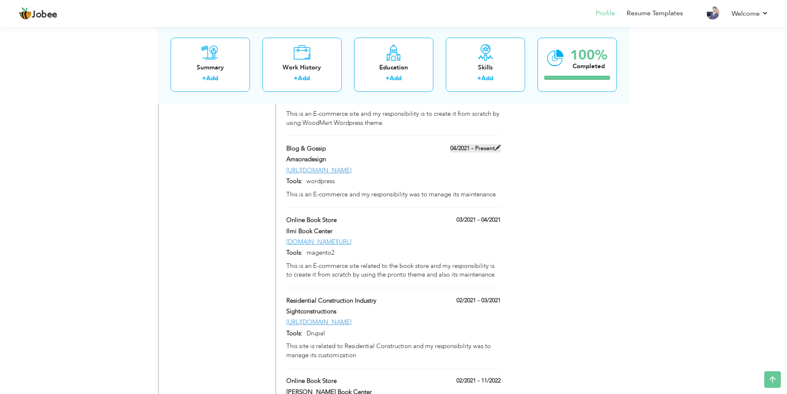
type input "Blog & Gossip"
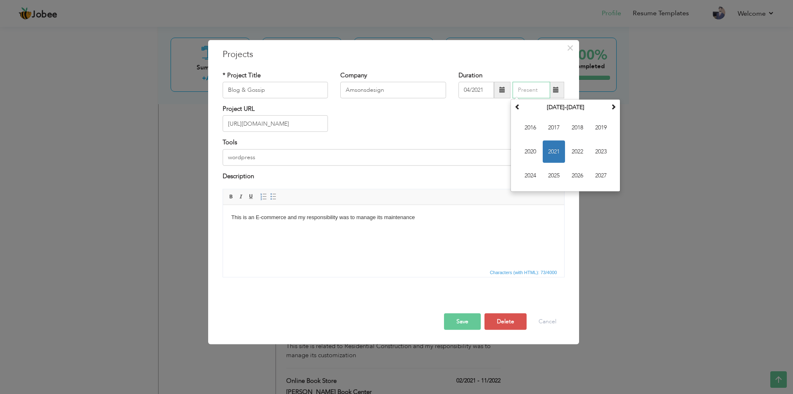
click at [527, 92] on input "text" at bounding box center [532, 90] width 38 height 17
click at [538, 90] on input "04/2023" at bounding box center [532, 90] width 38 height 17
drag, startPoint x: 524, startPoint y: 90, endPoint x: 518, endPoint y: 90, distance: 5.8
click at [518, 90] on input "04/2021" at bounding box center [532, 90] width 38 height 17
type input "12/2021"
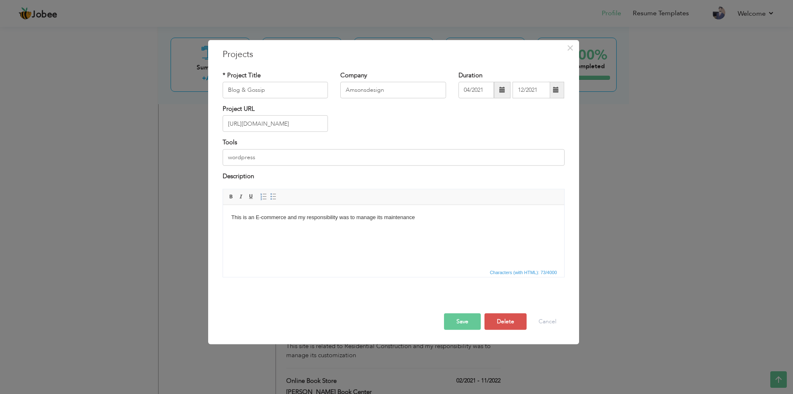
click at [464, 131] on div "Project URL https://amsonsdesign.com.au" at bounding box center [393, 121] width 354 height 33
click at [466, 329] on button "Save" at bounding box center [462, 321] width 37 height 17
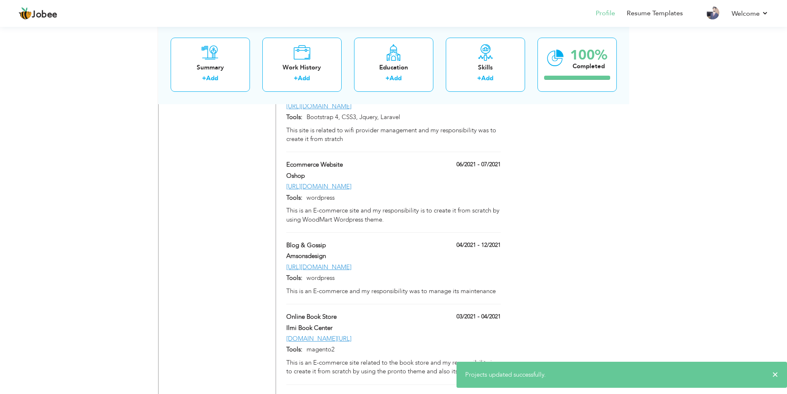
scroll to position [1983, 0]
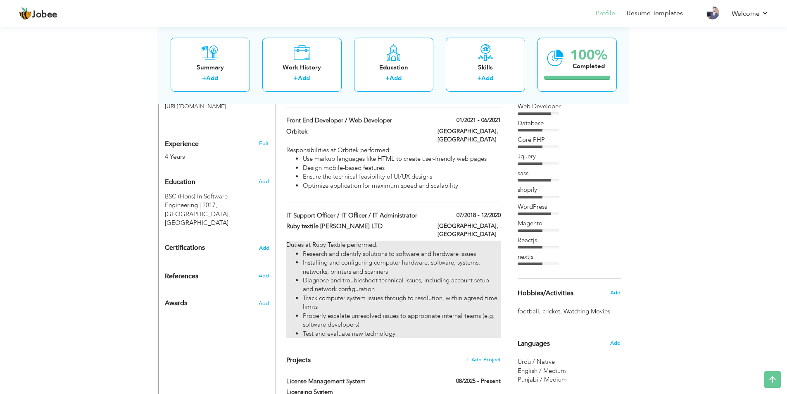
scroll to position [165, 0]
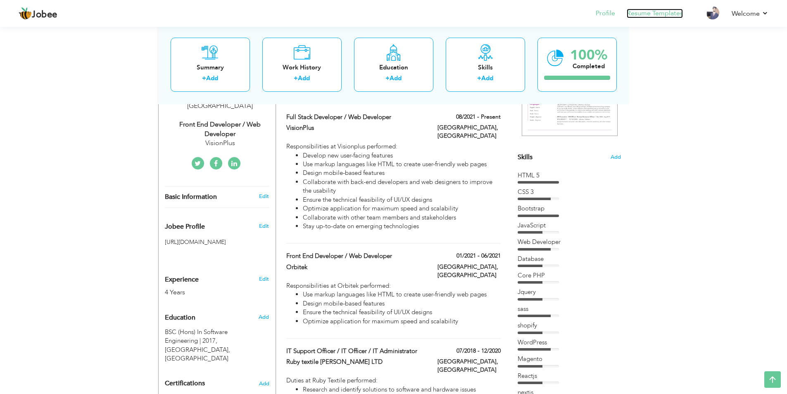
click at [645, 13] on link "Resume Templates" at bounding box center [655, 14] width 56 height 10
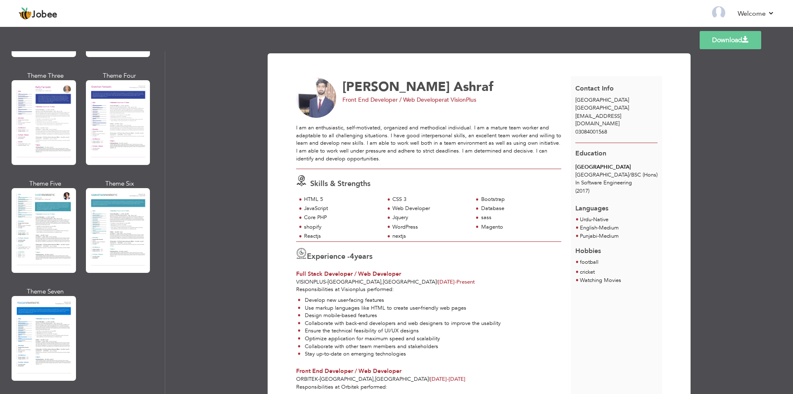
scroll to position [1157, 0]
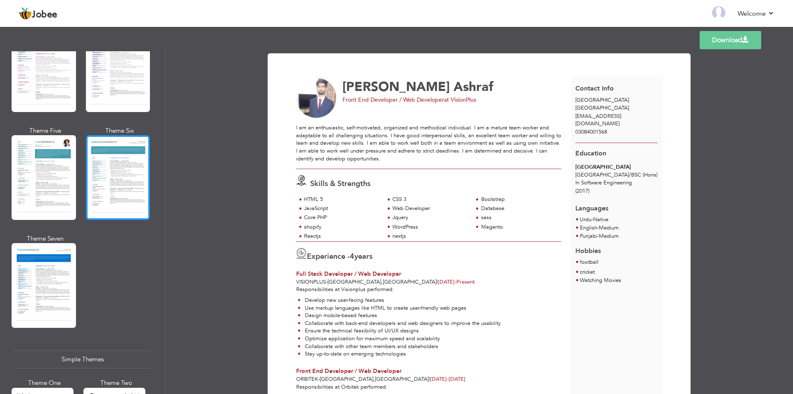
click at [117, 188] on div at bounding box center [118, 177] width 64 height 85
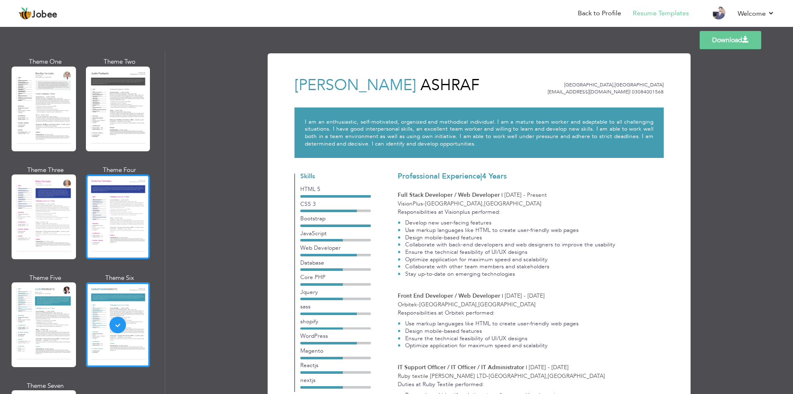
scroll to position [992, 0]
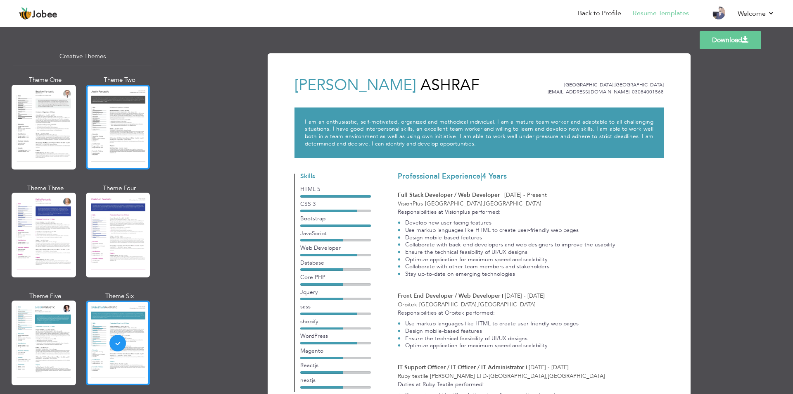
click at [96, 140] on div at bounding box center [118, 127] width 64 height 85
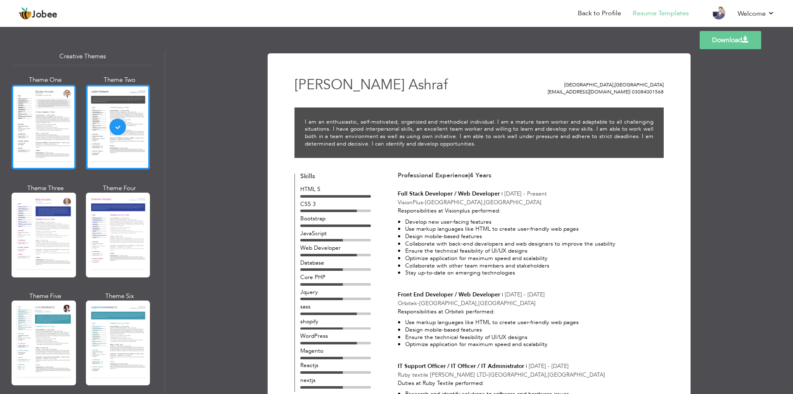
click at [50, 127] on div at bounding box center [44, 127] width 64 height 85
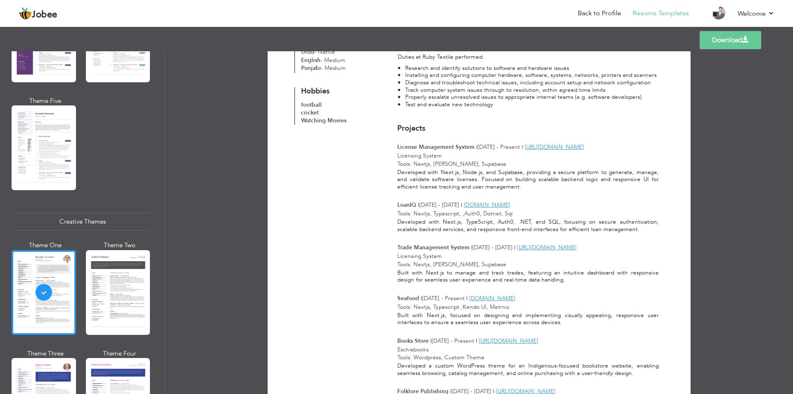
scroll to position [248, 0]
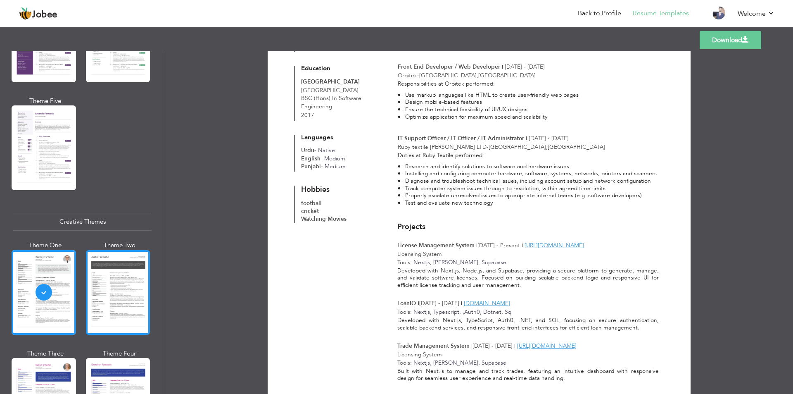
click at [111, 267] on div at bounding box center [118, 292] width 64 height 85
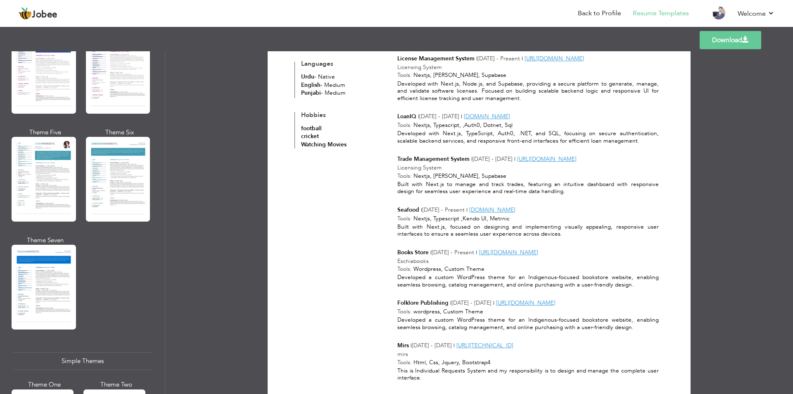
scroll to position [1157, 0]
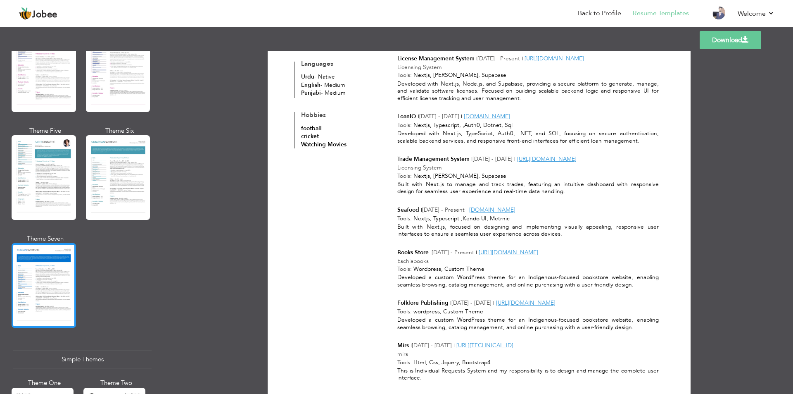
click at [44, 247] on div at bounding box center [44, 285] width 64 height 85
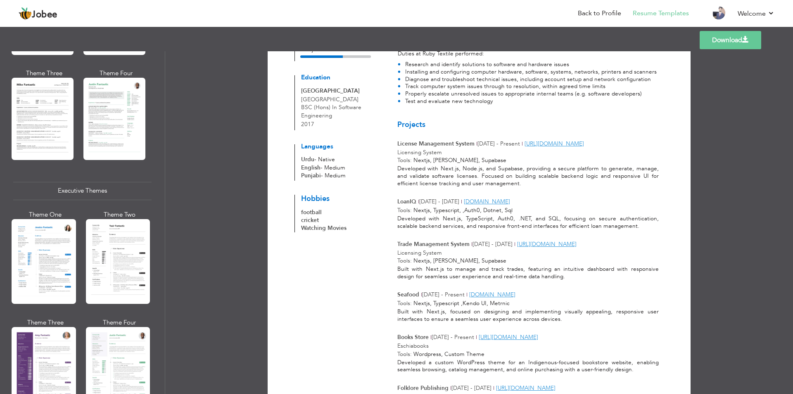
scroll to position [496, 0]
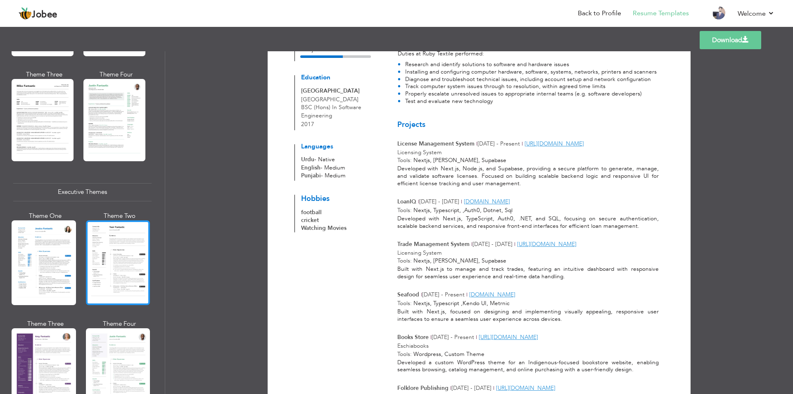
click at [93, 246] on div at bounding box center [118, 262] width 64 height 85
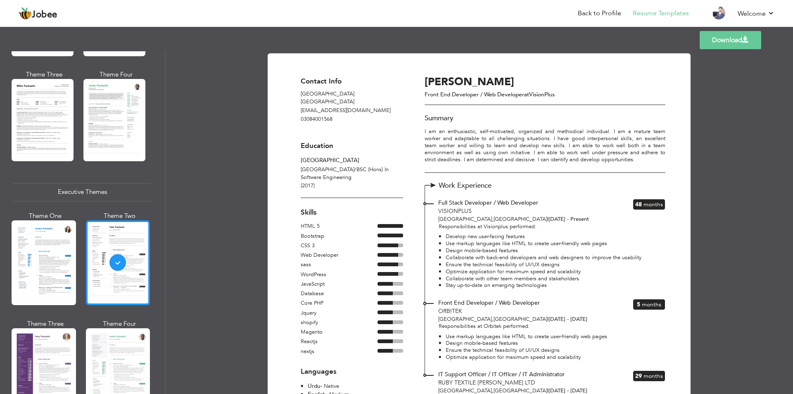
scroll to position [413, 0]
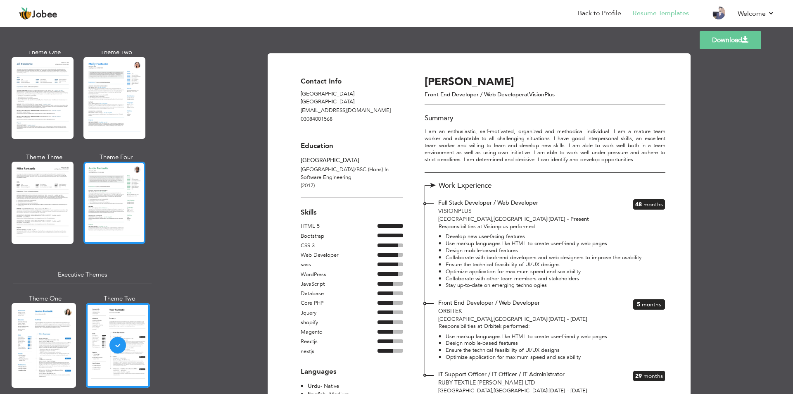
click at [118, 208] on div at bounding box center [114, 203] width 62 height 82
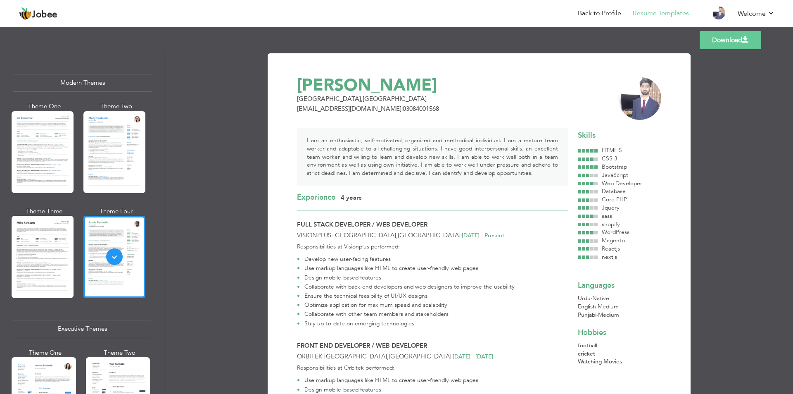
scroll to position [331, 0]
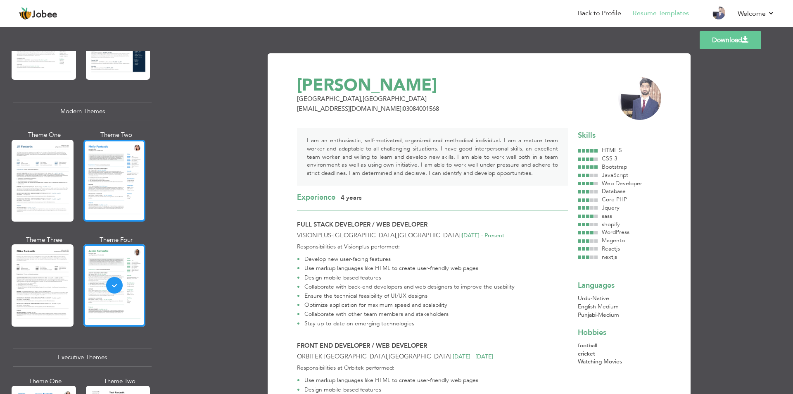
click at [104, 192] on div at bounding box center [114, 181] width 62 height 82
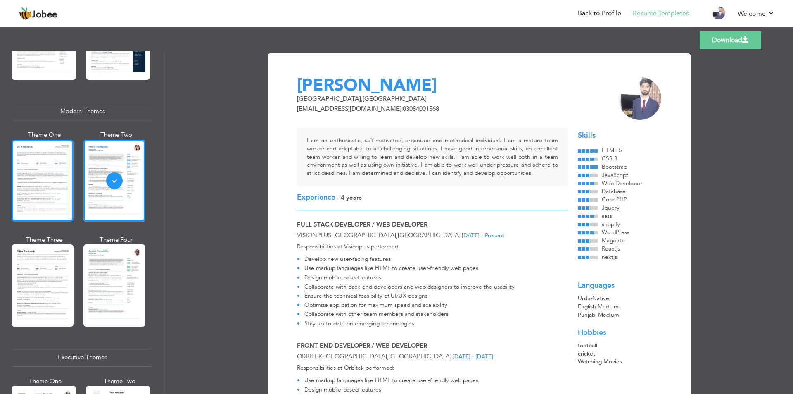
click at [47, 188] on div at bounding box center [43, 181] width 62 height 82
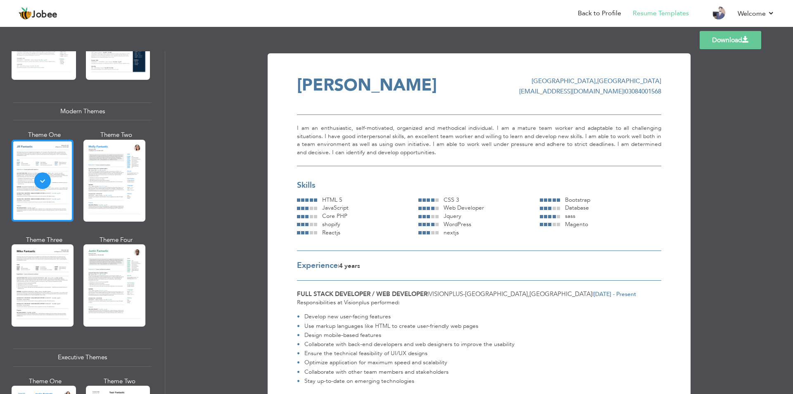
scroll to position [165, 0]
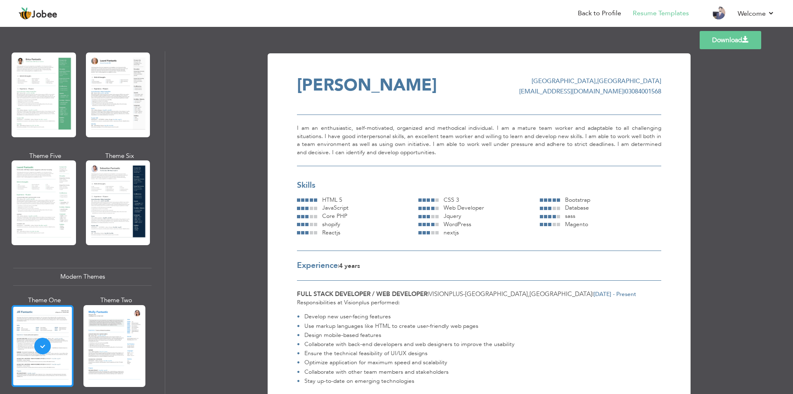
click at [47, 188] on div at bounding box center [44, 202] width 64 height 85
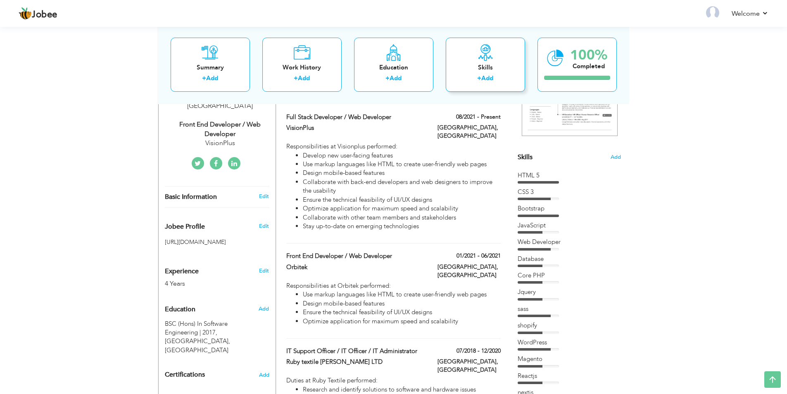
click at [471, 68] on div "Skills" at bounding box center [485, 67] width 66 height 9
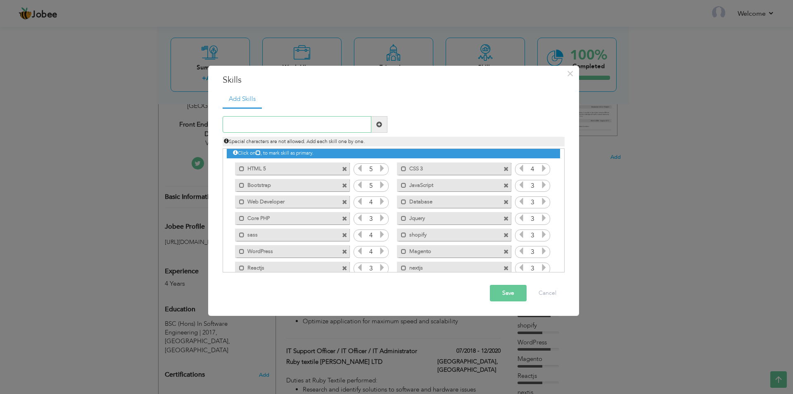
scroll to position [19, 0]
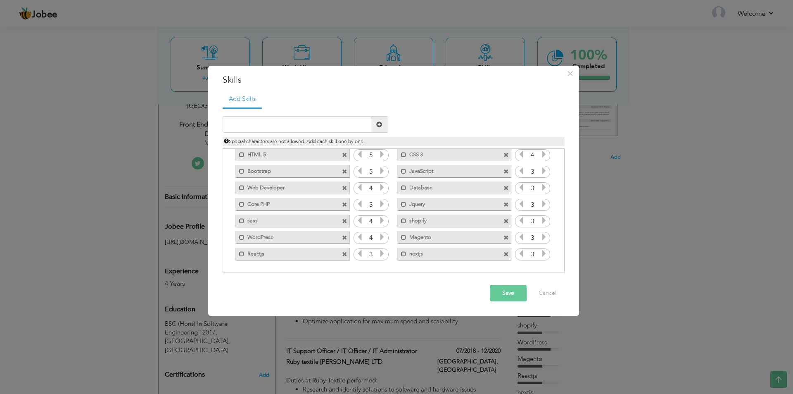
click at [431, 220] on label "shopify" at bounding box center [448, 219] width 83 height 10
click at [431, 220] on label "shopify" at bounding box center [449, 219] width 82 height 10
click at [411, 222] on label "shopify" at bounding box center [448, 219] width 83 height 10
click at [411, 222] on label "shopify" at bounding box center [449, 219] width 82 height 10
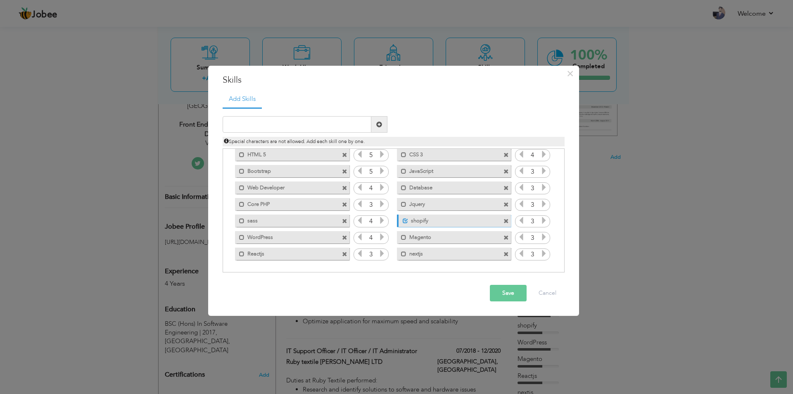
click at [411, 222] on label "shopify" at bounding box center [449, 219] width 82 height 10
click at [505, 253] on span at bounding box center [506, 254] width 5 height 5
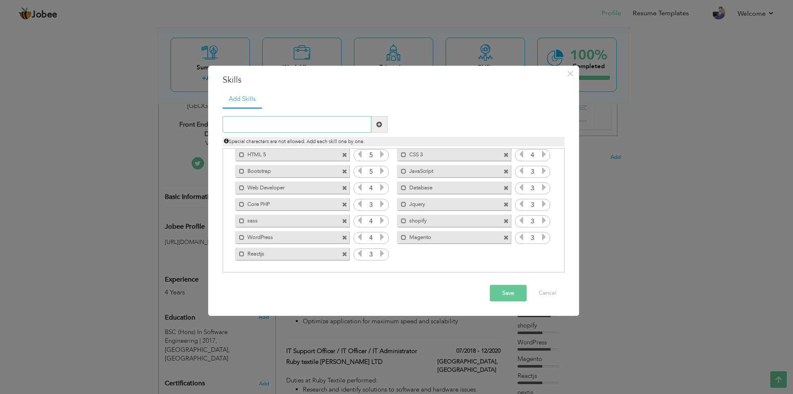
click at [343, 127] on input "text" at bounding box center [297, 124] width 149 height 17
type input "Nextjs"
click at [343, 220] on span at bounding box center [344, 221] width 5 height 5
click at [277, 120] on input "text" at bounding box center [297, 124] width 149 height 17
type input "Sass"
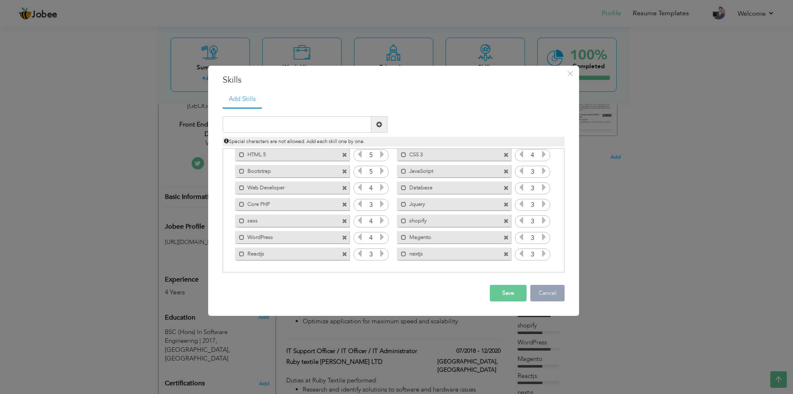
click at [548, 298] on button "Cancel" at bounding box center [547, 293] width 34 height 17
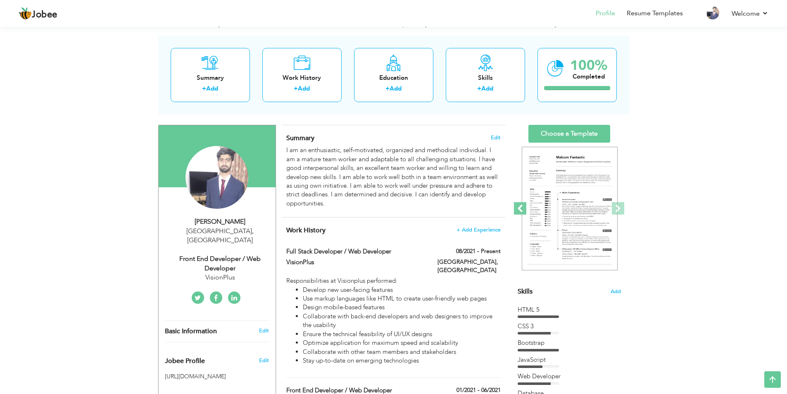
scroll to position [0, 0]
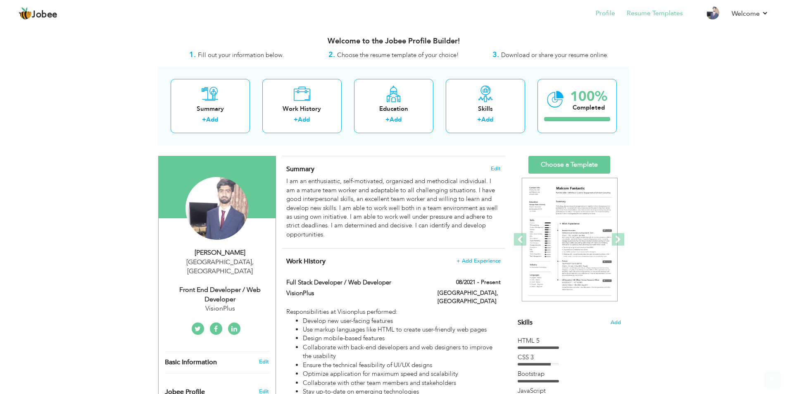
click at [636, 20] on li "Resume Templates" at bounding box center [649, 14] width 68 height 22
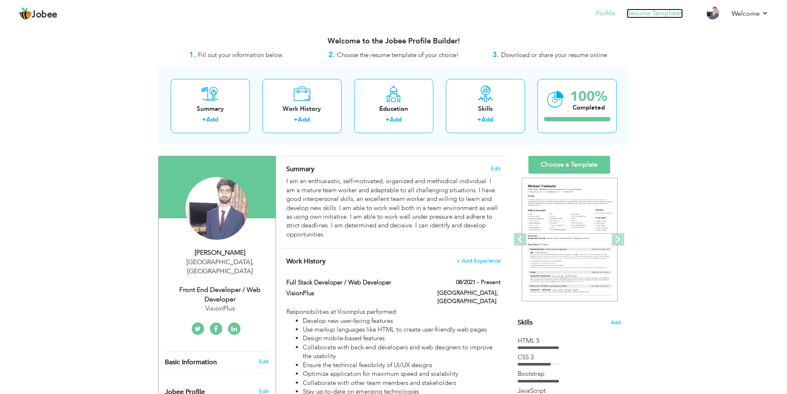
click at [645, 12] on link "Resume Templates" at bounding box center [655, 14] width 56 height 10
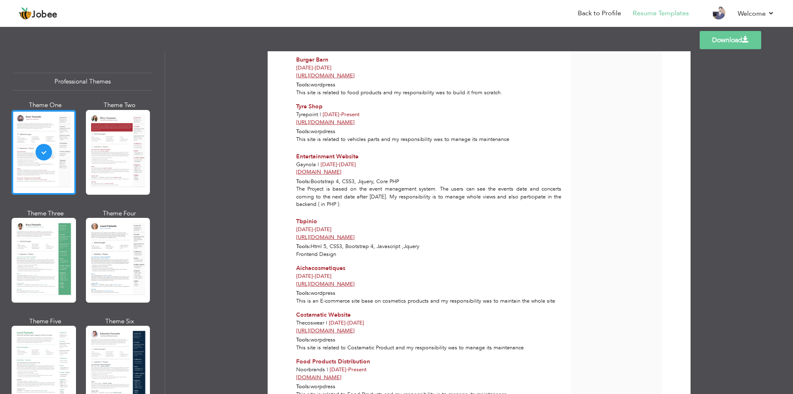
scroll to position [1157, 0]
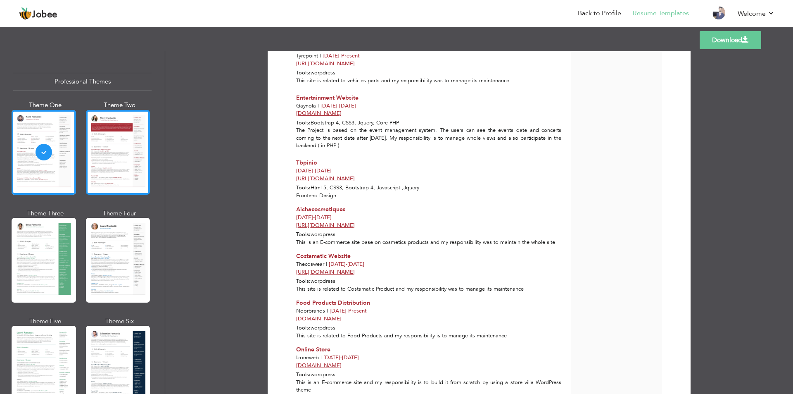
click at [132, 158] on div at bounding box center [118, 152] width 64 height 85
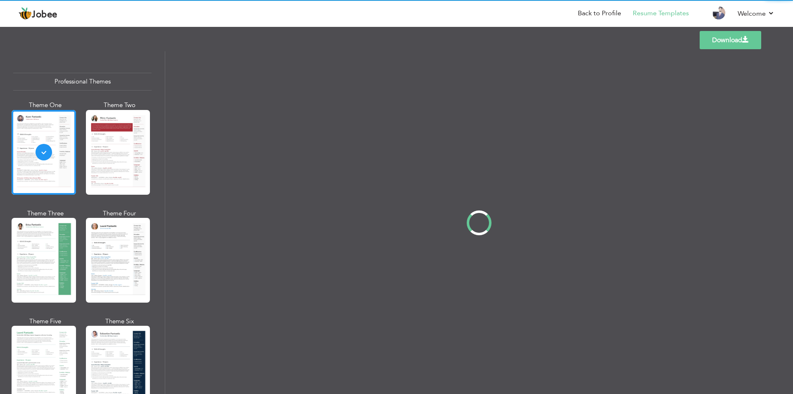
scroll to position [0, 0]
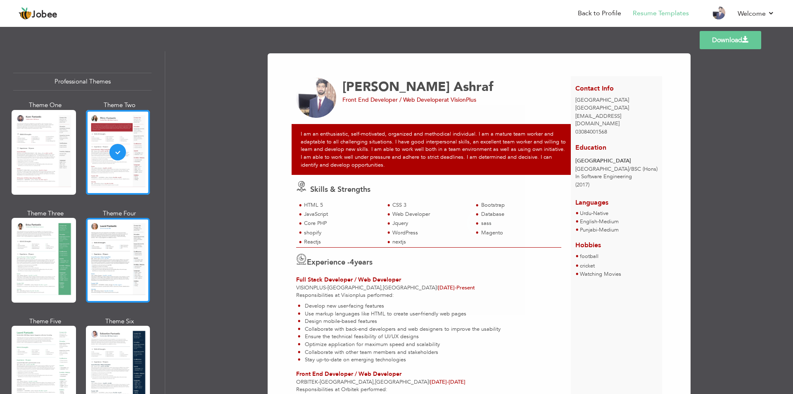
click at [115, 252] on div at bounding box center [118, 260] width 64 height 85
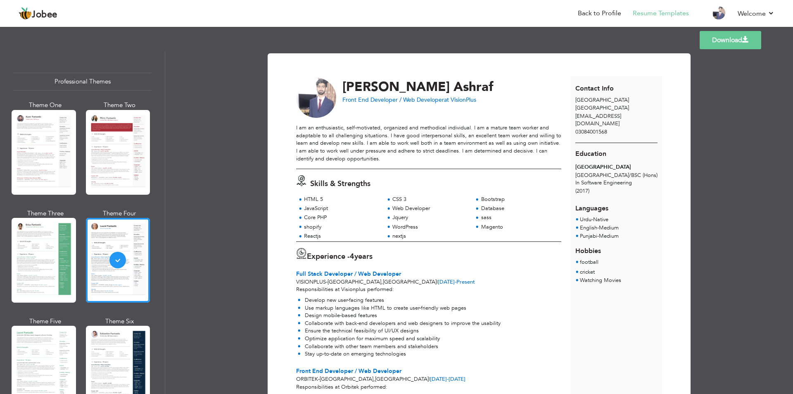
click at [745, 40] on span at bounding box center [745, 39] width 7 height 7
